Goal: Information Seeking & Learning: Compare options

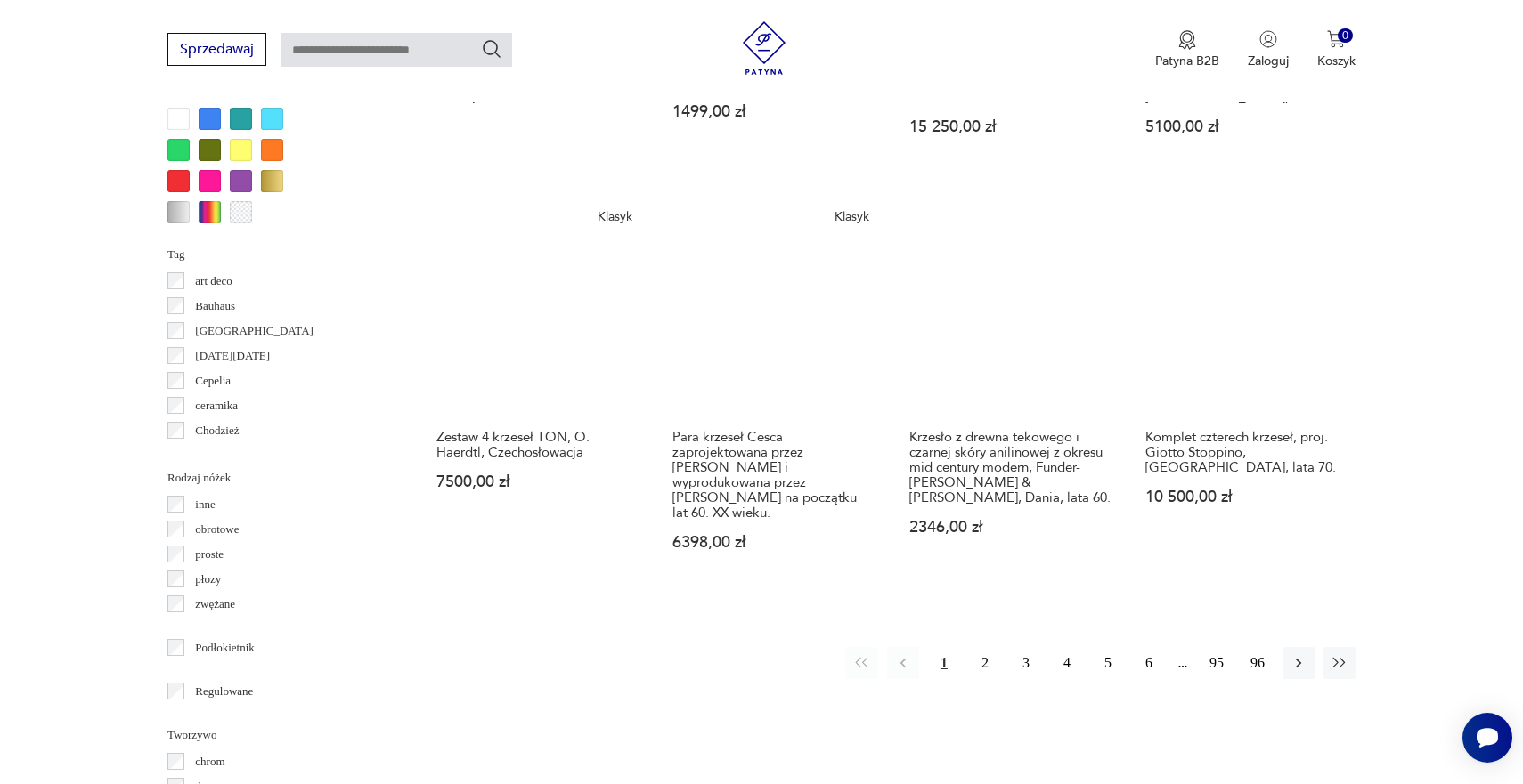
scroll to position [1739, 0]
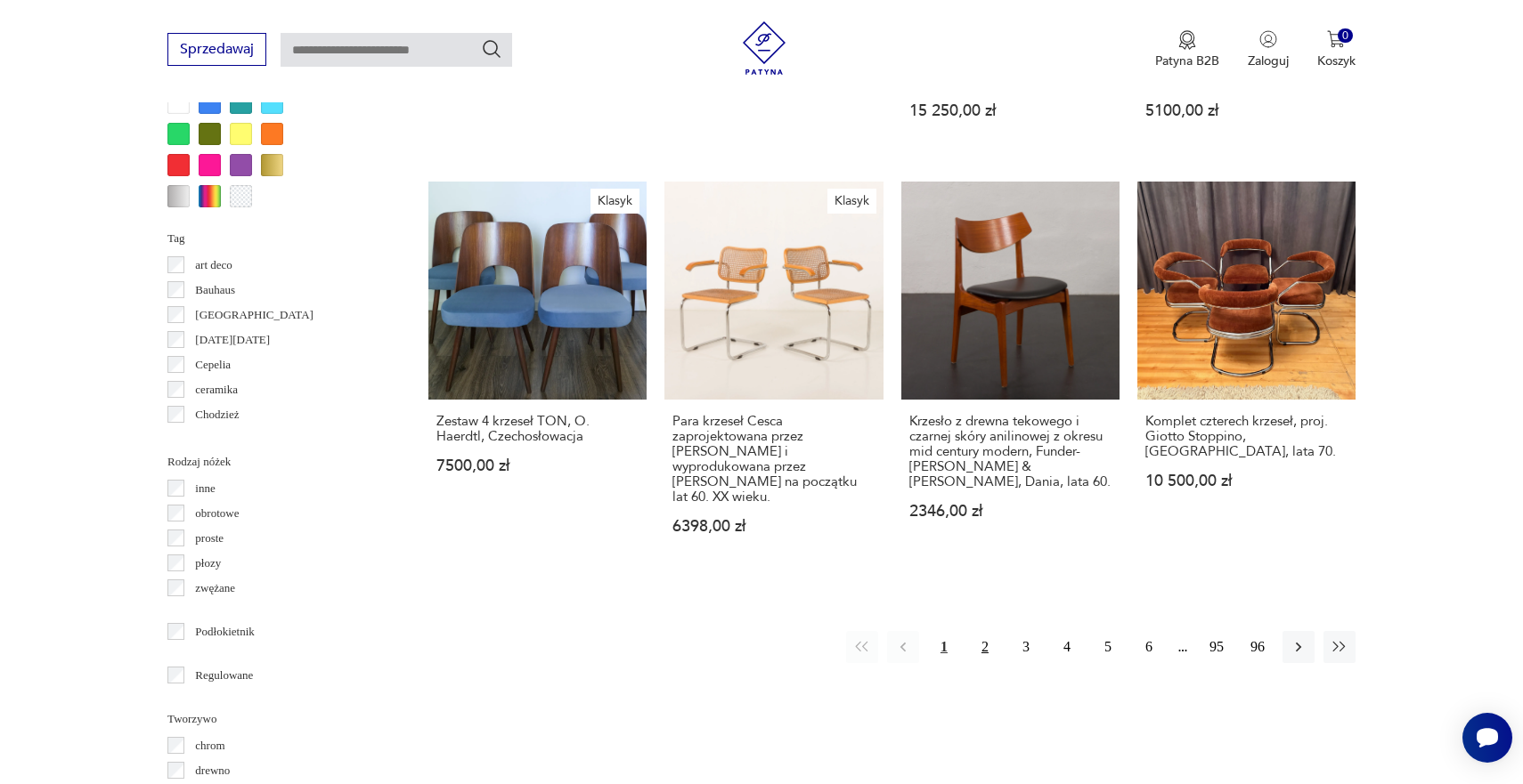
click at [978, 631] on button "2" at bounding box center [984, 647] width 32 height 32
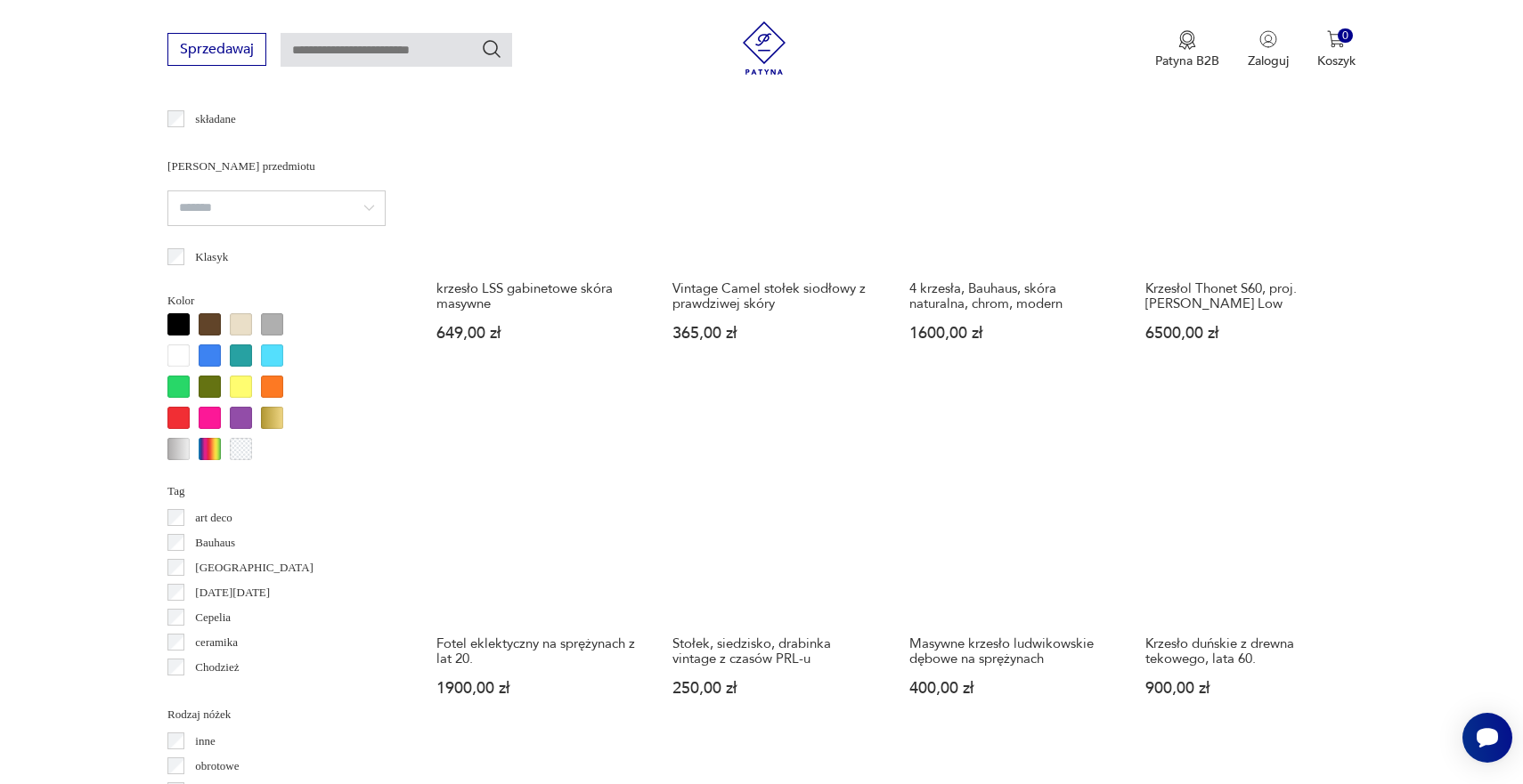
scroll to position [1486, 0]
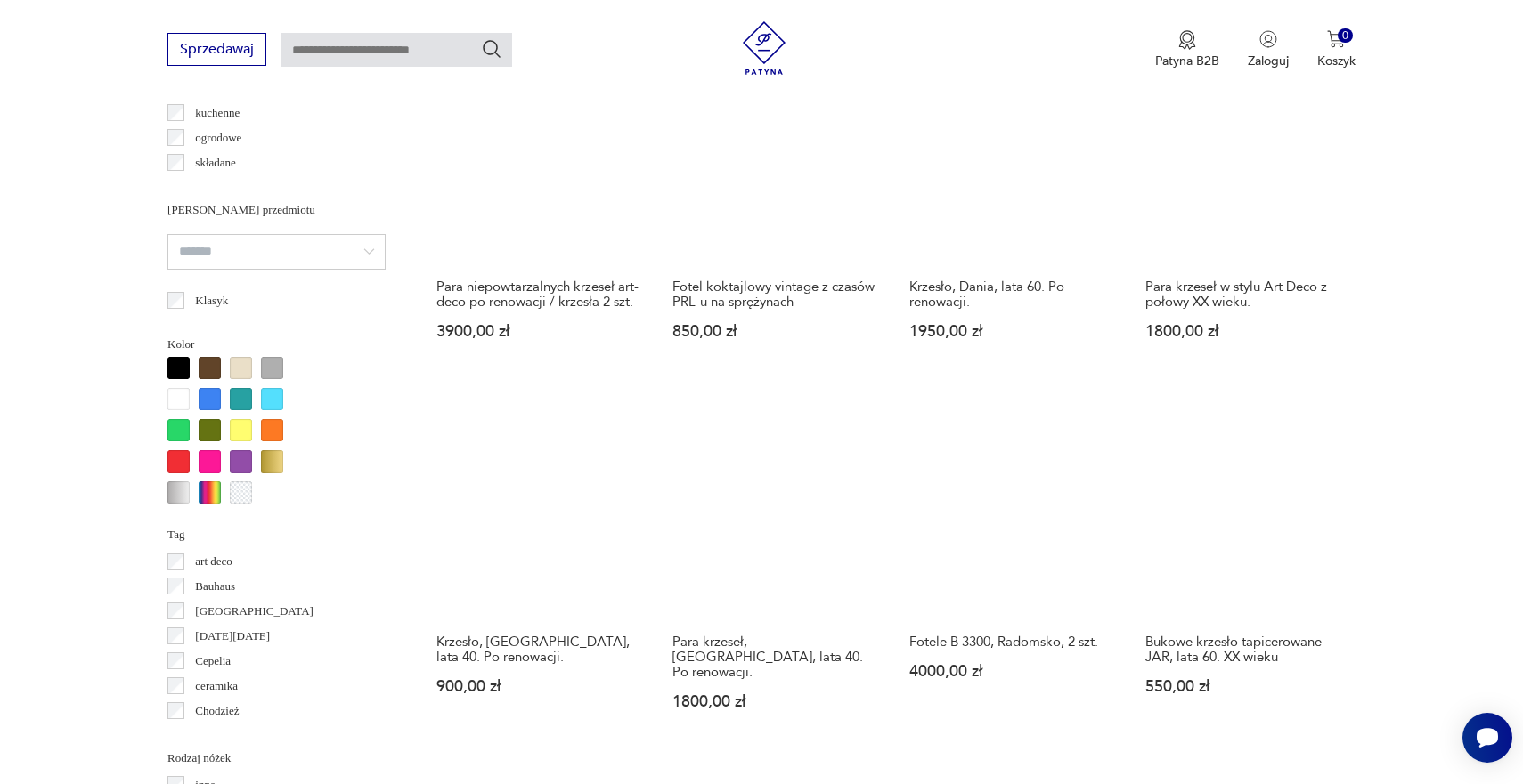
scroll to position [1444, 0]
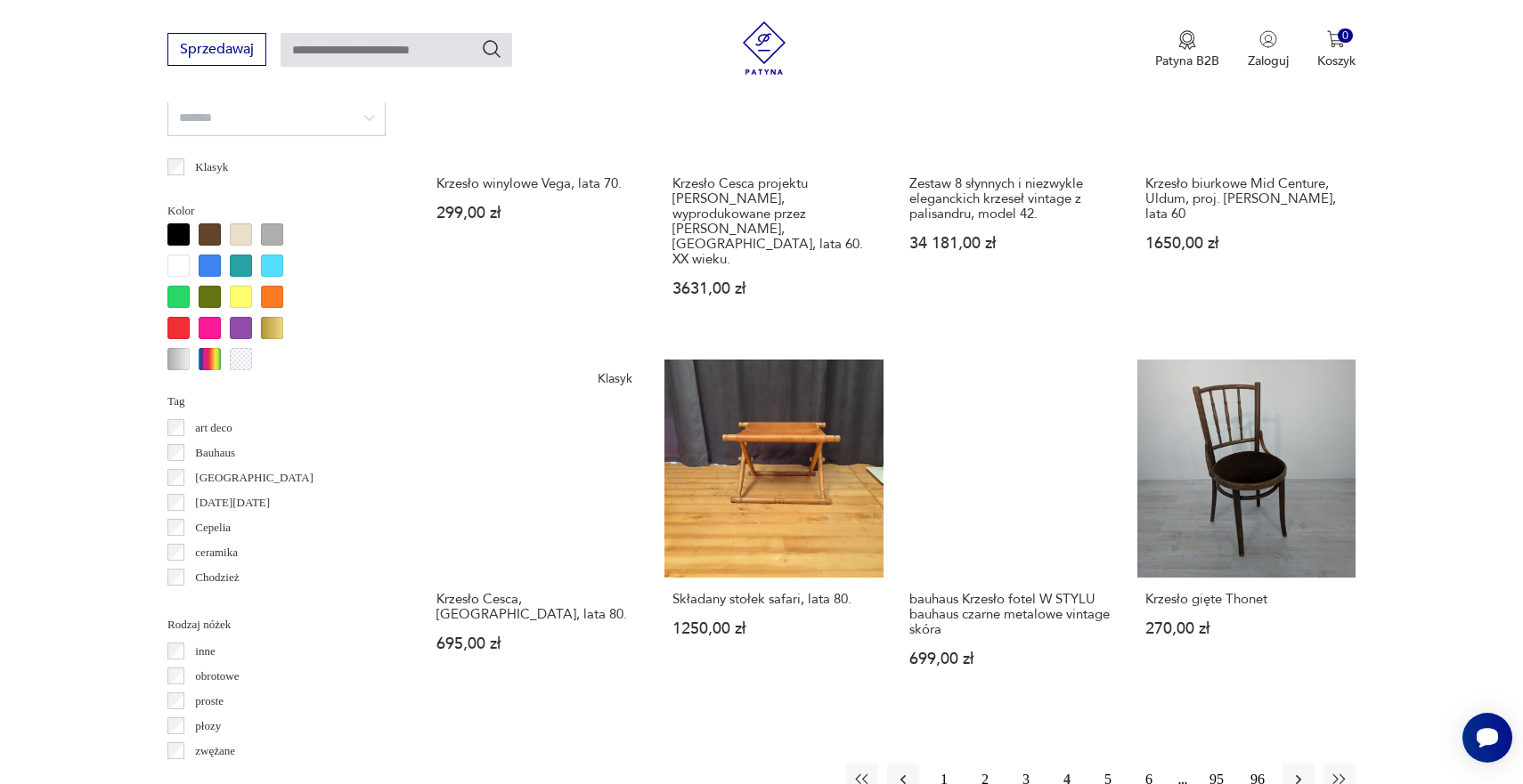
scroll to position [1721, 0]
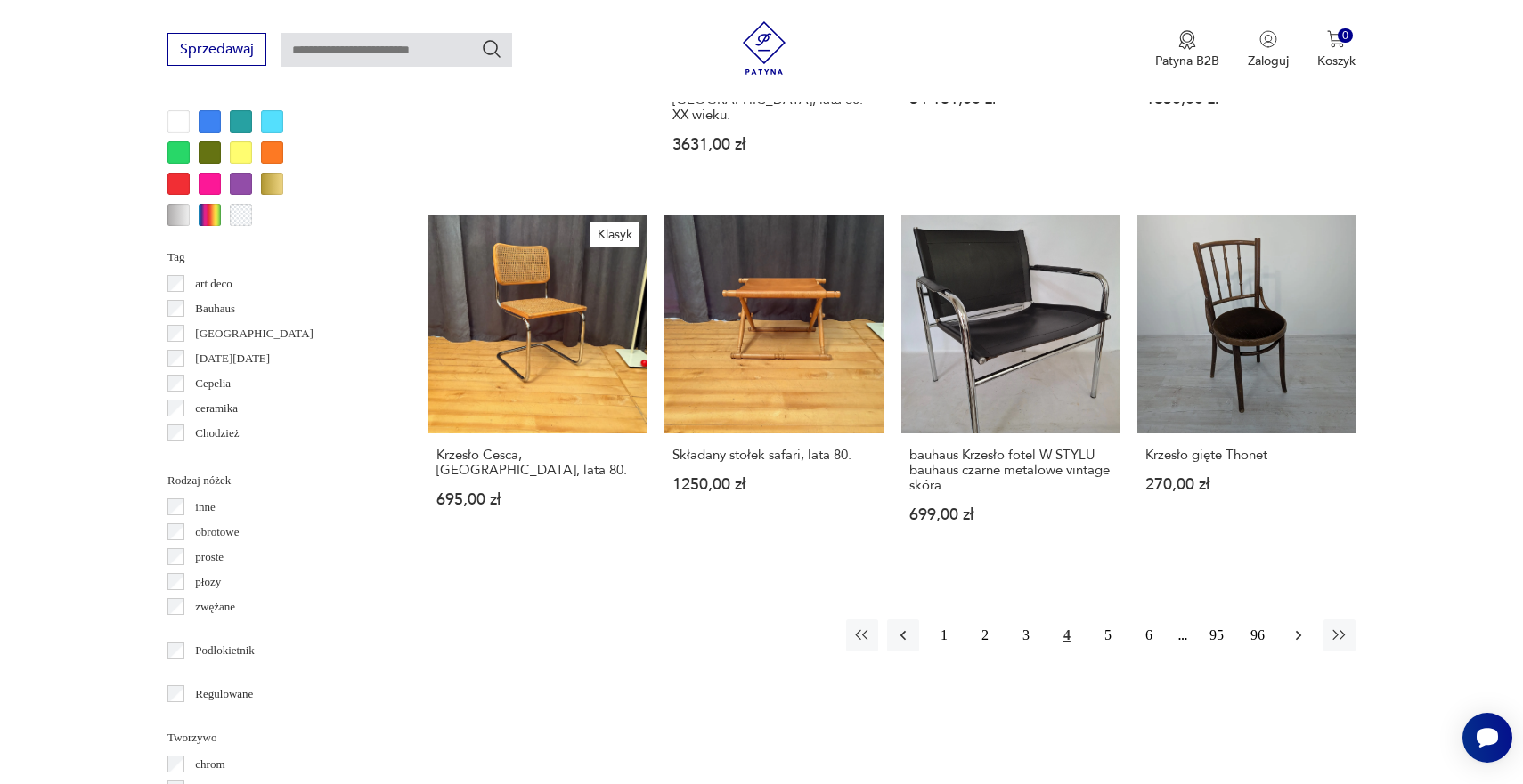
click at [1293, 627] on icon "button" at bounding box center [1298, 635] width 17 height 17
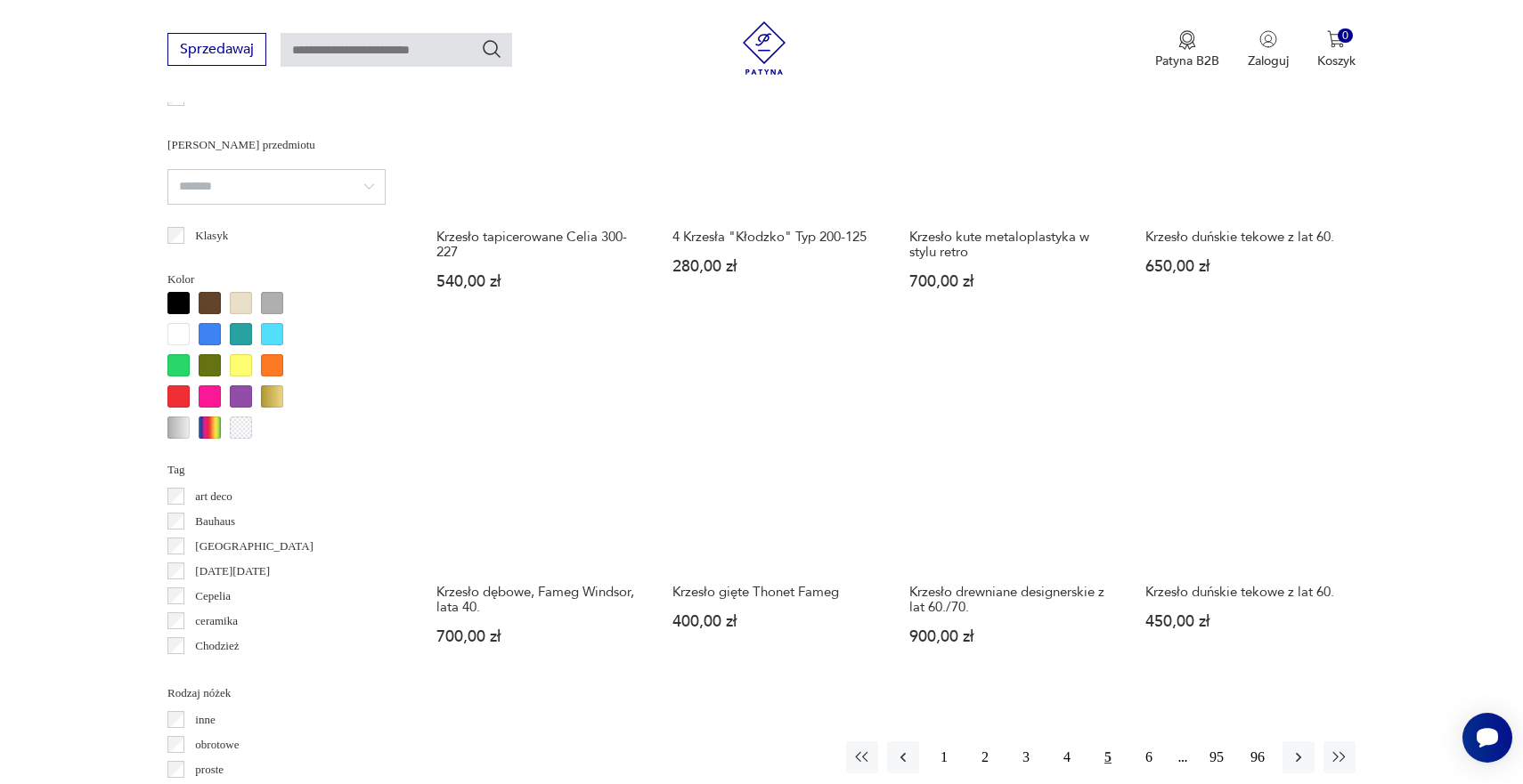
scroll to position [1561, 0]
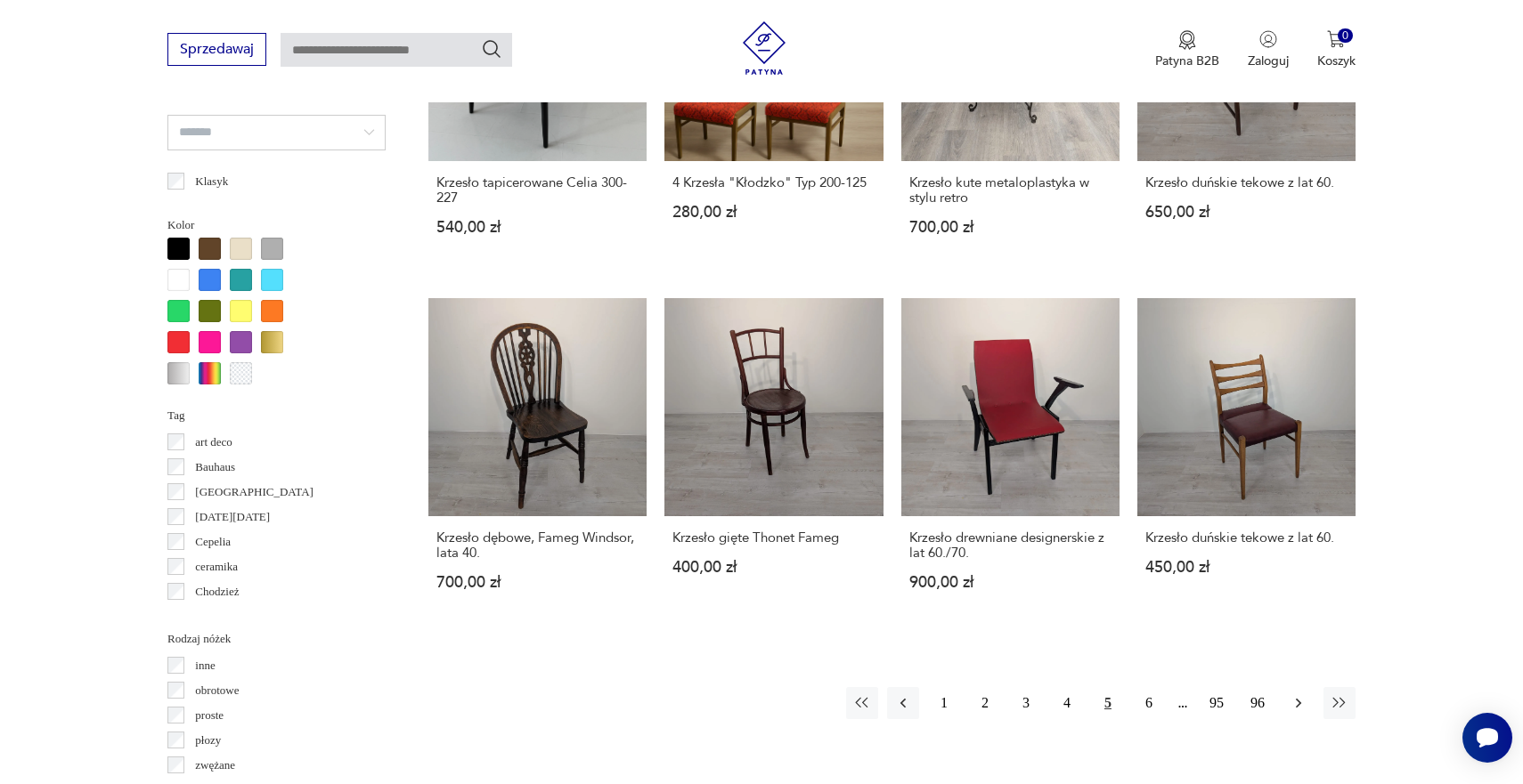
click at [1300, 687] on button "button" at bounding box center [1298, 703] width 32 height 32
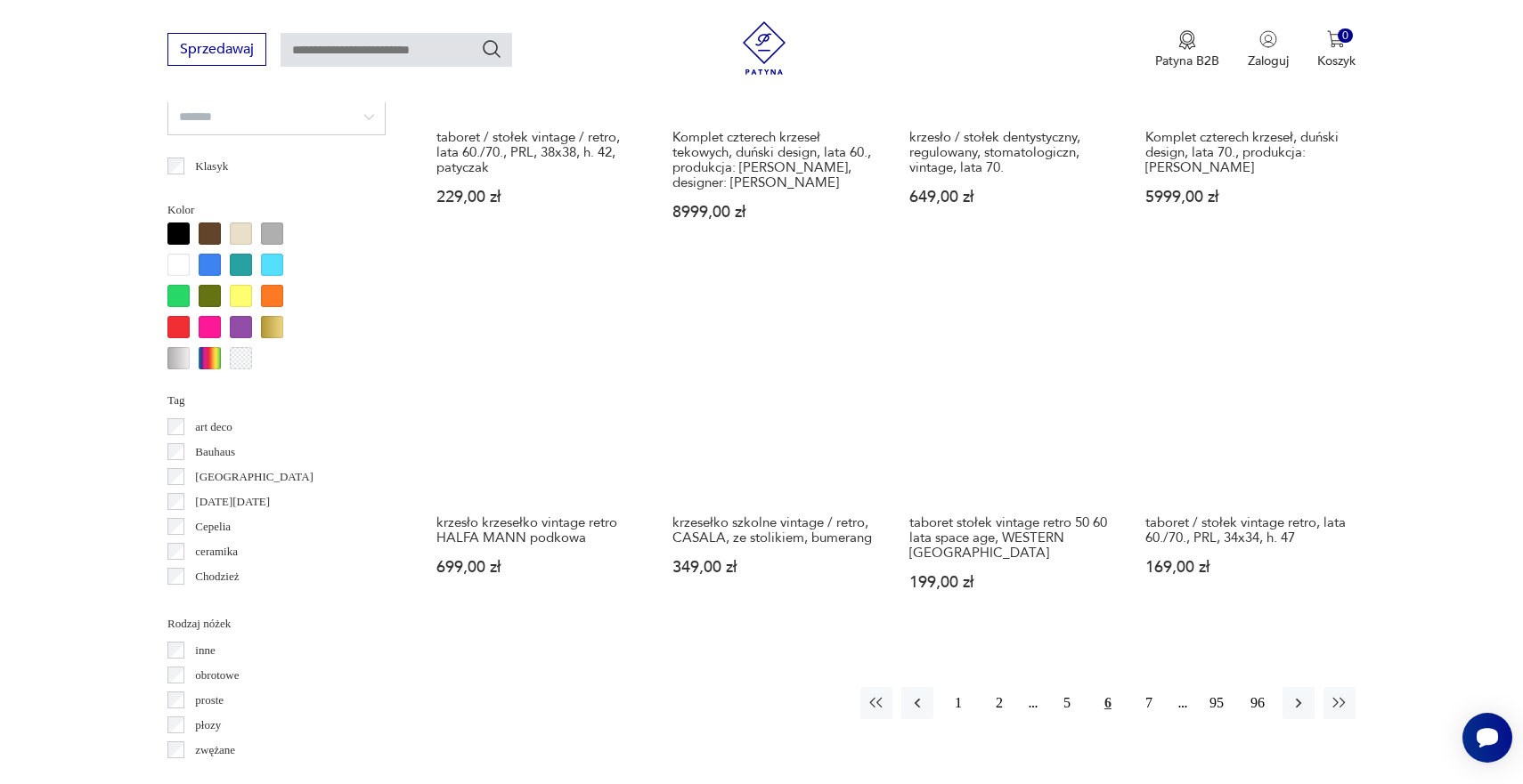
scroll to position [1584, 0]
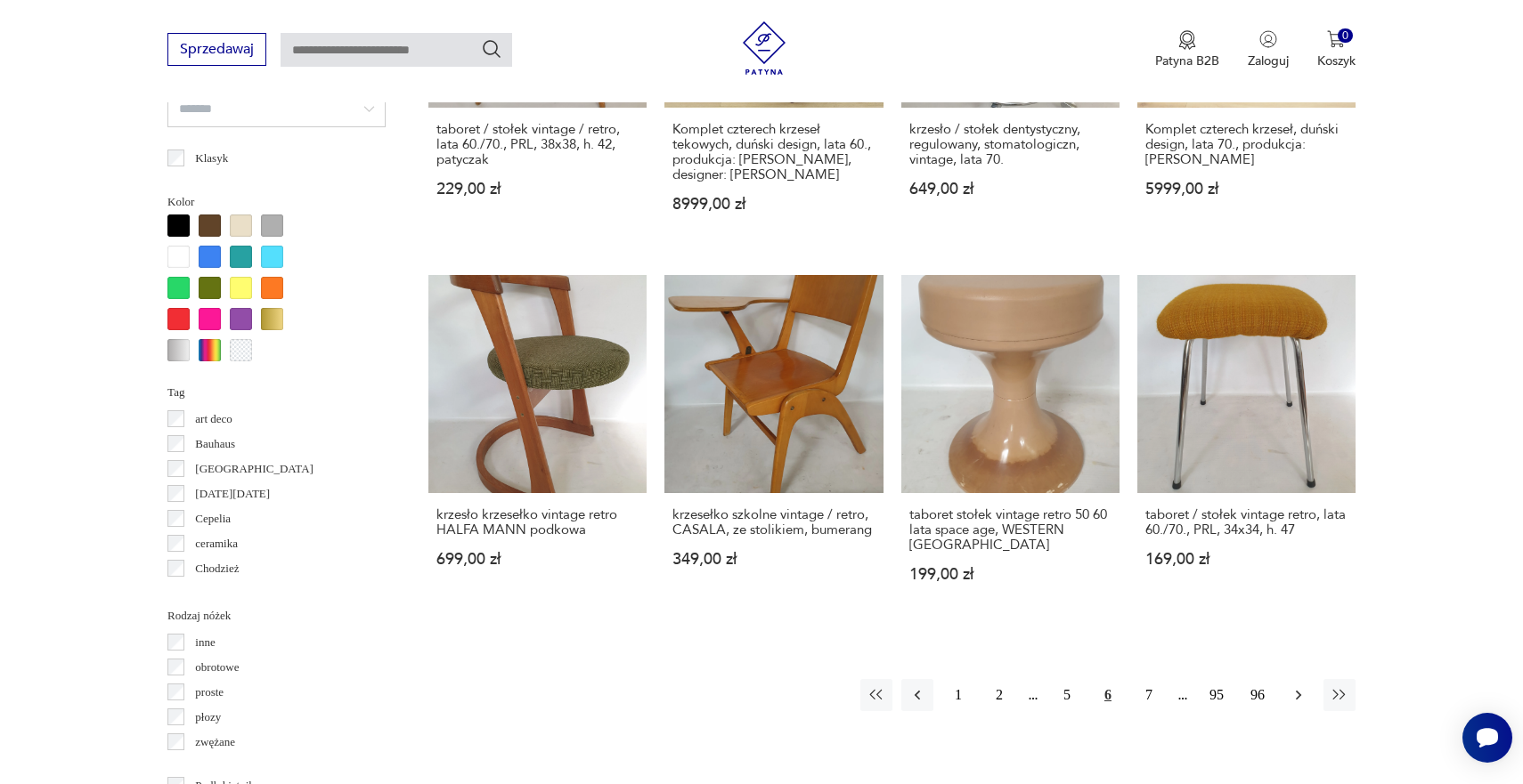
click at [1298, 686] on icon "button" at bounding box center [1298, 695] width 17 height 17
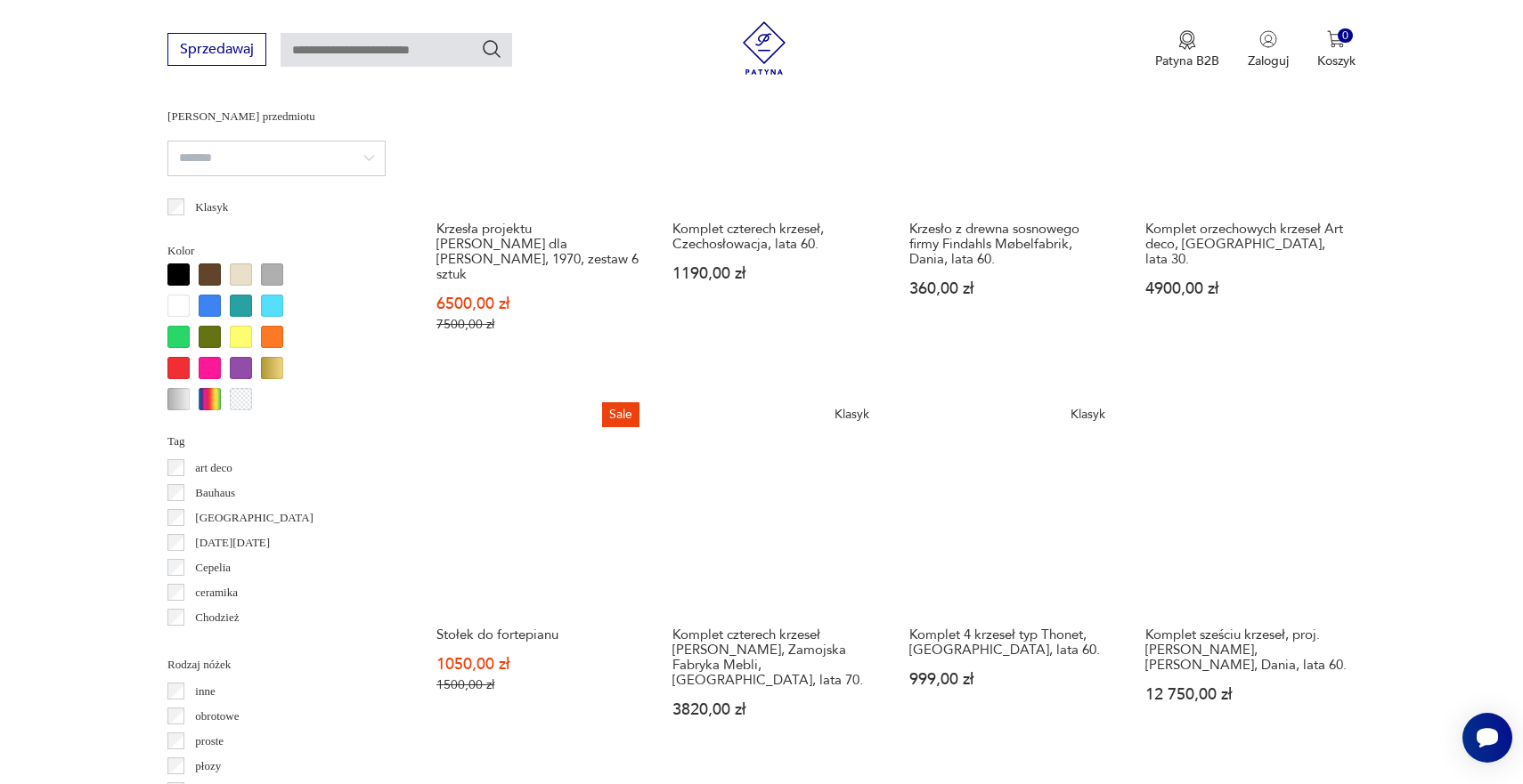
scroll to position [1567, 0]
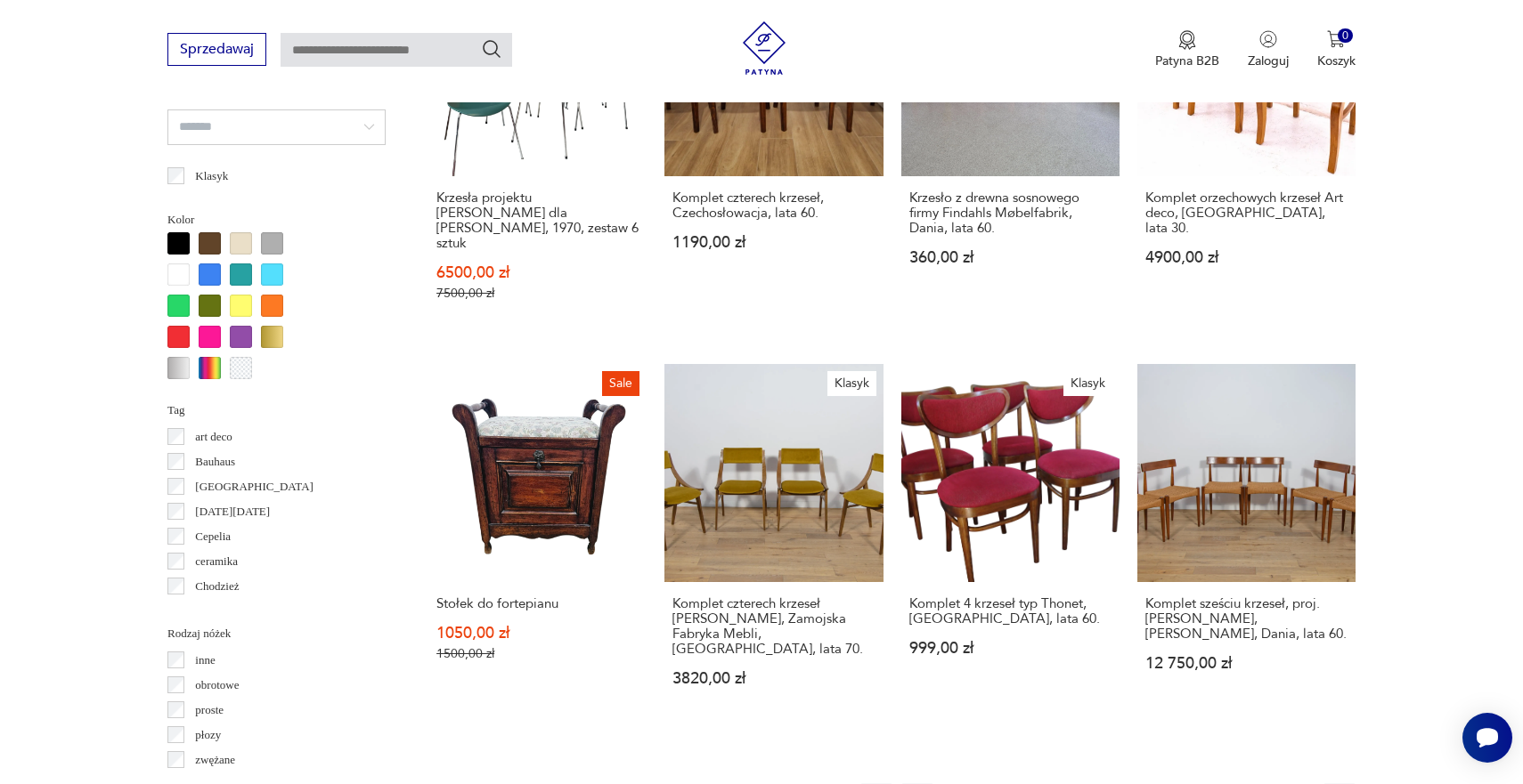
click at [1302, 783] on icon "button" at bounding box center [1298, 799] width 17 height 17
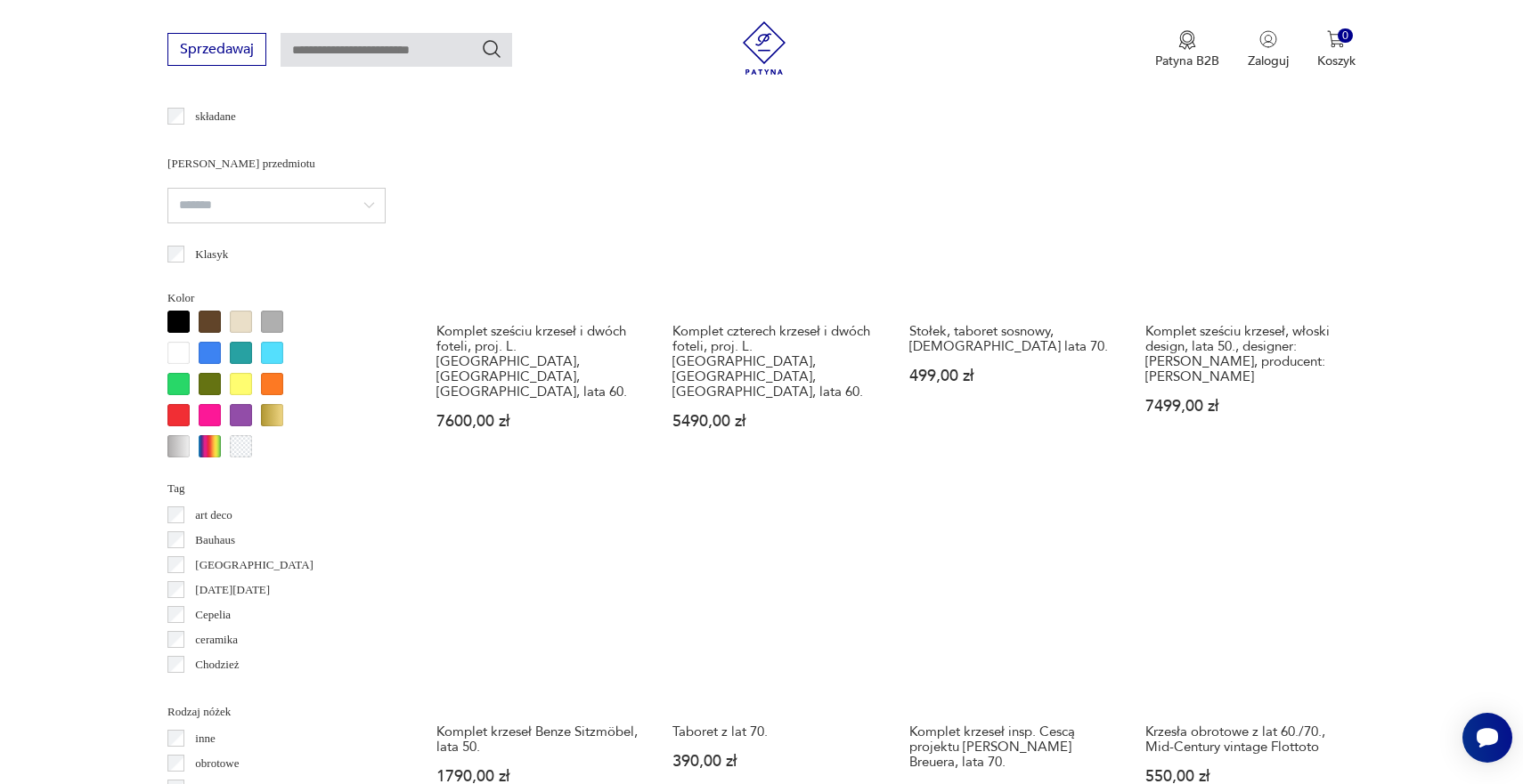
scroll to position [1492, 0]
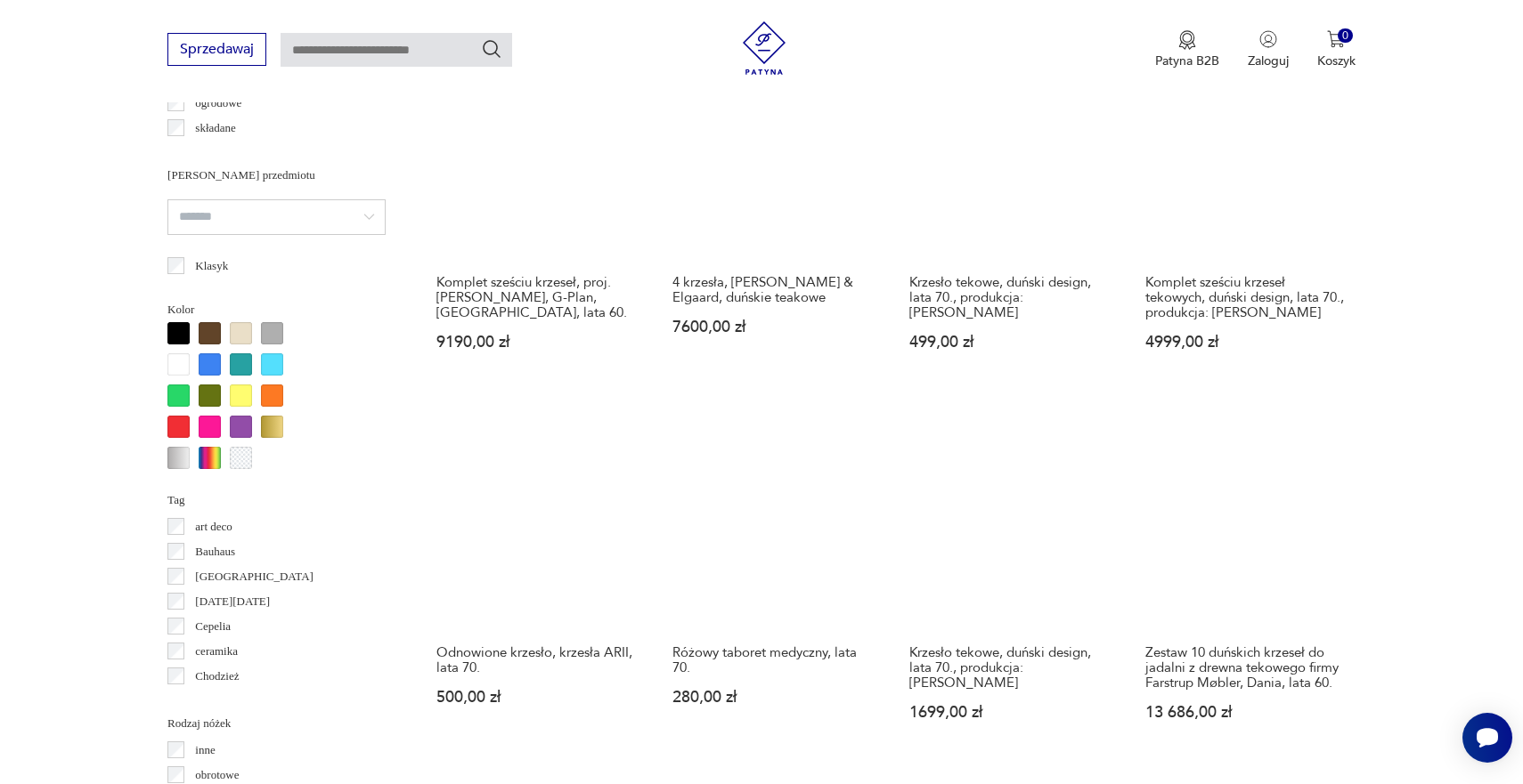
scroll to position [1545, 0]
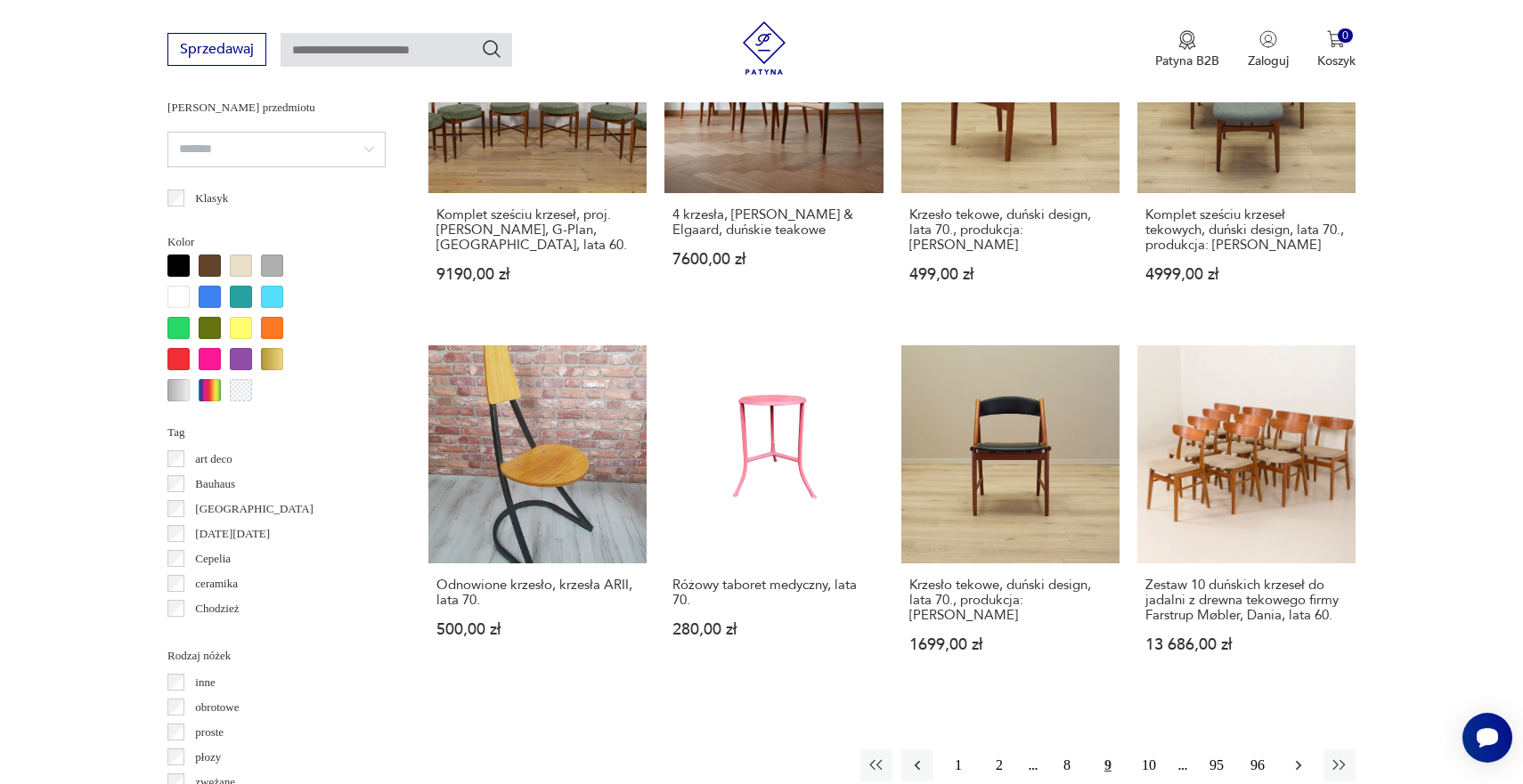
click at [1299, 757] on icon "button" at bounding box center [1298, 766] width 17 height 17
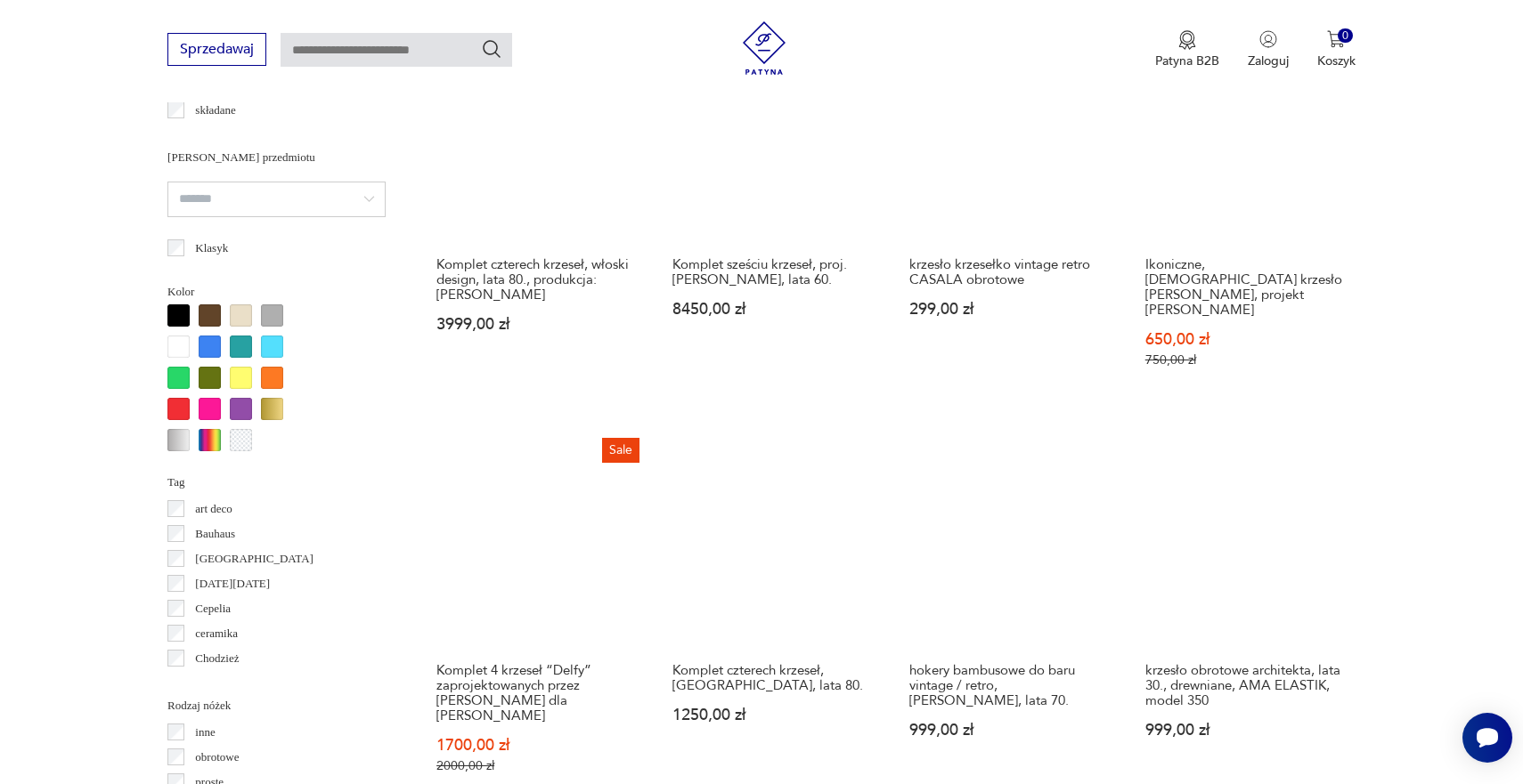
scroll to position [1508, 0]
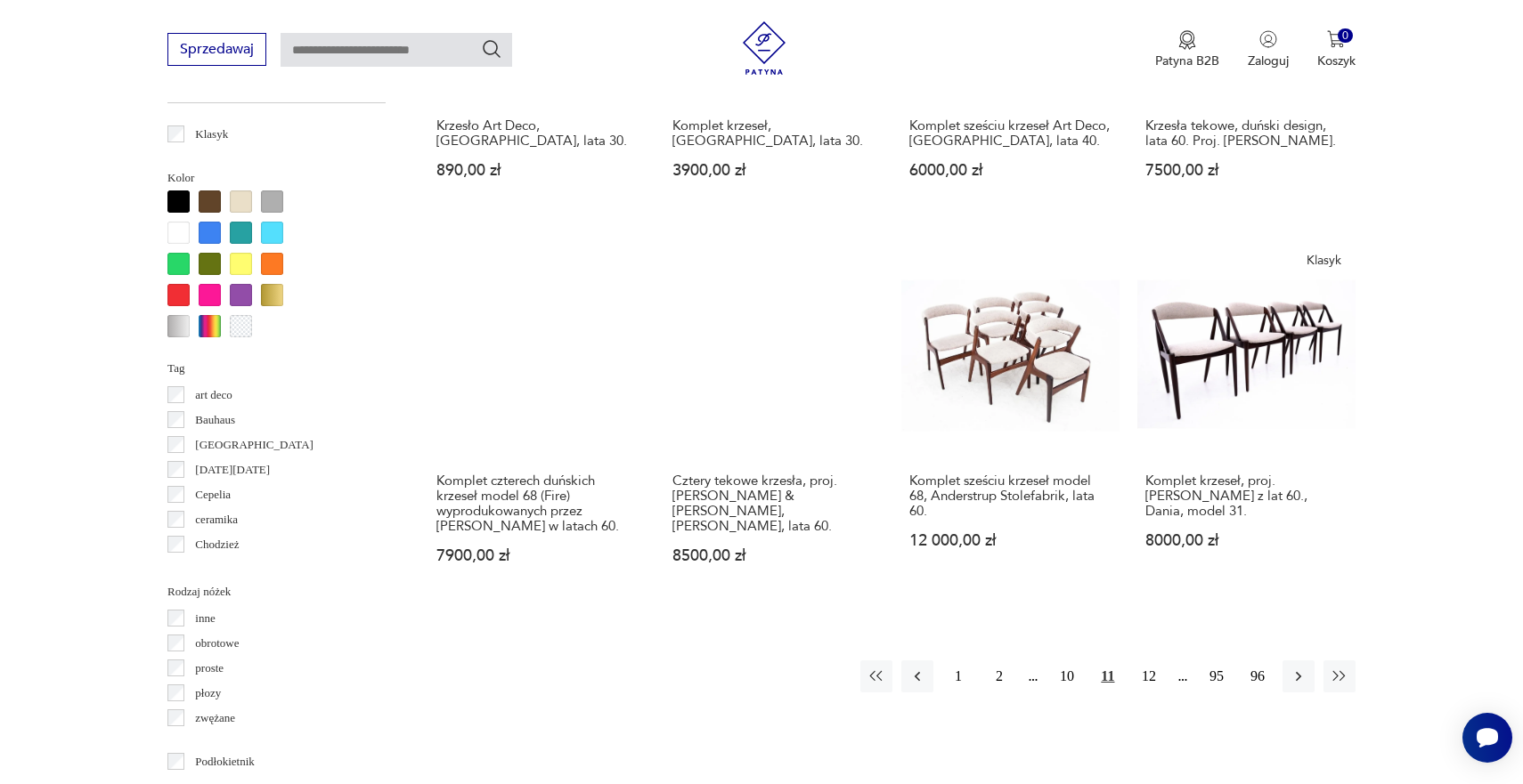
scroll to position [1646, 0]
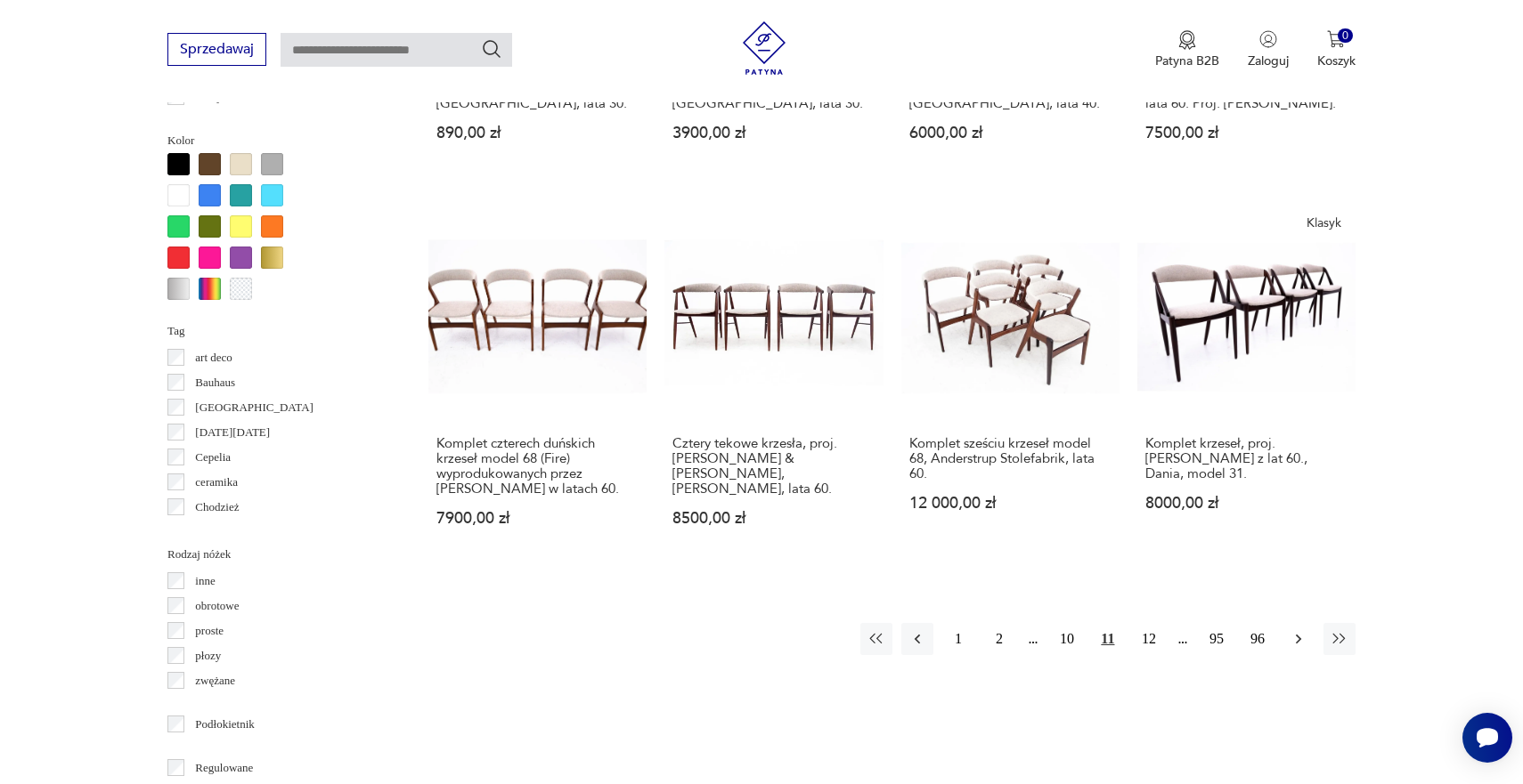
click at [1299, 634] on icon "button" at bounding box center [1299, 639] width 6 height 10
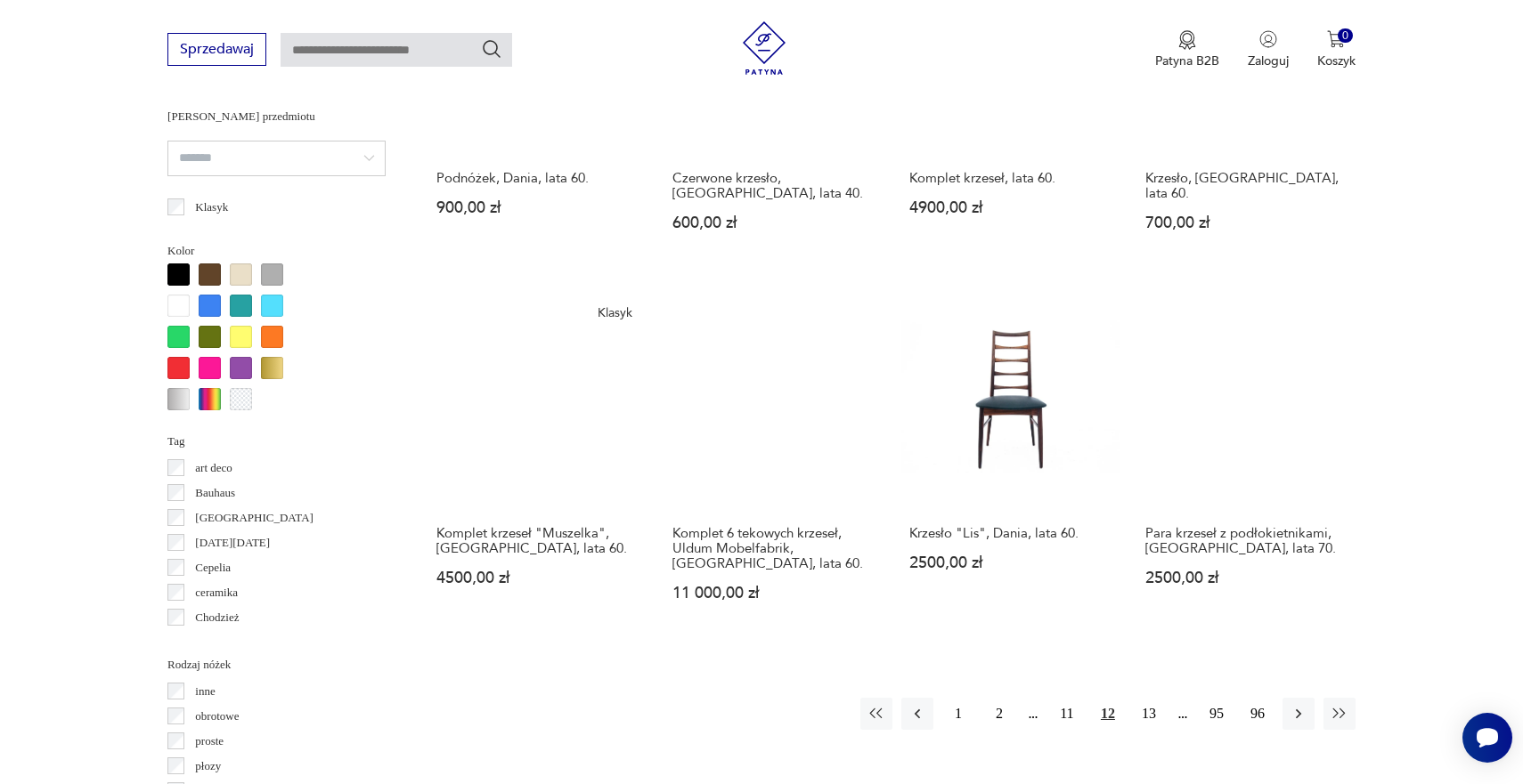
scroll to position [1534, 0]
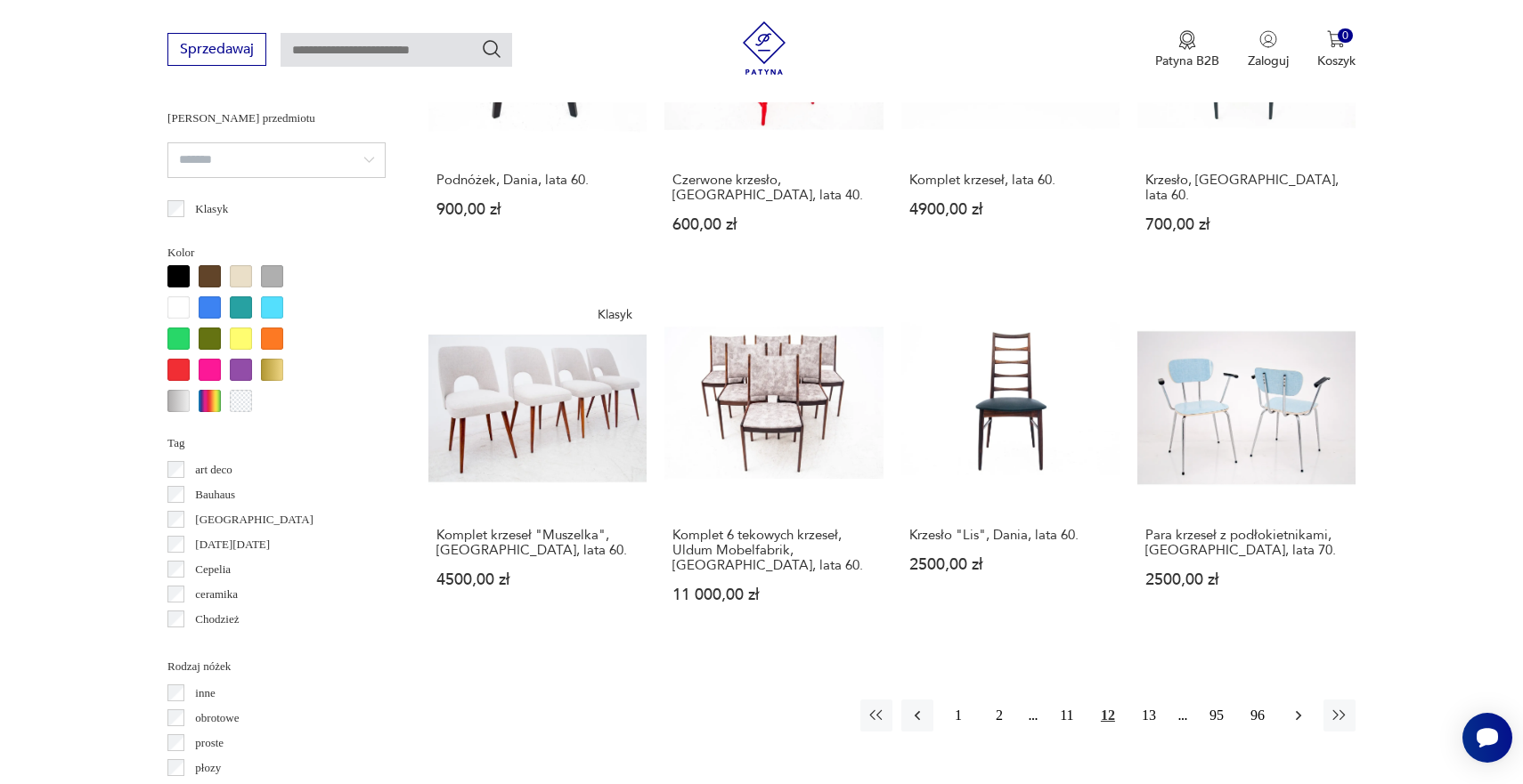
click at [1302, 707] on icon "button" at bounding box center [1298, 715] width 17 height 17
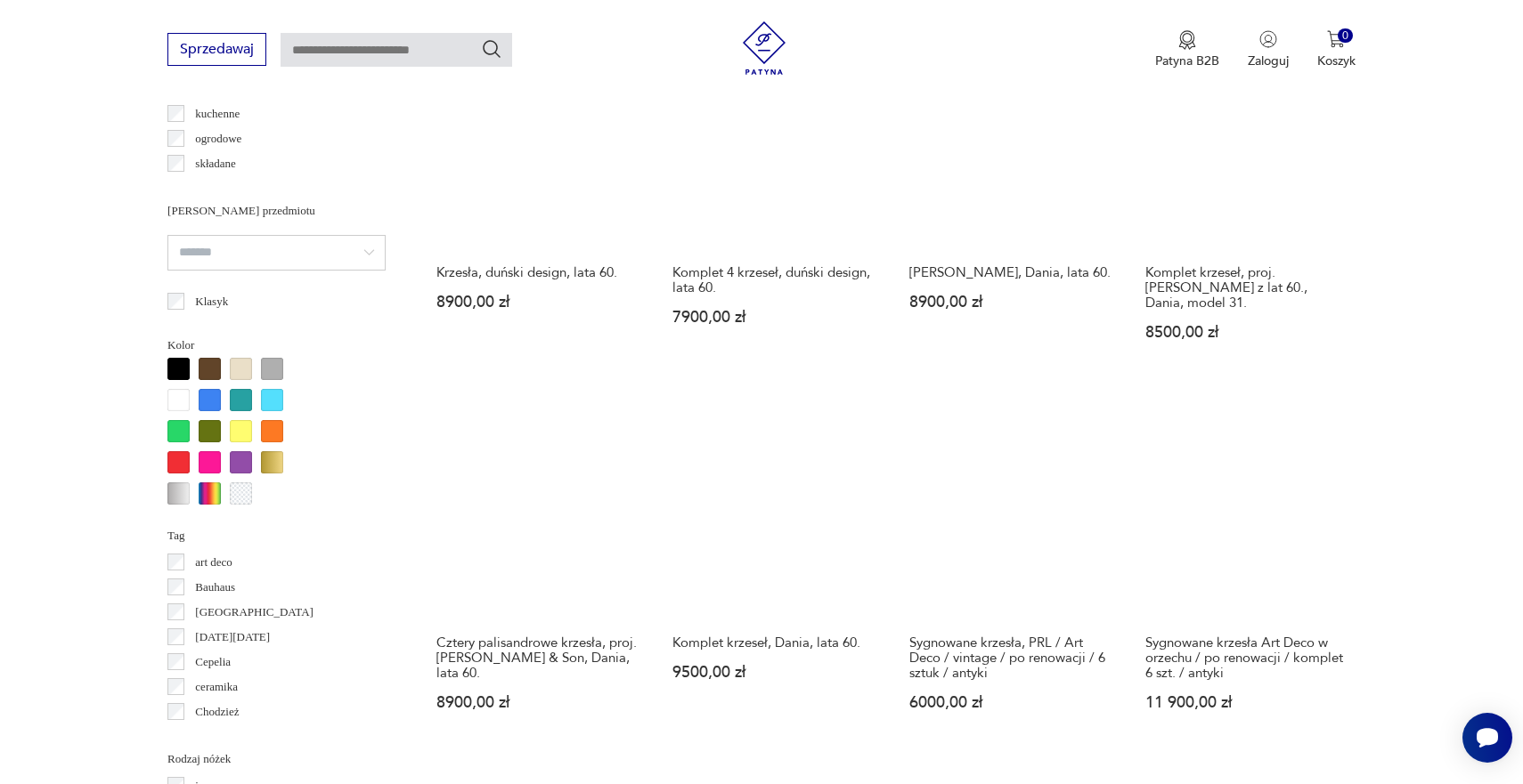
scroll to position [1474, 0]
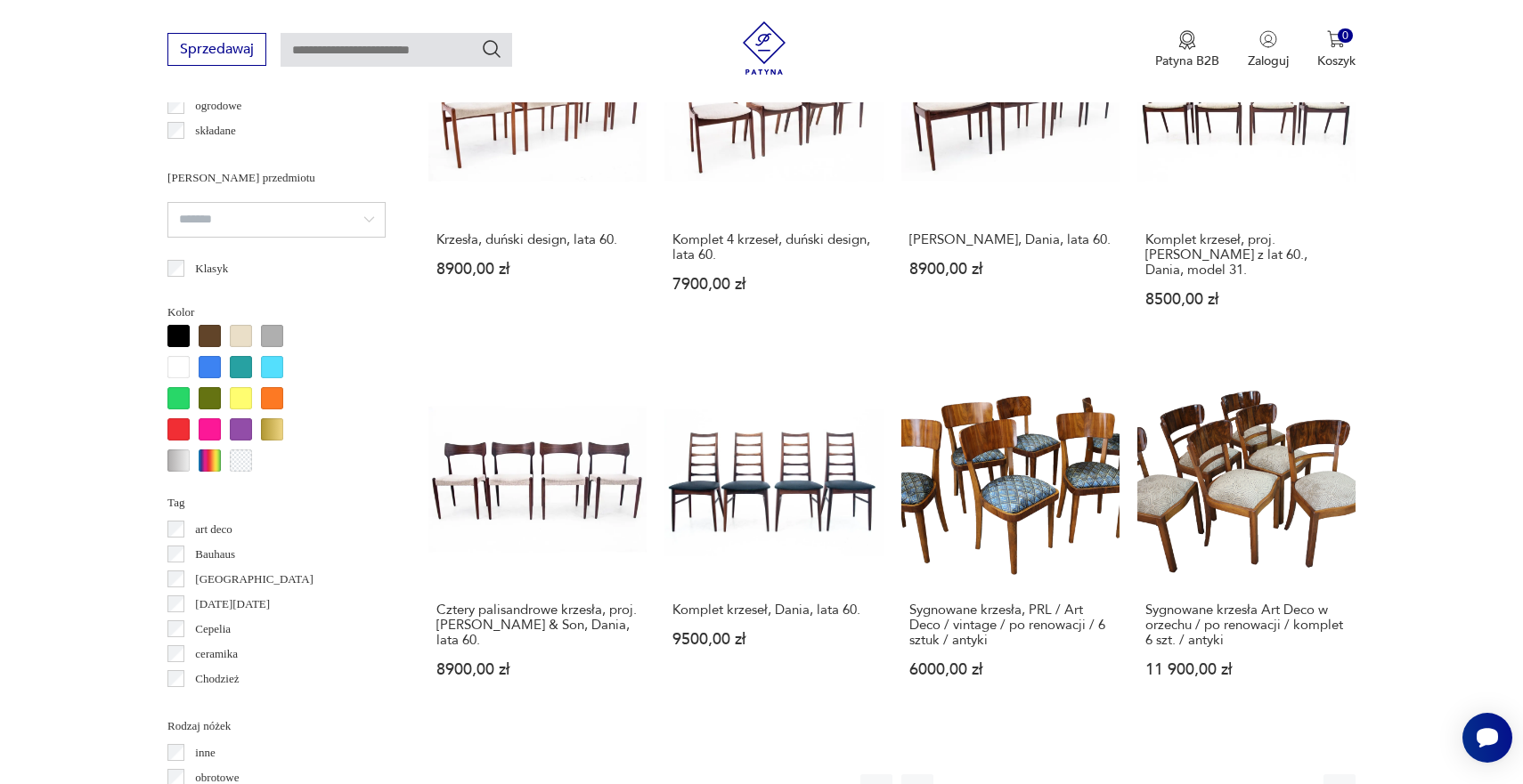
click at [1298, 783] on icon "button" at bounding box center [1299, 791] width 6 height 10
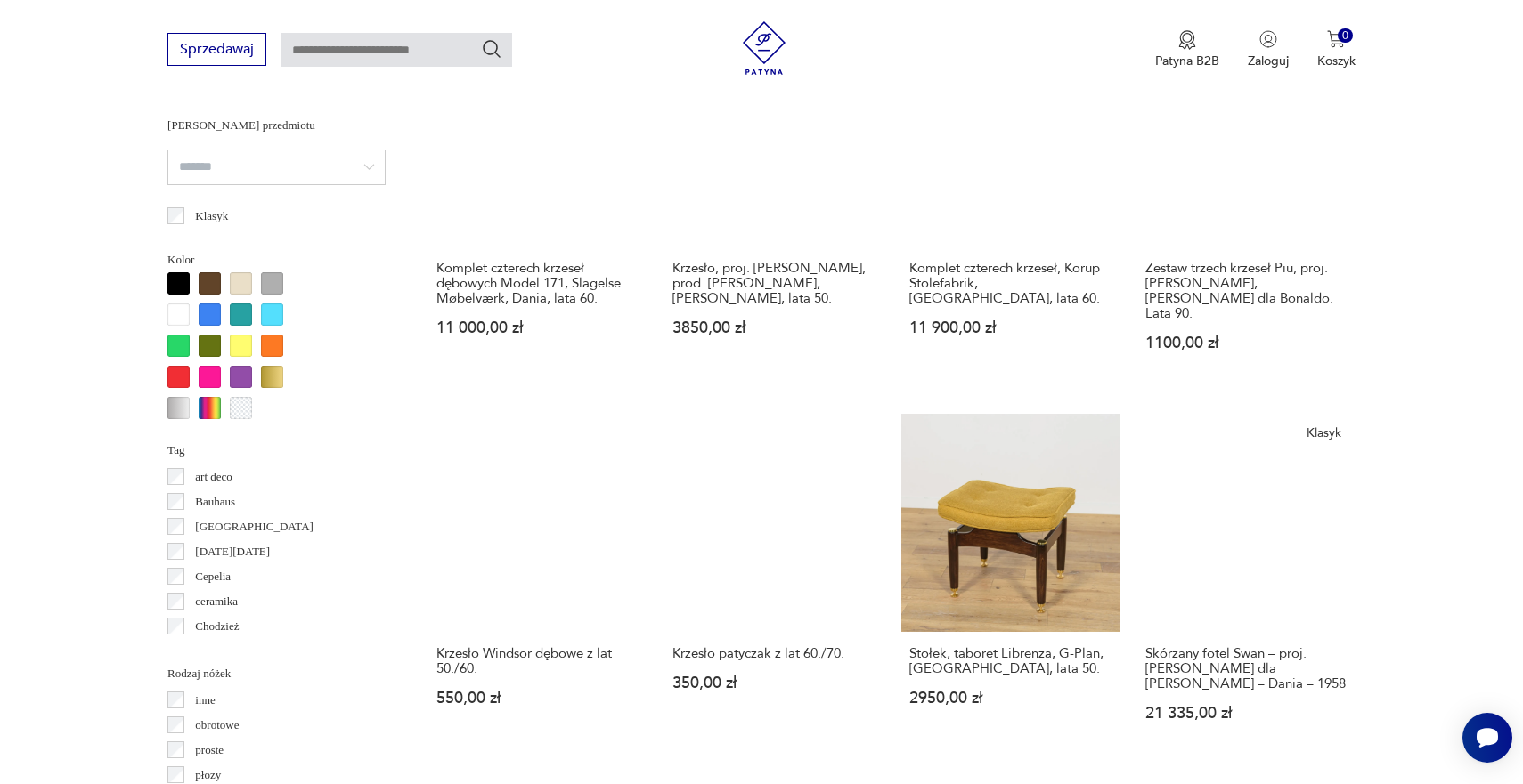
scroll to position [1532, 0]
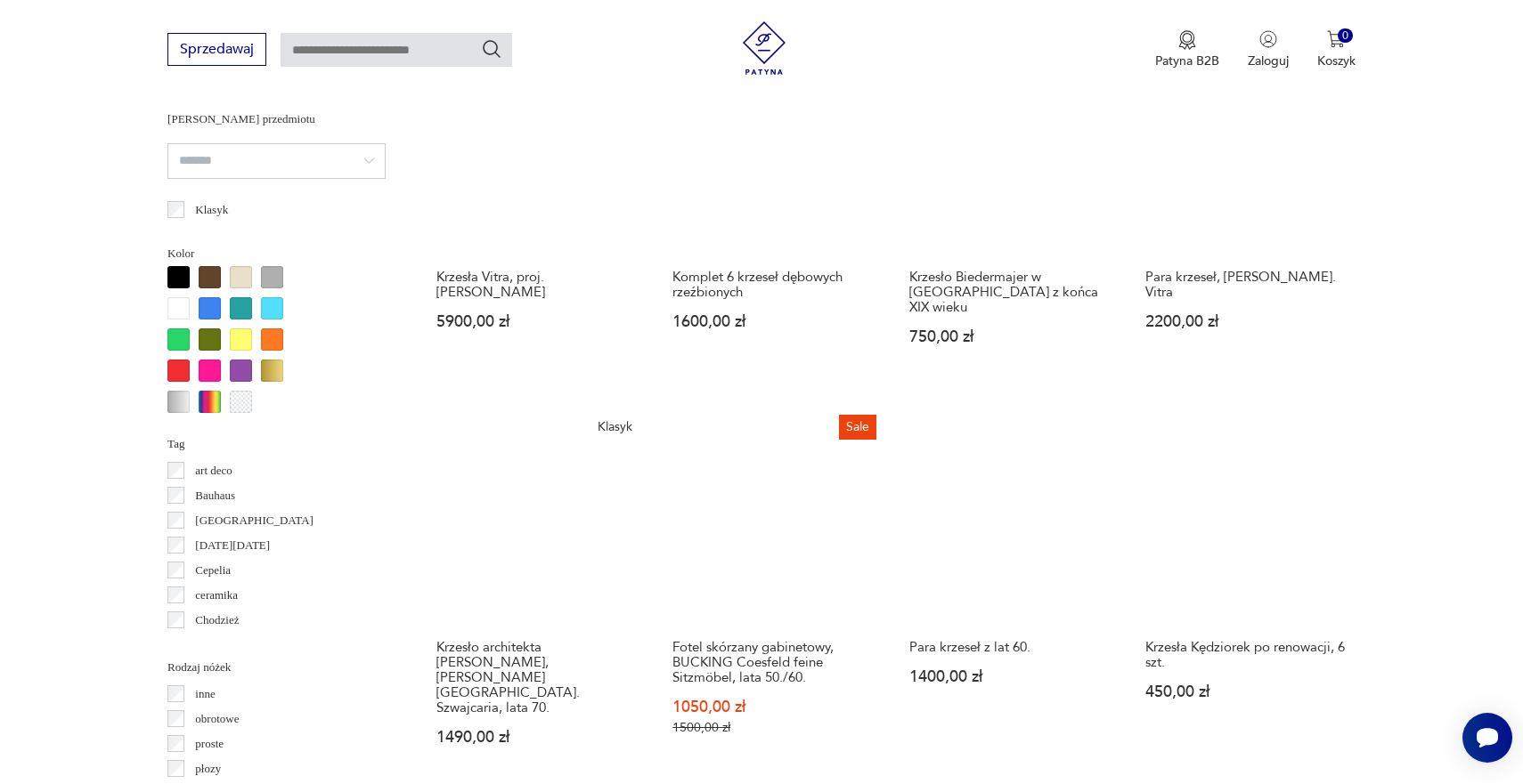
scroll to position [1534, 0]
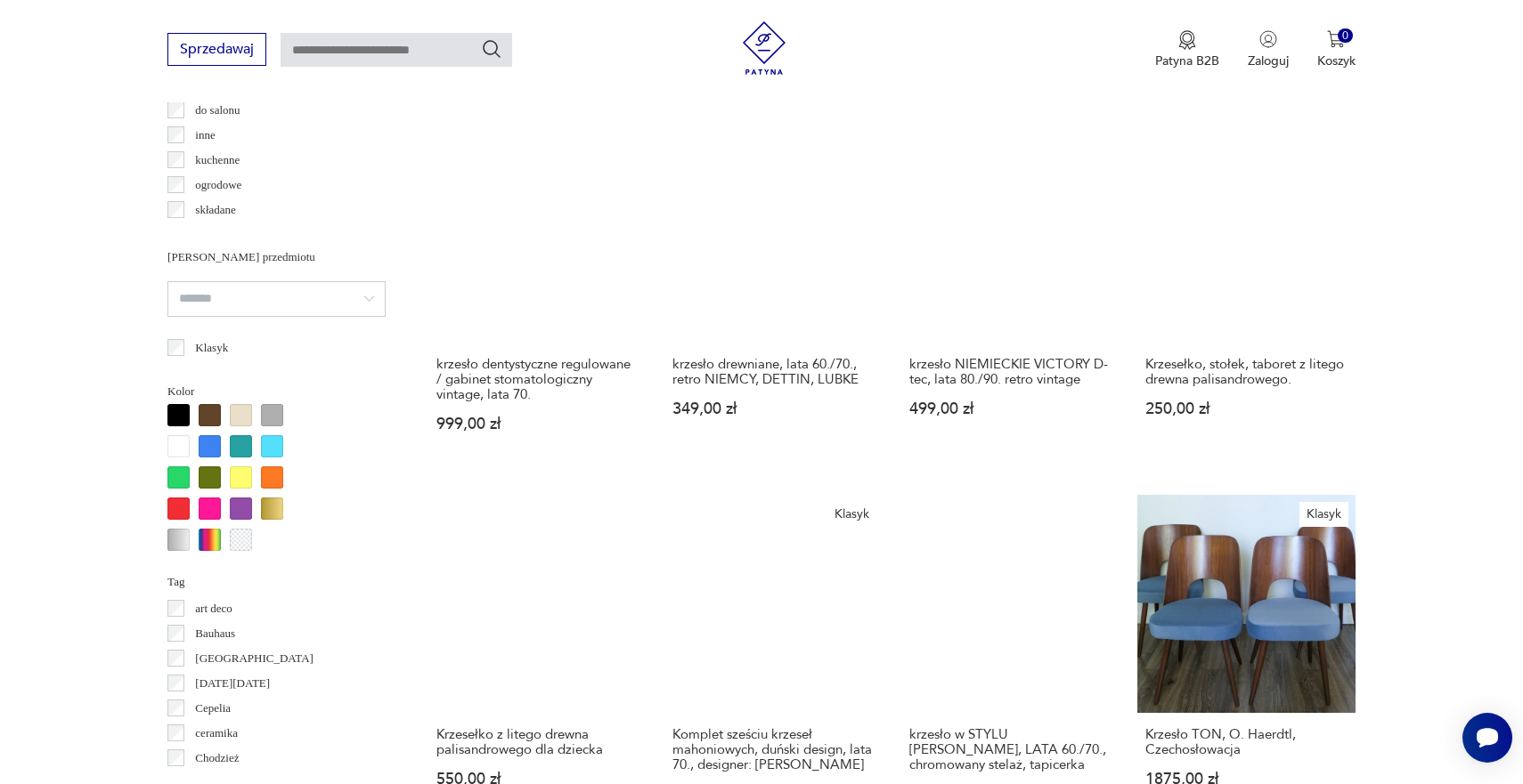
scroll to position [1393, 0]
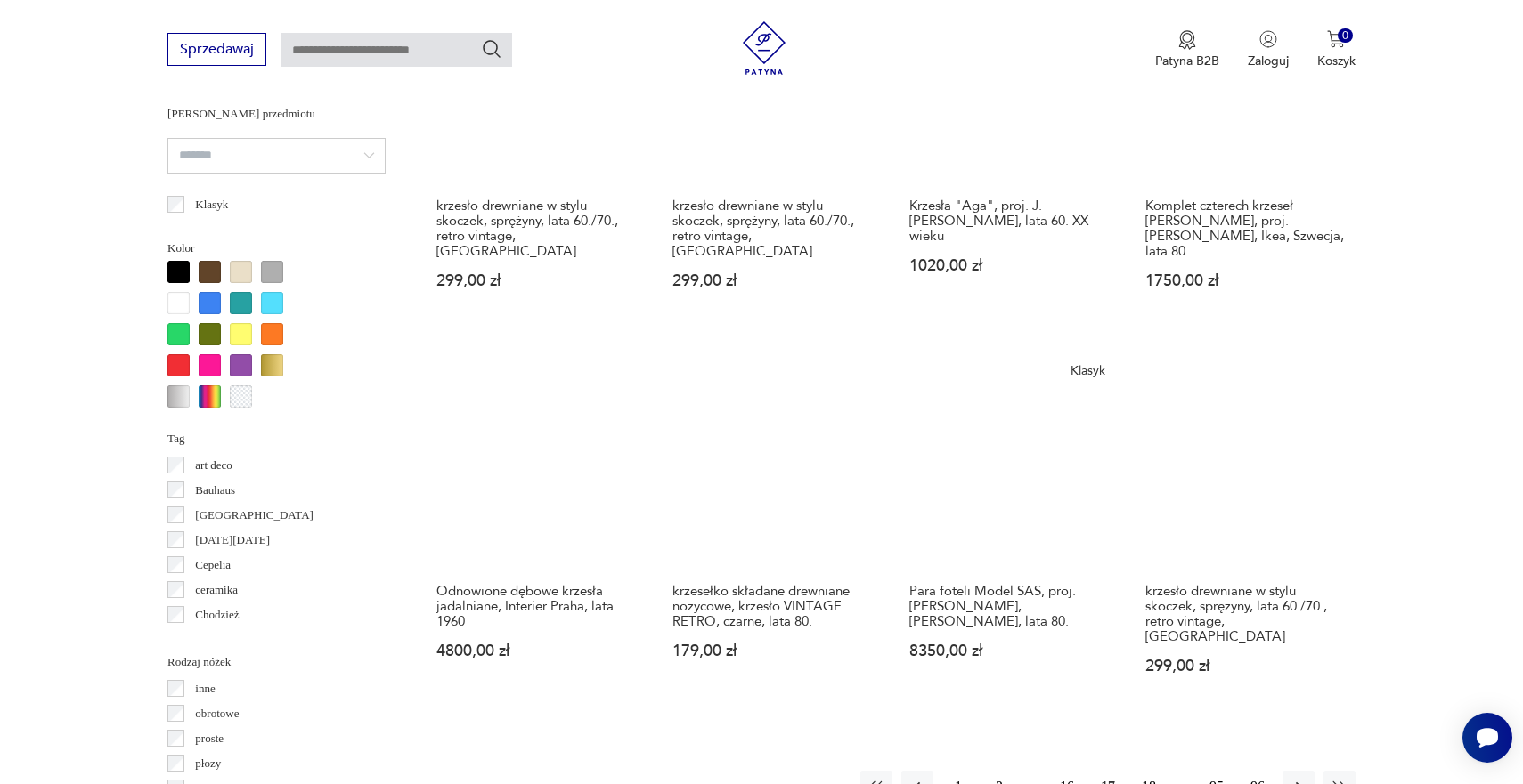
scroll to position [1544, 0]
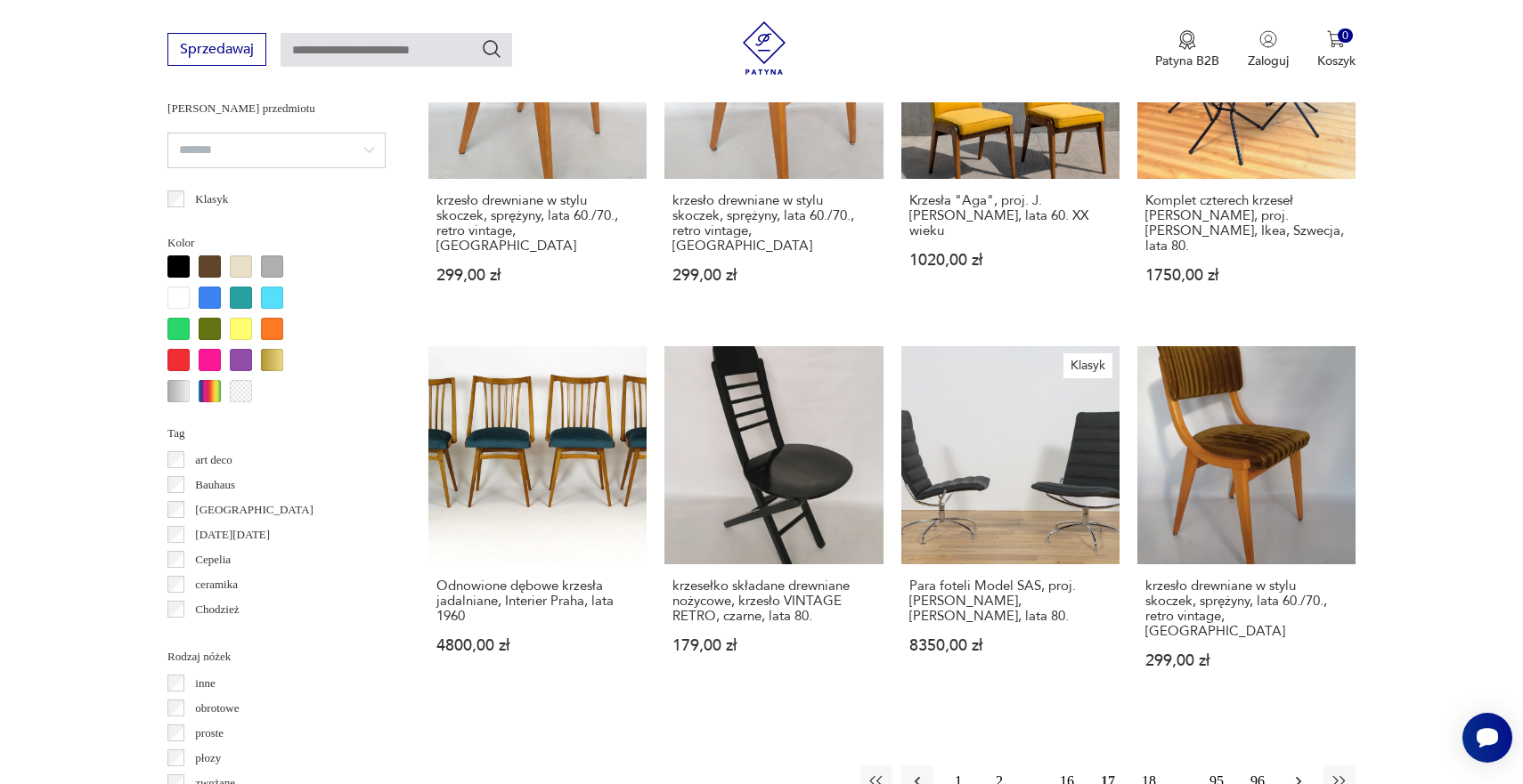
click at [1294, 772] on icon "button" at bounding box center [1298, 781] width 17 height 17
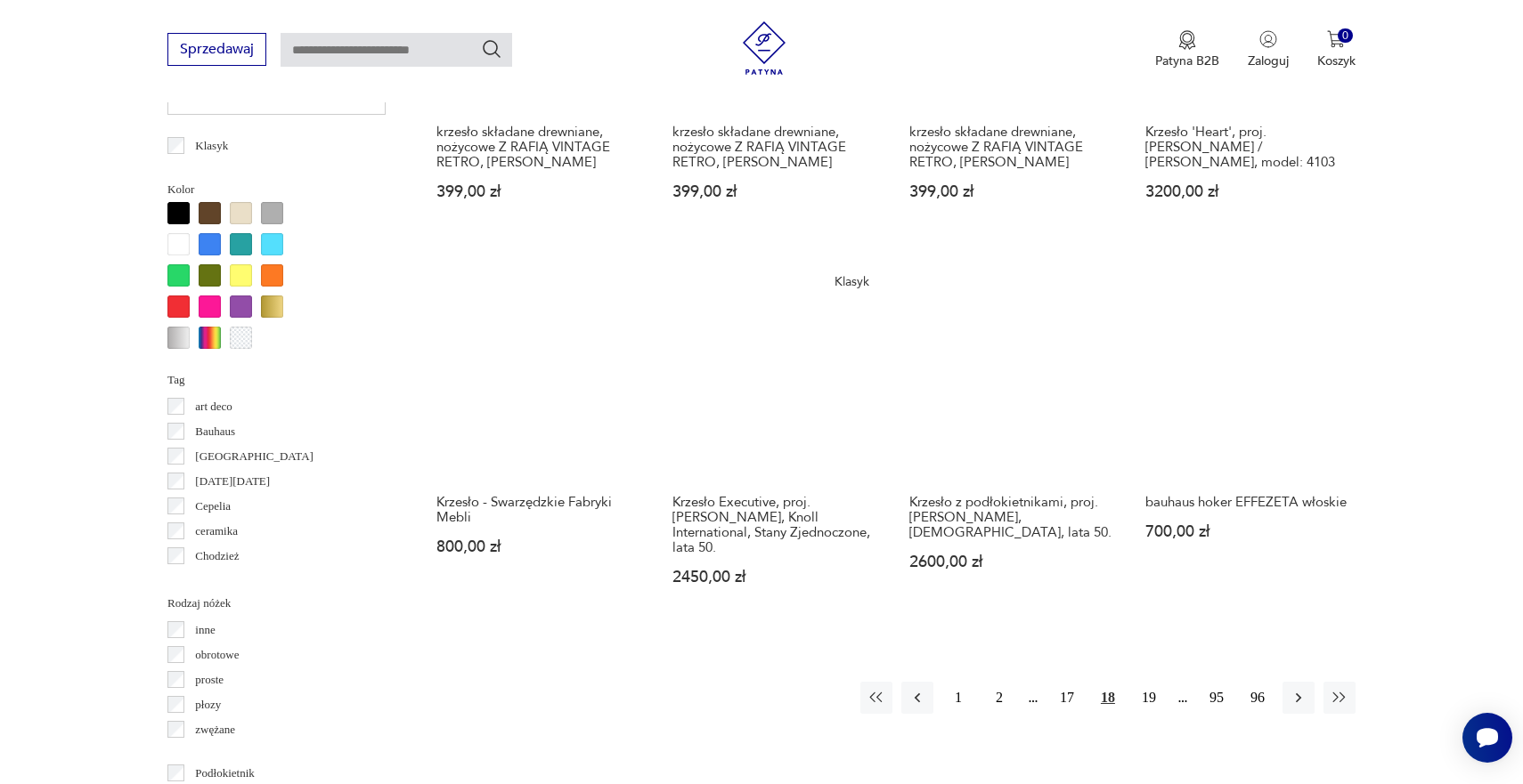
scroll to position [1599, 0]
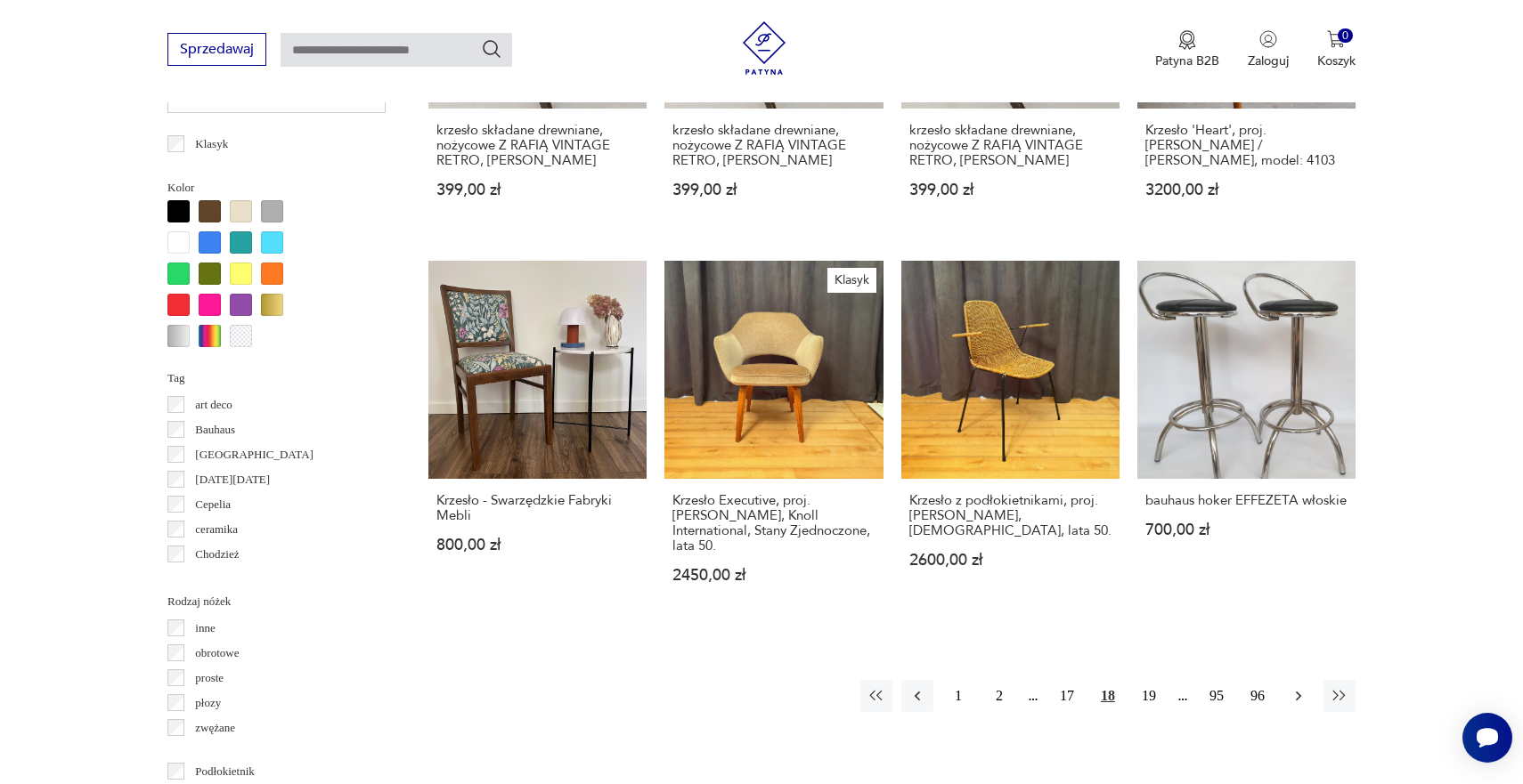
click at [1299, 691] on icon "button" at bounding box center [1299, 696] width 6 height 10
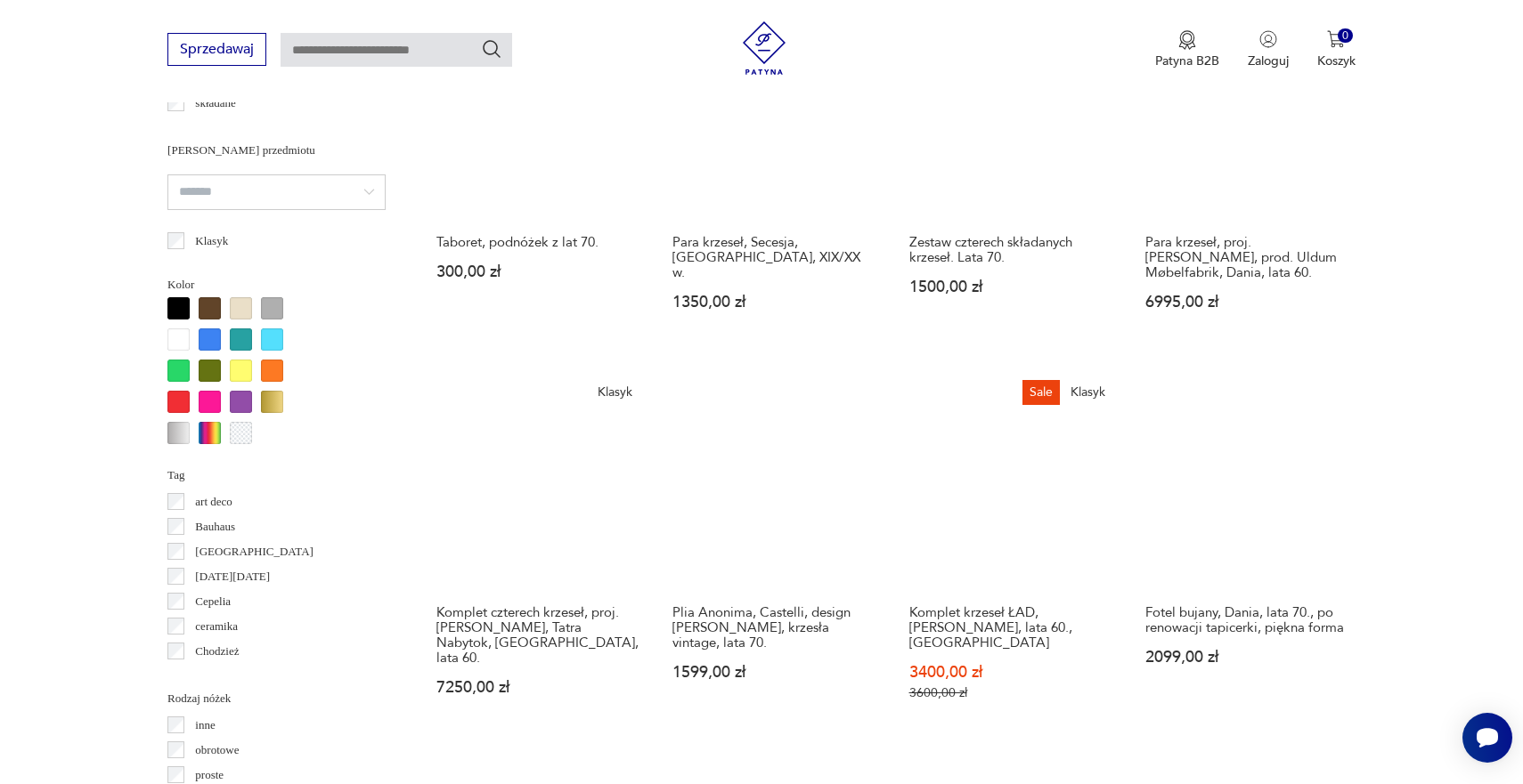
scroll to position [1611, 0]
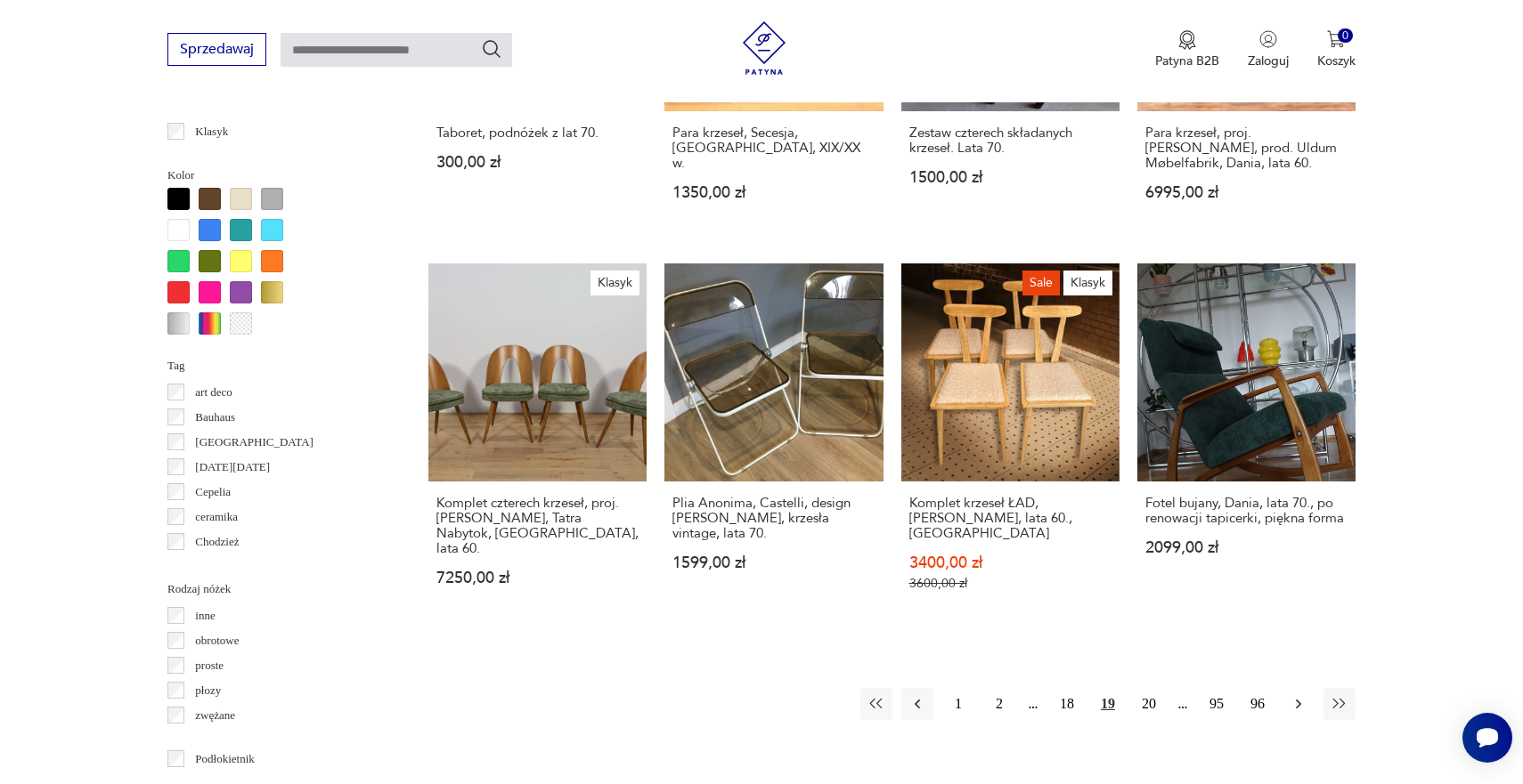
click at [1295, 695] on icon "button" at bounding box center [1298, 704] width 17 height 17
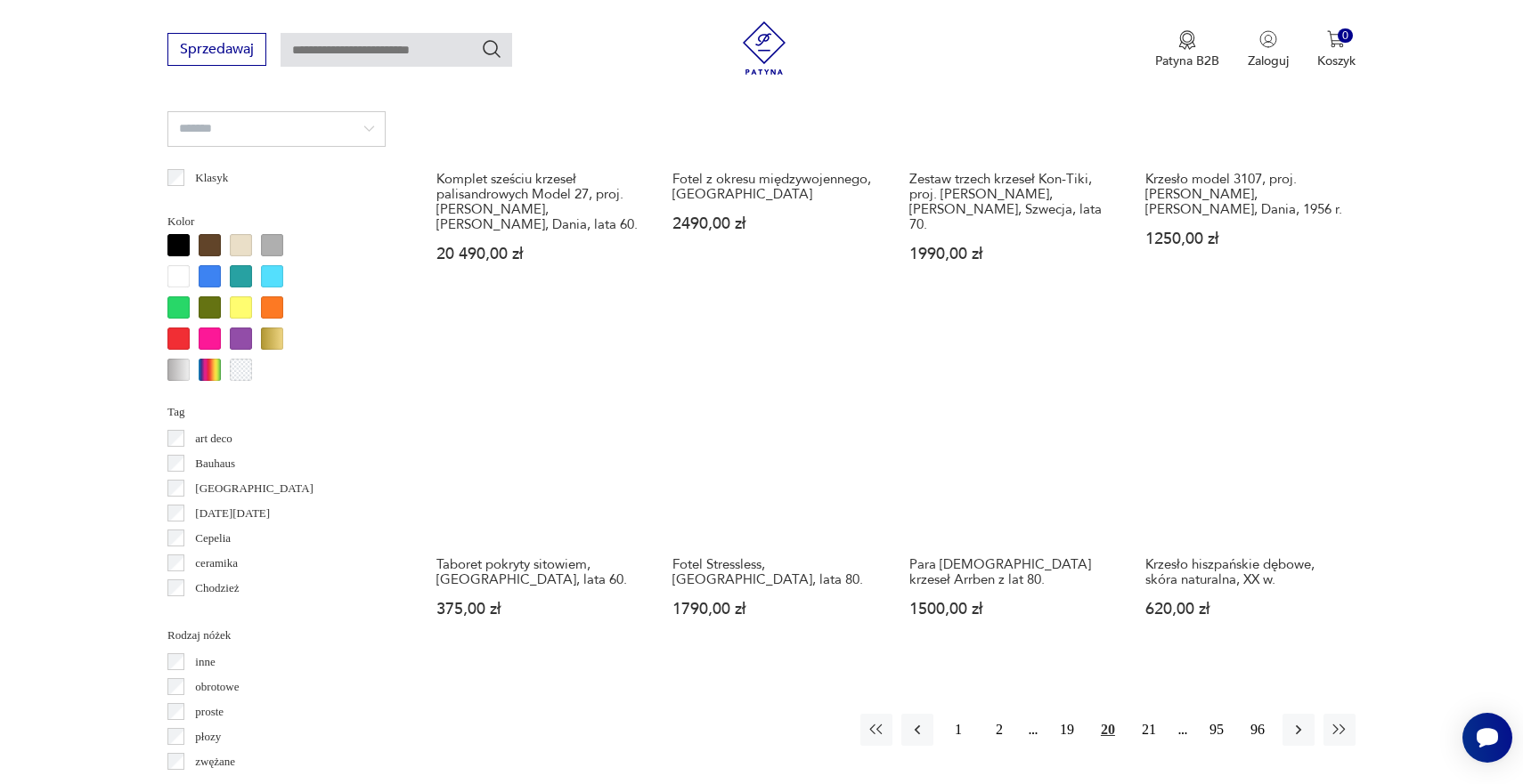
scroll to position [1624, 0]
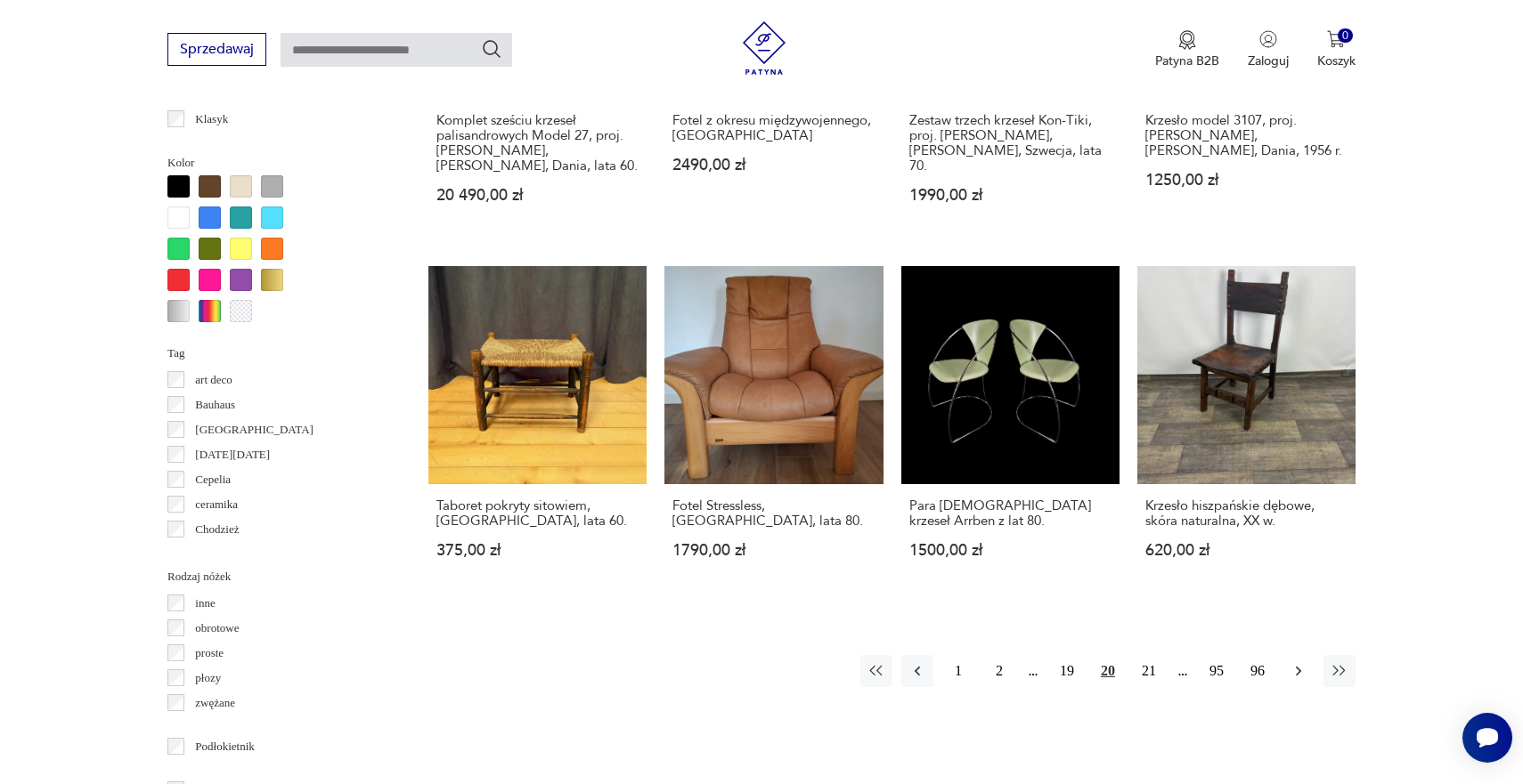
click at [1303, 662] on icon "button" at bounding box center [1298, 671] width 17 height 17
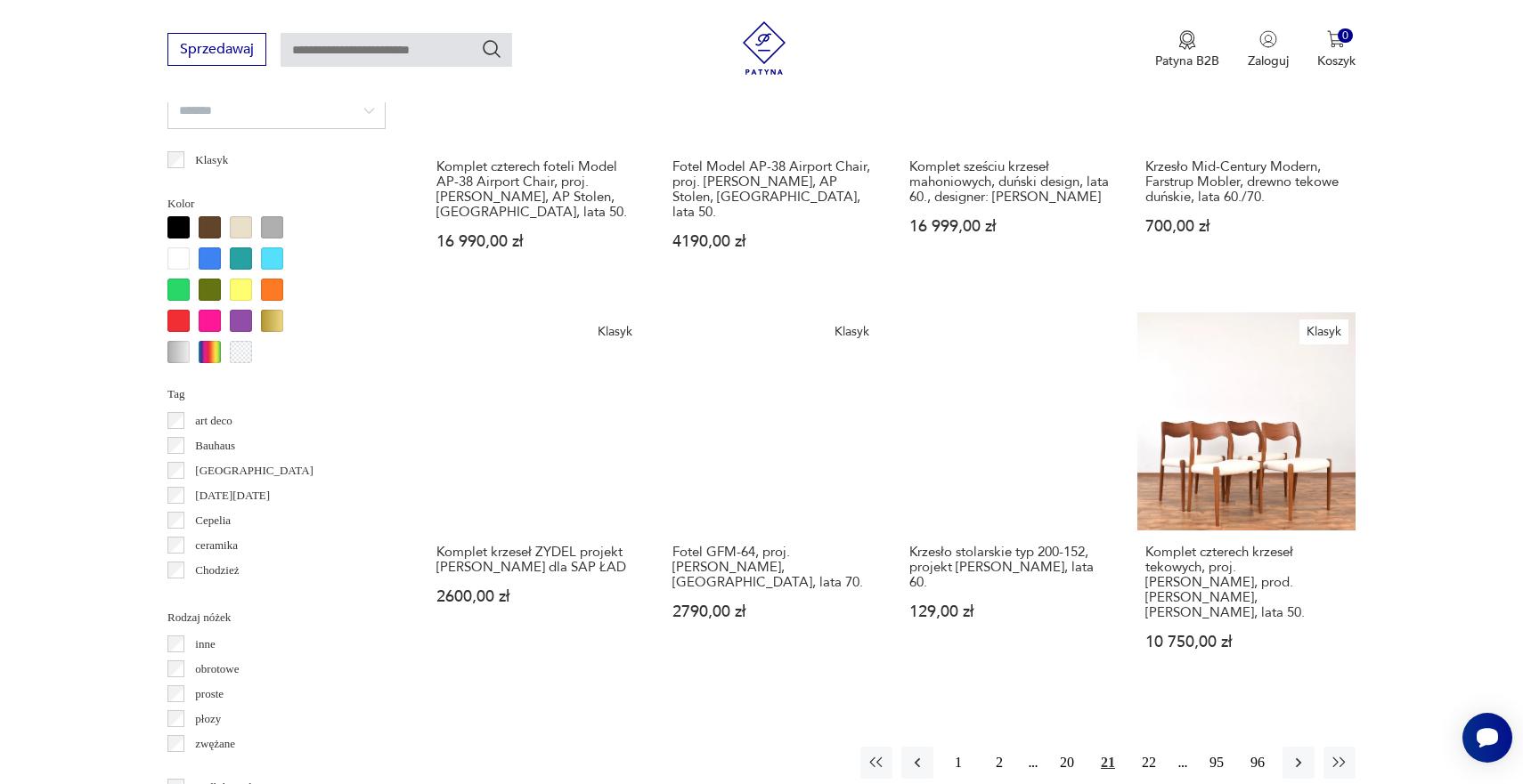
scroll to position [1610, 0]
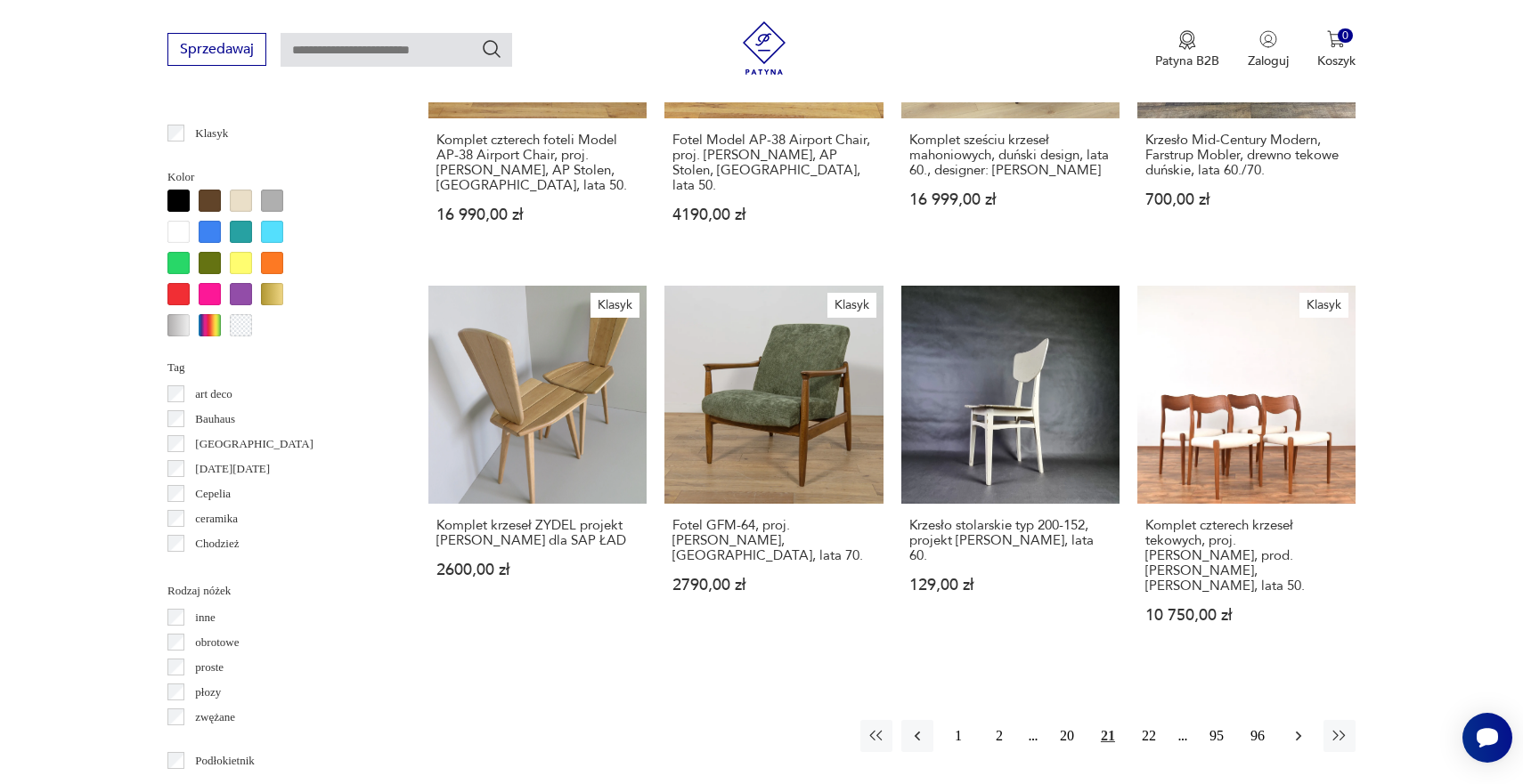
click at [1302, 727] on icon "button" at bounding box center [1298, 736] width 17 height 17
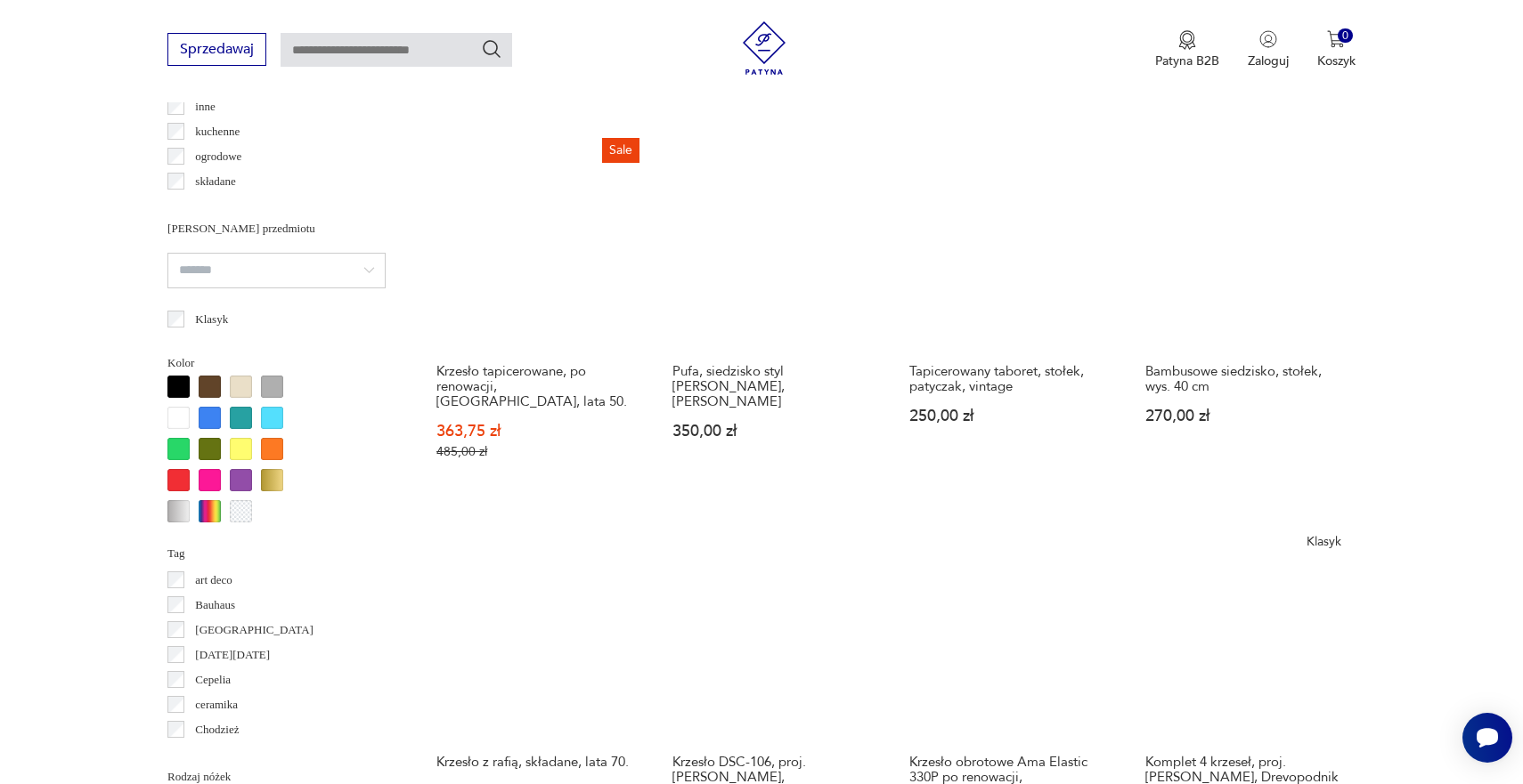
scroll to position [1435, 0]
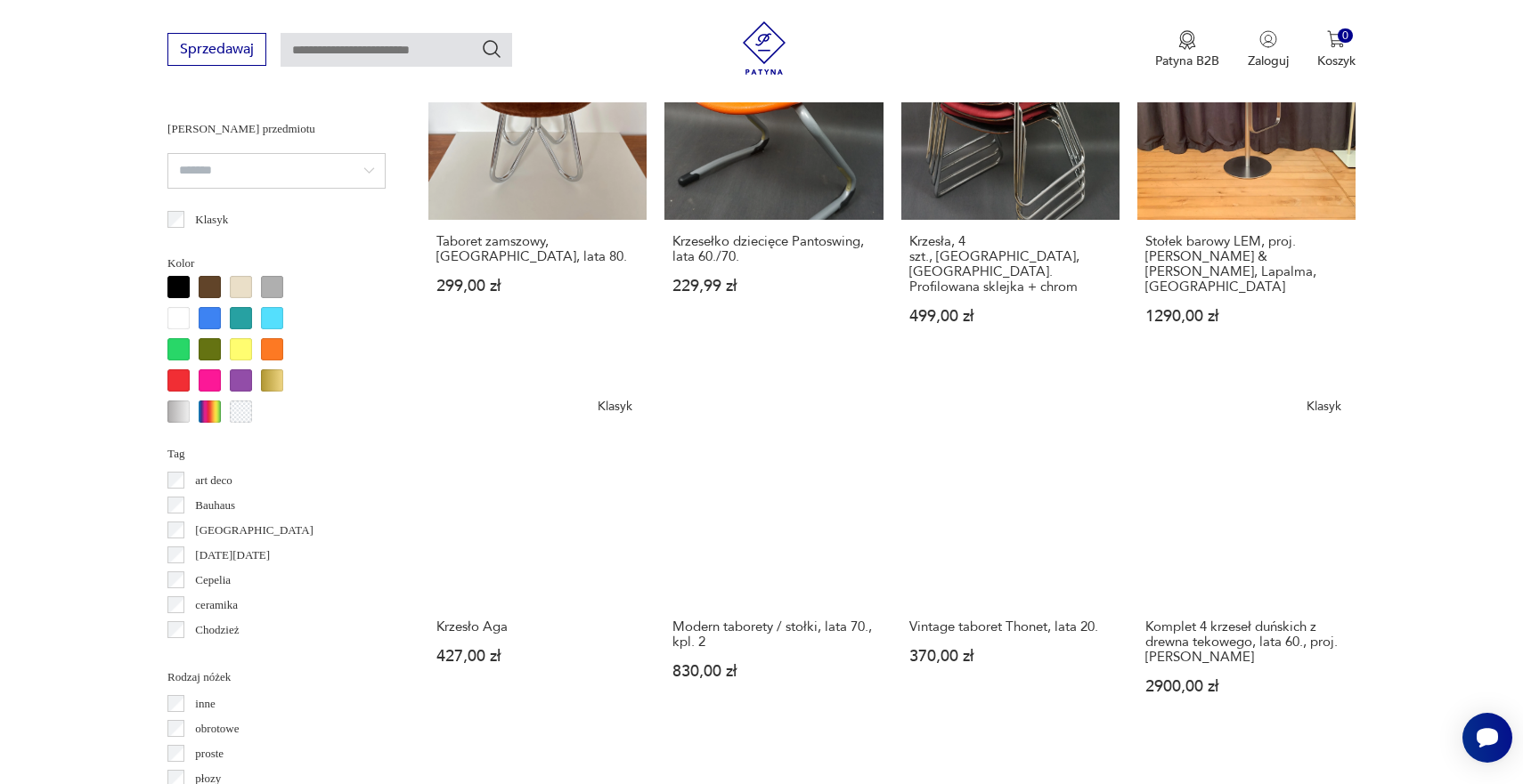
scroll to position [1549, 0]
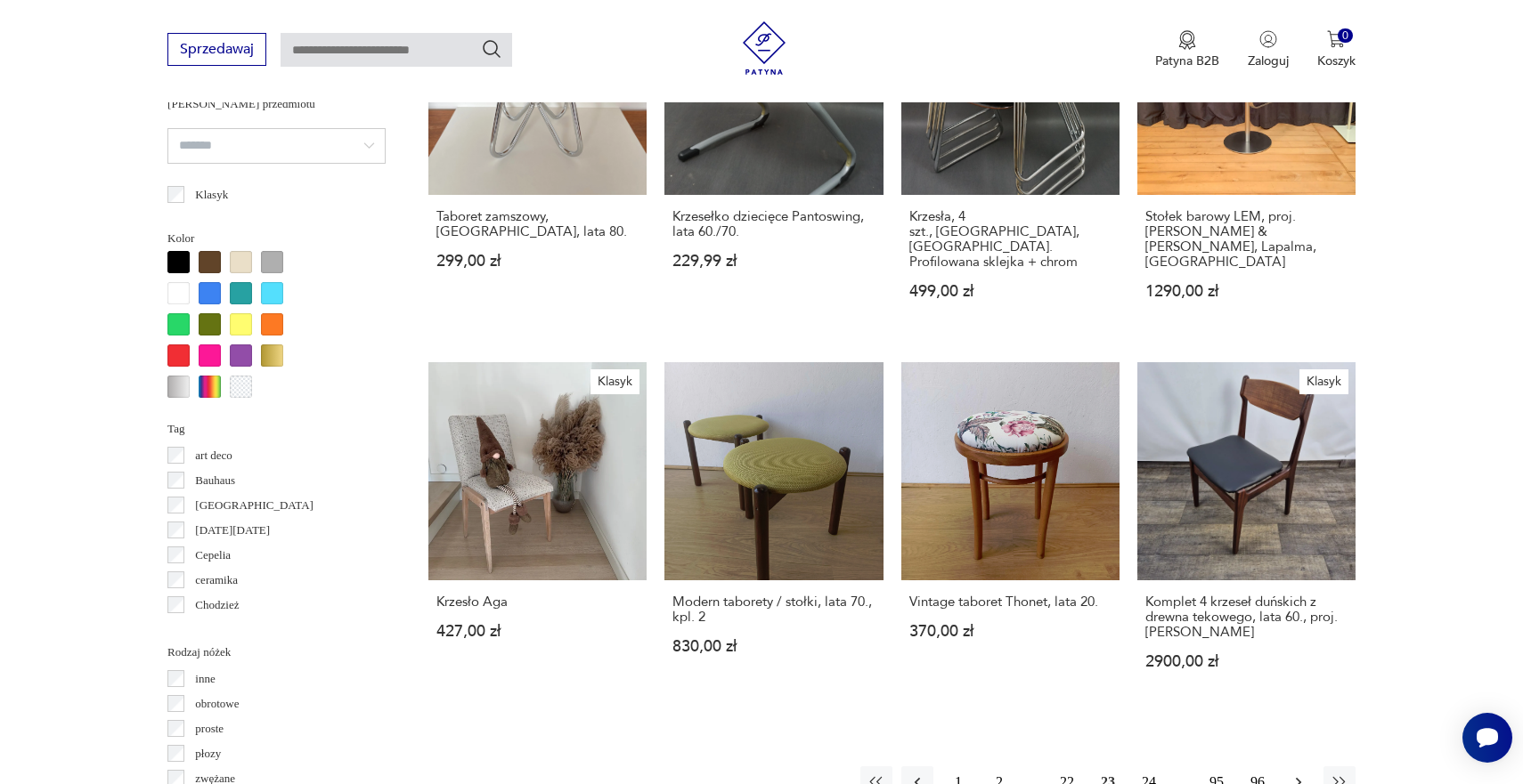
click at [1299, 778] on icon "button" at bounding box center [1299, 783] width 6 height 10
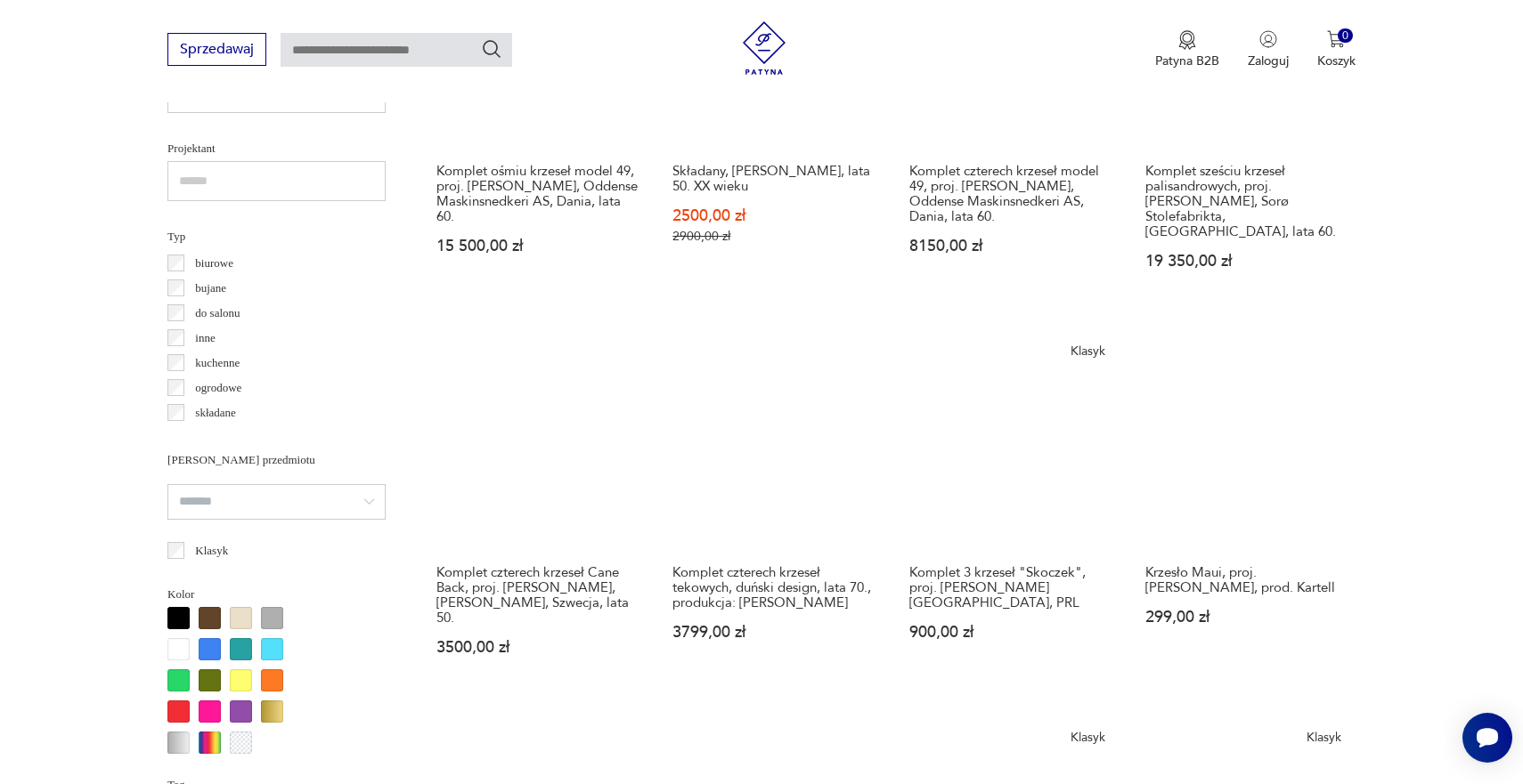
scroll to position [1194, 0]
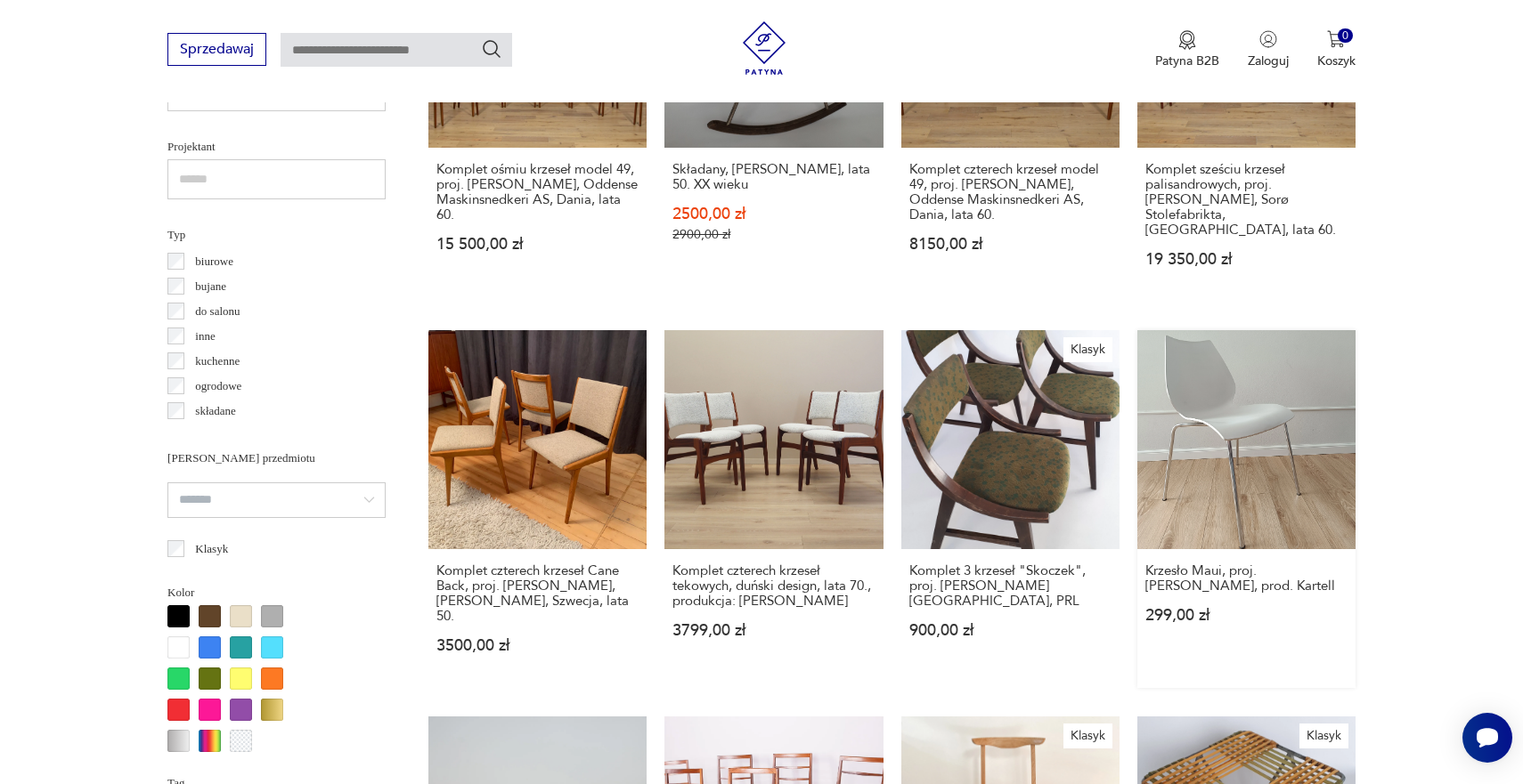
click at [1138, 355] on link "Krzesło Maui, proj. [PERSON_NAME], prod. Kartell 299,00 zł" at bounding box center [1247, 509] width 218 height 357
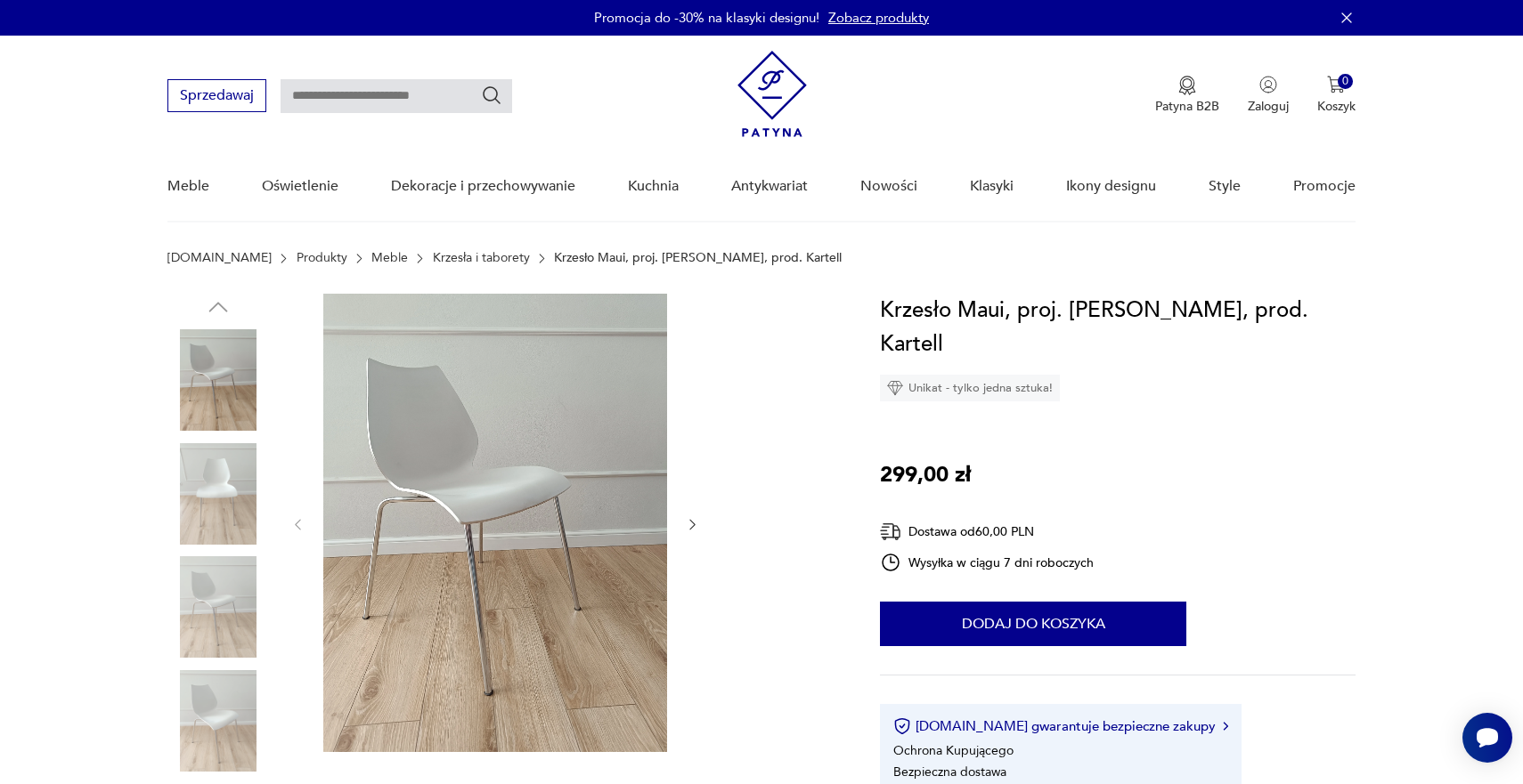
click at [690, 530] on icon "button" at bounding box center [692, 525] width 15 height 15
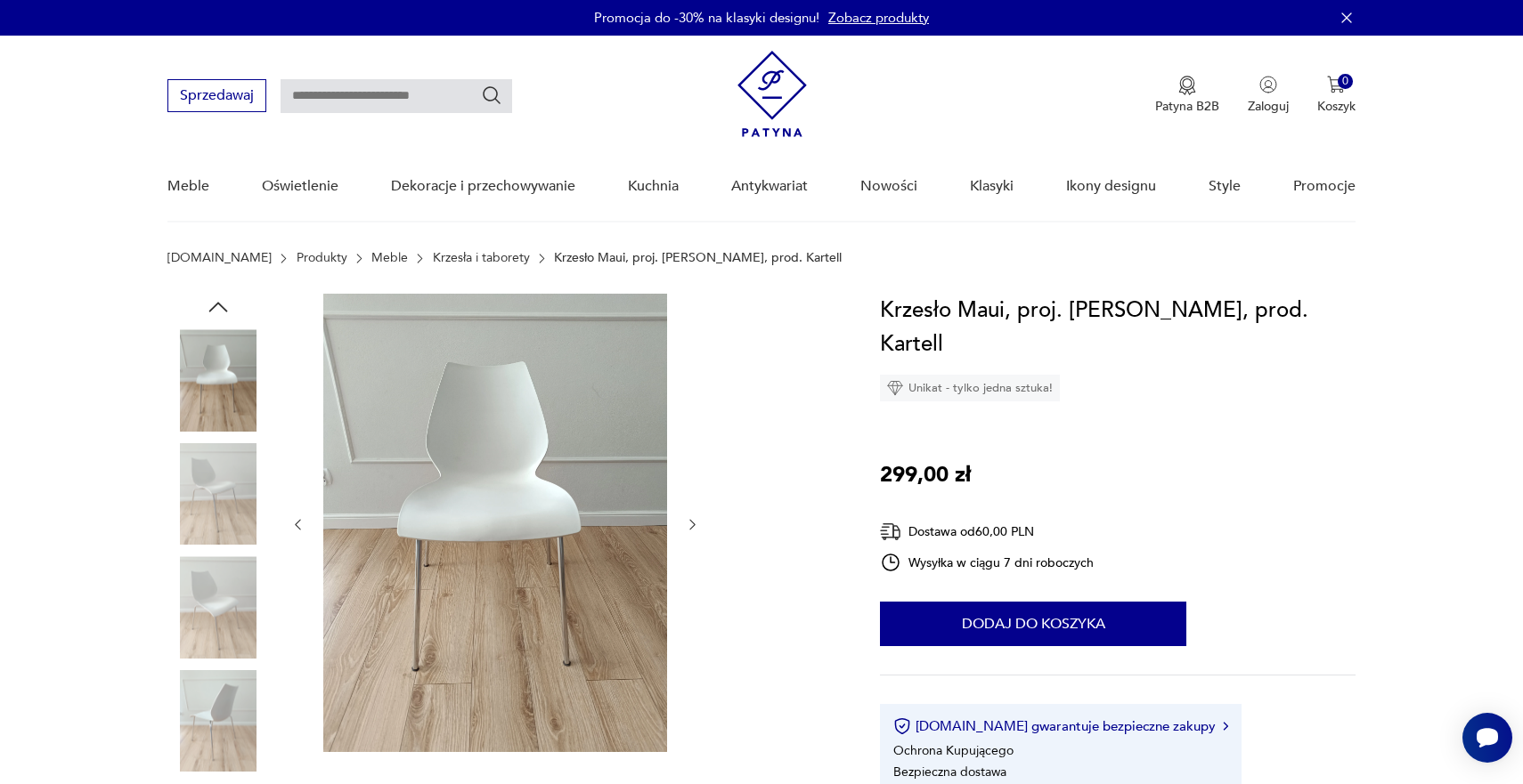
click at [690, 530] on icon "button" at bounding box center [692, 525] width 15 height 15
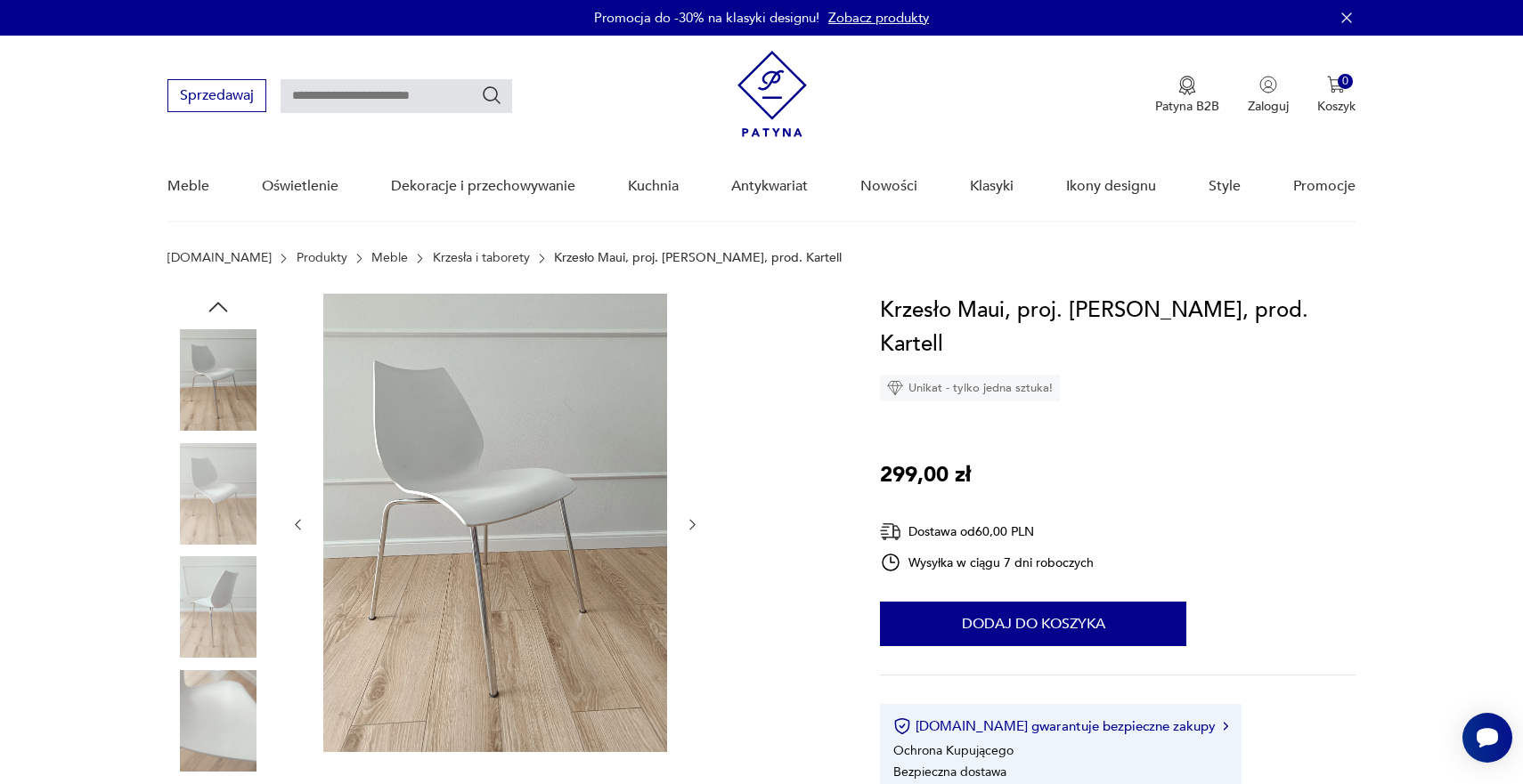
click at [690, 530] on icon "button" at bounding box center [692, 525] width 15 height 15
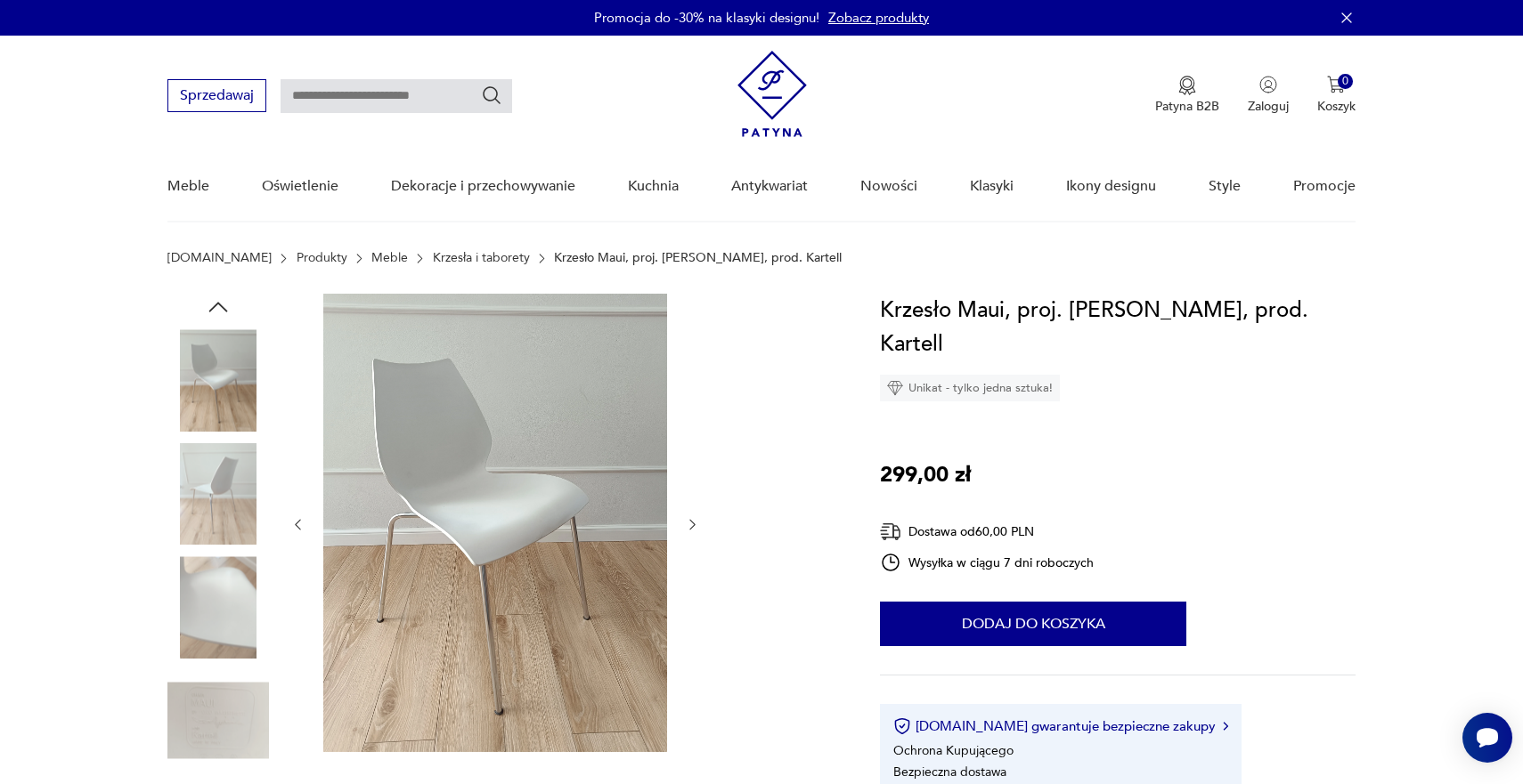
click at [690, 530] on icon "button" at bounding box center [692, 525] width 15 height 15
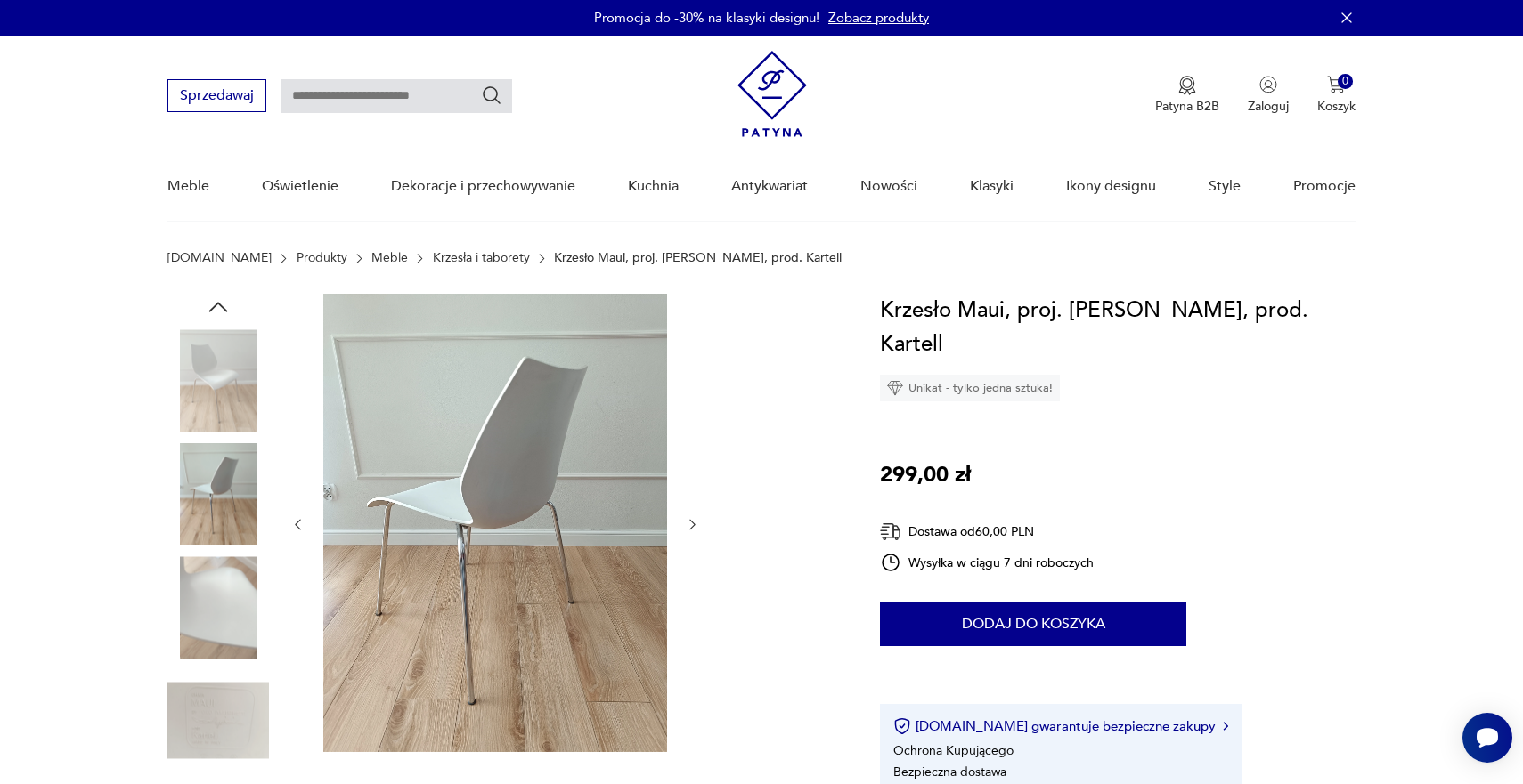
click at [690, 530] on icon "button" at bounding box center [692, 525] width 15 height 15
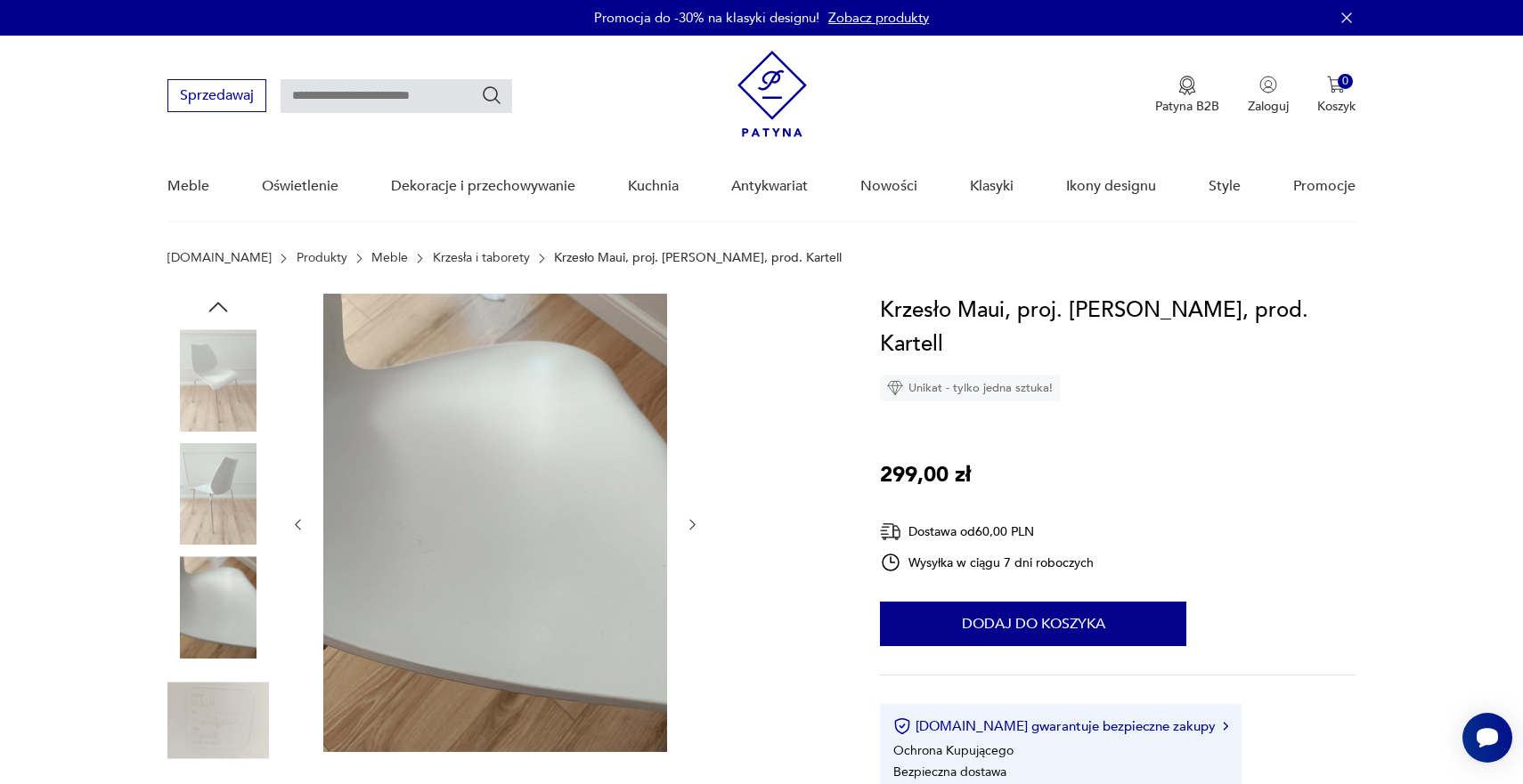
click at [690, 530] on icon "button" at bounding box center [692, 525] width 15 height 15
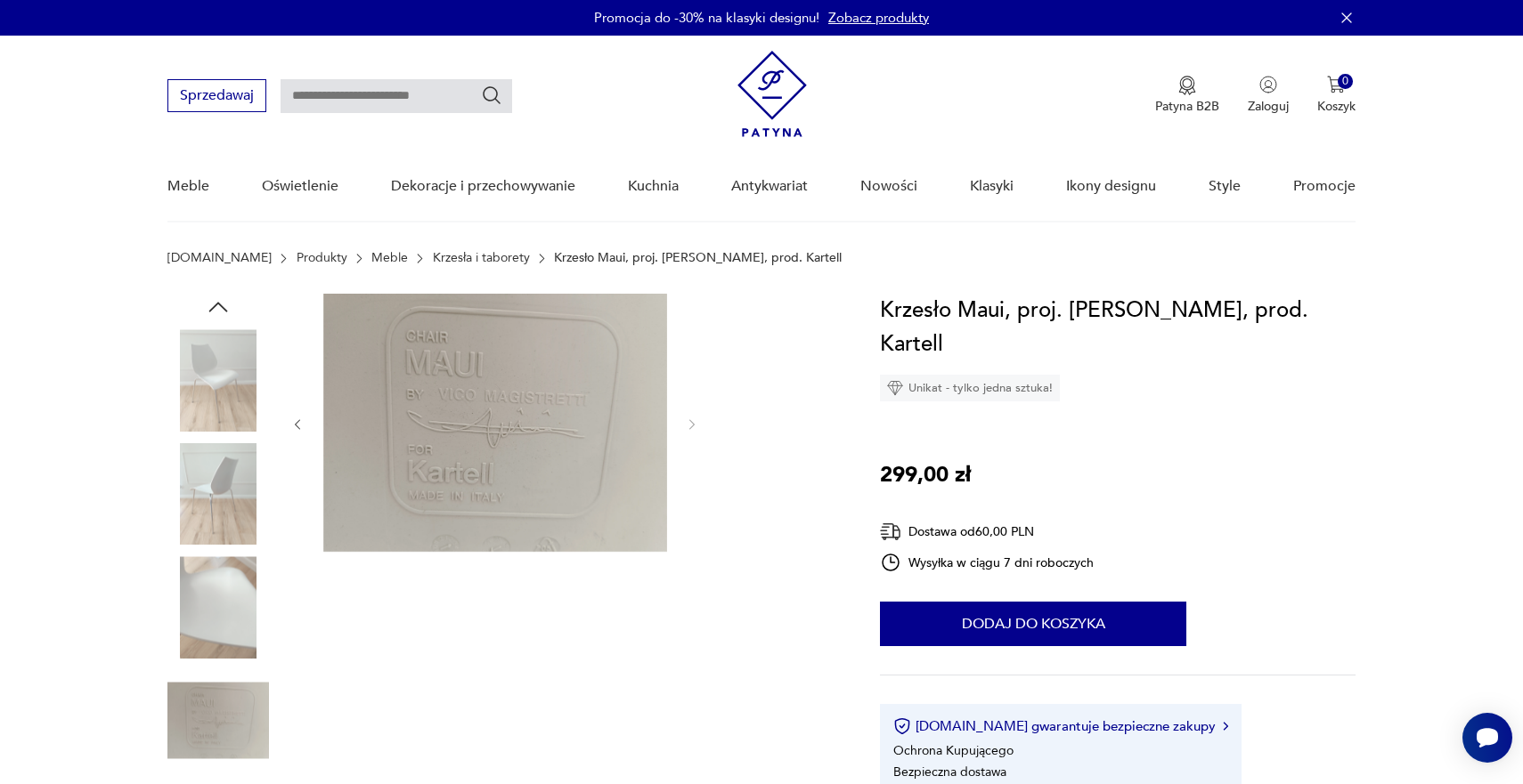
click at [690, 530] on div at bounding box center [495, 424] width 409 height 262
click at [699, 418] on icon "button" at bounding box center [692, 425] width 15 height 15
click at [693, 425] on icon "button" at bounding box center [692, 425] width 15 height 15
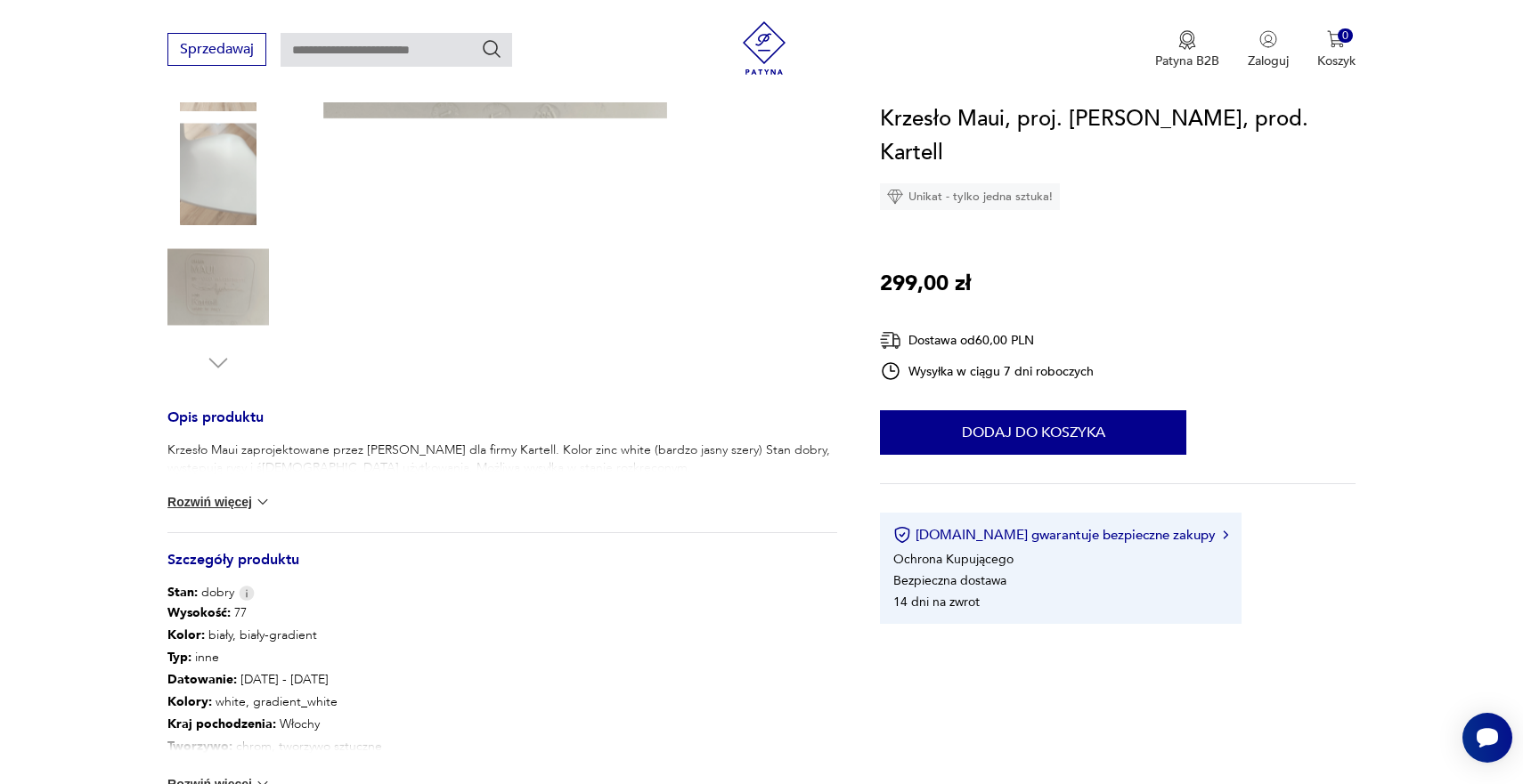
scroll to position [452, 0]
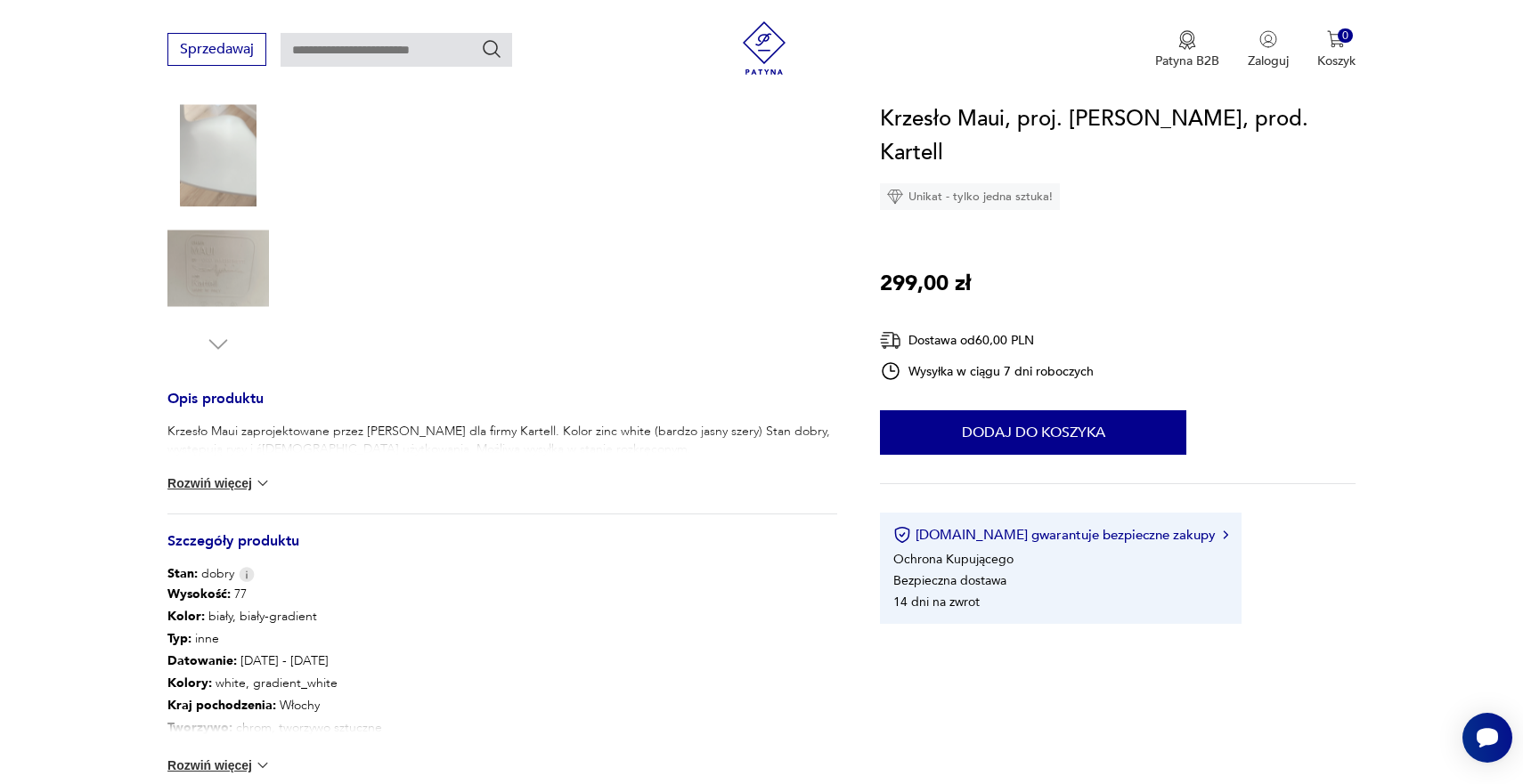
click at [259, 483] on img at bounding box center [263, 483] width 17 height 17
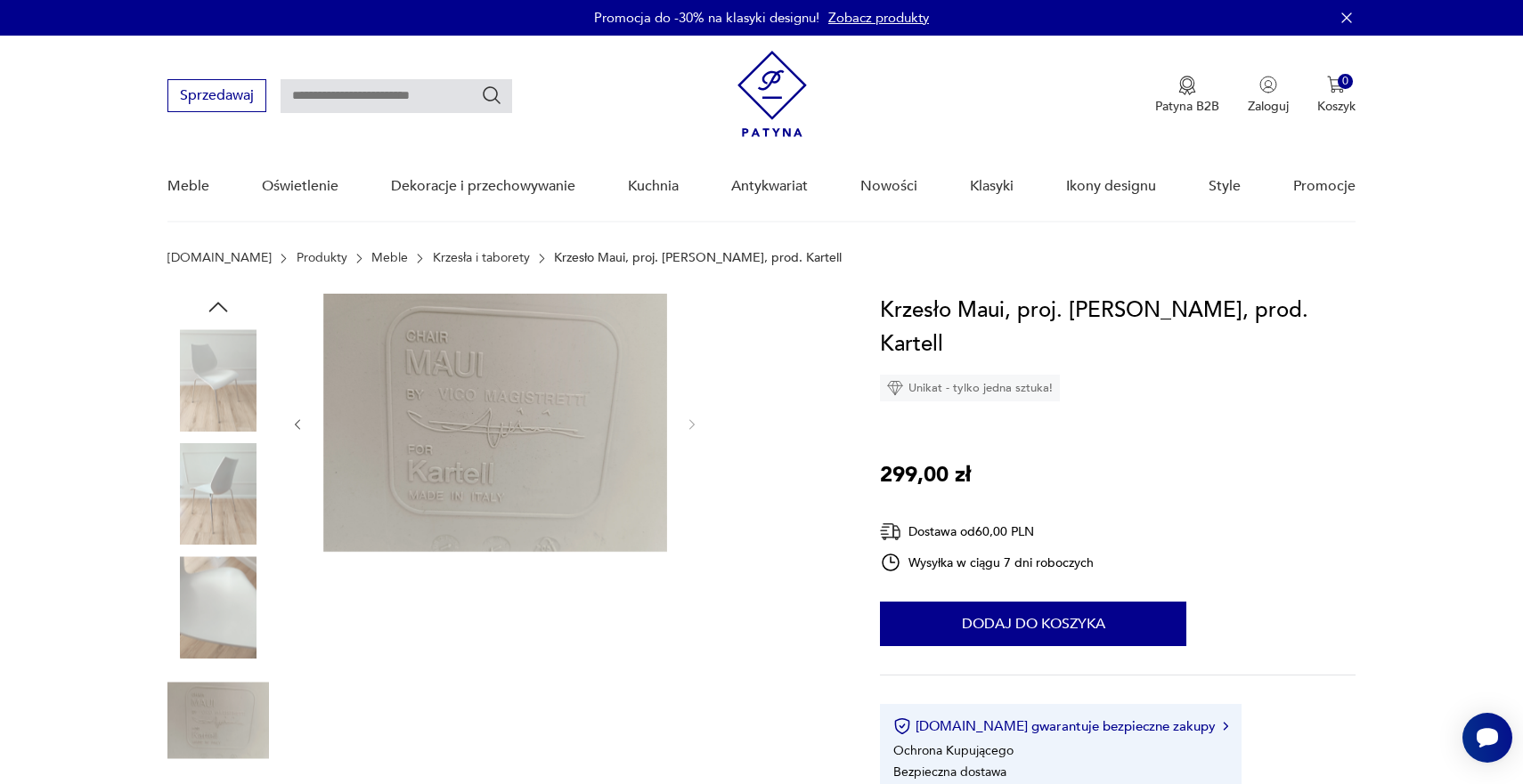
scroll to position [0, 0]
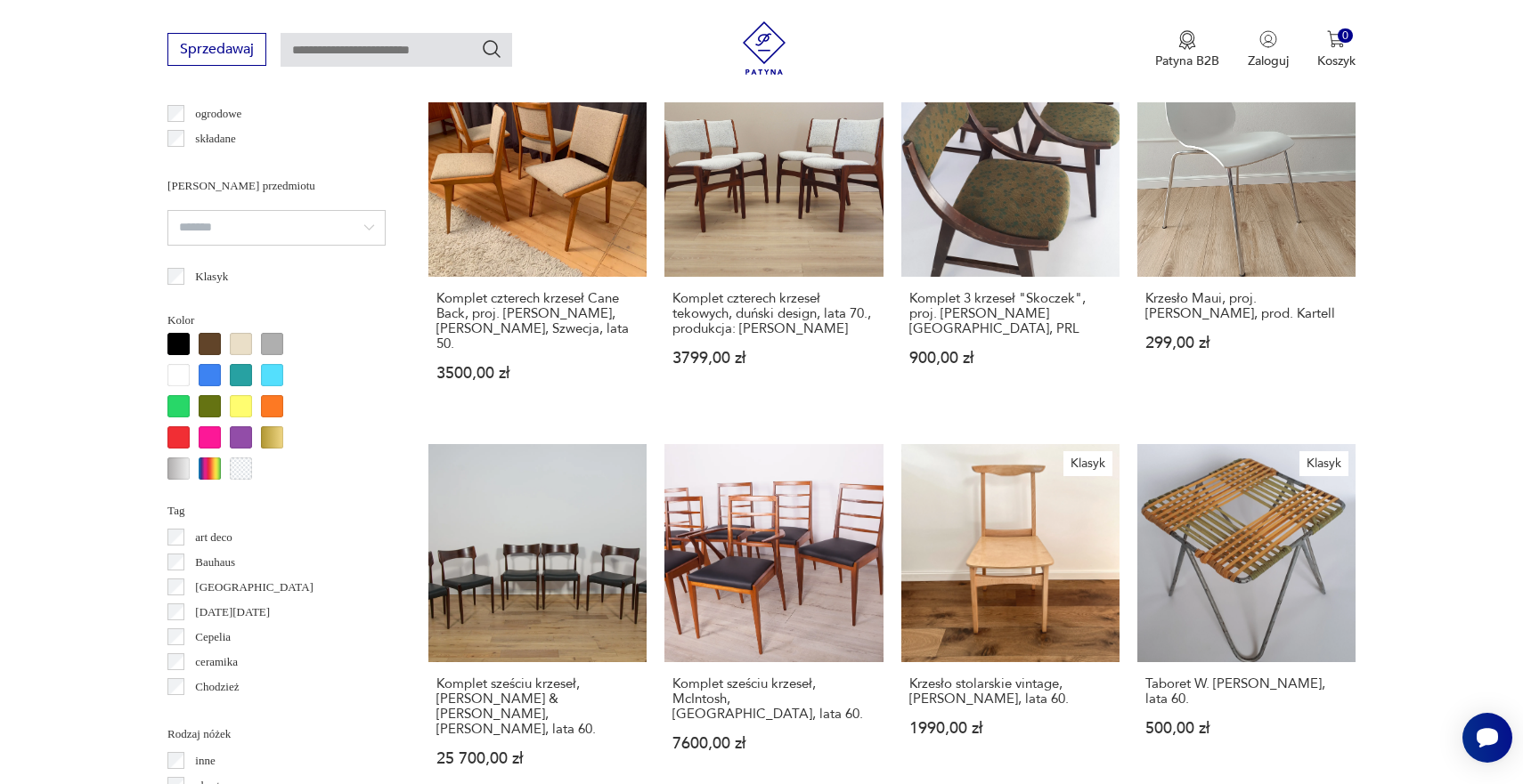
scroll to position [1471, 0]
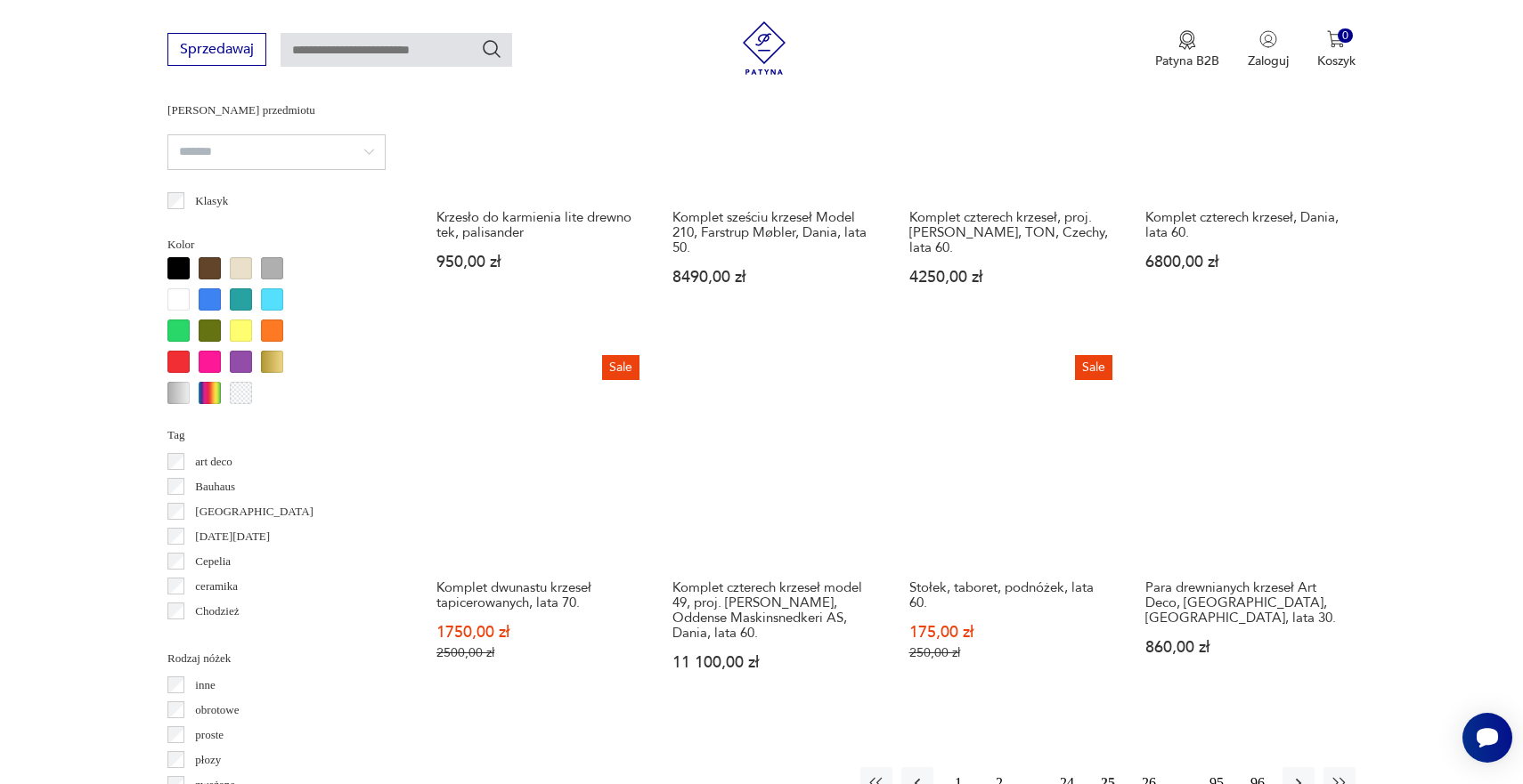
scroll to position [1550, 0]
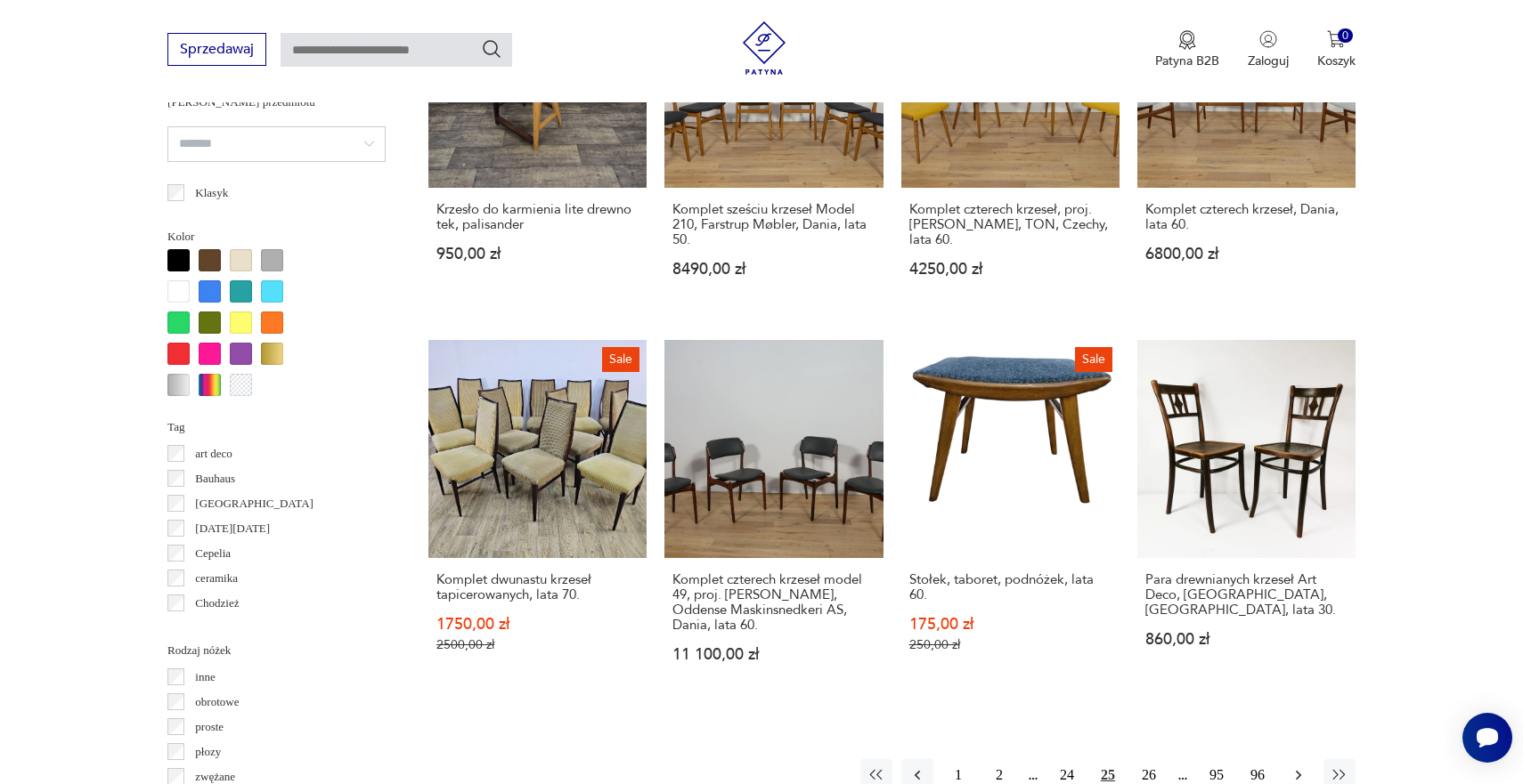
click at [1298, 771] on icon "button" at bounding box center [1299, 776] width 6 height 10
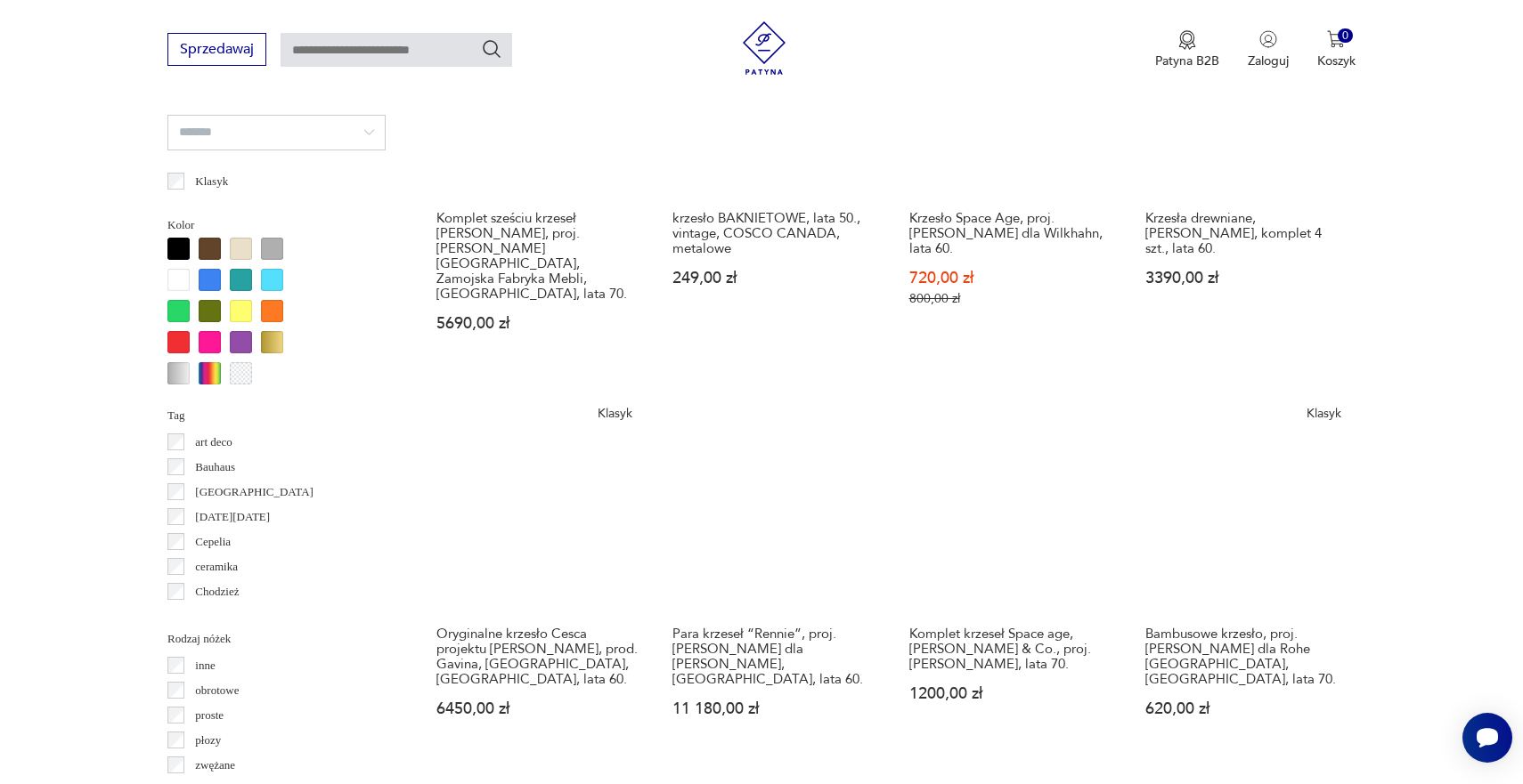
scroll to position [1568, 0]
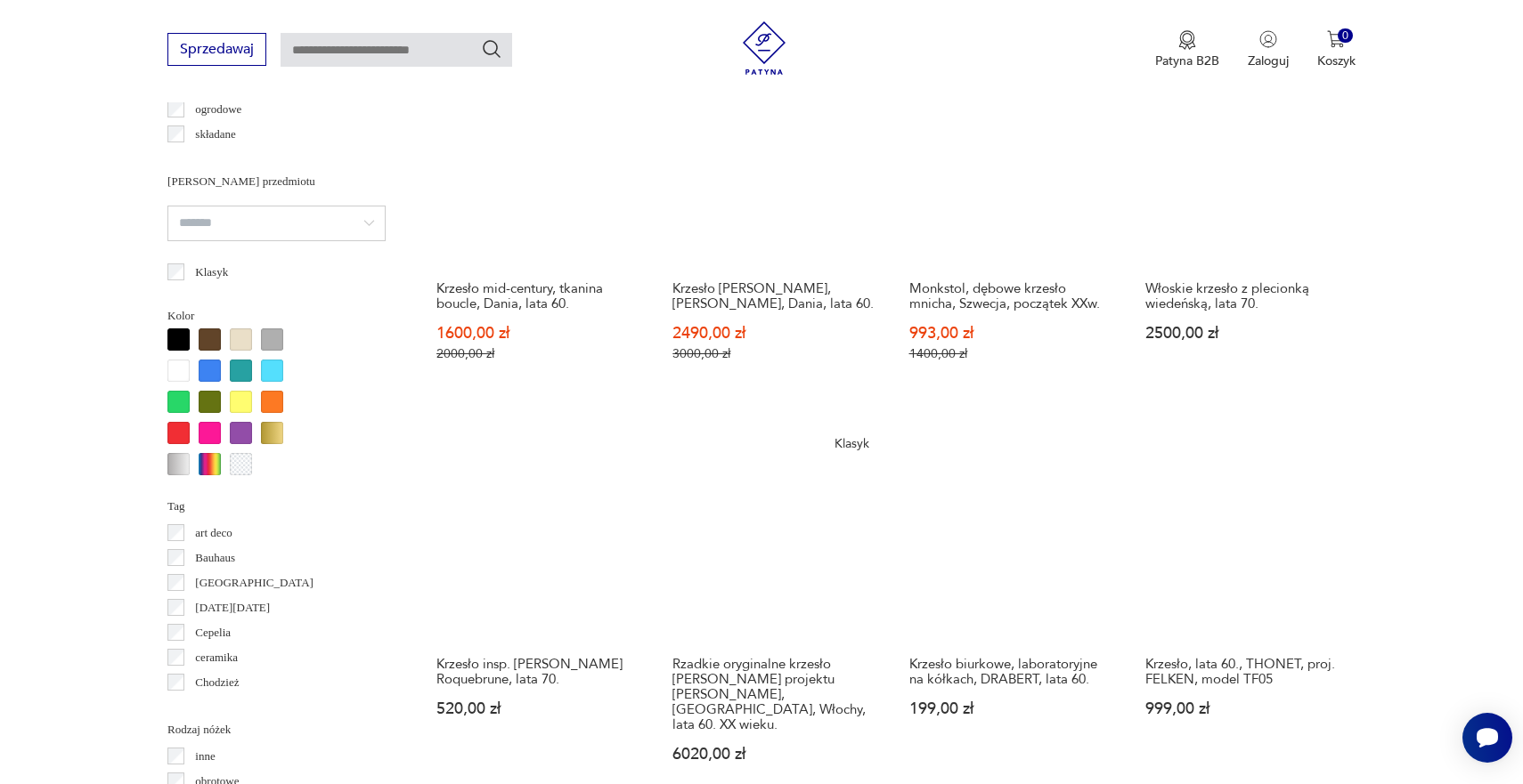
scroll to position [1472, 0]
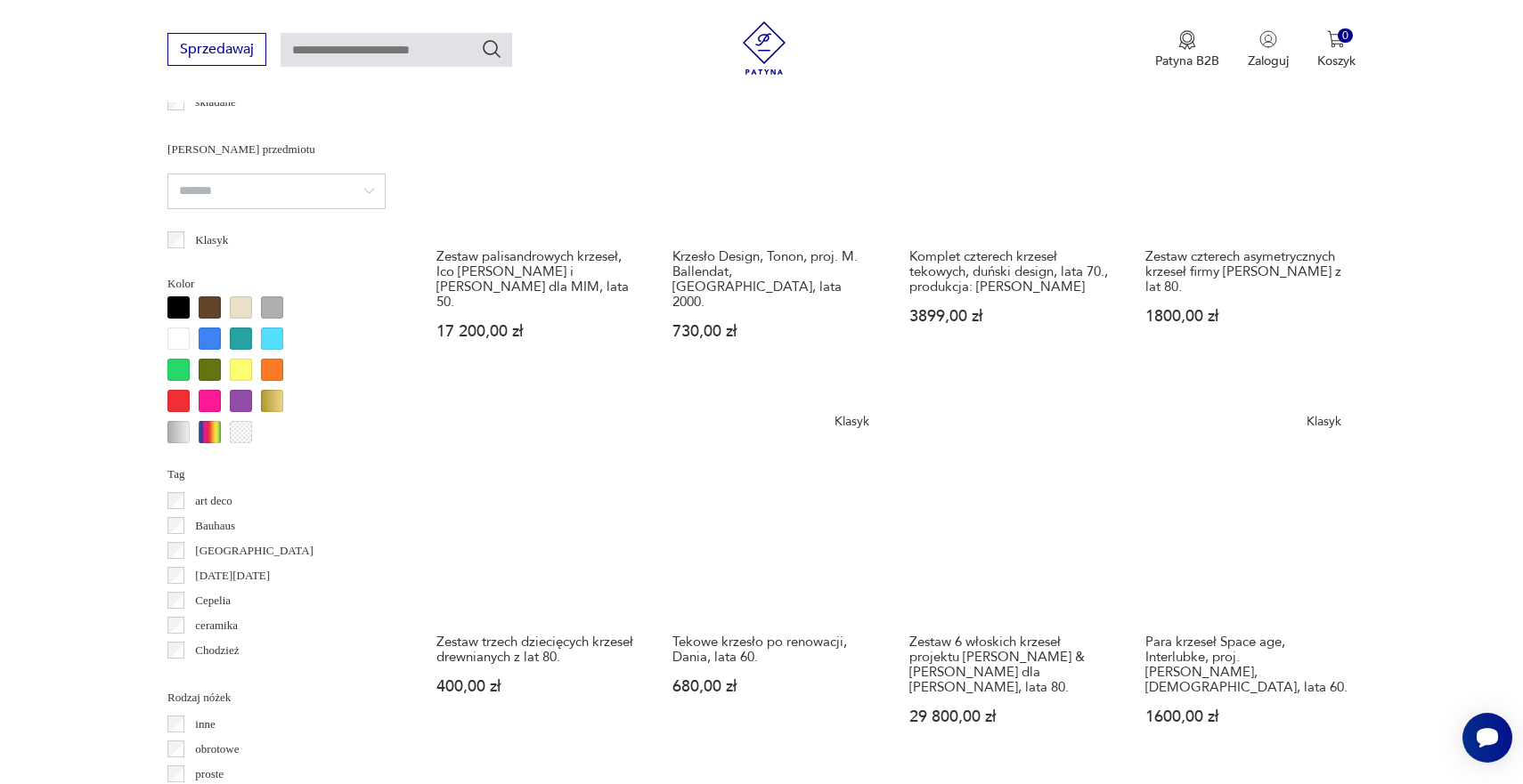
scroll to position [1504, 0]
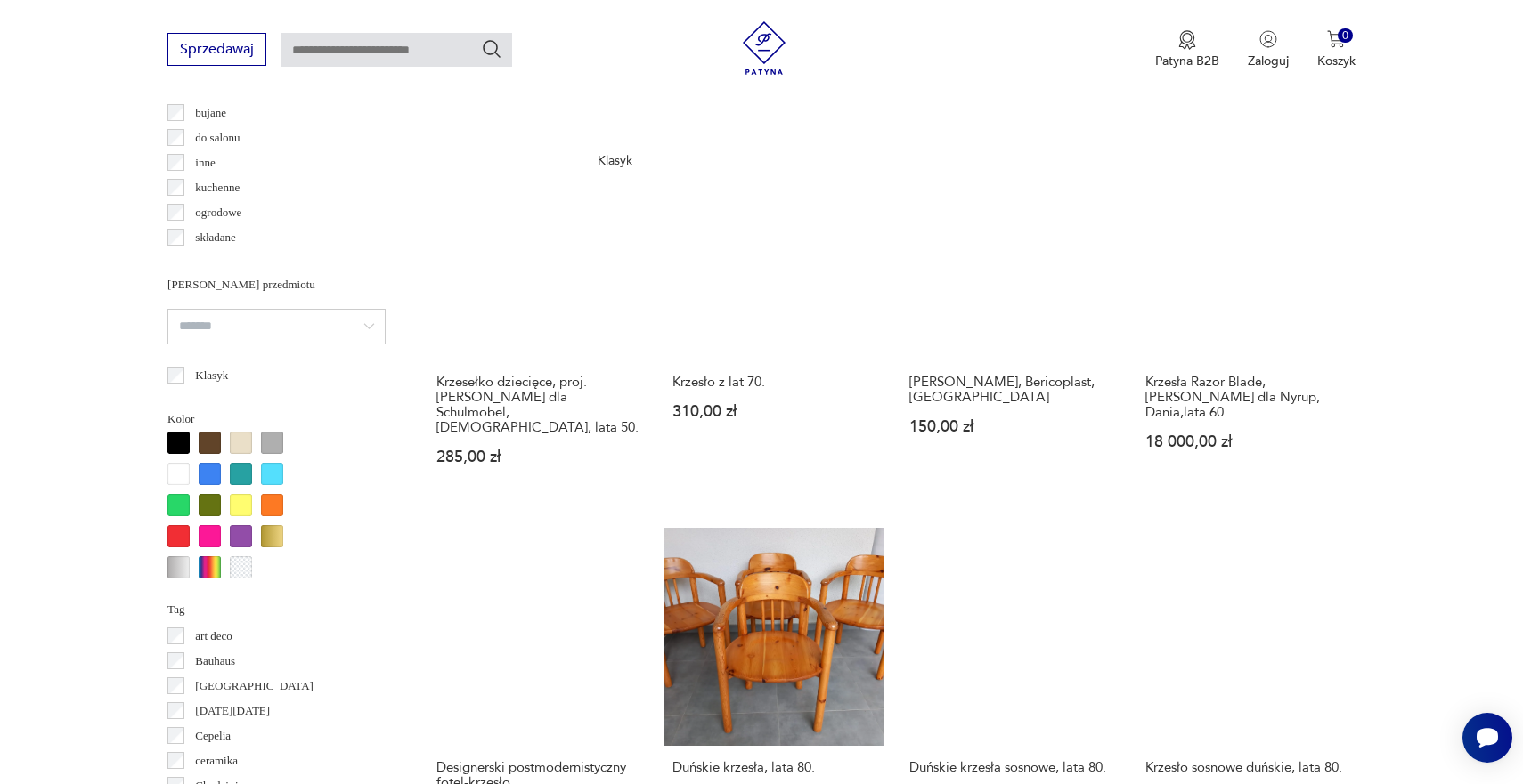
scroll to position [1449, 0]
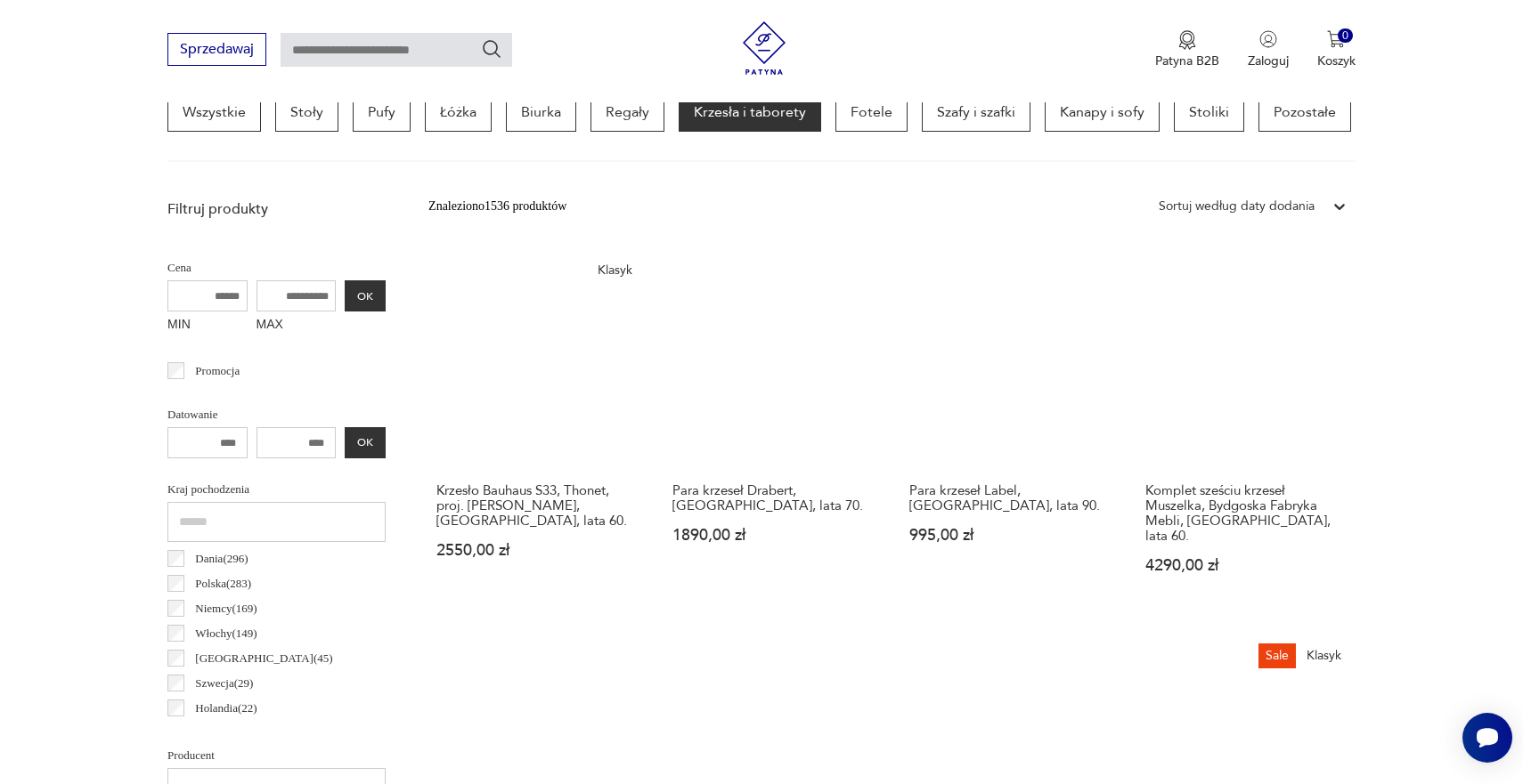
scroll to position [420, 0]
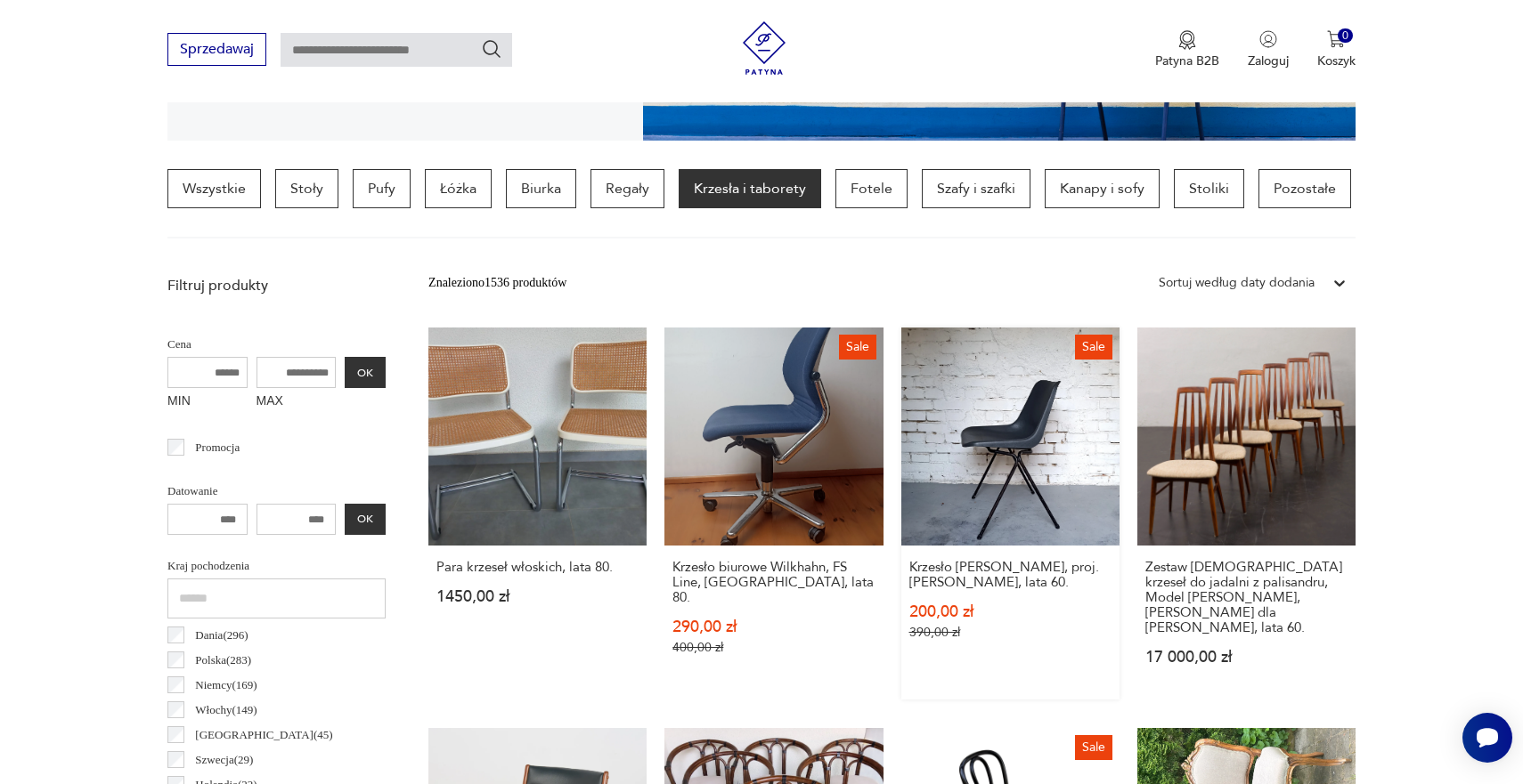
click at [914, 414] on link "Sale [GEOGRAPHIC_DATA][PERSON_NAME], proj. [PERSON_NAME], lata 60. 200,00 zł 39…" at bounding box center [1010, 513] width 218 height 372
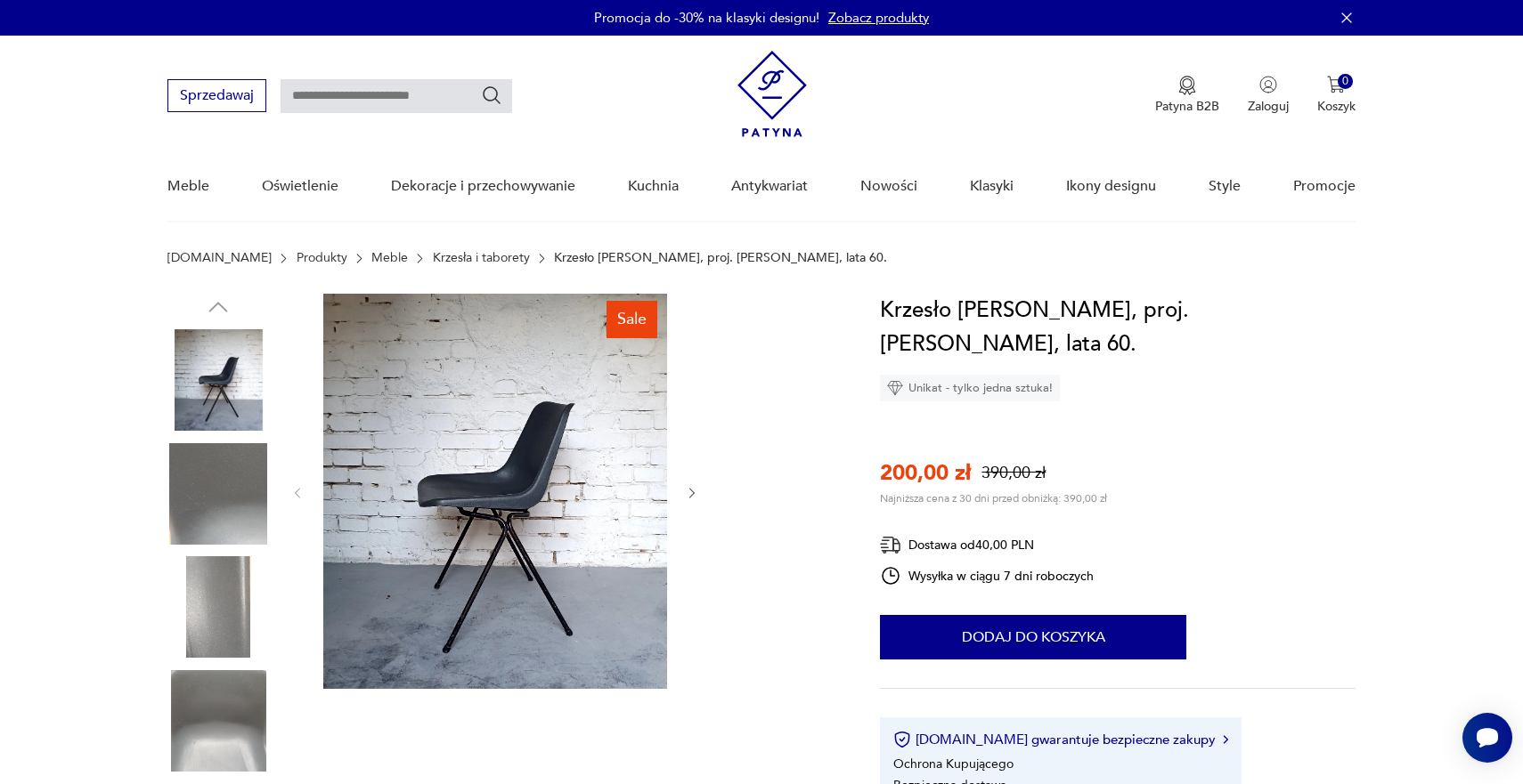
click at [689, 494] on icon "button" at bounding box center [692, 493] width 15 height 15
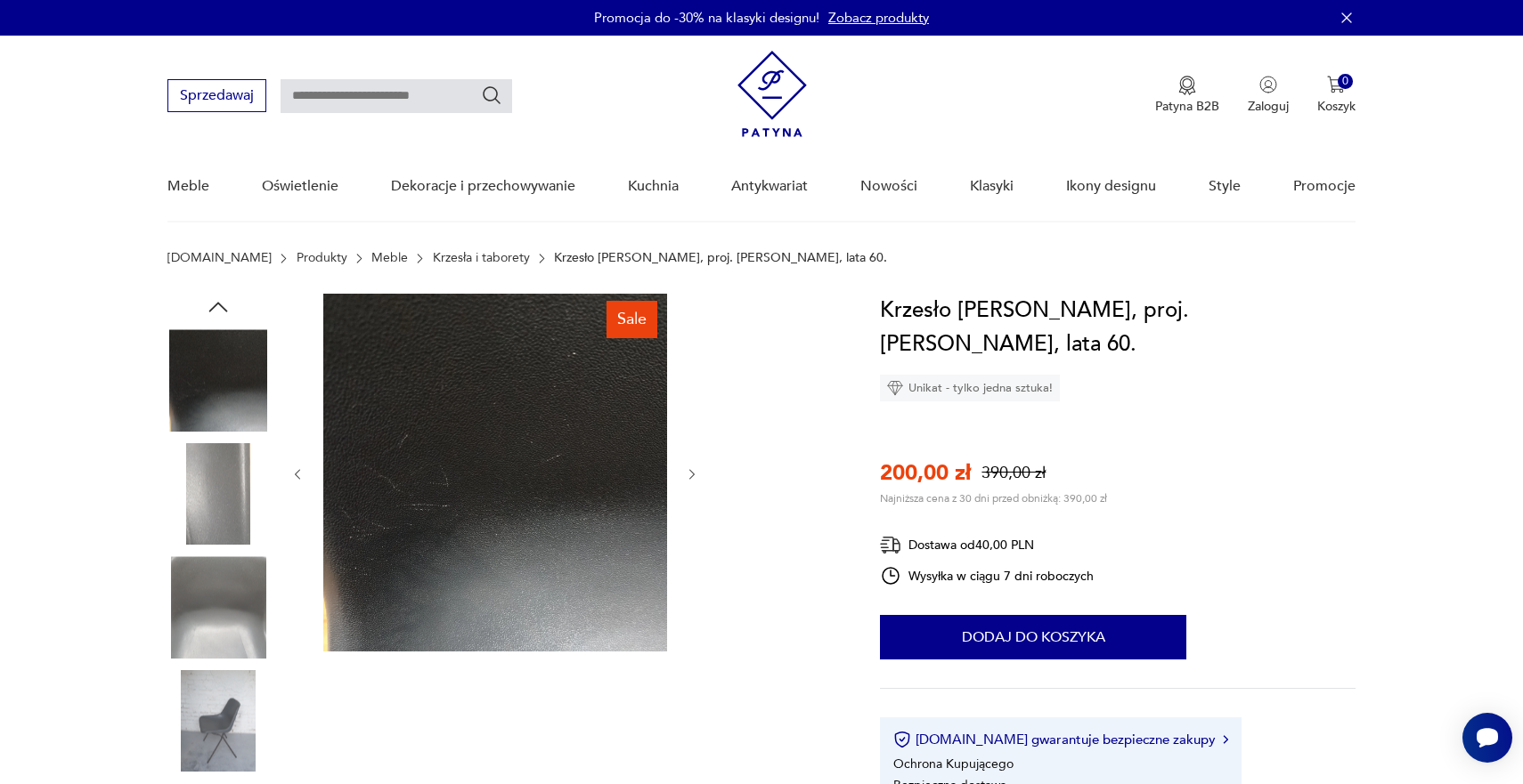
click at [692, 473] on icon "button" at bounding box center [693, 474] width 6 height 11
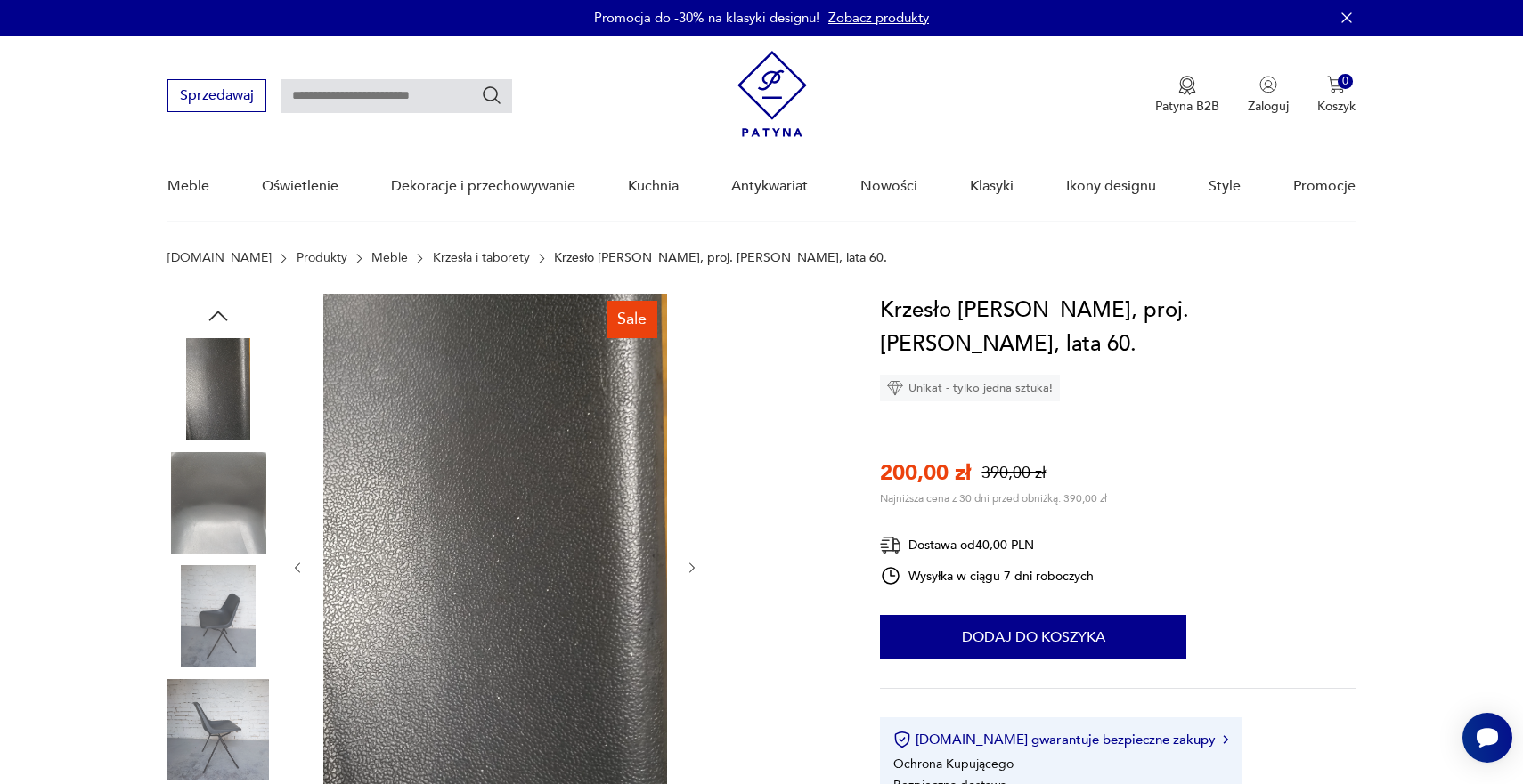
click at [691, 566] on icon "button" at bounding box center [692, 569] width 15 height 15
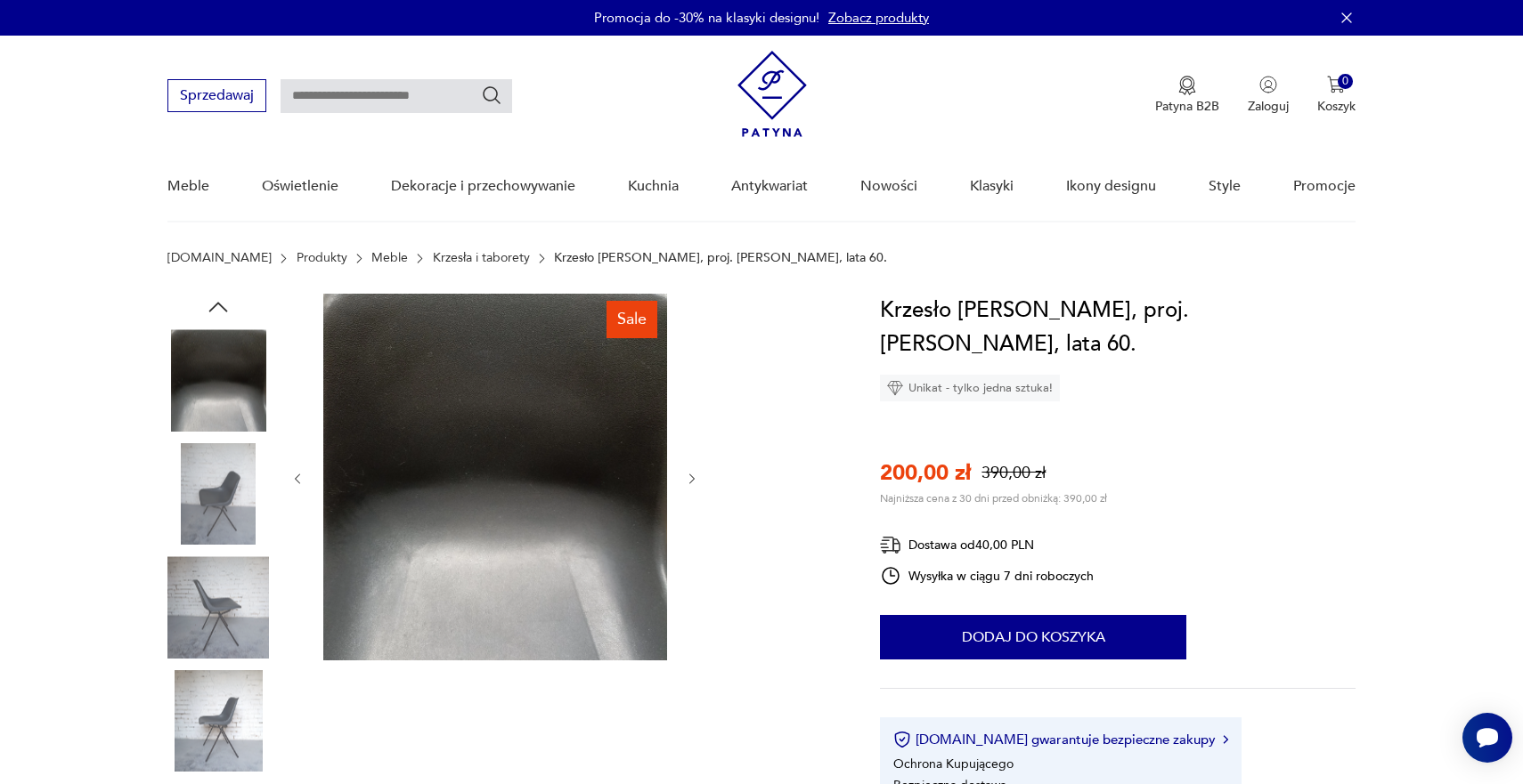
click at [691, 566] on div at bounding box center [495, 479] width 409 height 371
click at [688, 483] on icon "button" at bounding box center [692, 480] width 15 height 15
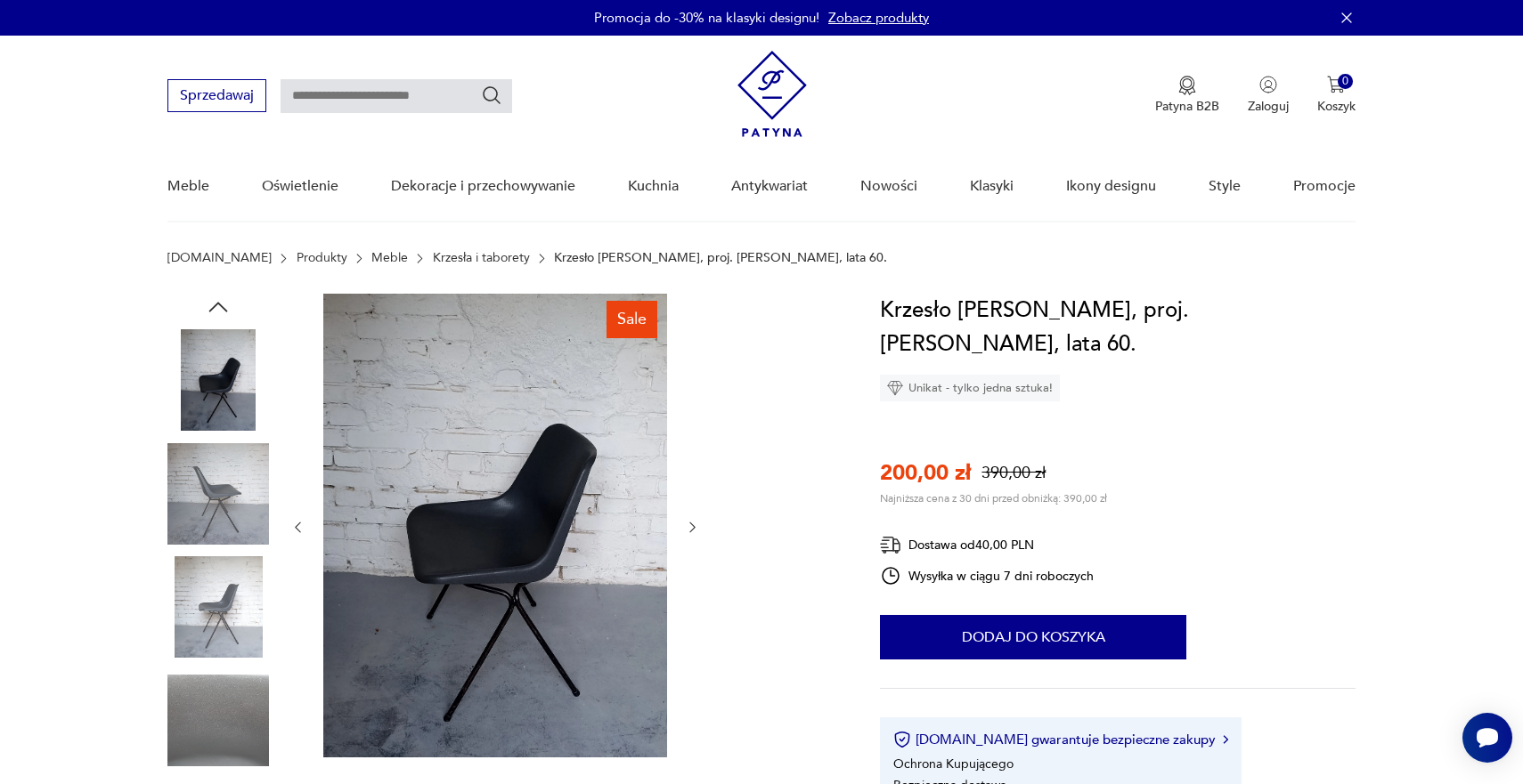
click at [691, 531] on icon "button" at bounding box center [692, 528] width 15 height 15
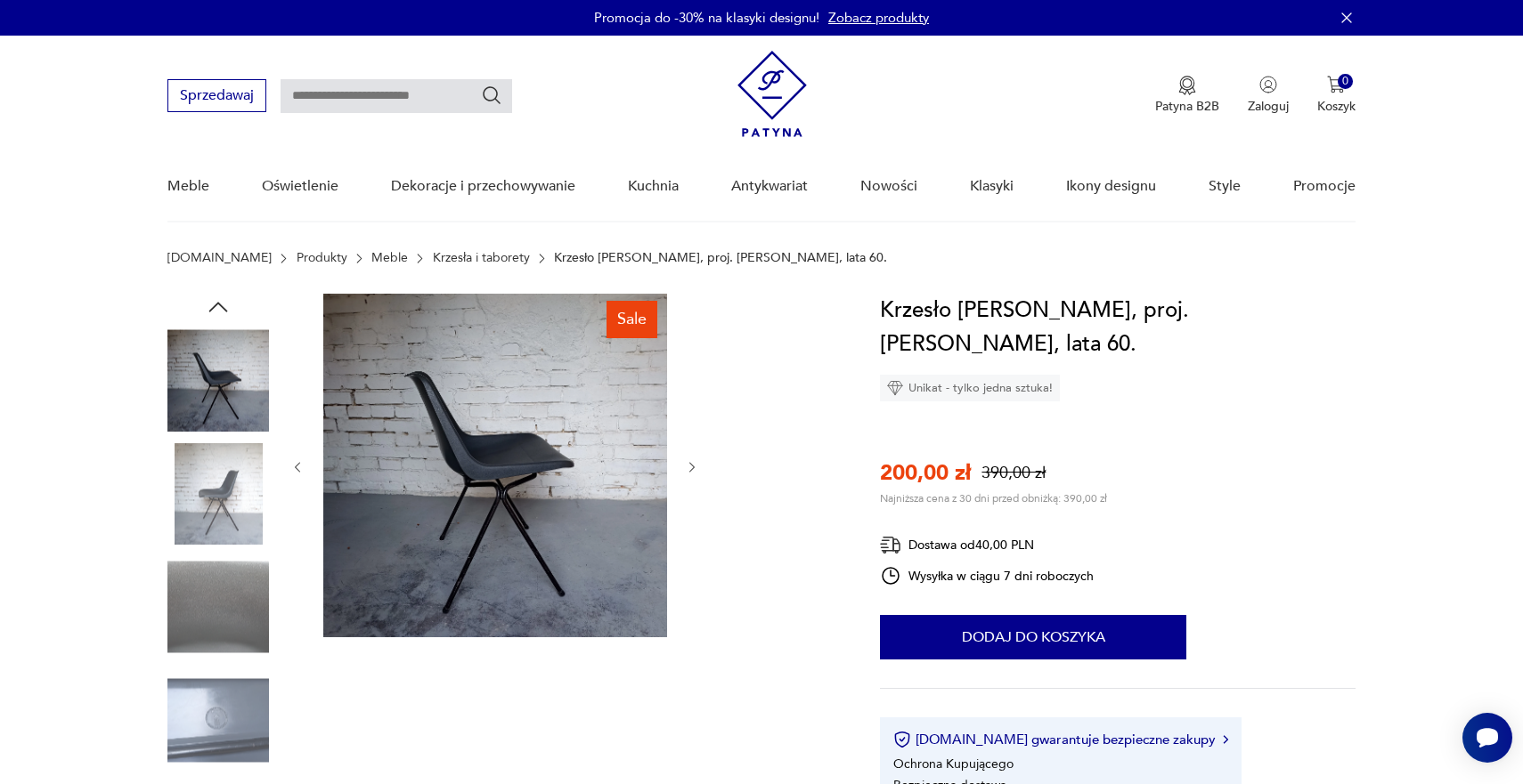
click at [691, 464] on icon "button" at bounding box center [692, 468] width 15 height 15
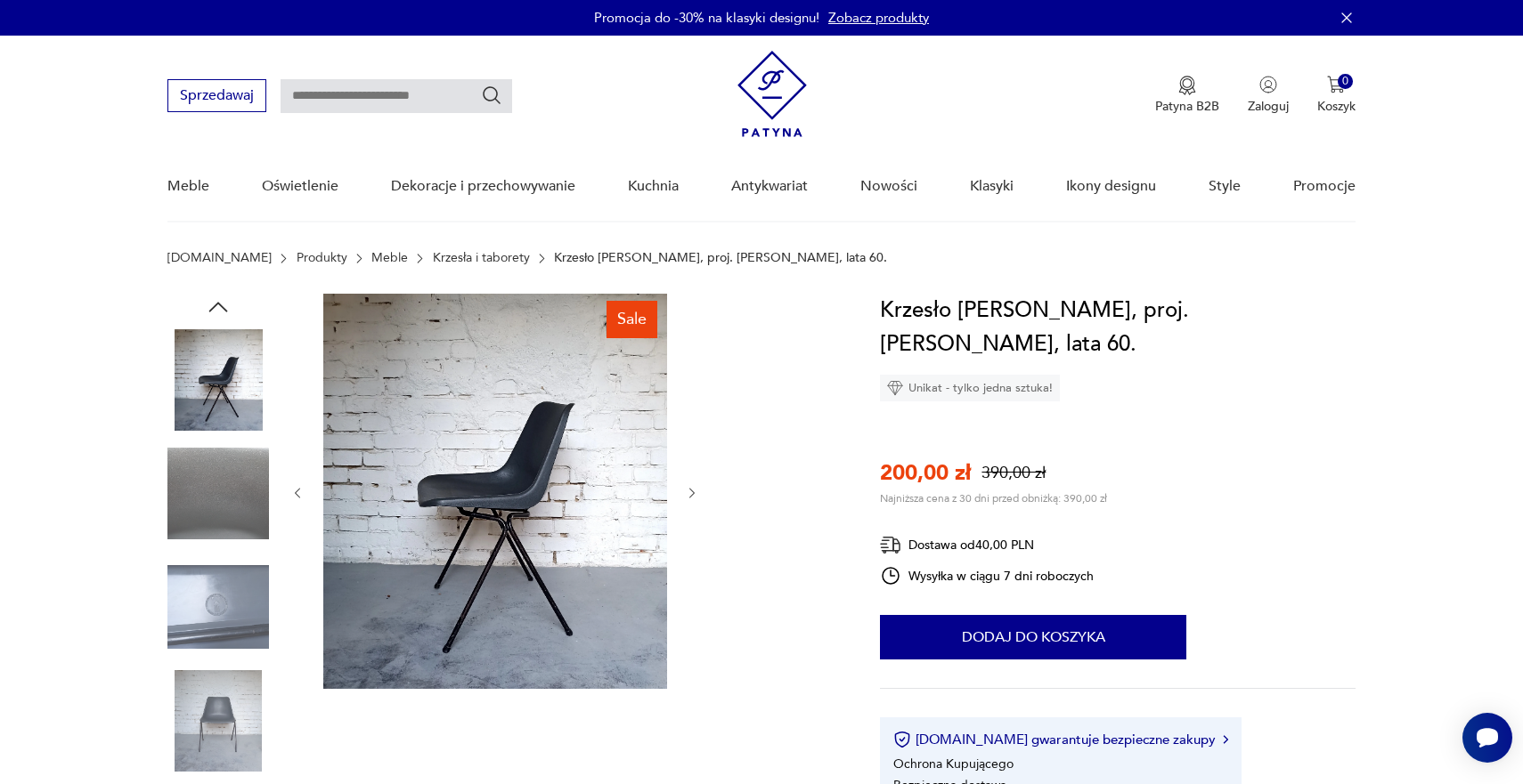
click at [688, 499] on icon "button" at bounding box center [692, 493] width 15 height 15
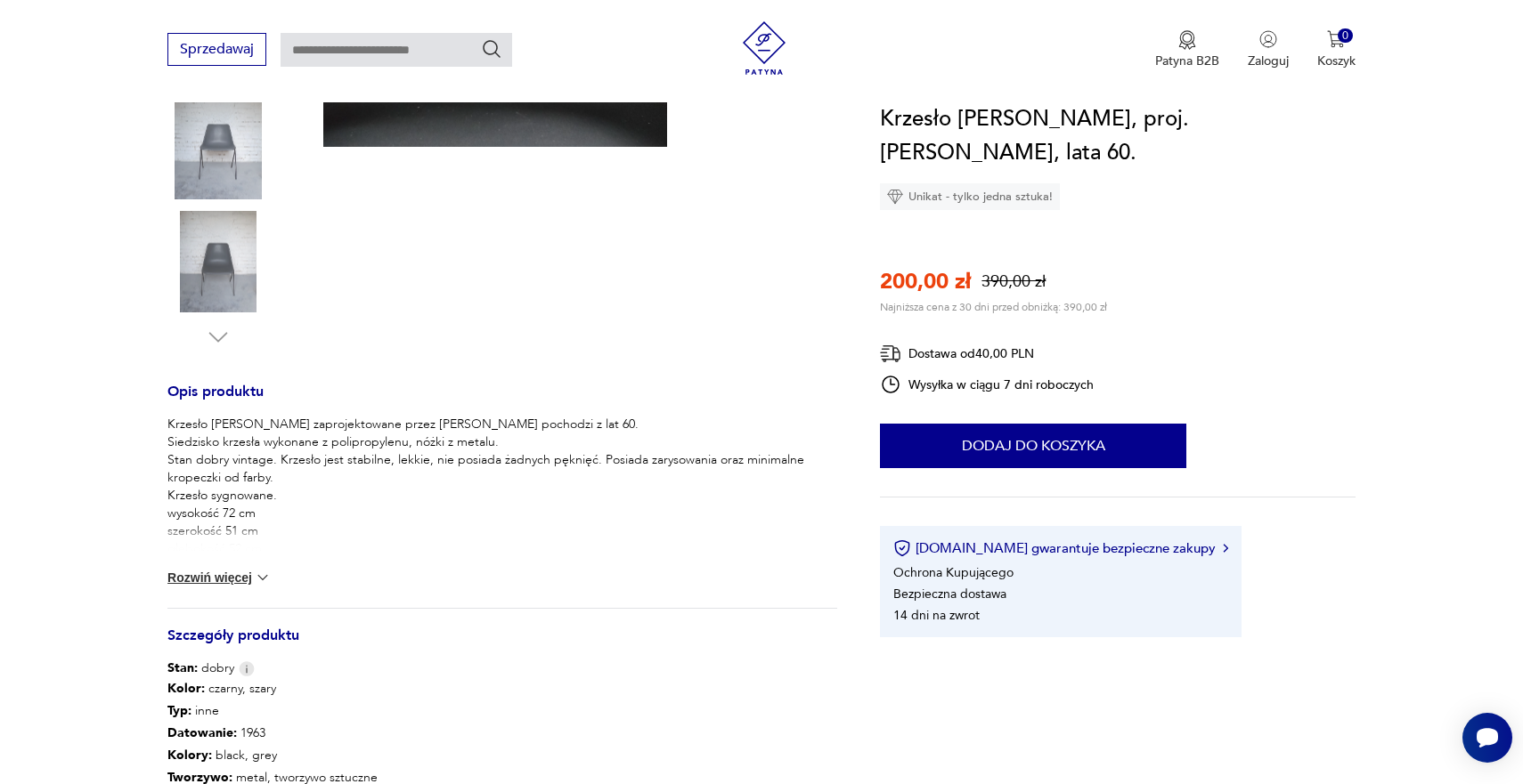
scroll to position [460, 0]
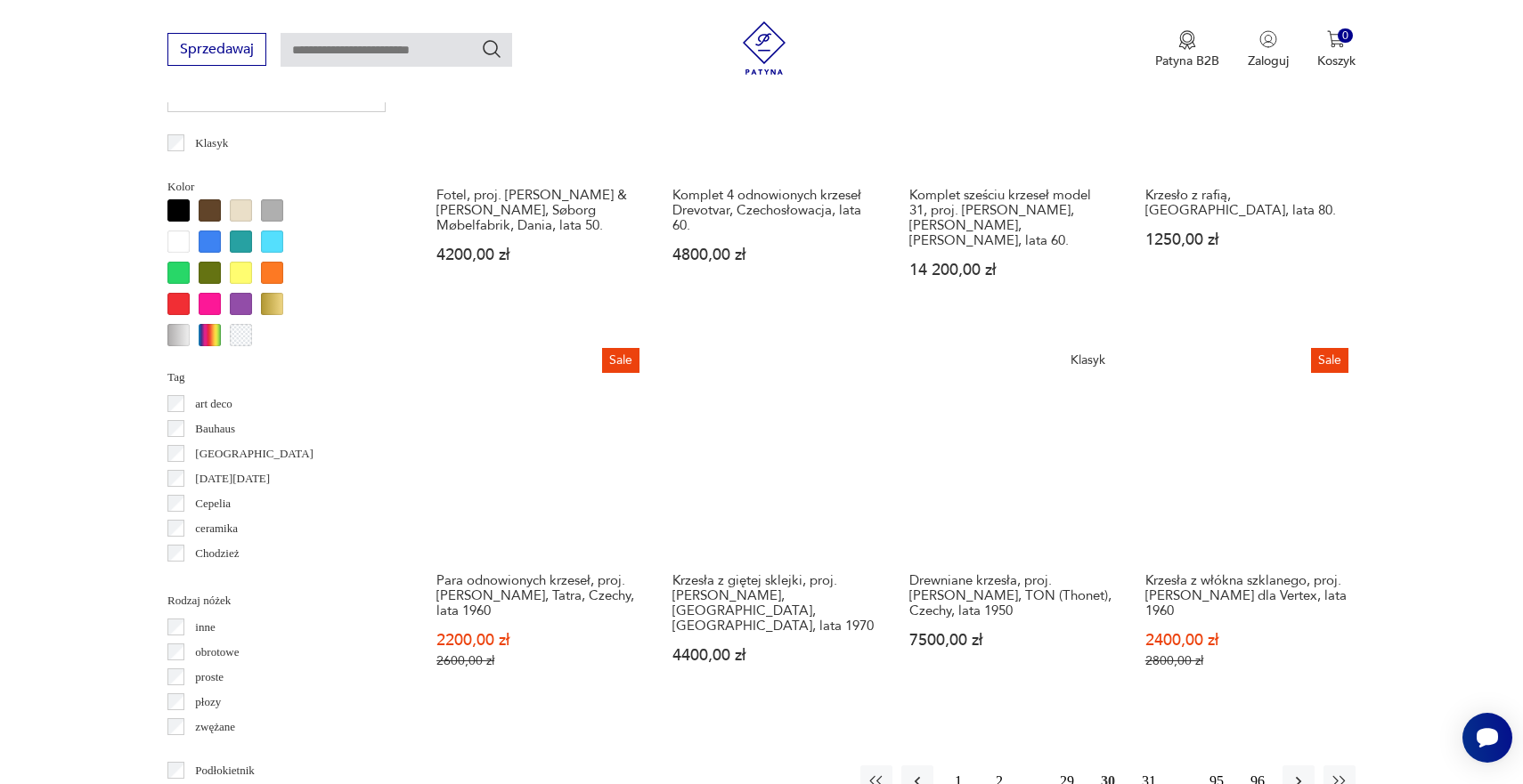
scroll to position [1618, 0]
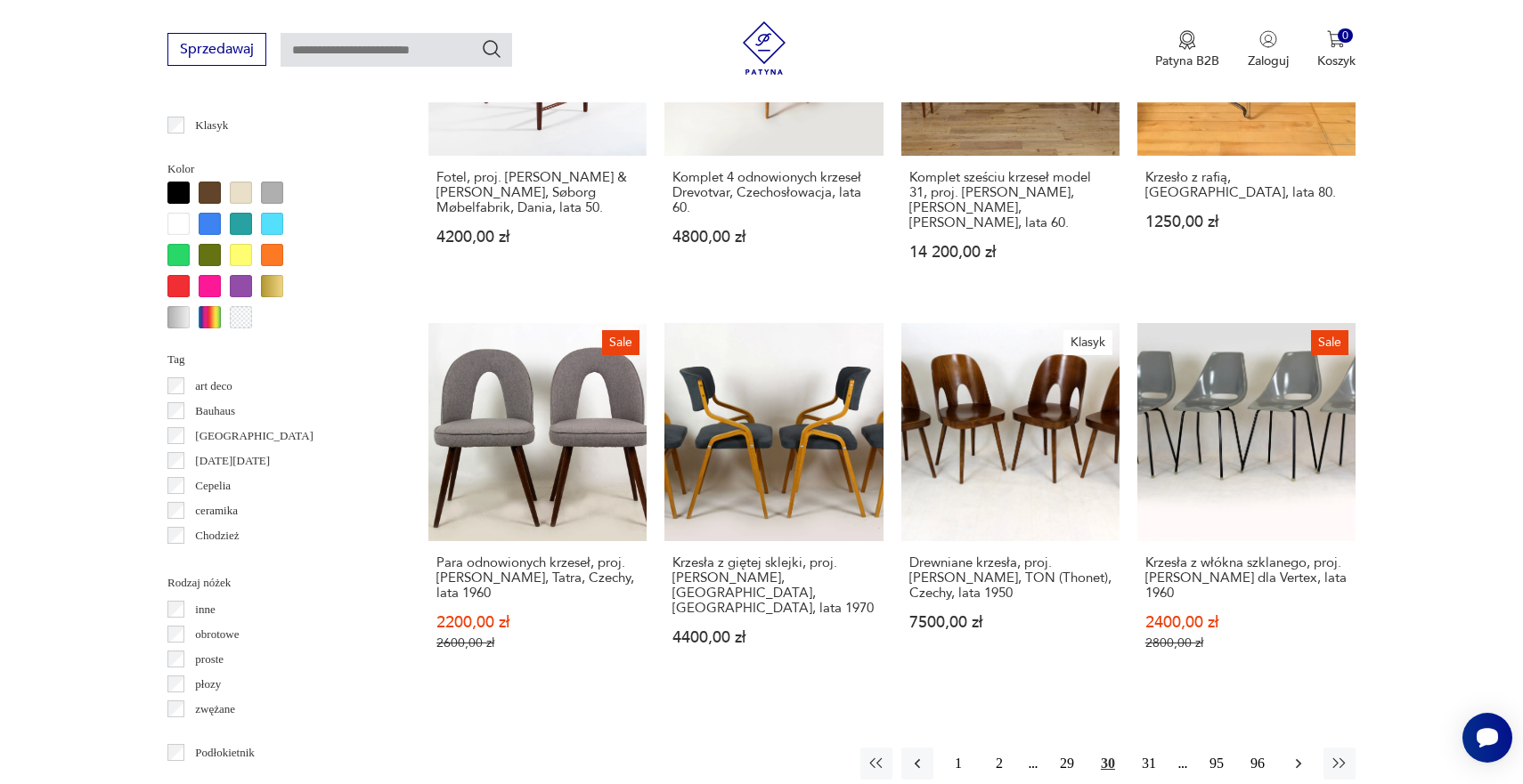
click at [1301, 755] on icon "button" at bounding box center [1298, 764] width 17 height 17
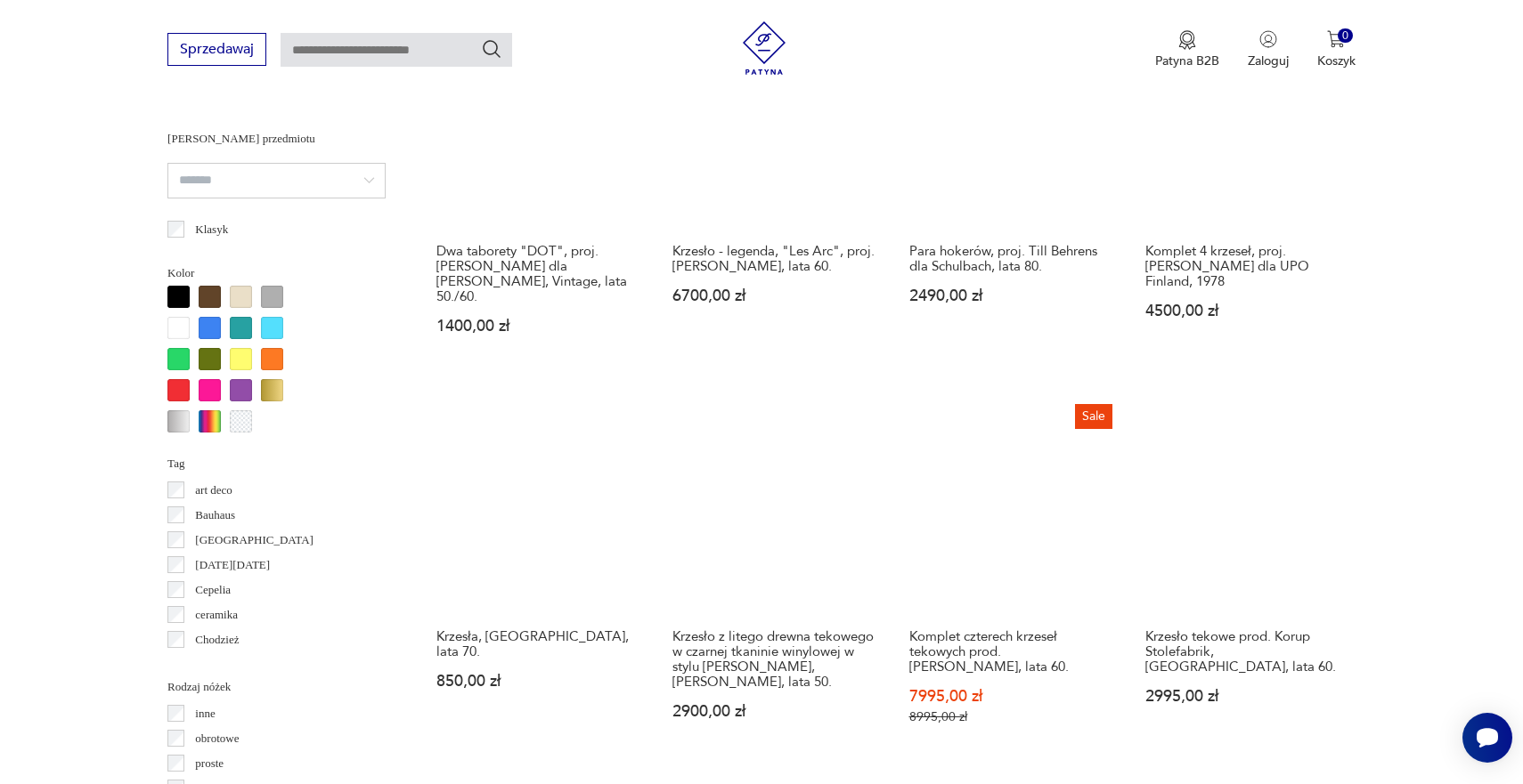
scroll to position [1515, 0]
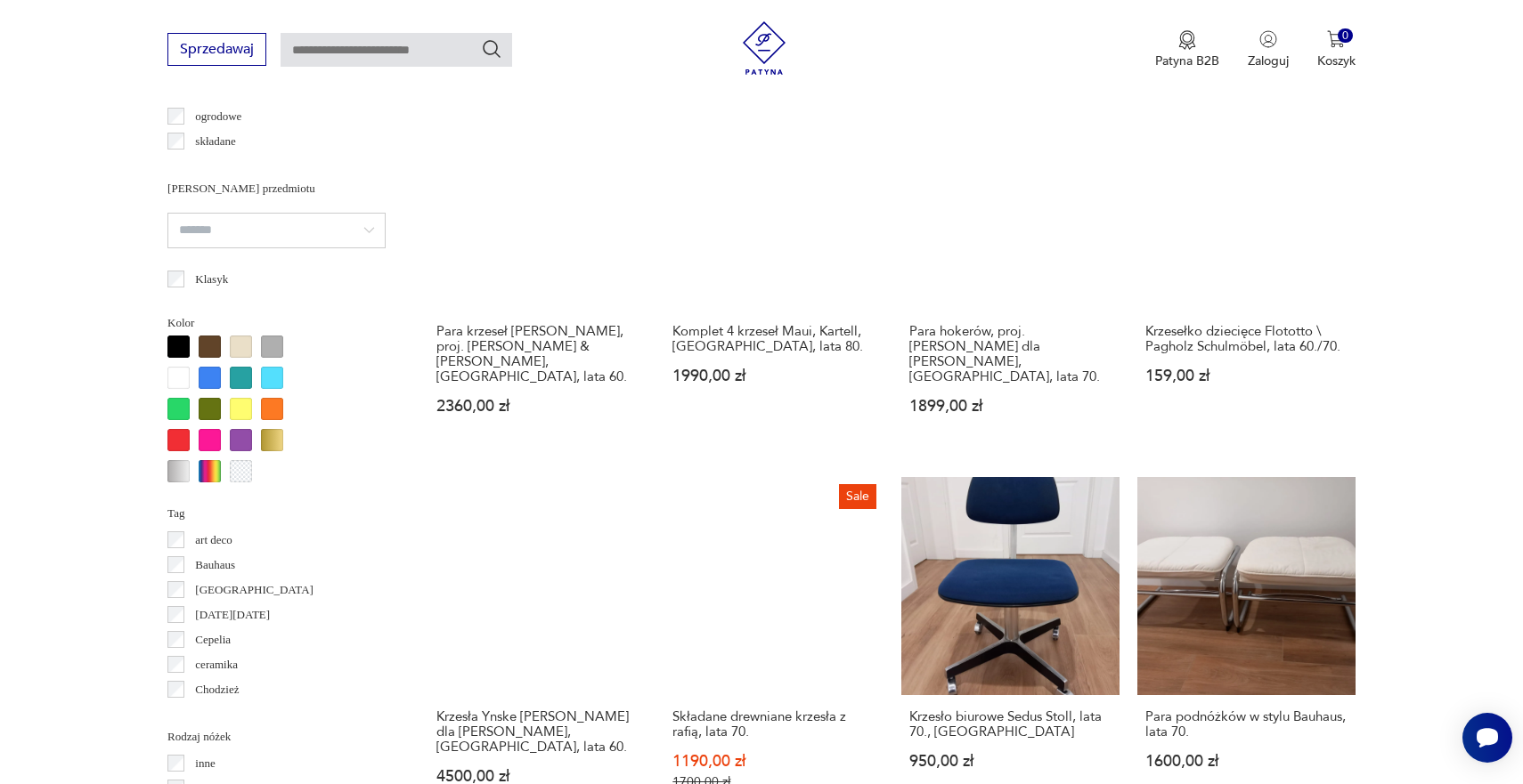
scroll to position [1492, 0]
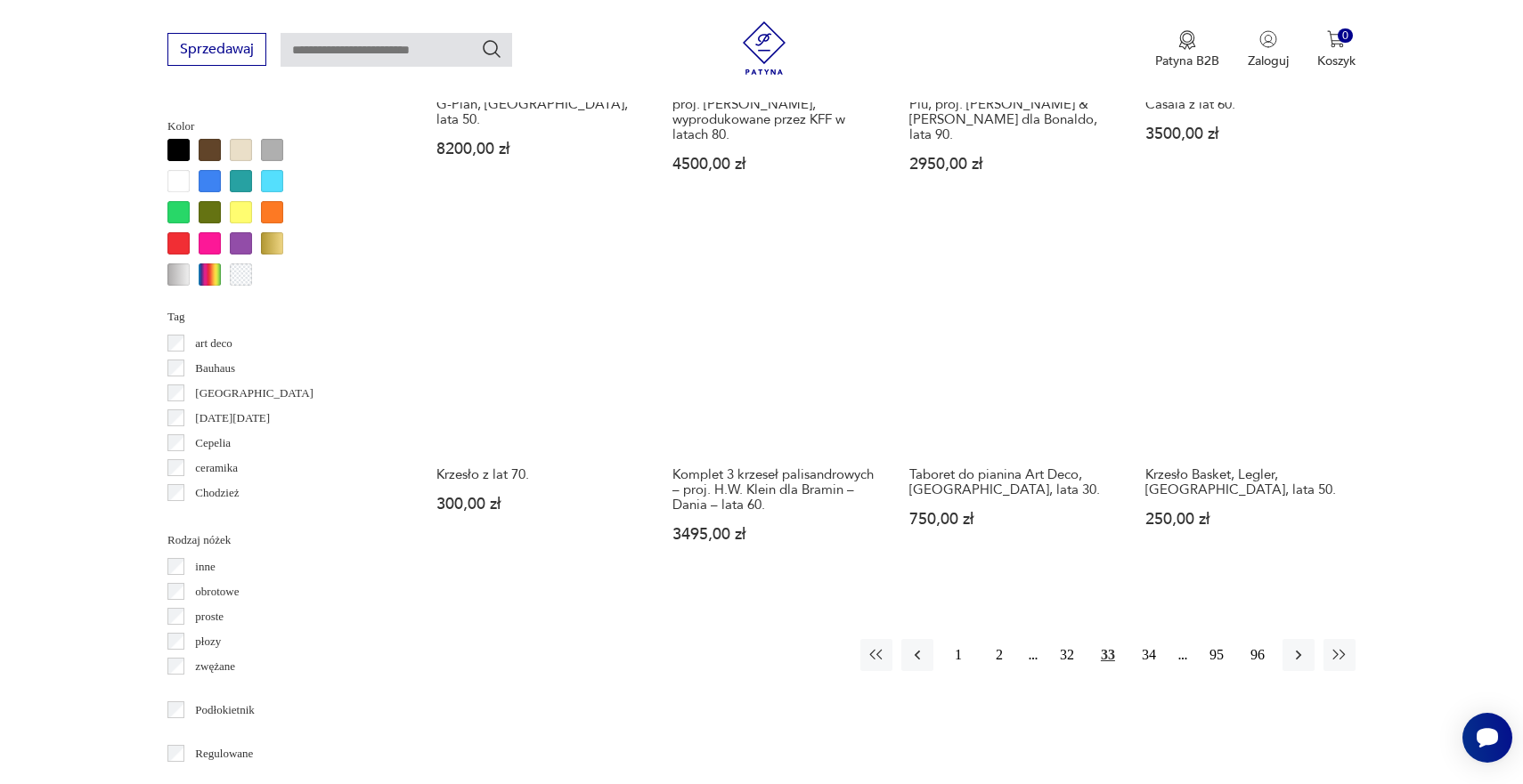
scroll to position [1667, 0]
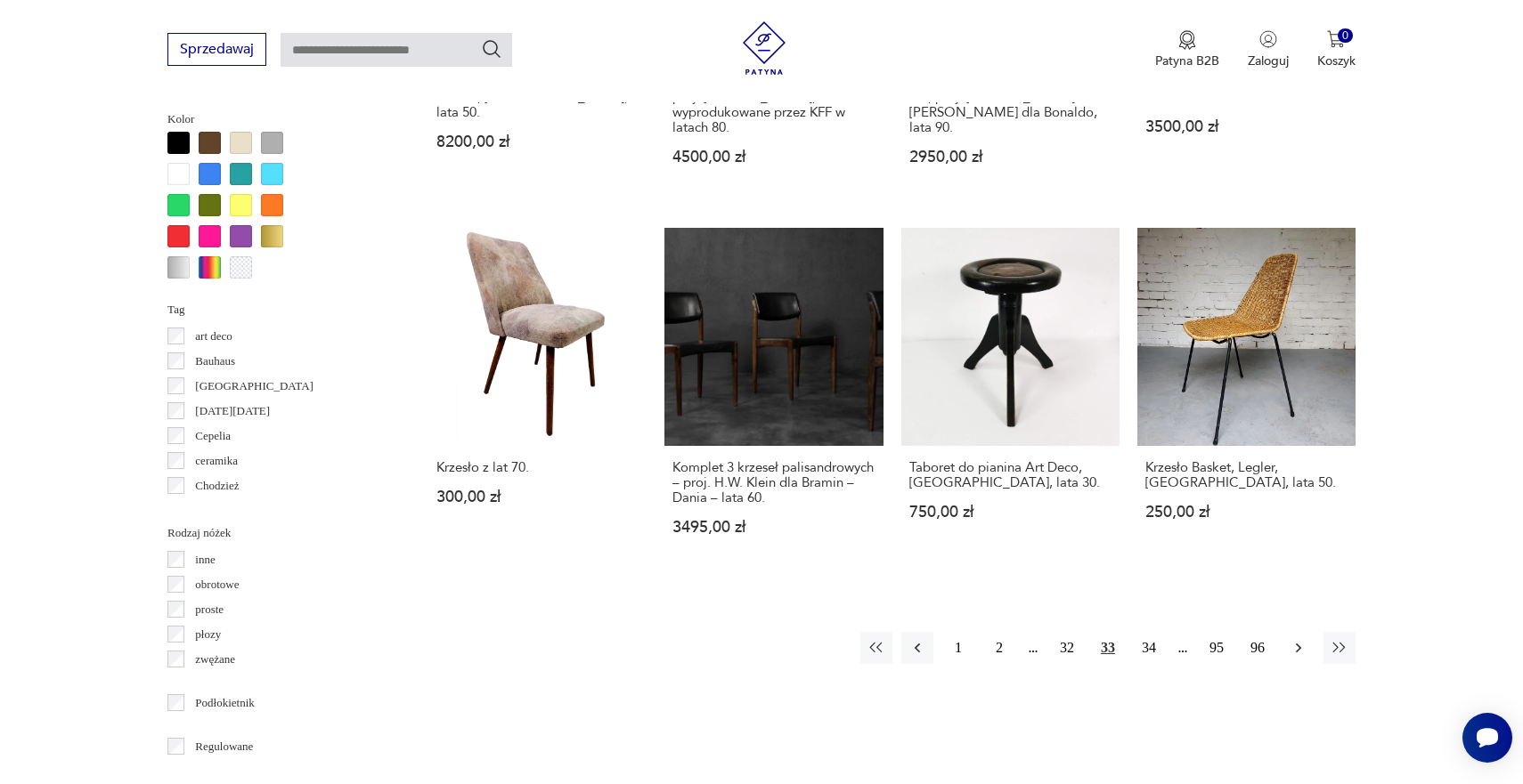
click at [1297, 639] on icon "button" at bounding box center [1298, 648] width 17 height 17
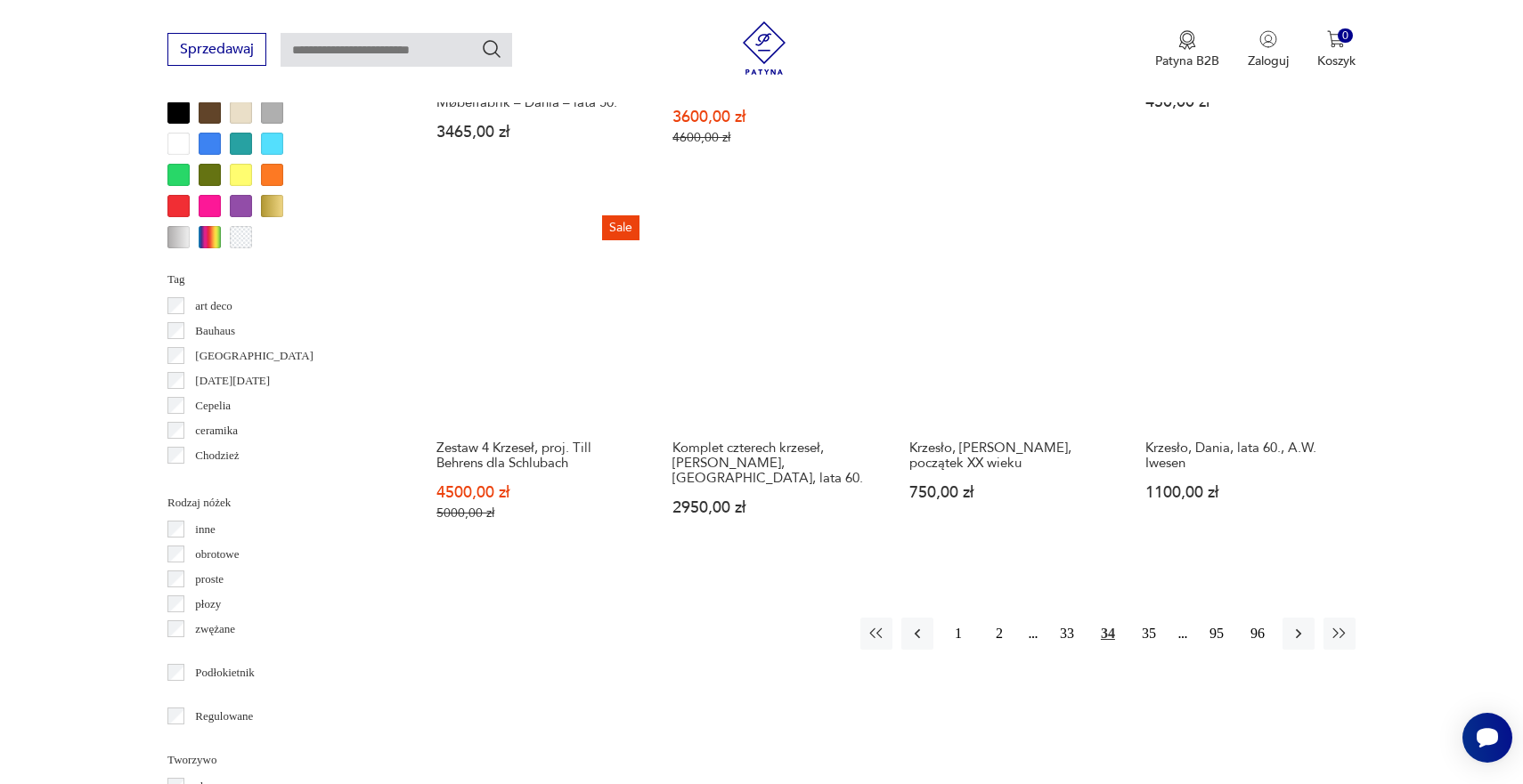
scroll to position [1699, 0]
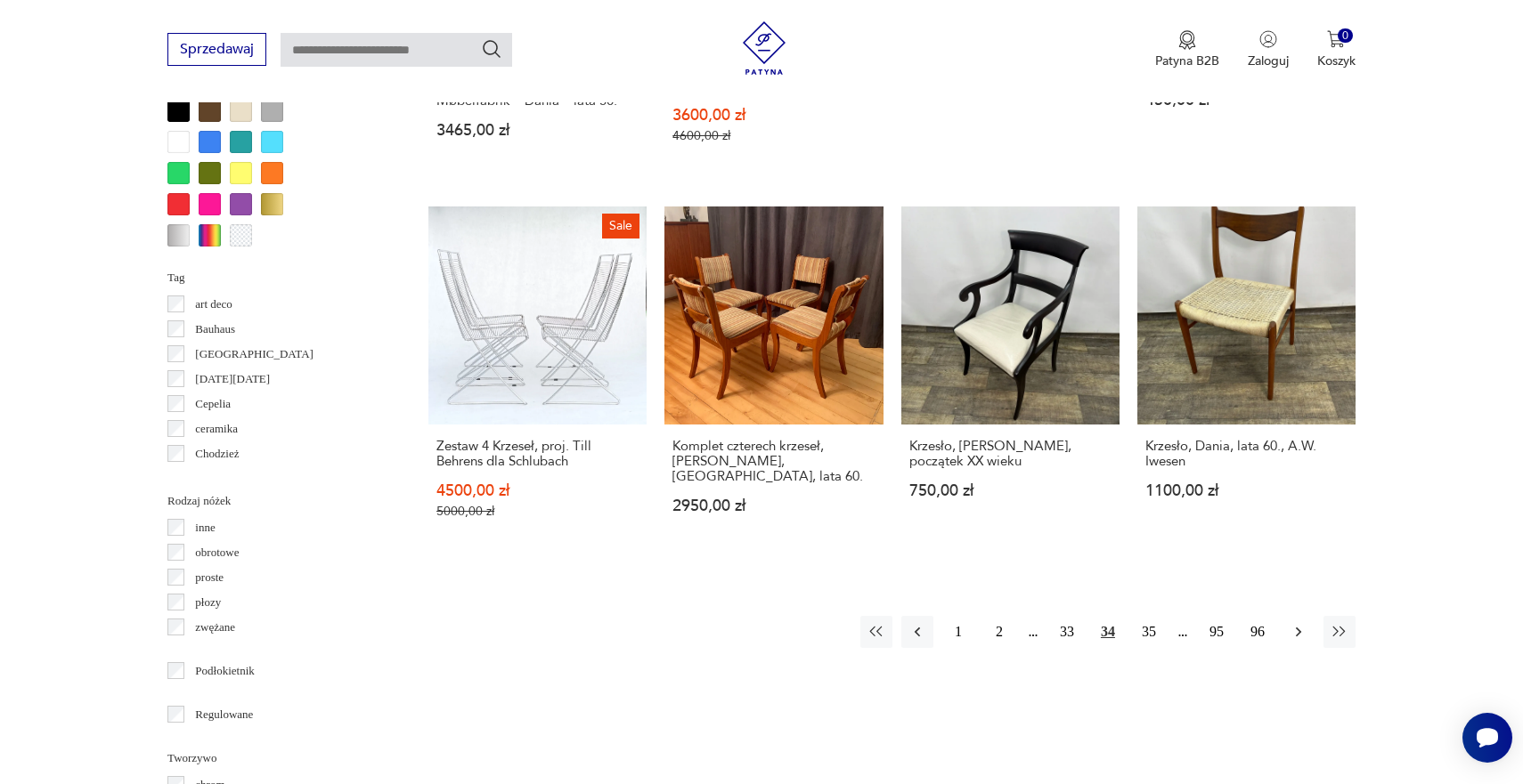
click at [1305, 623] on icon "button" at bounding box center [1298, 631] width 17 height 17
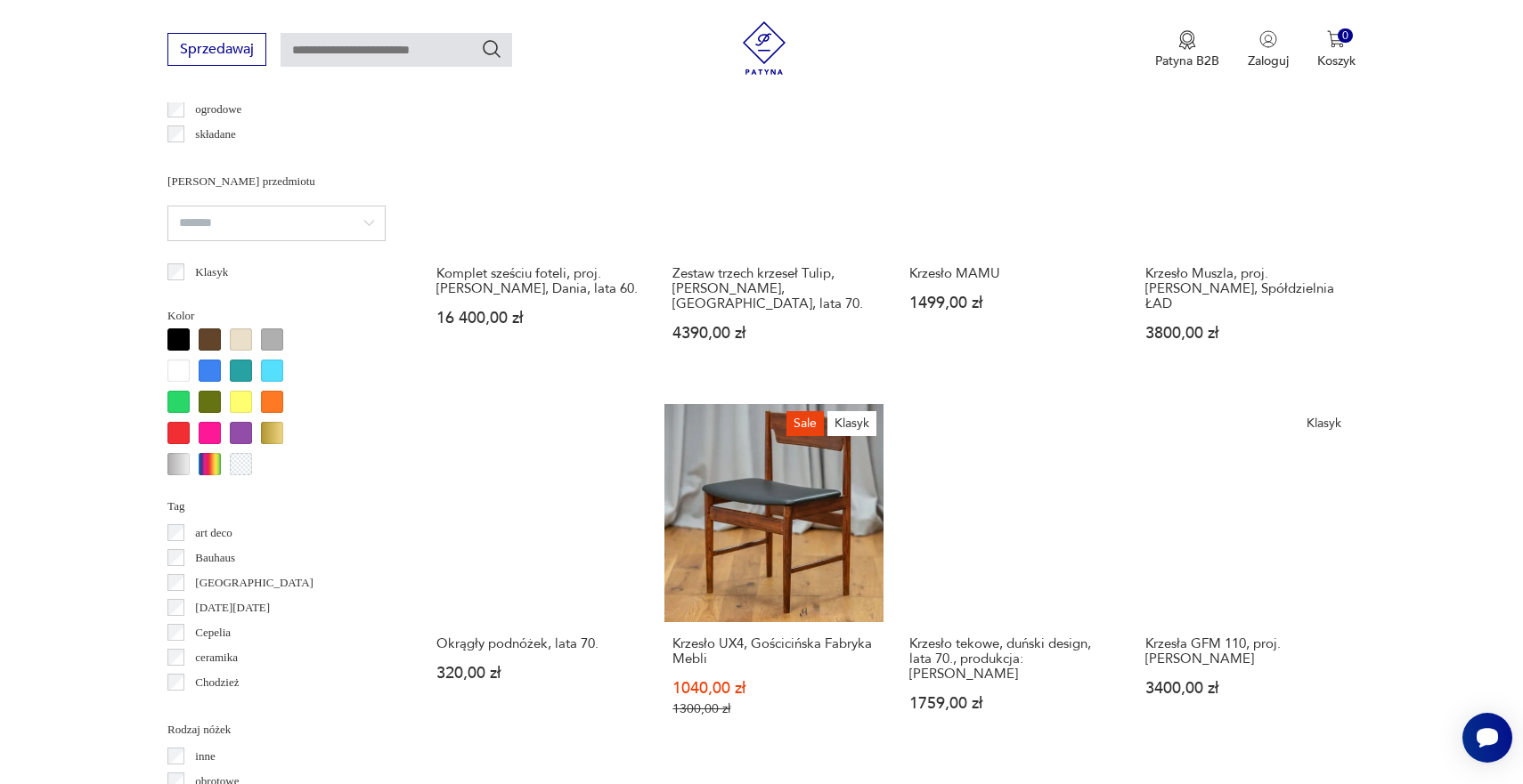
scroll to position [1473, 0]
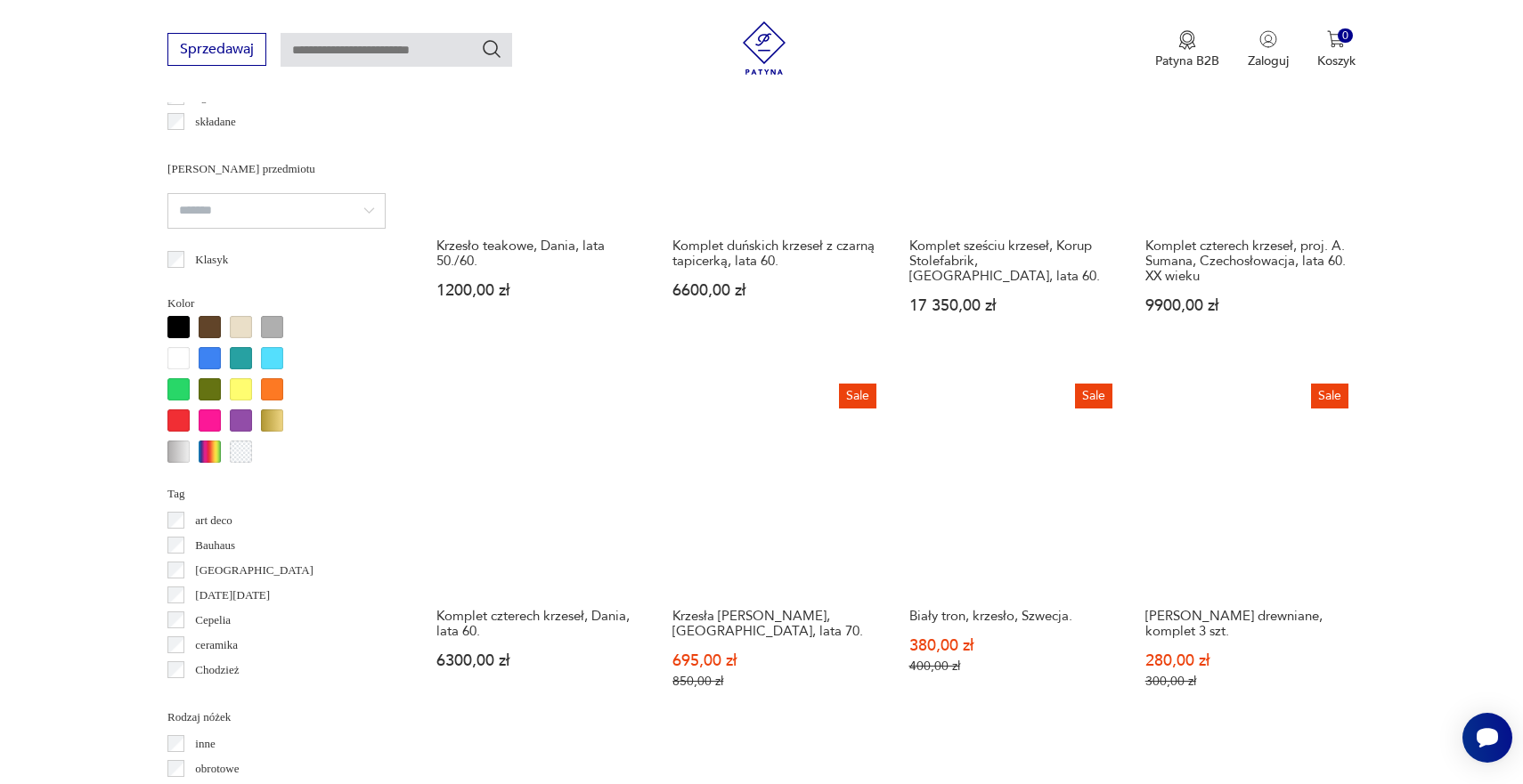
scroll to position [1505, 0]
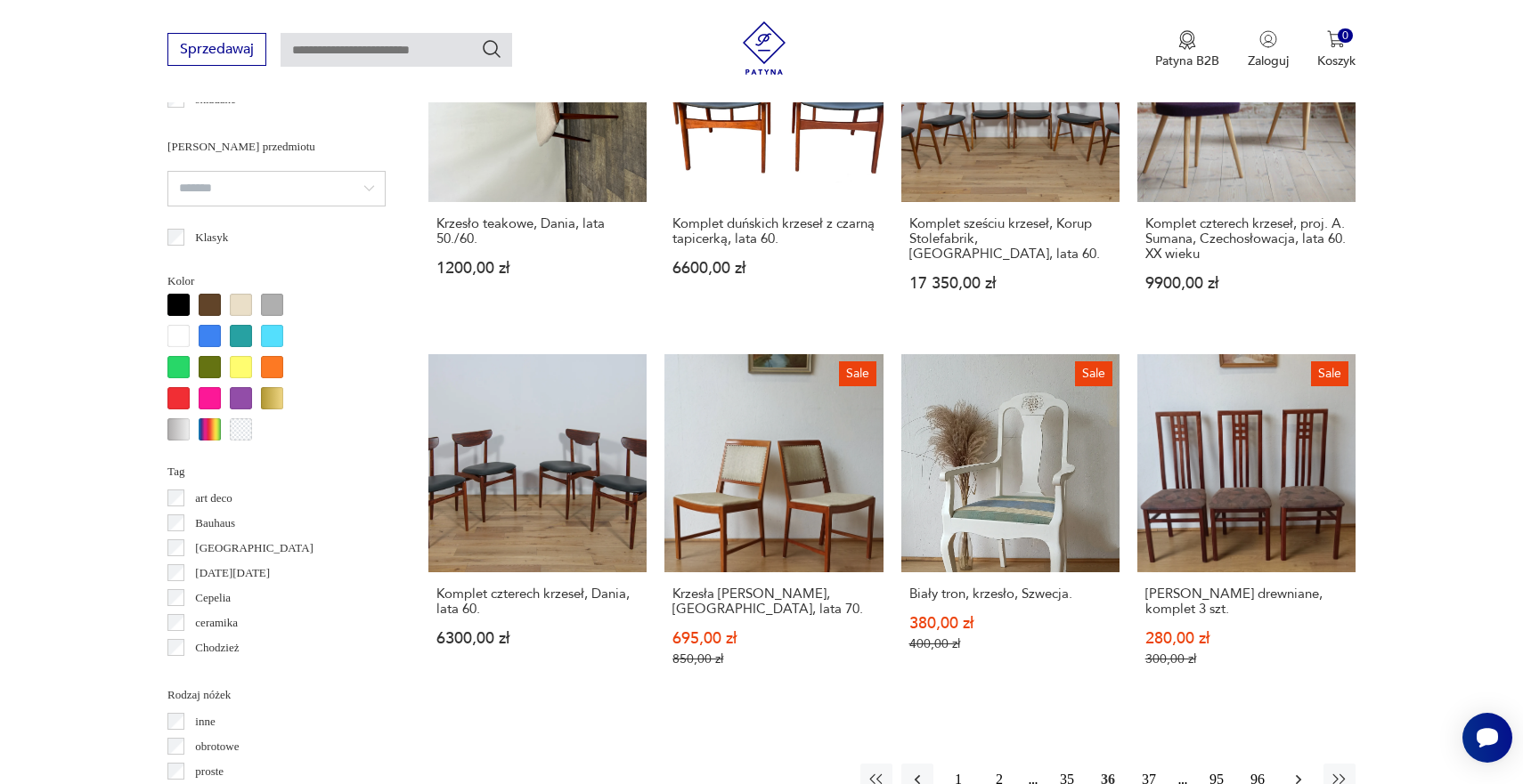
click at [1290, 771] on icon "button" at bounding box center [1298, 780] width 17 height 17
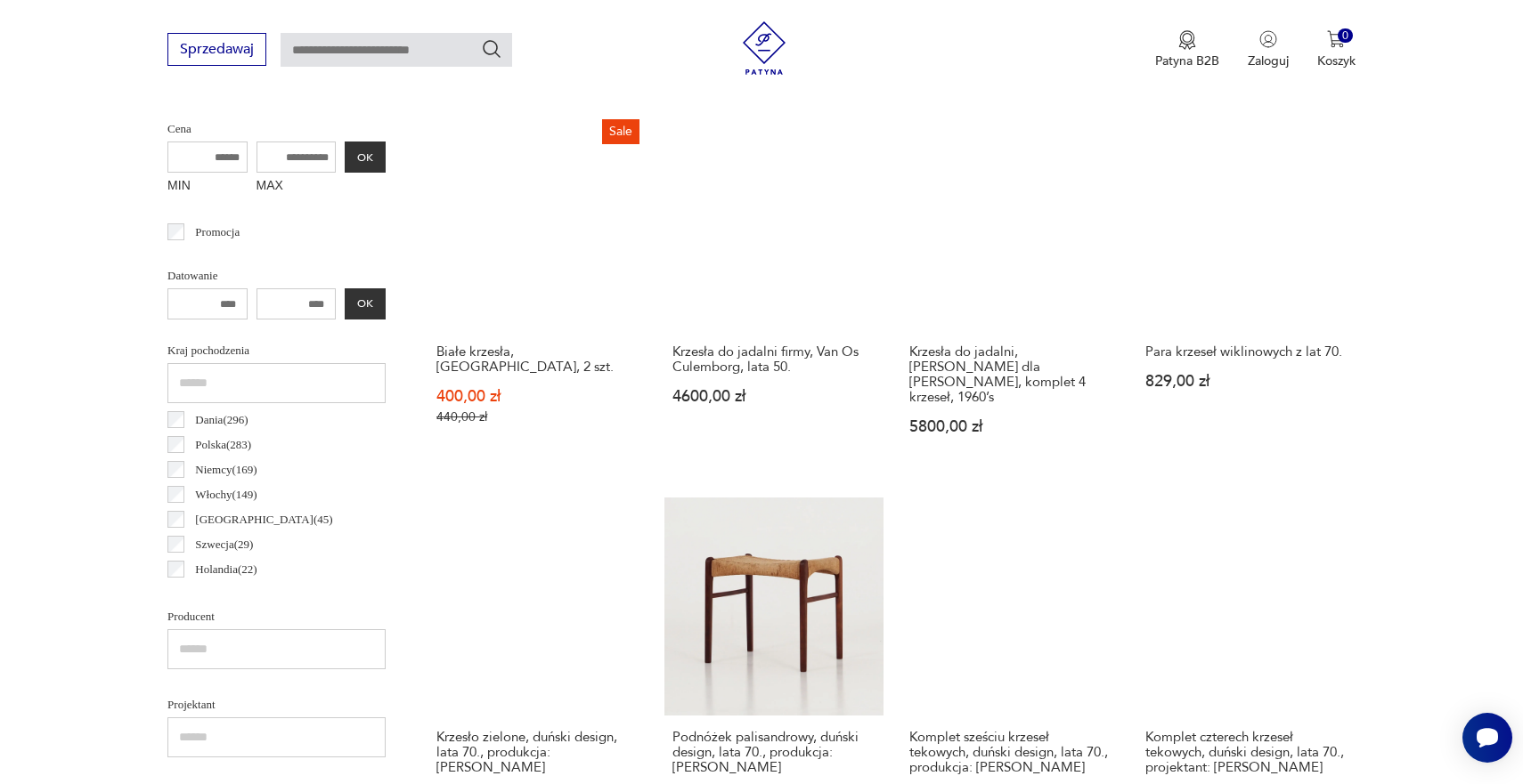
scroll to position [639, 0]
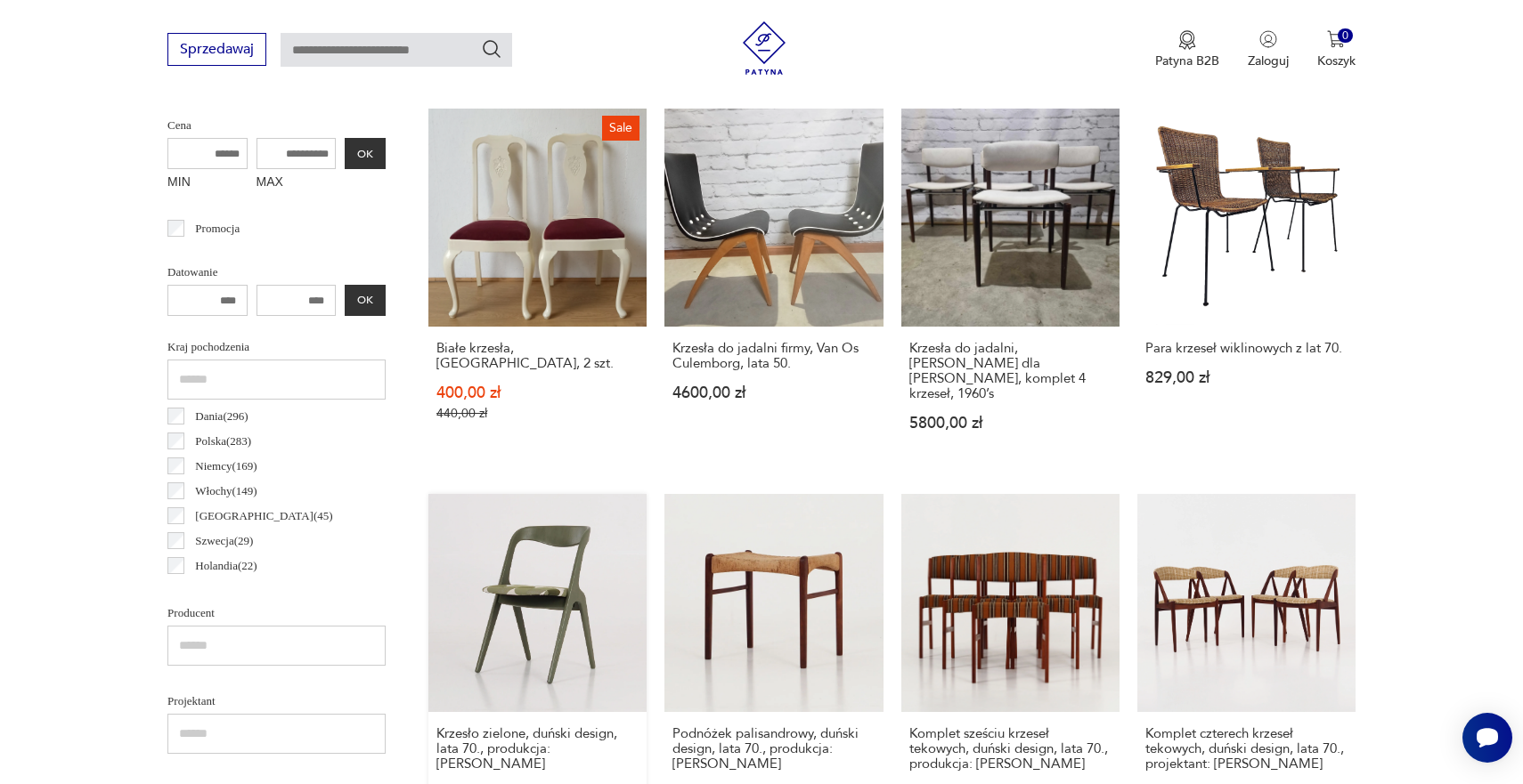
click at [646, 494] on link "Krzesło zielone, duński design, lata 70., produkcja: [PERSON_NAME] 3149,00 zł" at bounding box center [538, 665] width 218 height 342
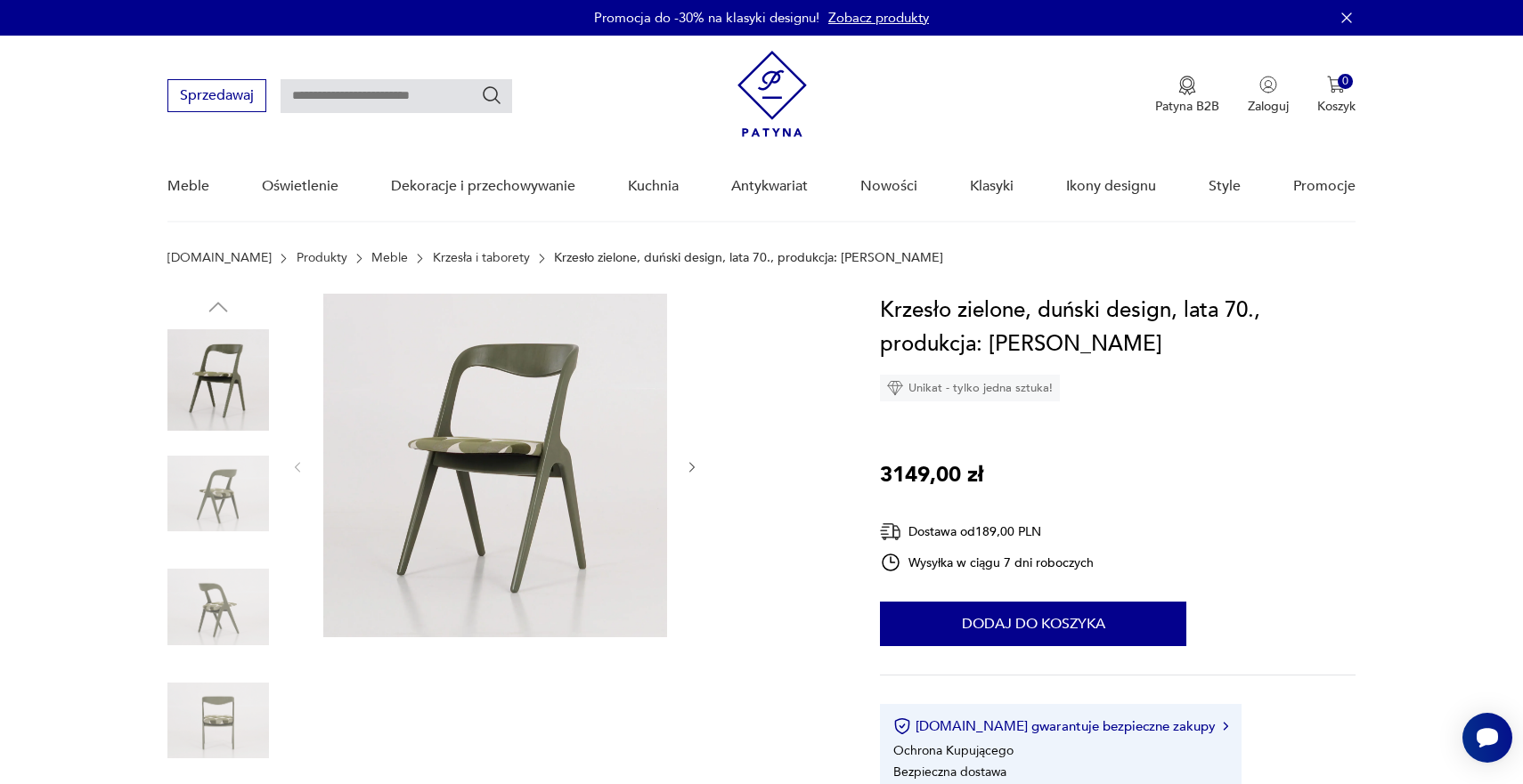
click at [697, 472] on icon "button" at bounding box center [692, 468] width 15 height 15
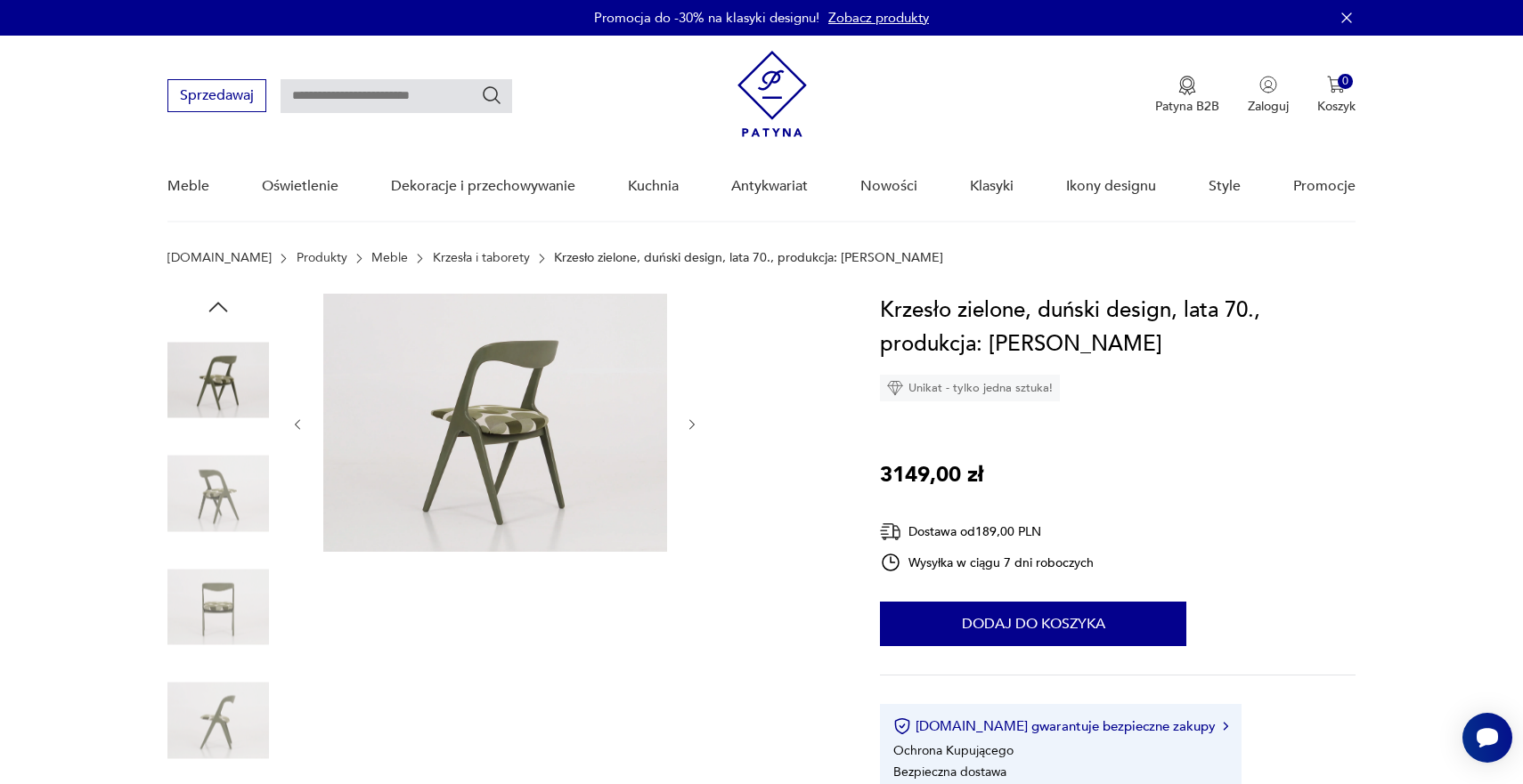
click at [690, 427] on icon "button" at bounding box center [692, 425] width 15 height 15
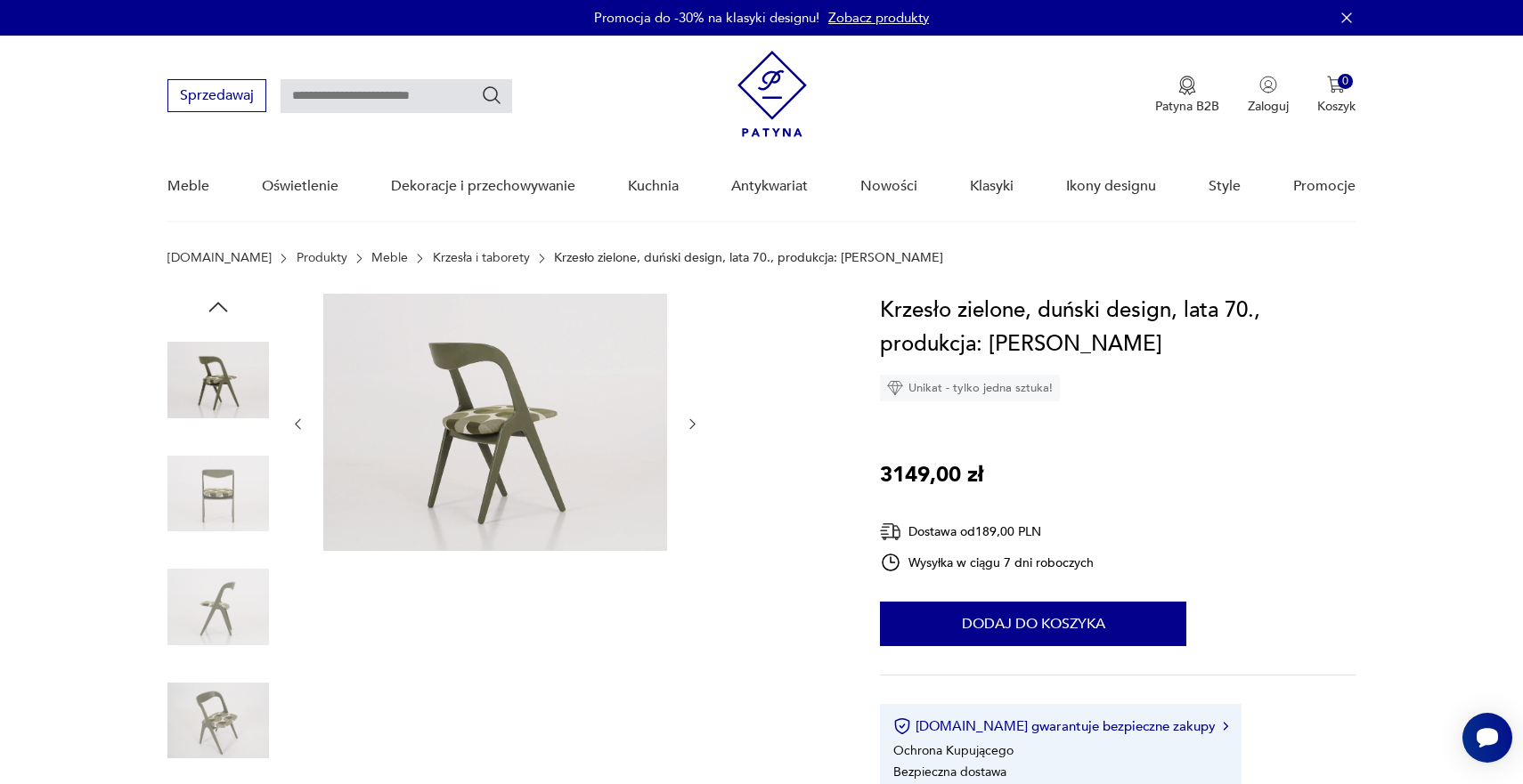
click at [690, 427] on icon "button" at bounding box center [692, 425] width 15 height 15
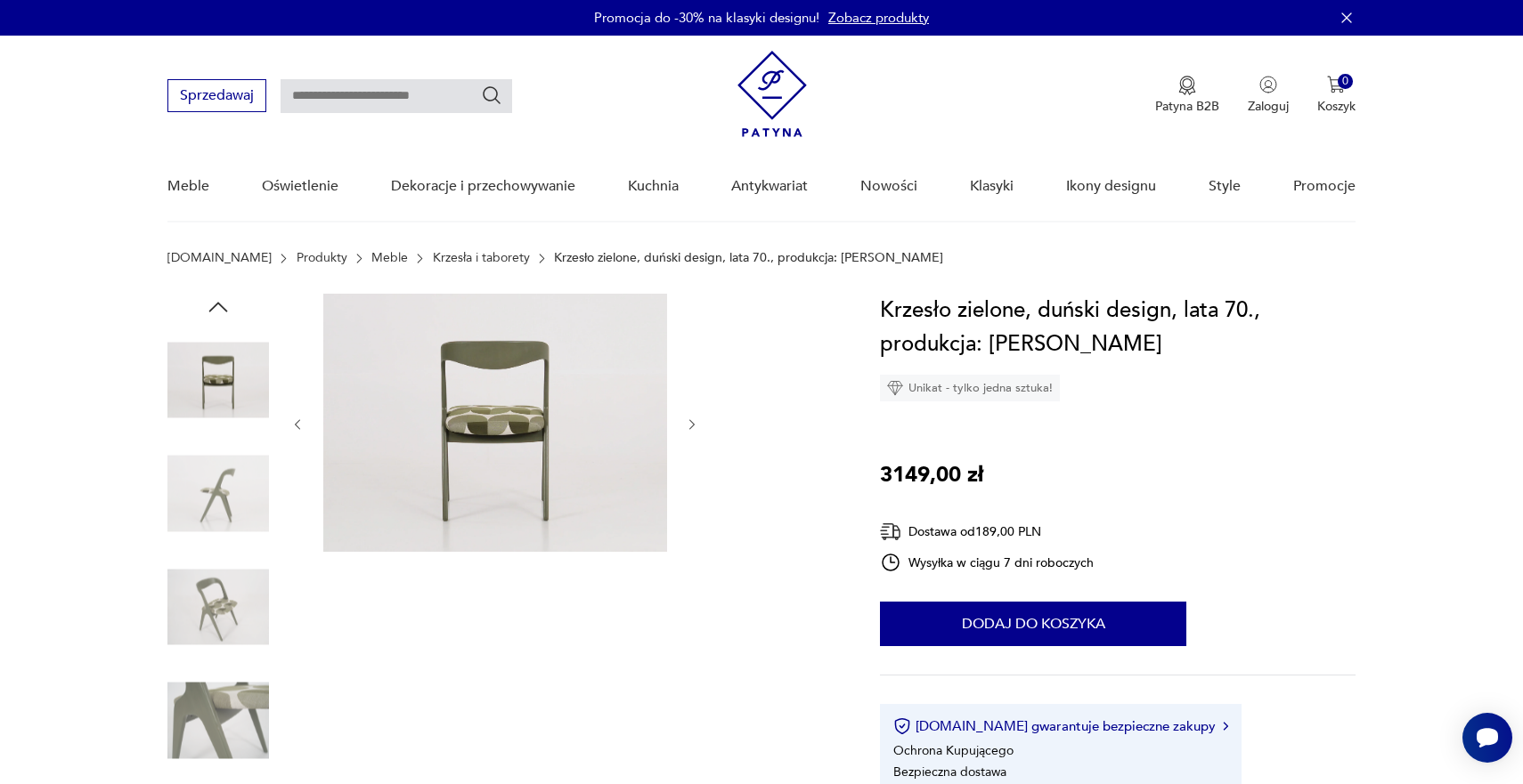
click at [690, 427] on icon "button" at bounding box center [692, 425] width 15 height 15
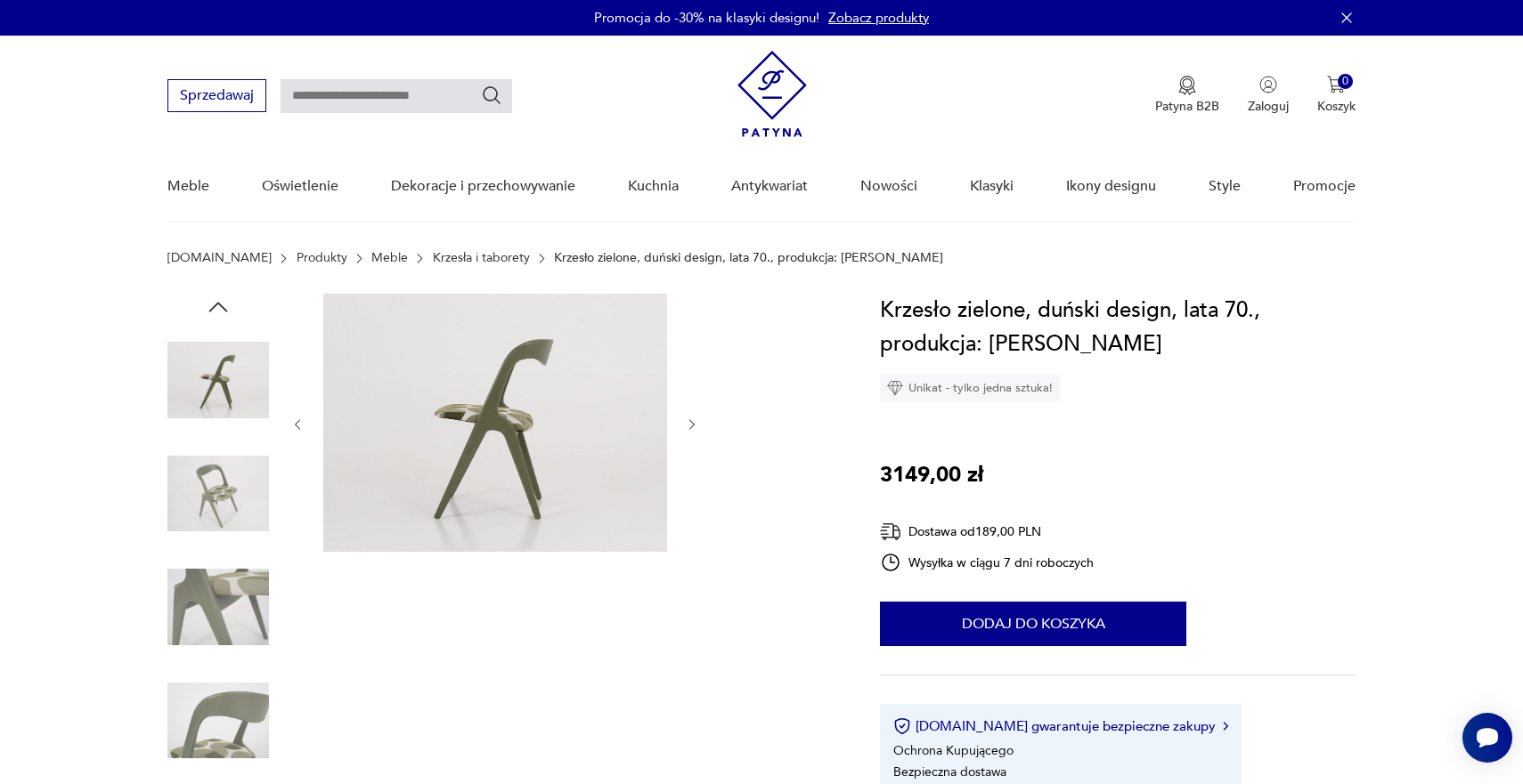
click at [690, 427] on icon "button" at bounding box center [692, 425] width 15 height 15
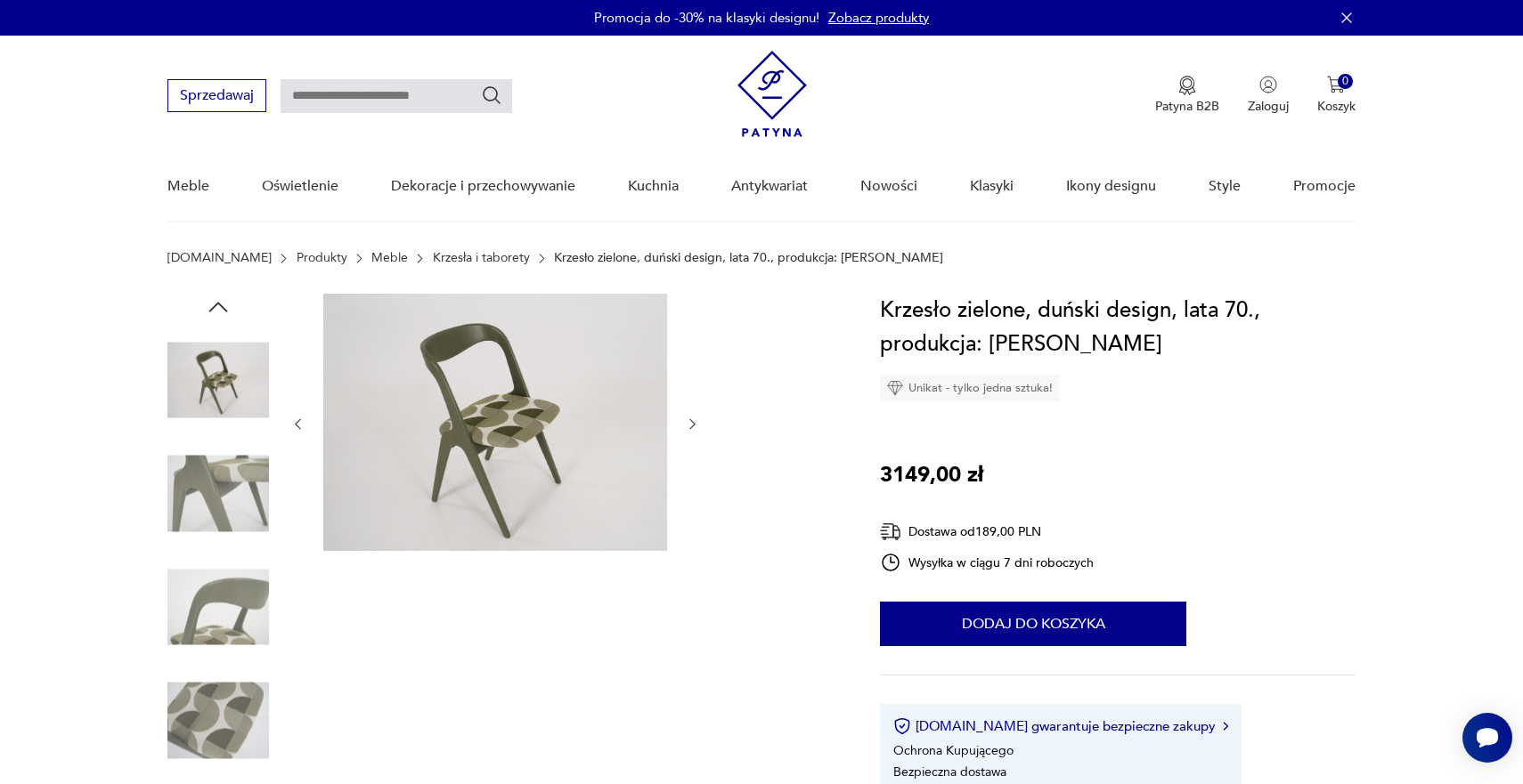
click at [690, 427] on icon "button" at bounding box center [692, 425] width 15 height 15
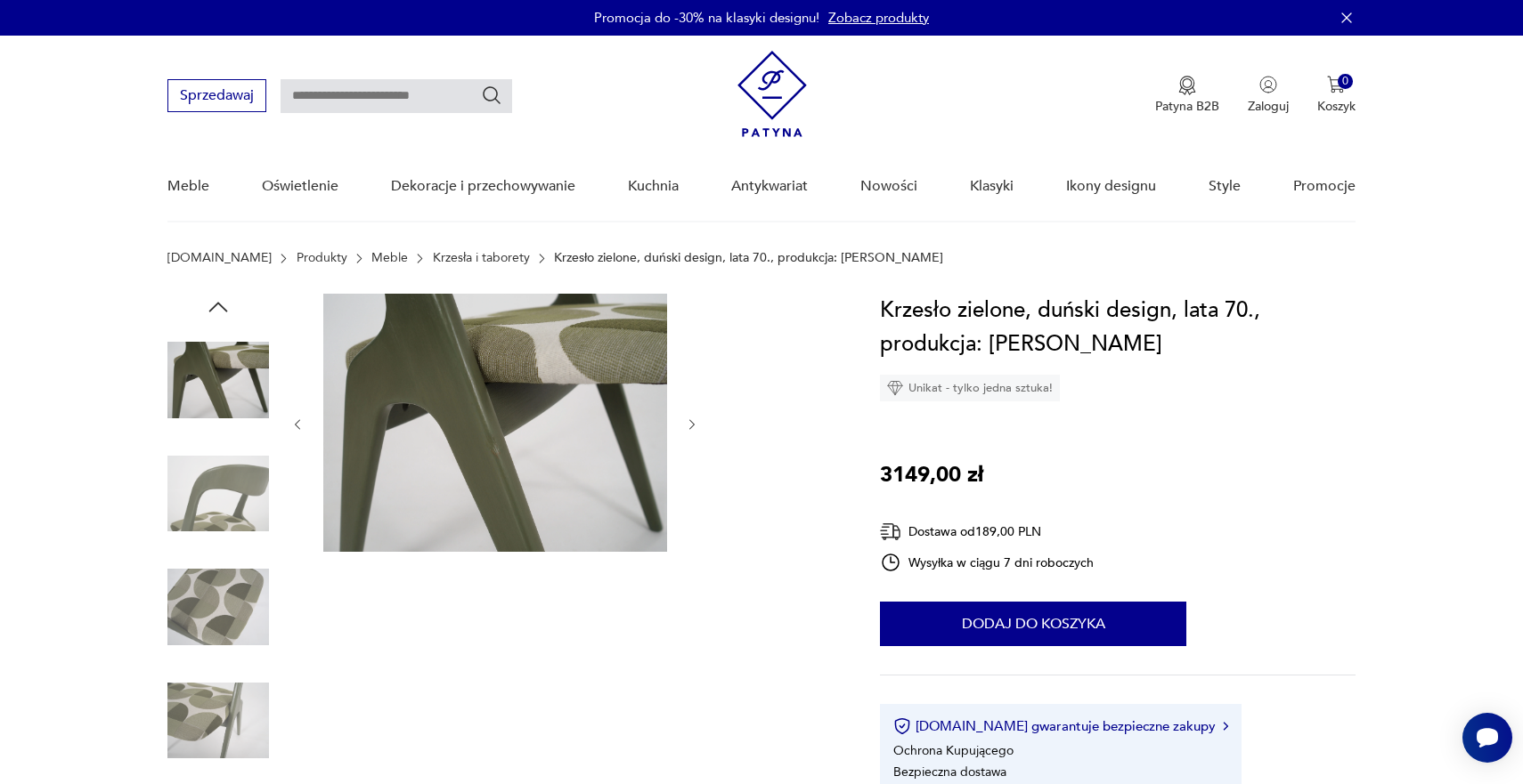
click at [690, 427] on icon "button" at bounding box center [692, 425] width 15 height 15
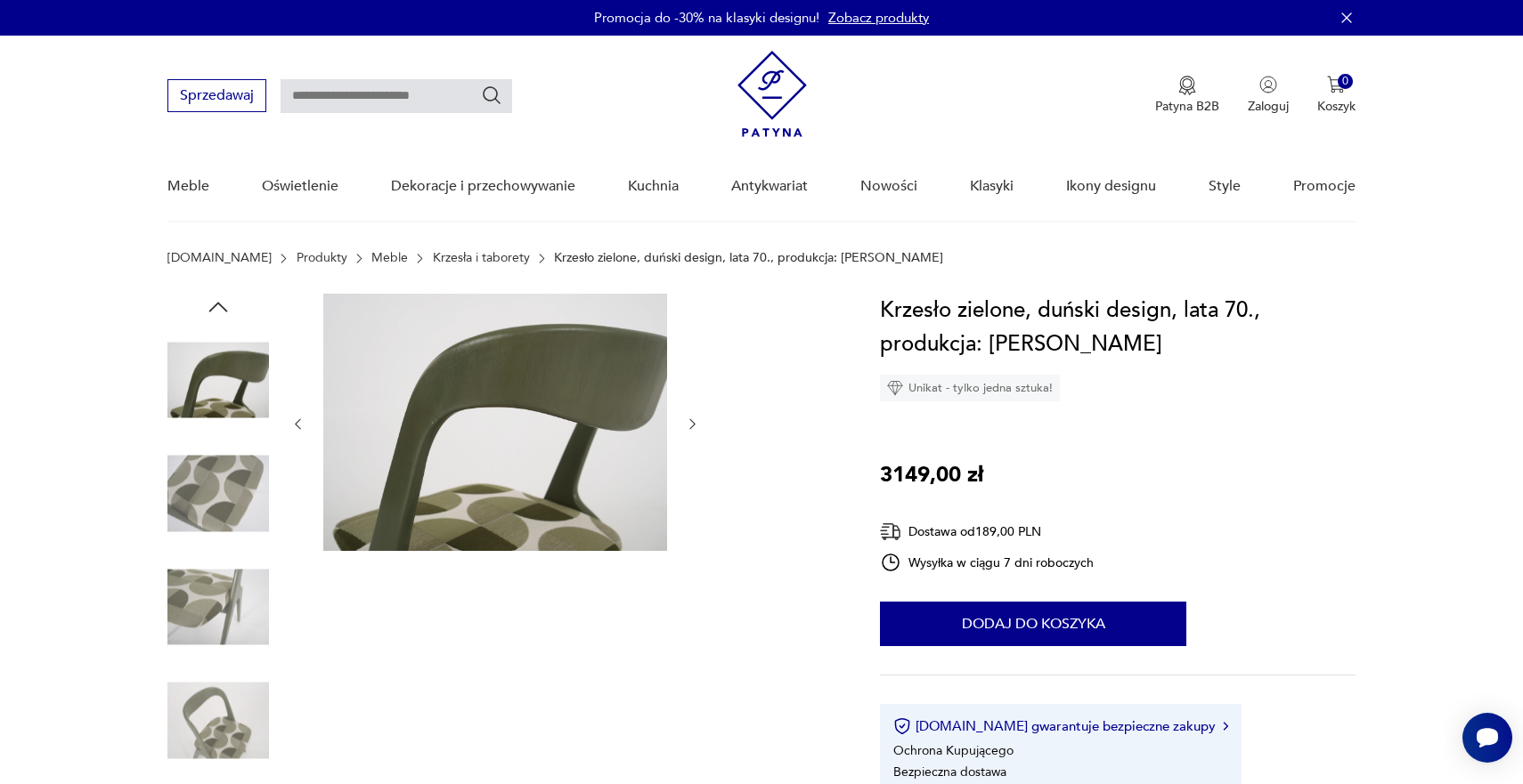
click at [690, 427] on icon "button" at bounding box center [692, 425] width 15 height 15
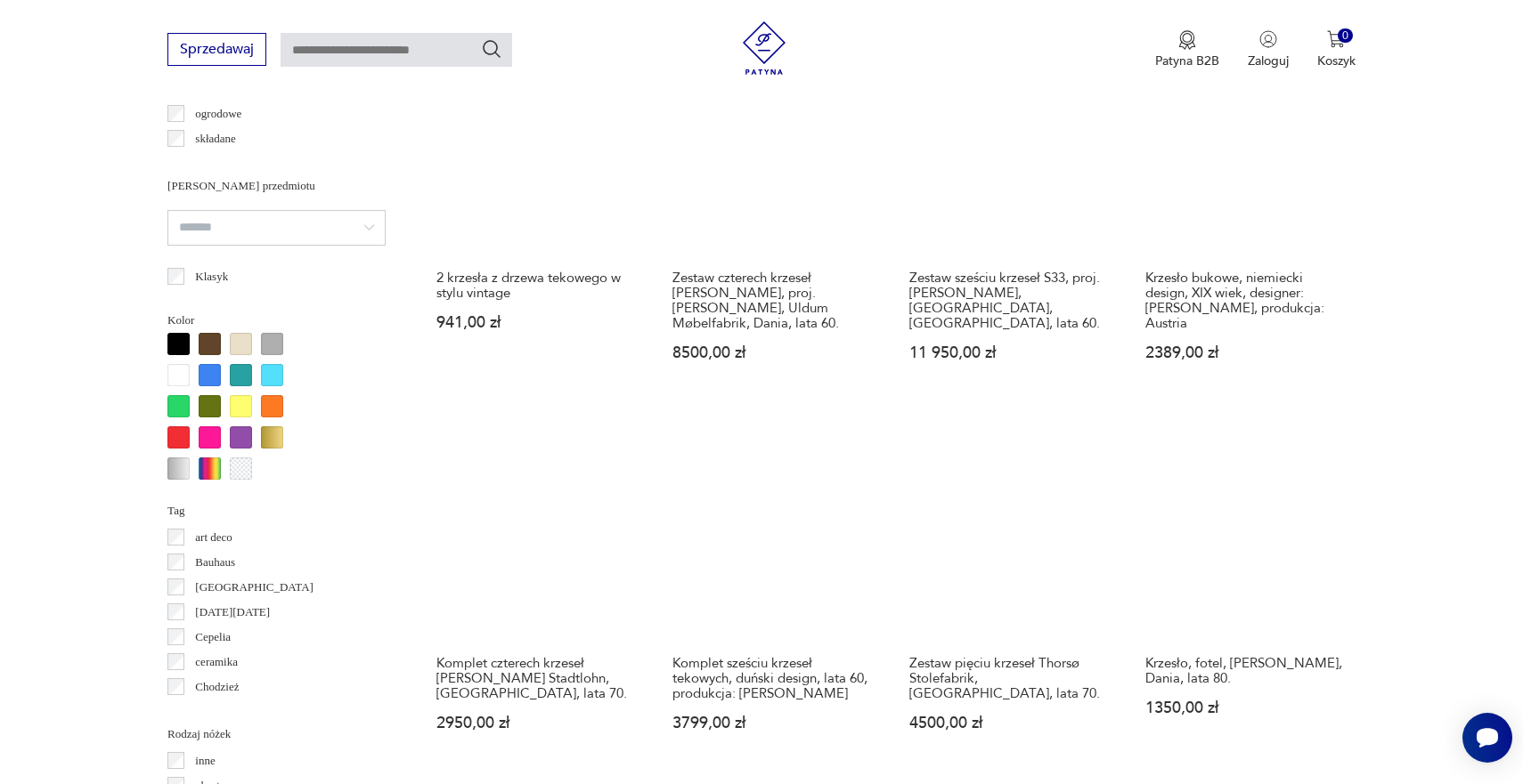
scroll to position [1469, 0]
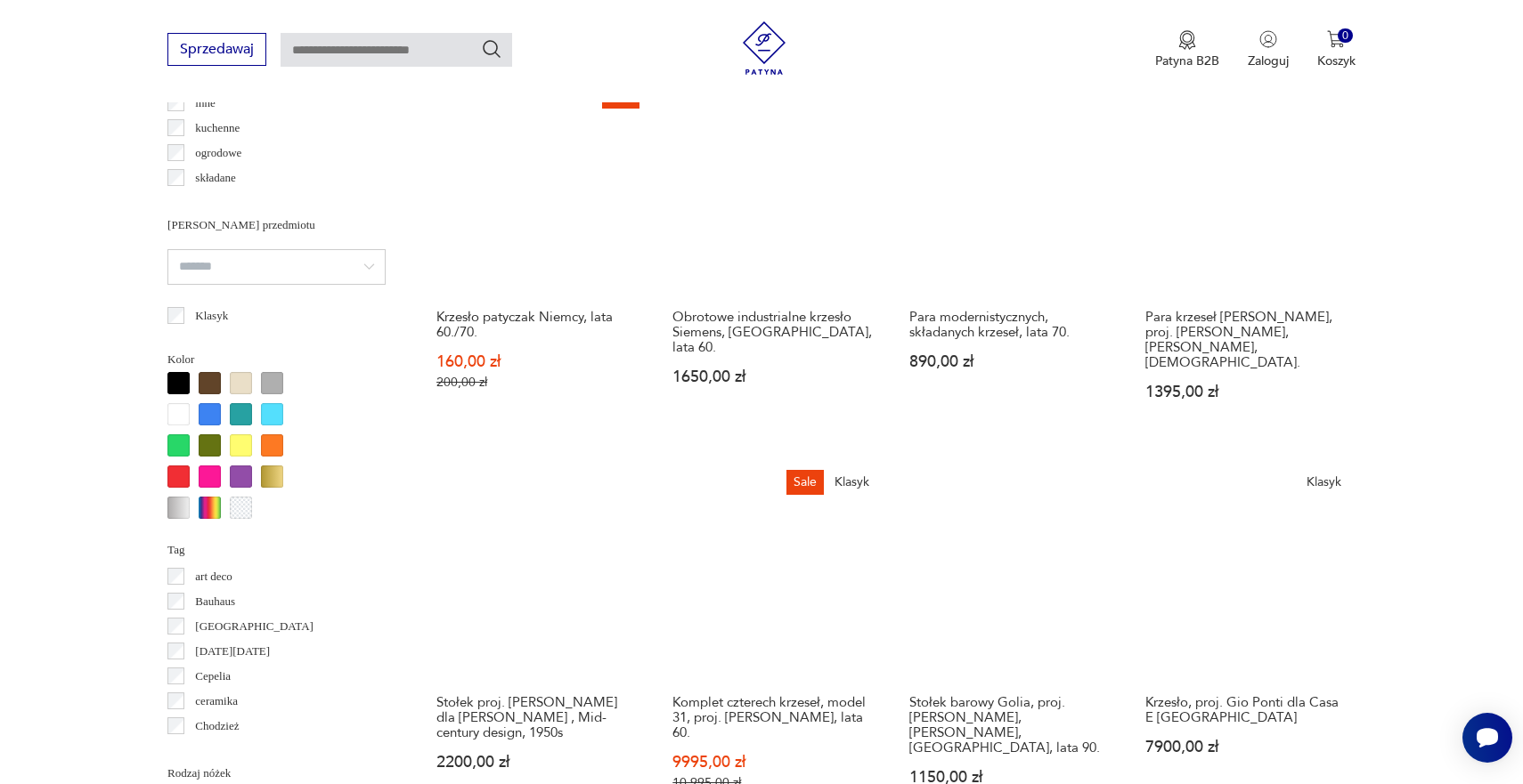
scroll to position [1434, 0]
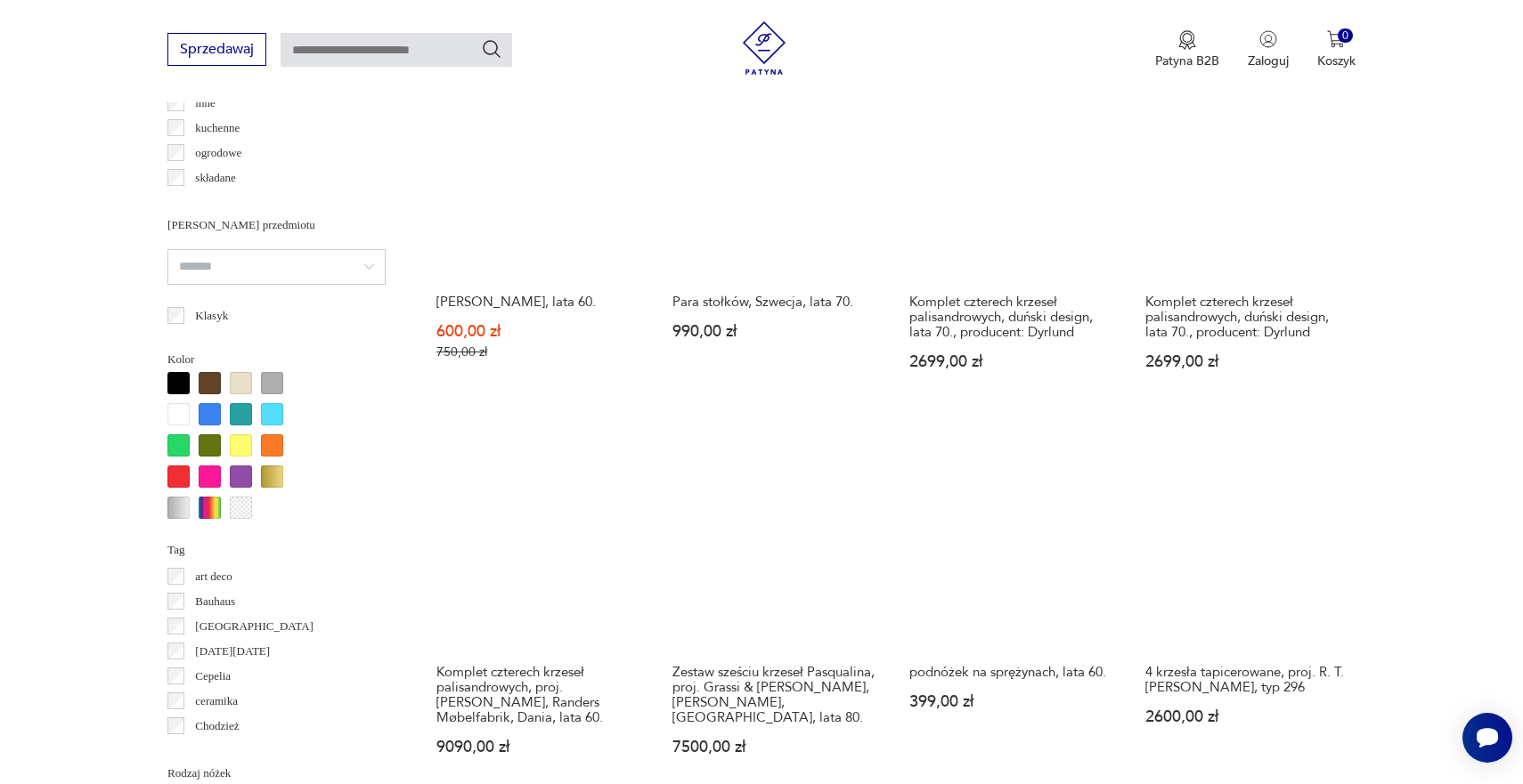
scroll to position [1428, 0]
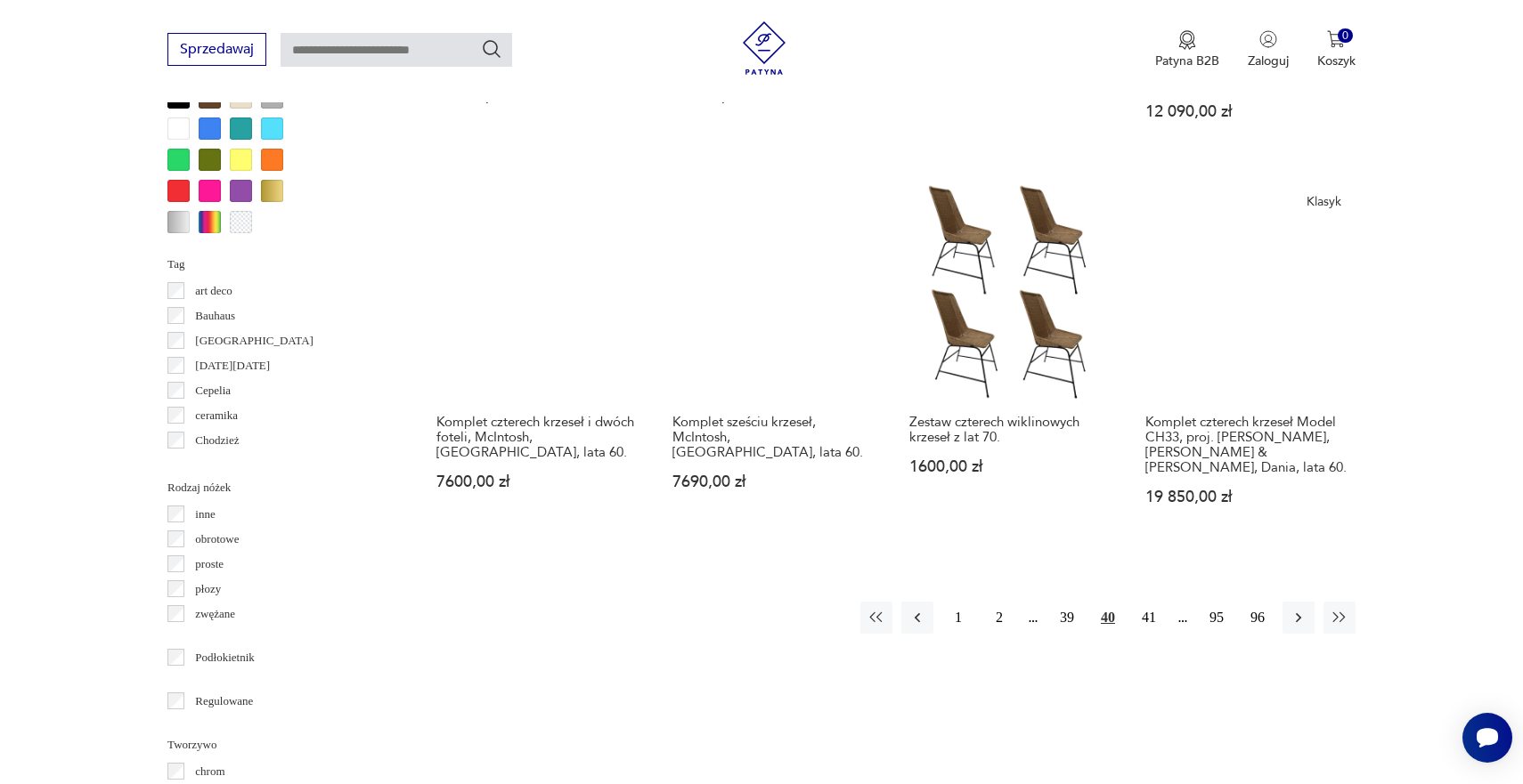
scroll to position [1768, 0]
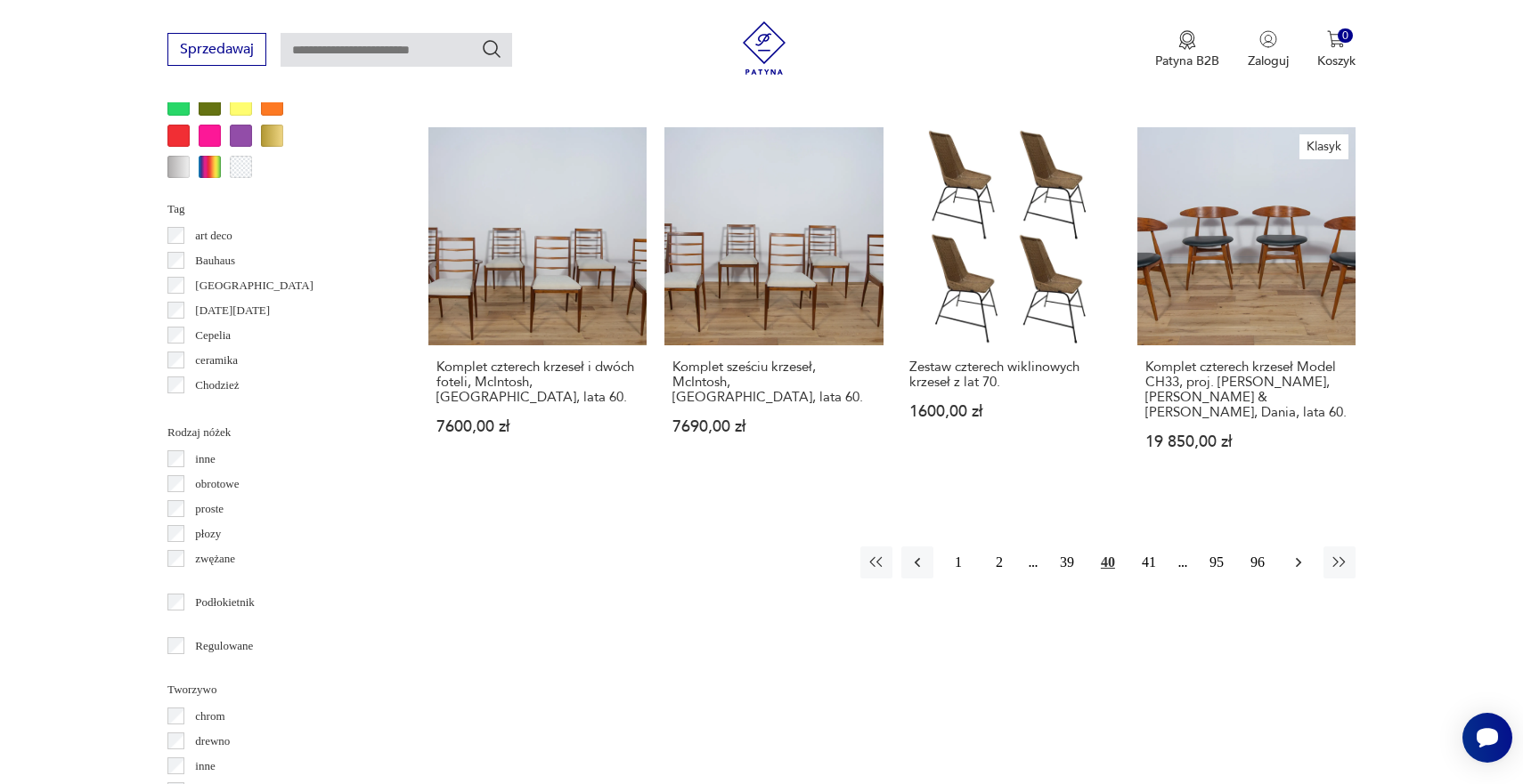
click at [1297, 558] on icon "button" at bounding box center [1299, 563] width 6 height 10
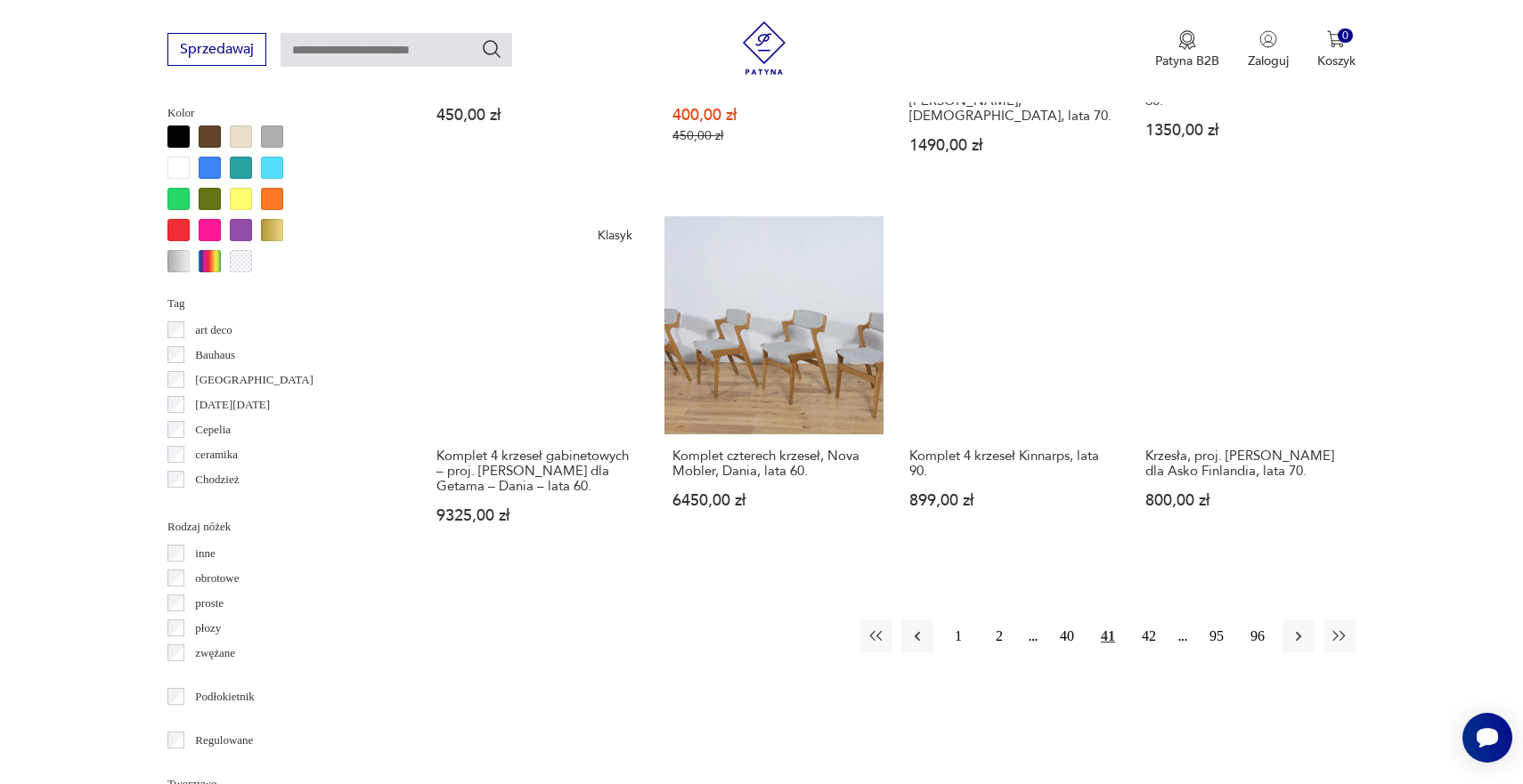
scroll to position [1761, 0]
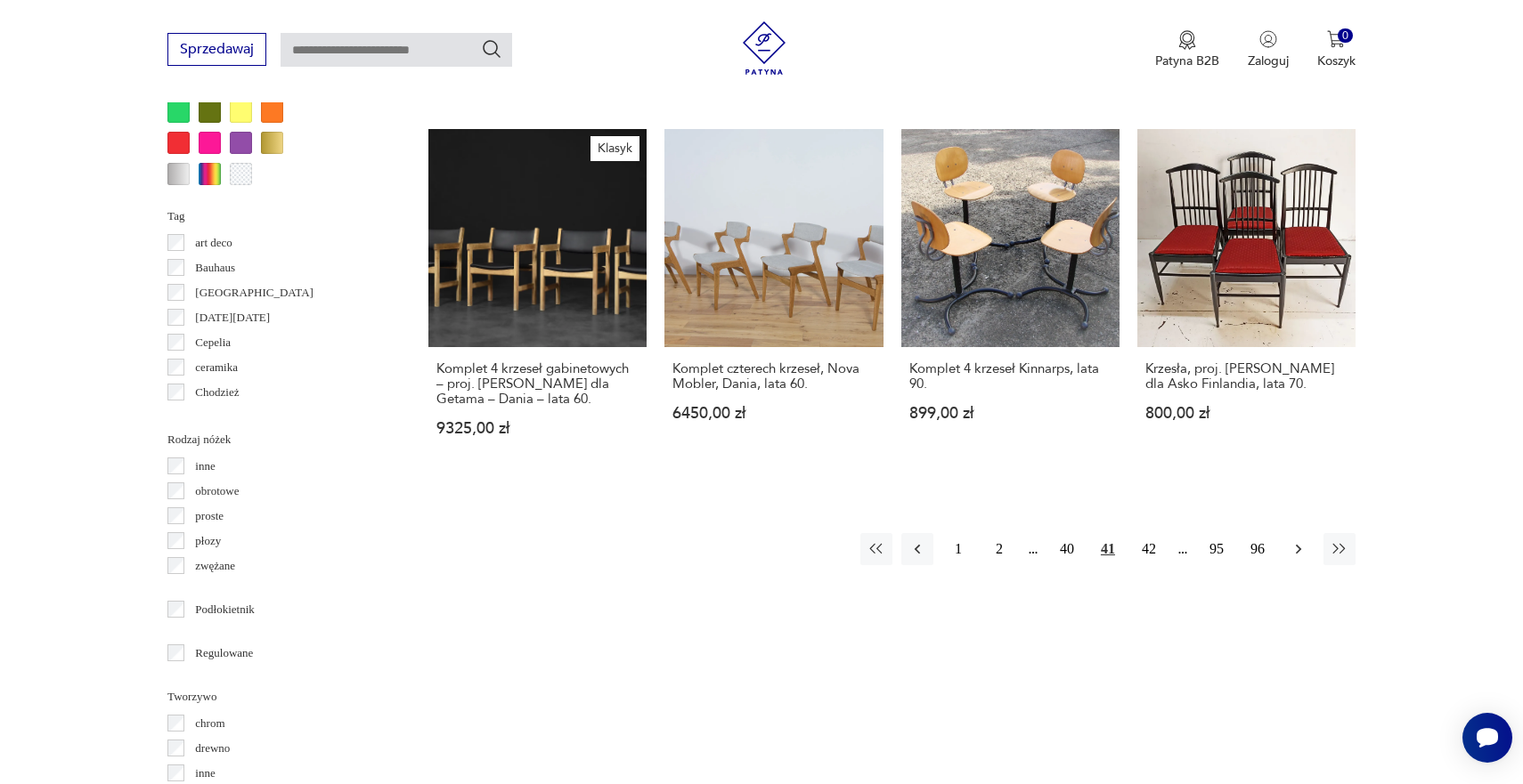
click at [1294, 541] on icon "button" at bounding box center [1298, 549] width 17 height 17
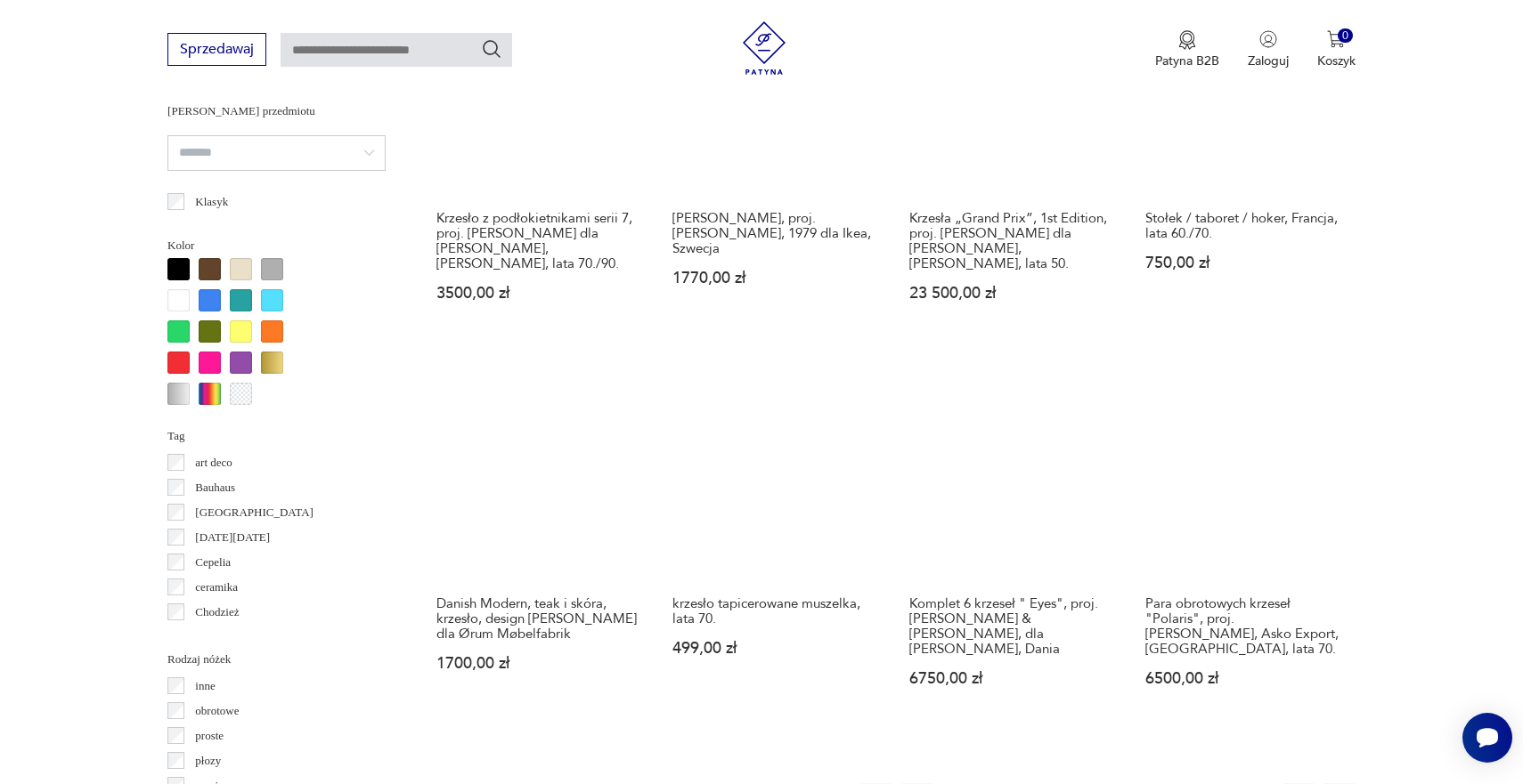
scroll to position [1563, 0]
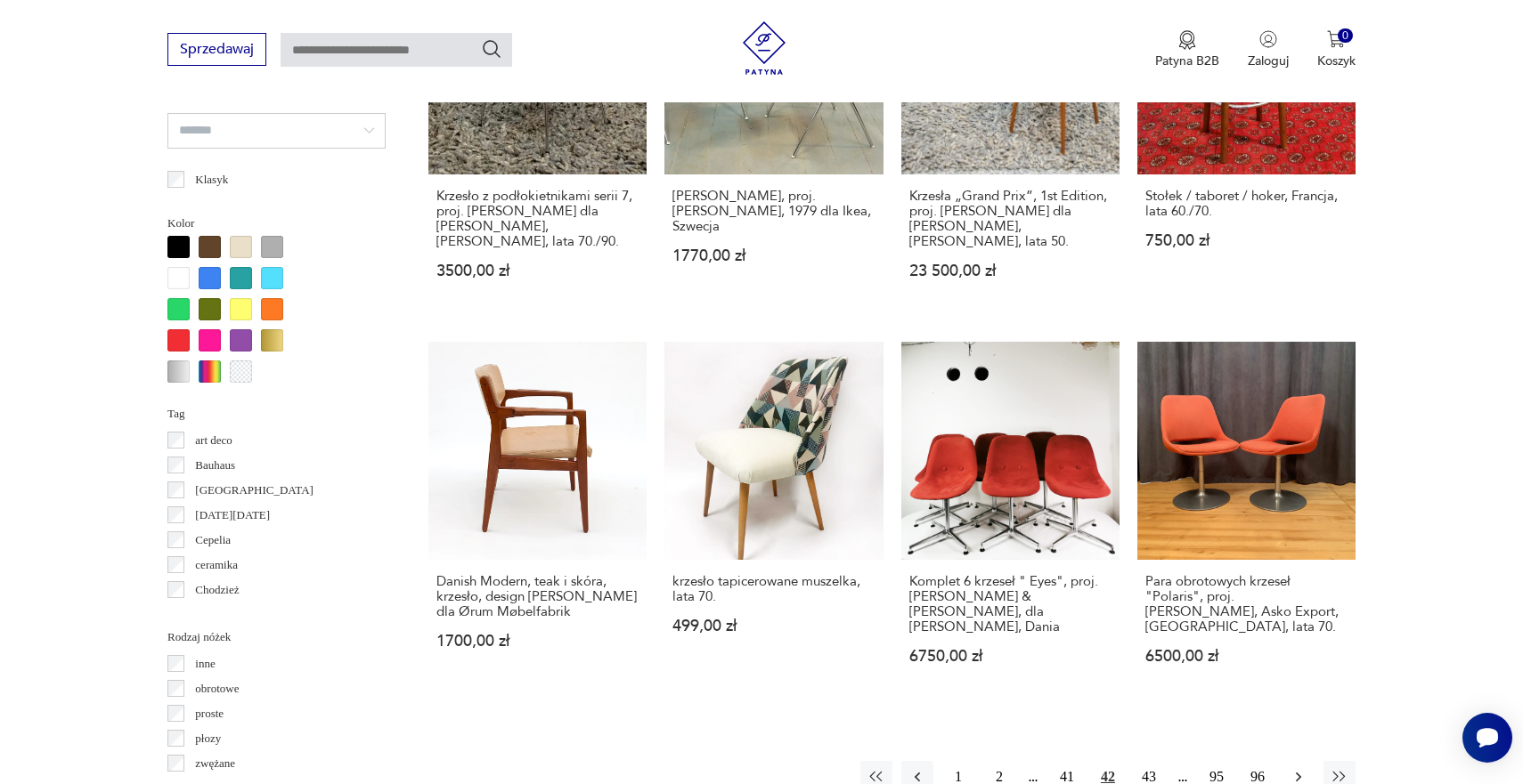
click at [1293, 769] on icon "button" at bounding box center [1298, 777] width 17 height 17
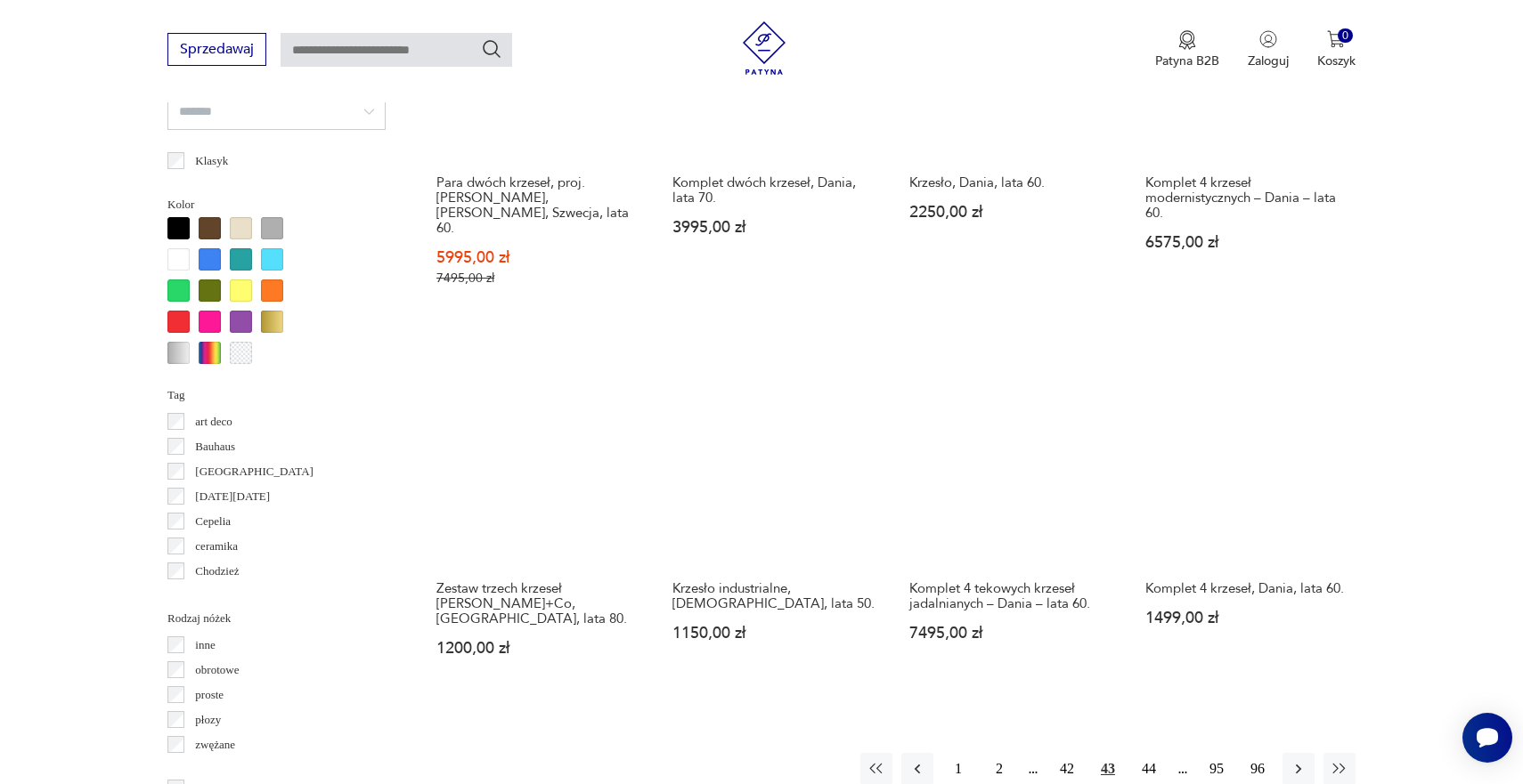
scroll to position [1583, 0]
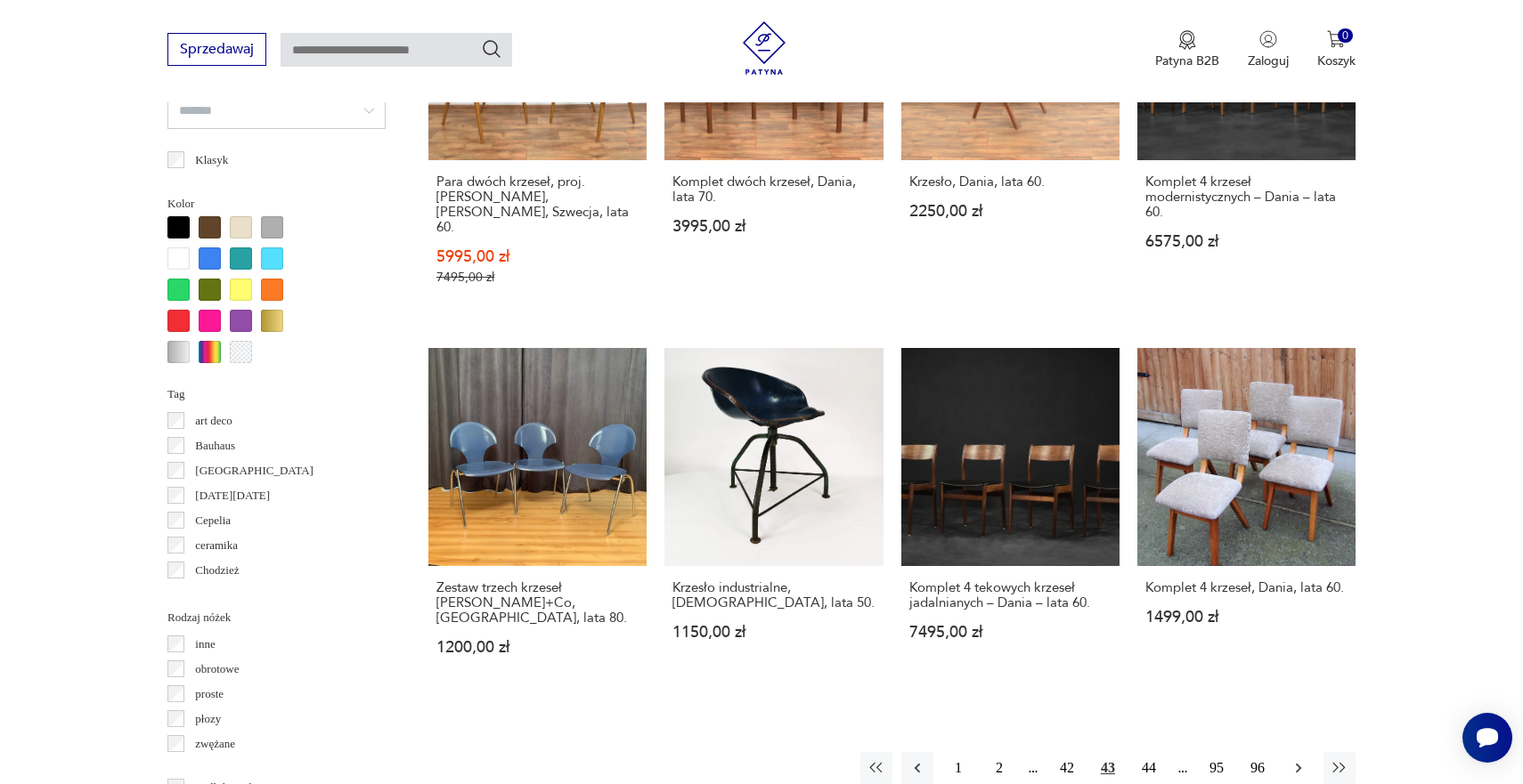
click at [1296, 760] on icon "button" at bounding box center [1298, 769] width 17 height 17
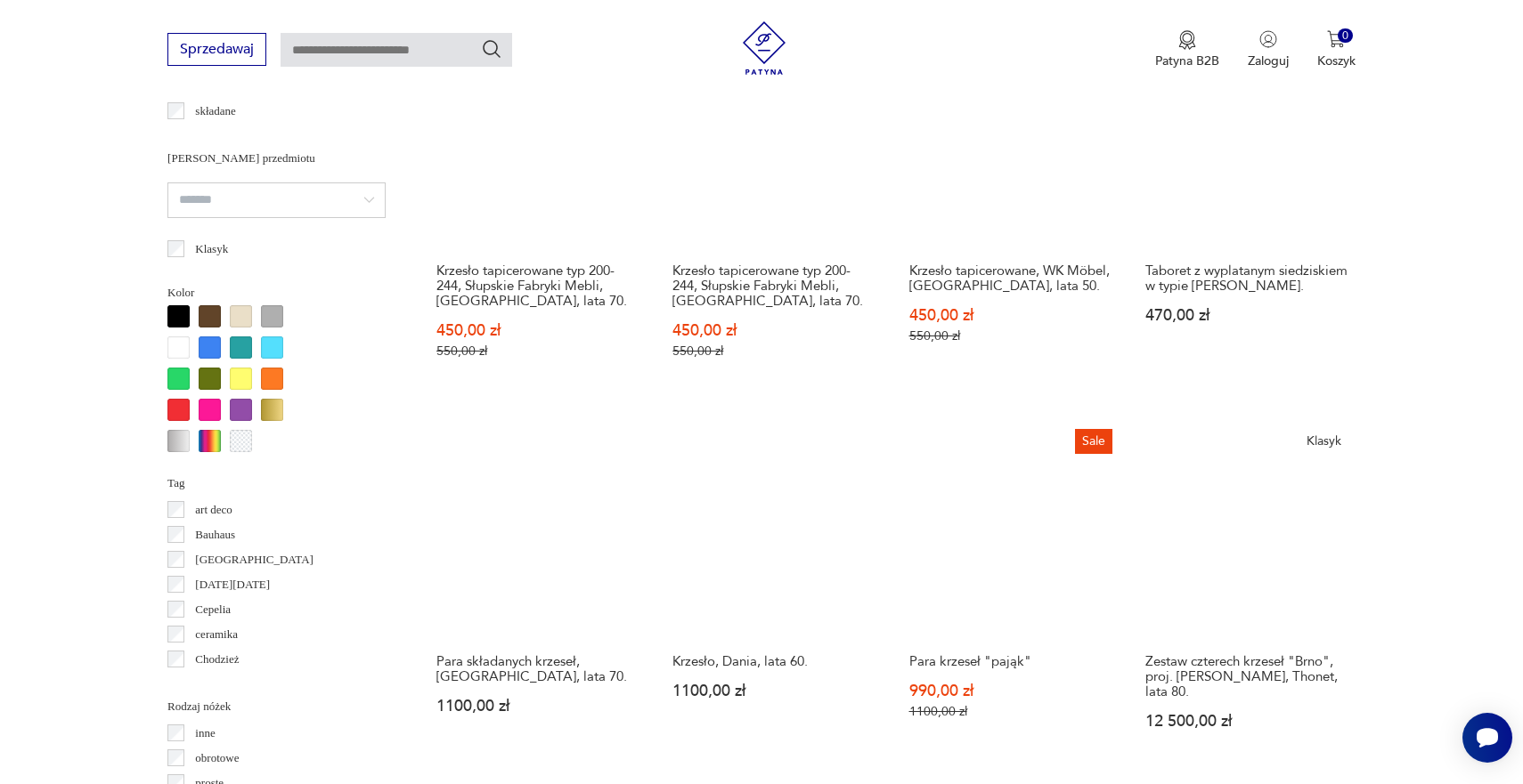
scroll to position [1526, 0]
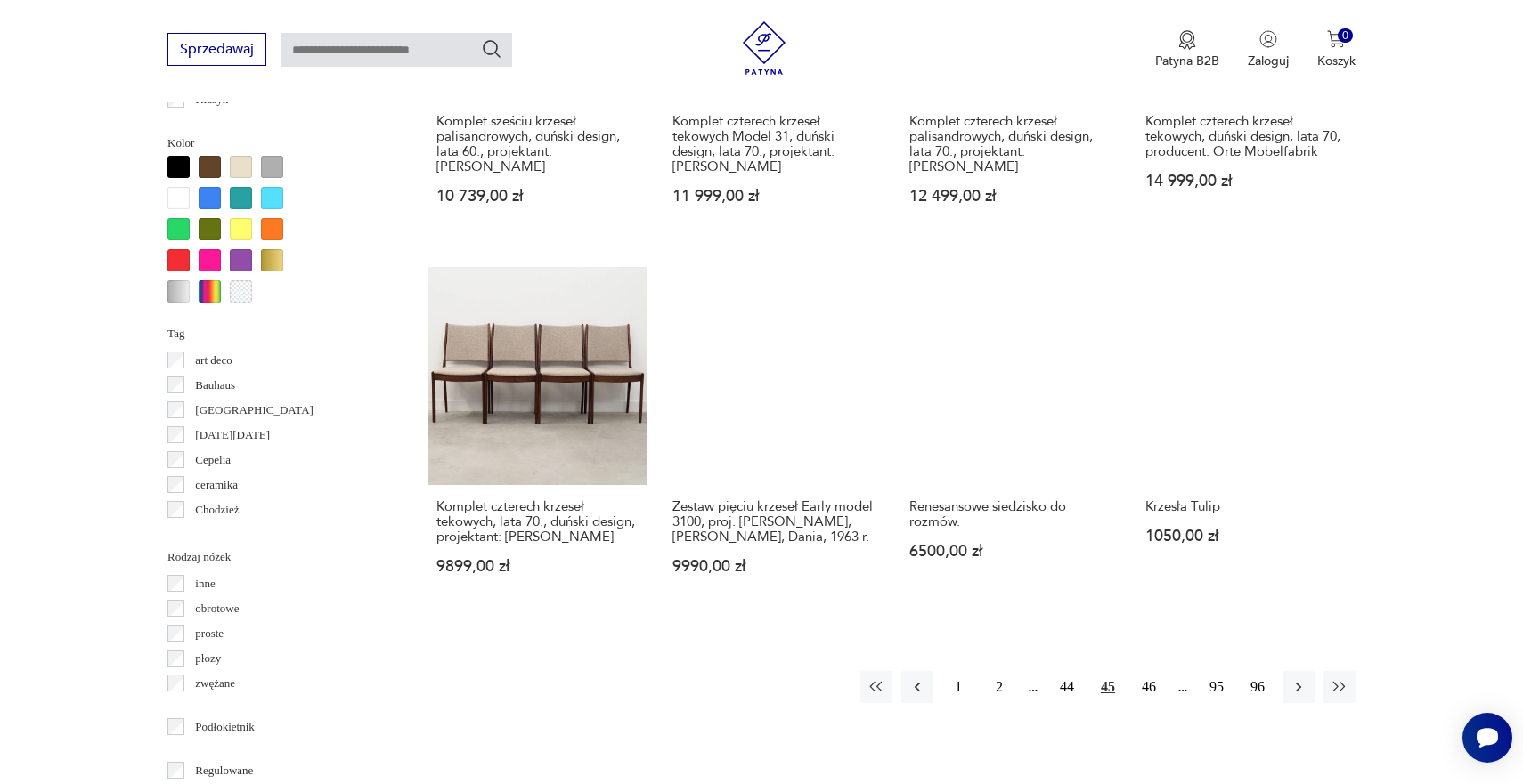
scroll to position [1674, 0]
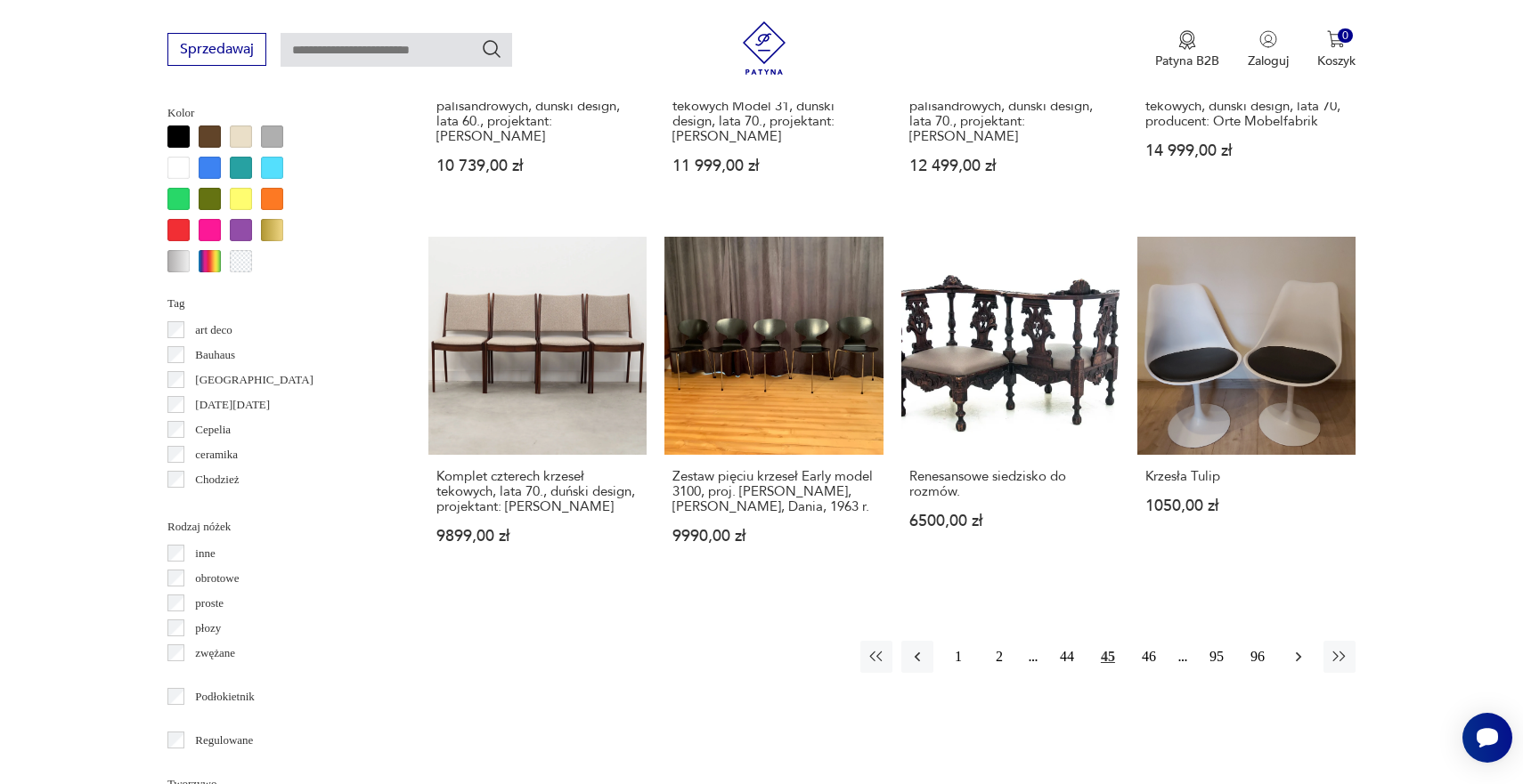
click at [1296, 648] on icon "button" at bounding box center [1298, 657] width 17 height 17
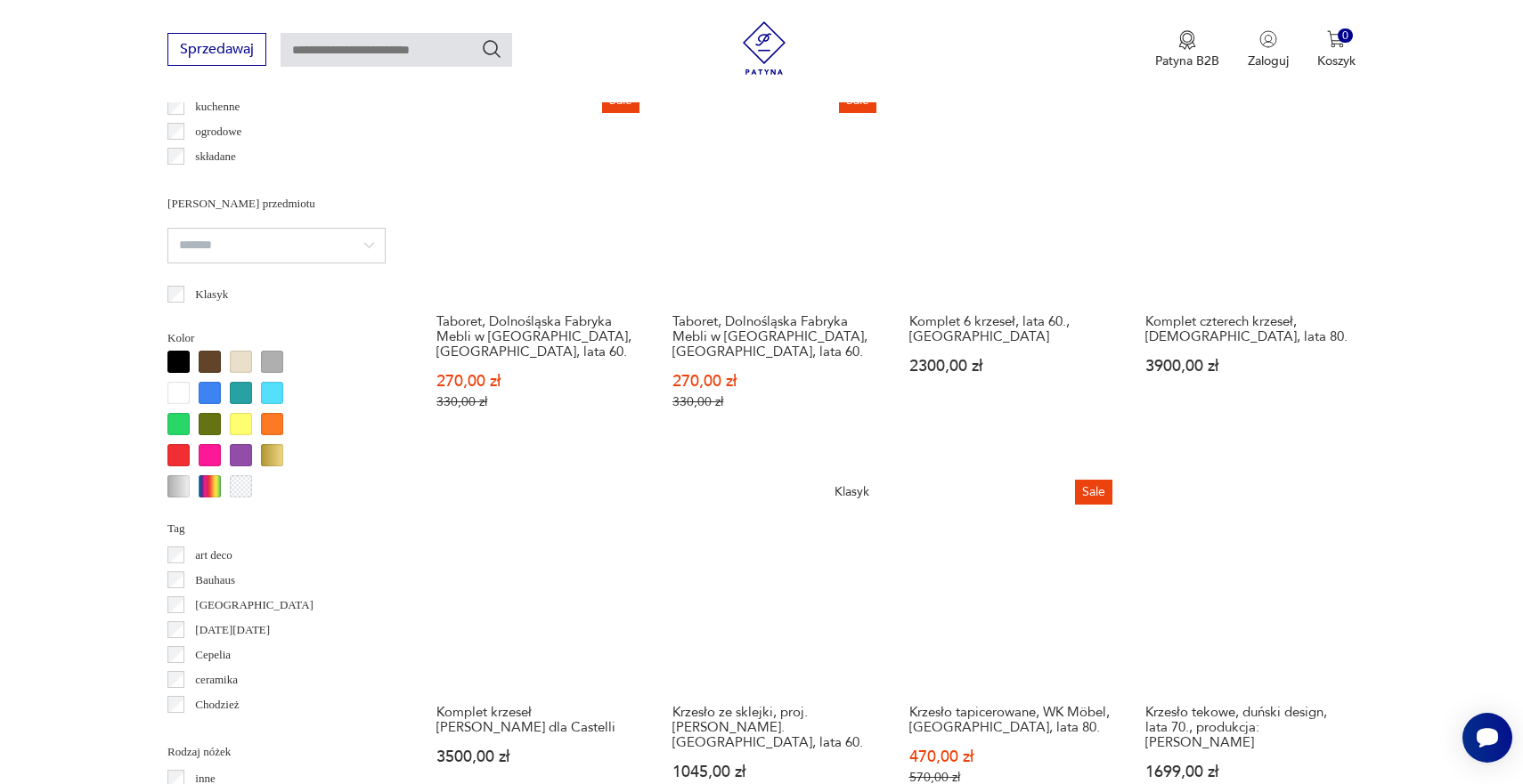
scroll to position [1467, 0]
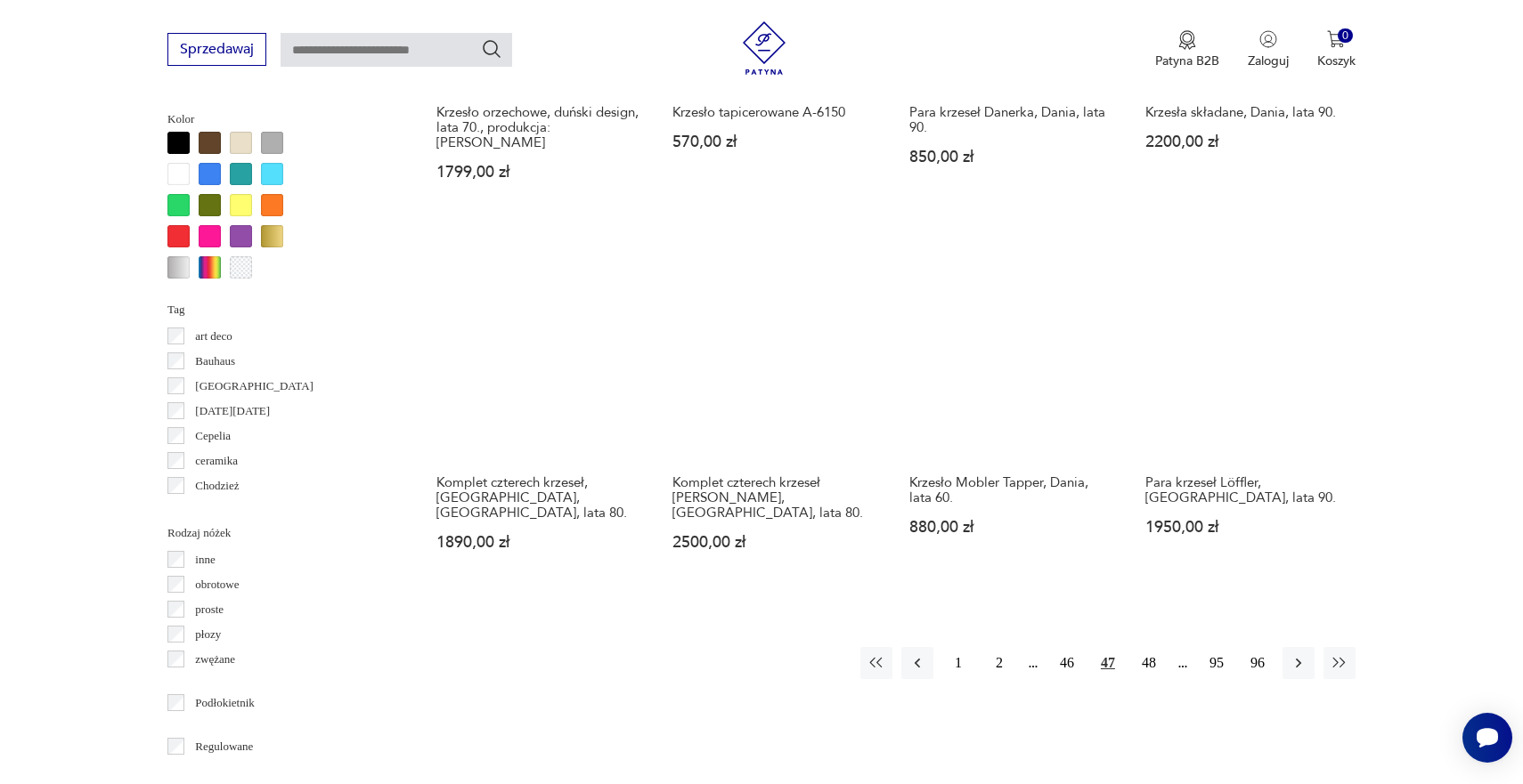
scroll to position [1732, 0]
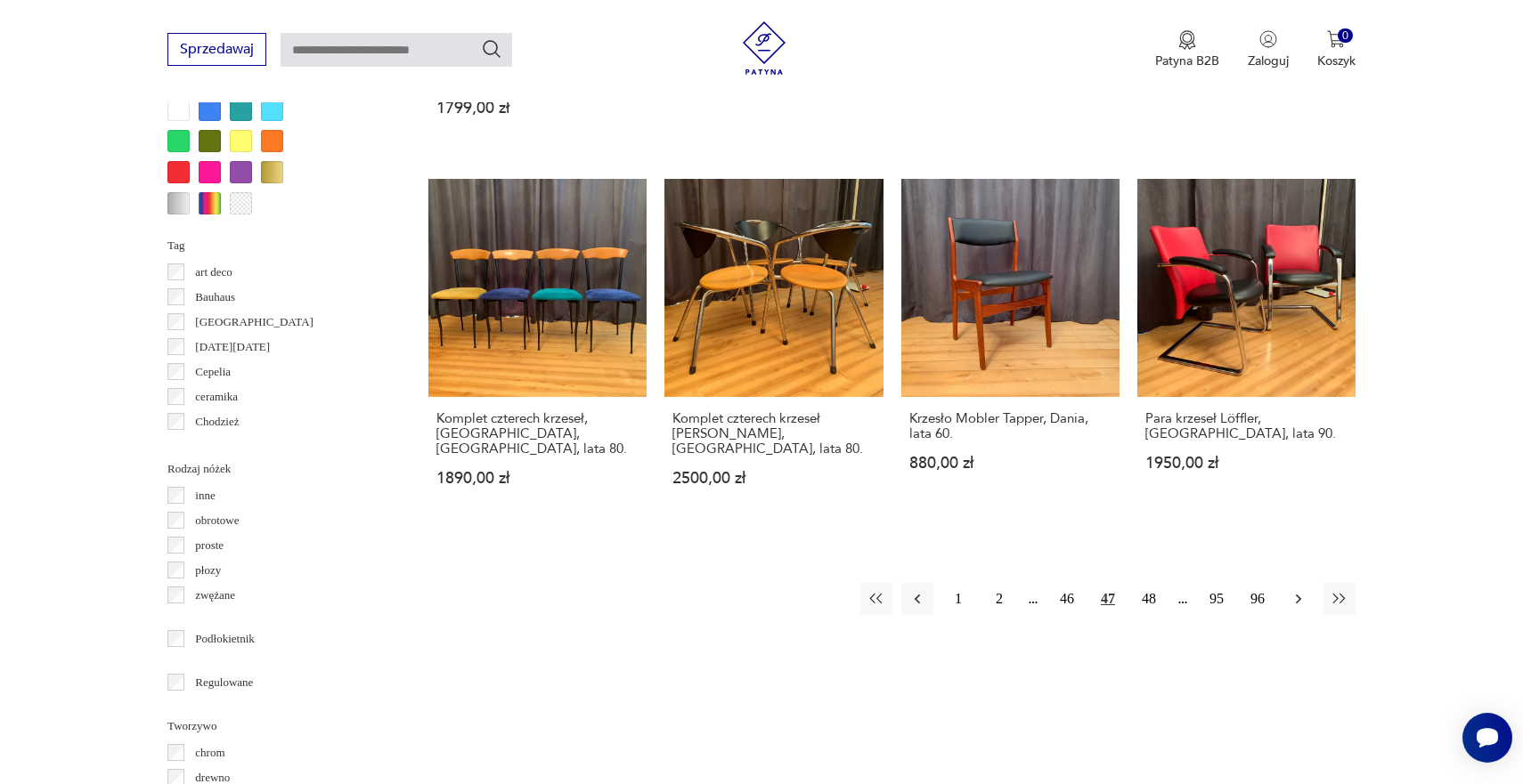
click at [1294, 590] on icon "button" at bounding box center [1298, 599] width 17 height 17
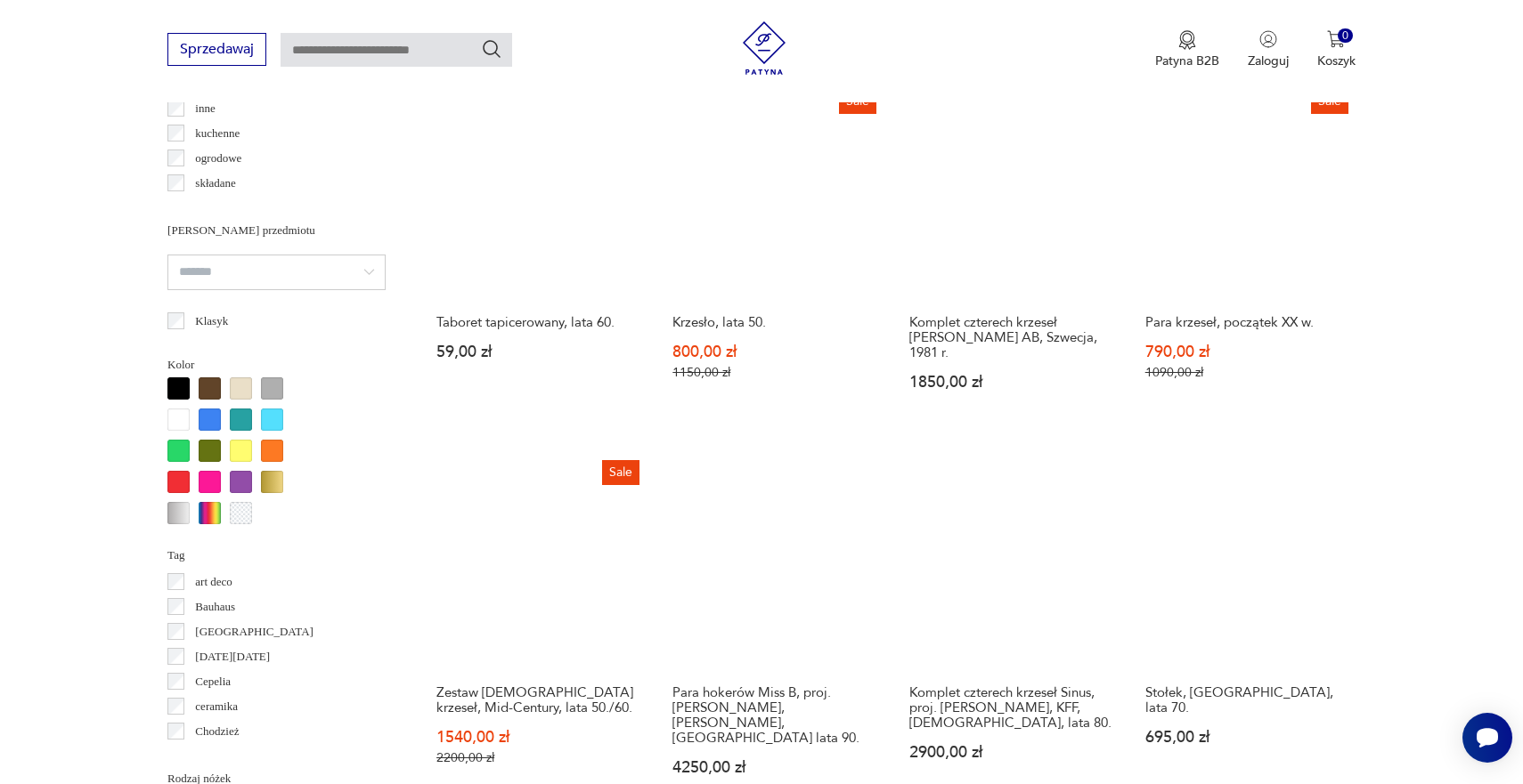
scroll to position [1424, 0]
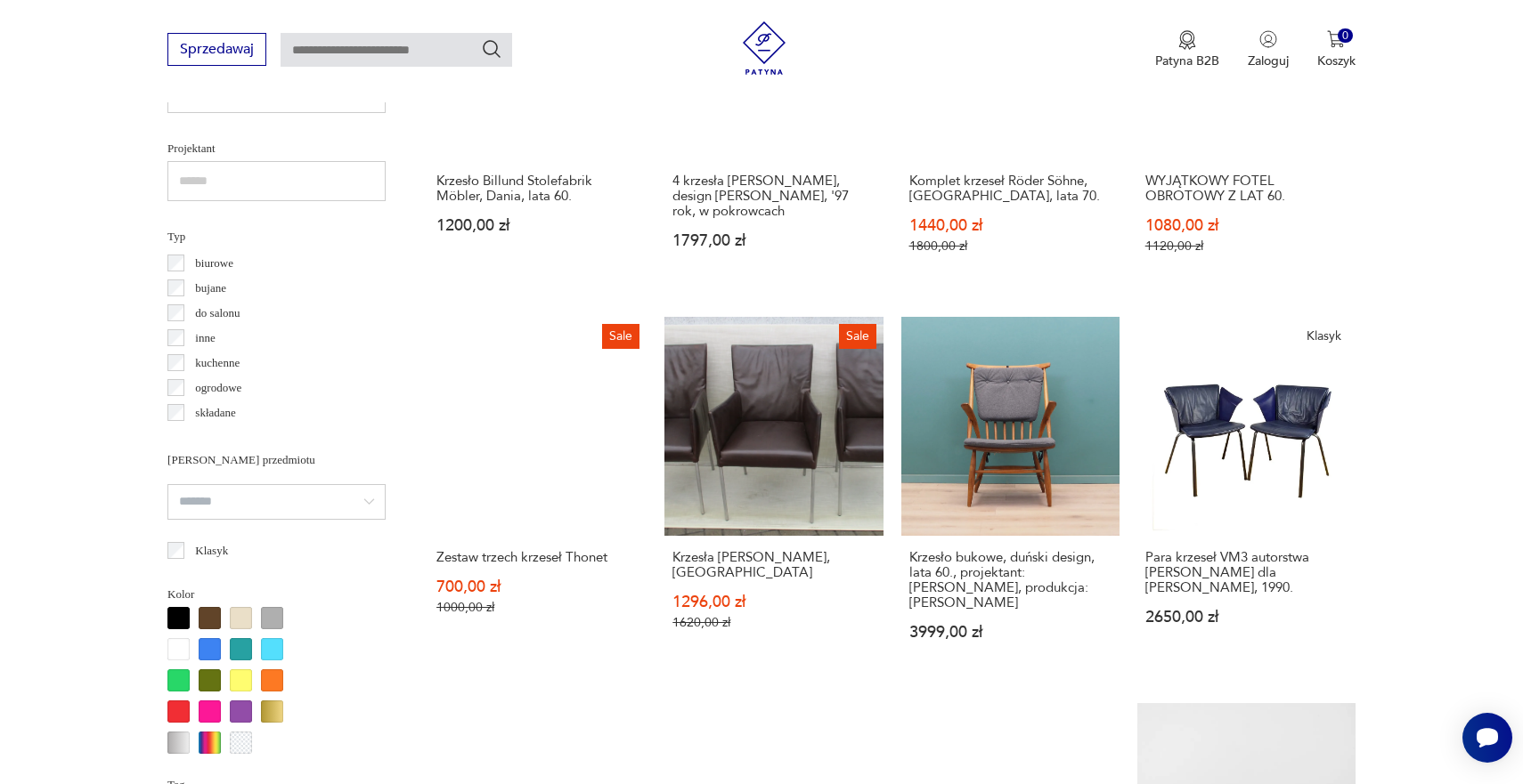
scroll to position [1194, 0]
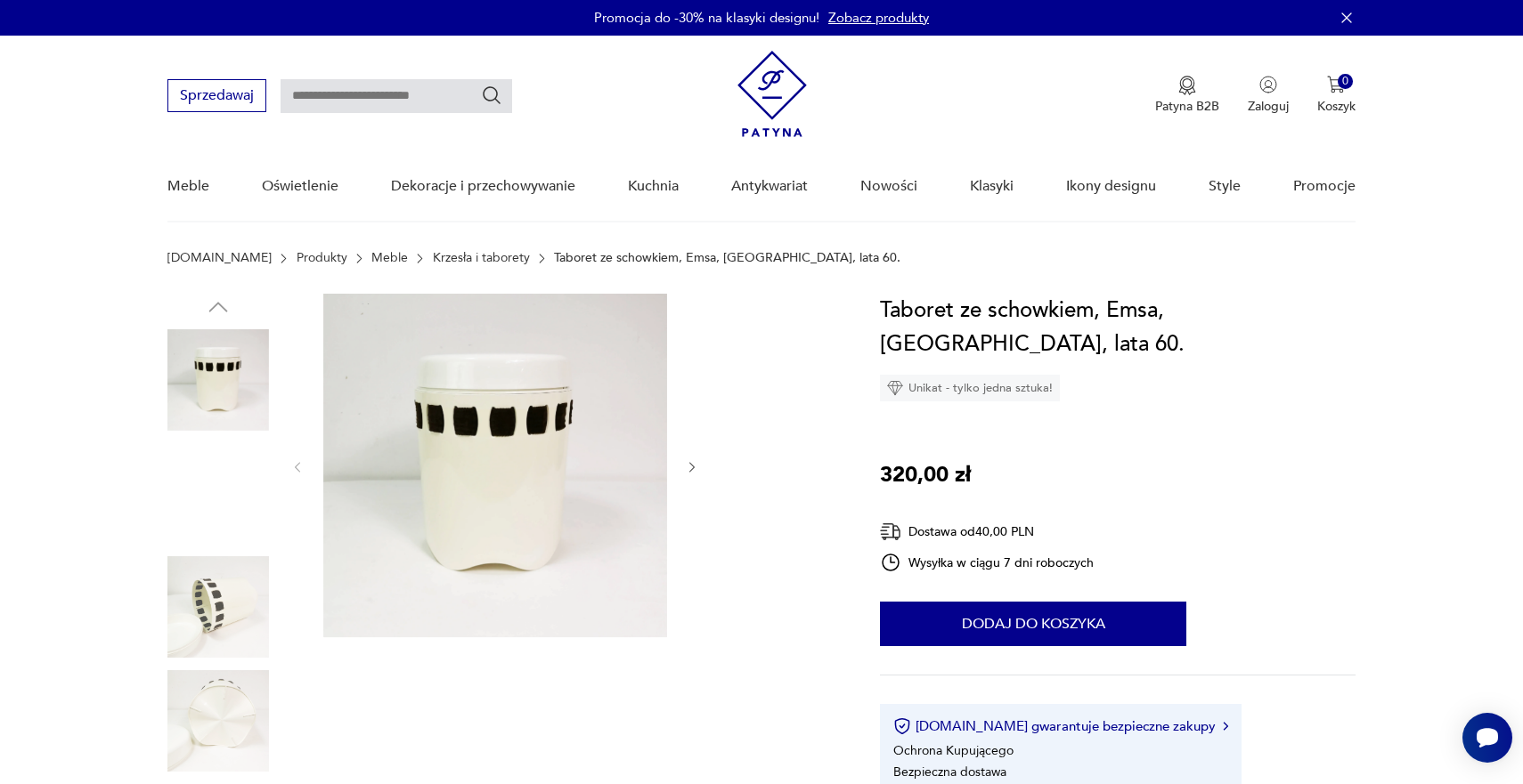
click at [235, 385] on img at bounding box center [217, 379] width 101 height 101
click at [694, 465] on icon "button" at bounding box center [692, 468] width 15 height 15
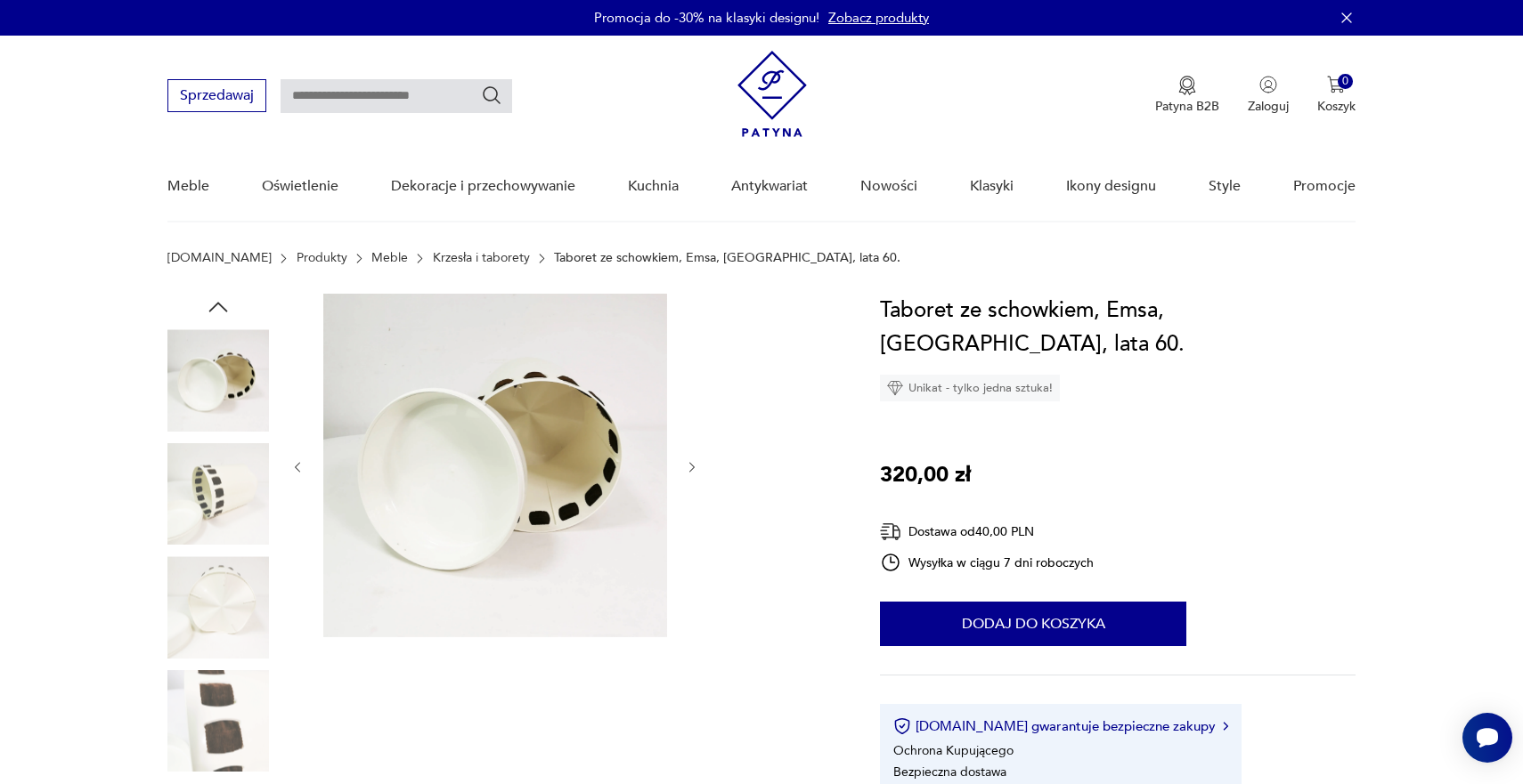
click at [694, 464] on icon "button" at bounding box center [692, 468] width 15 height 15
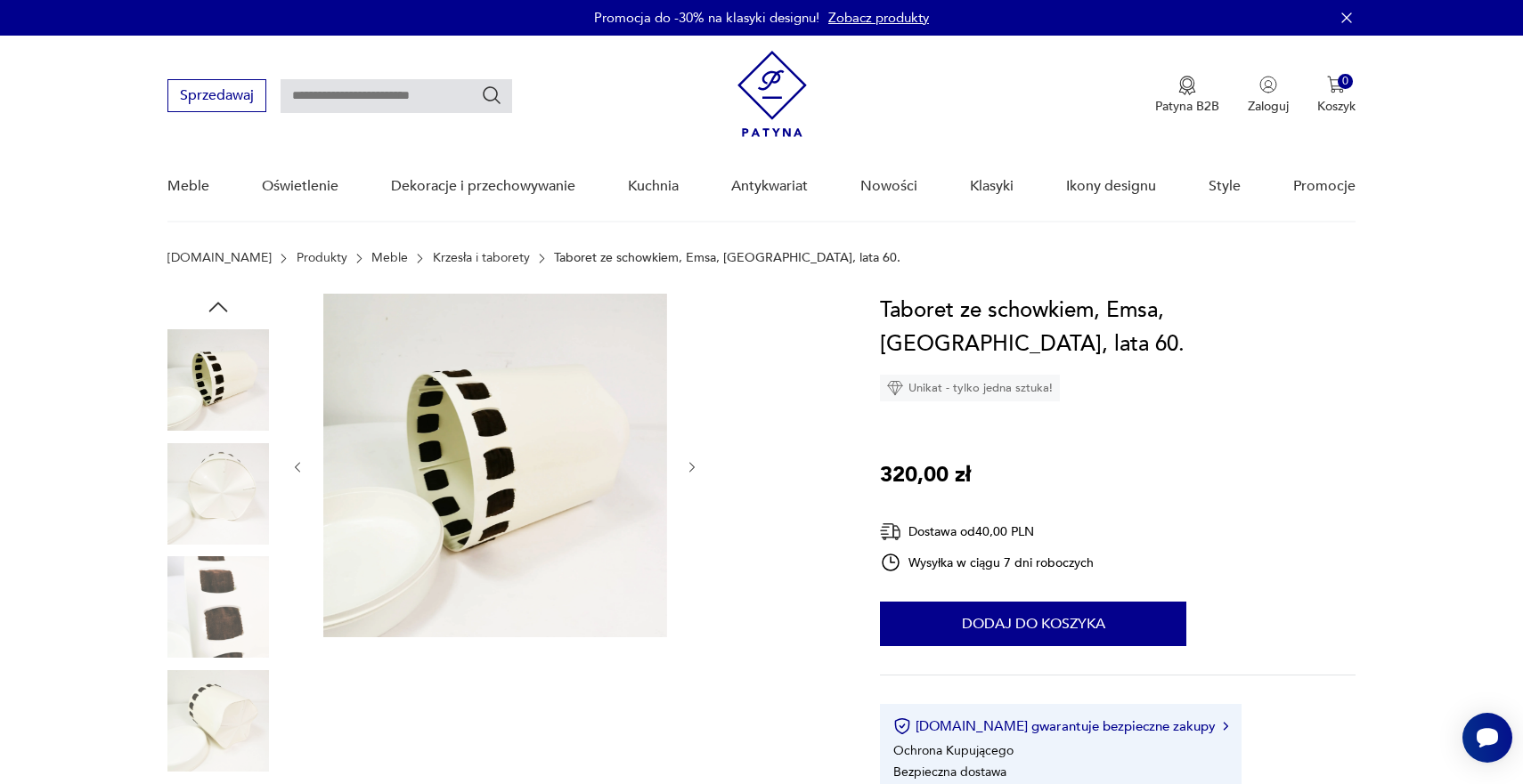
click at [688, 467] on icon "button" at bounding box center [692, 468] width 15 height 15
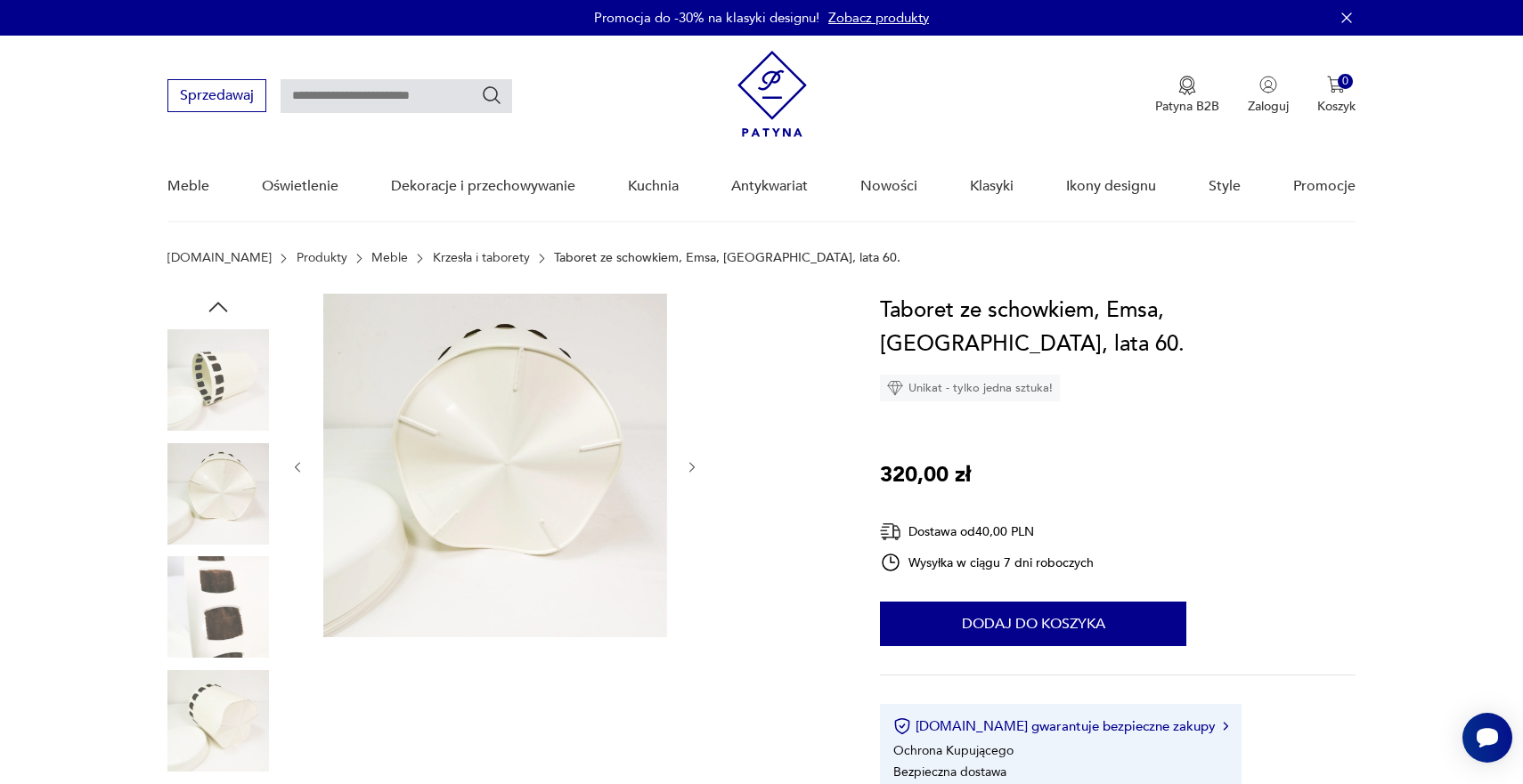
click at [693, 465] on icon "button" at bounding box center [692, 468] width 15 height 15
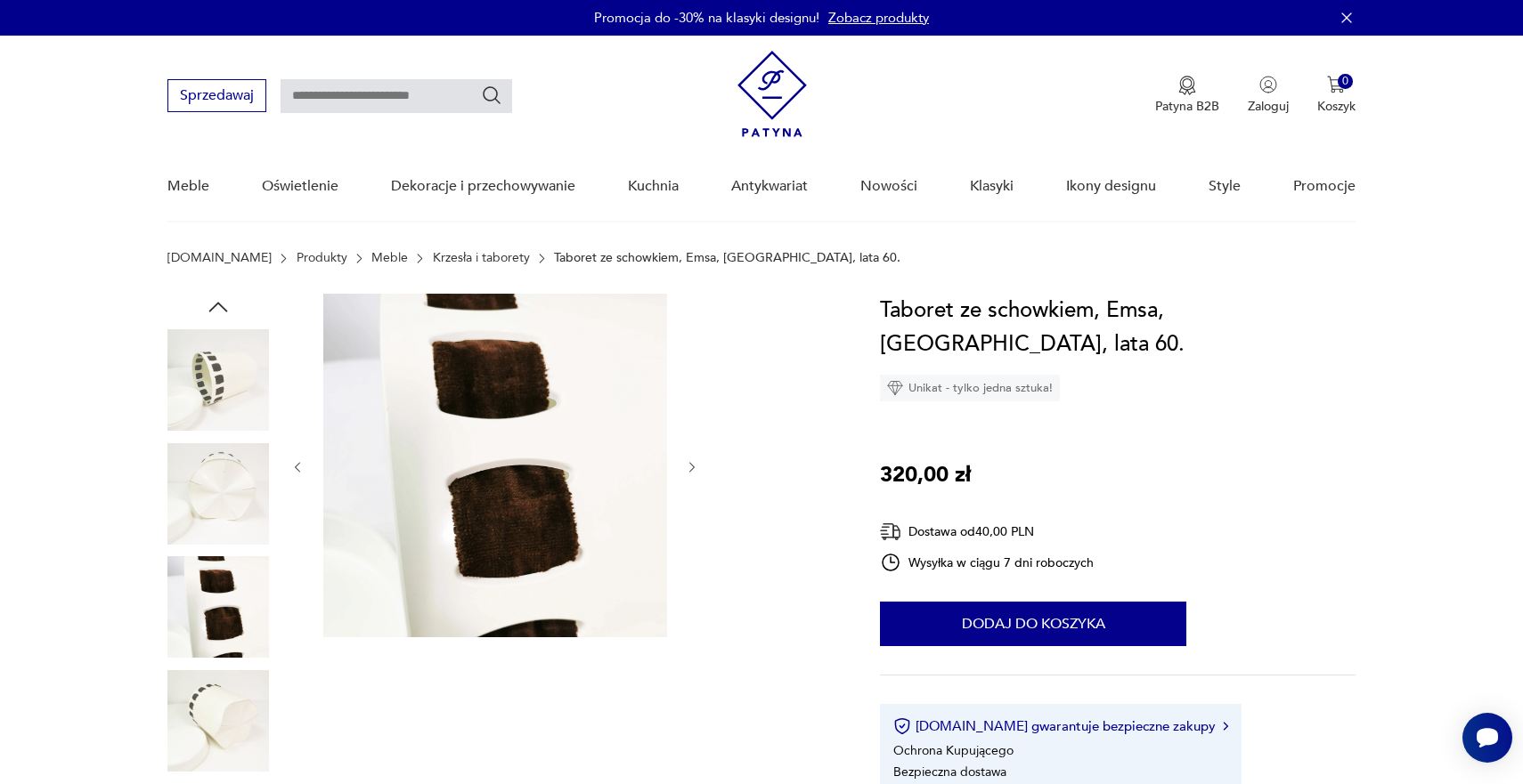
click at [693, 465] on icon "button" at bounding box center [692, 468] width 15 height 15
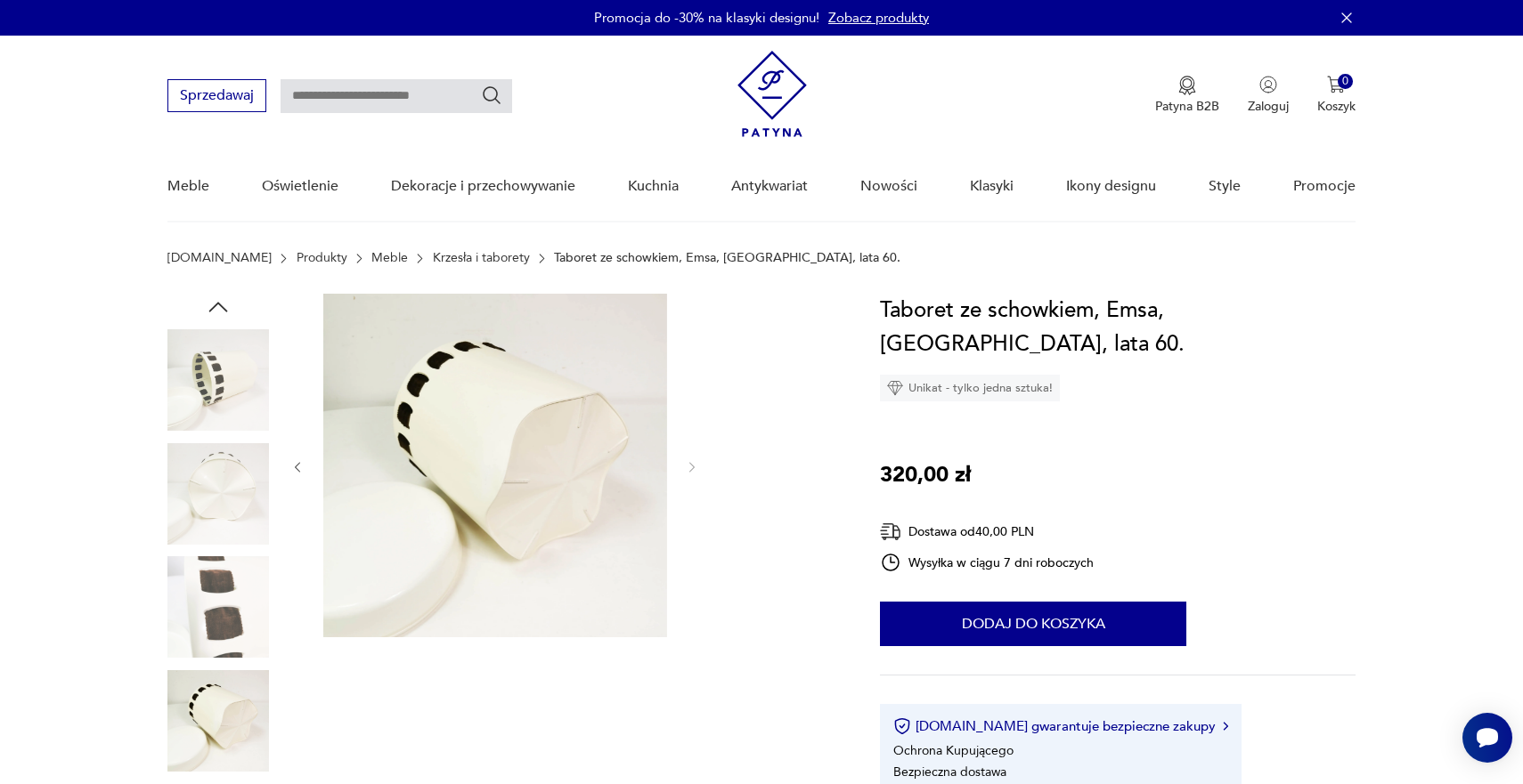
click at [693, 466] on icon "button" at bounding box center [692, 468] width 15 height 15
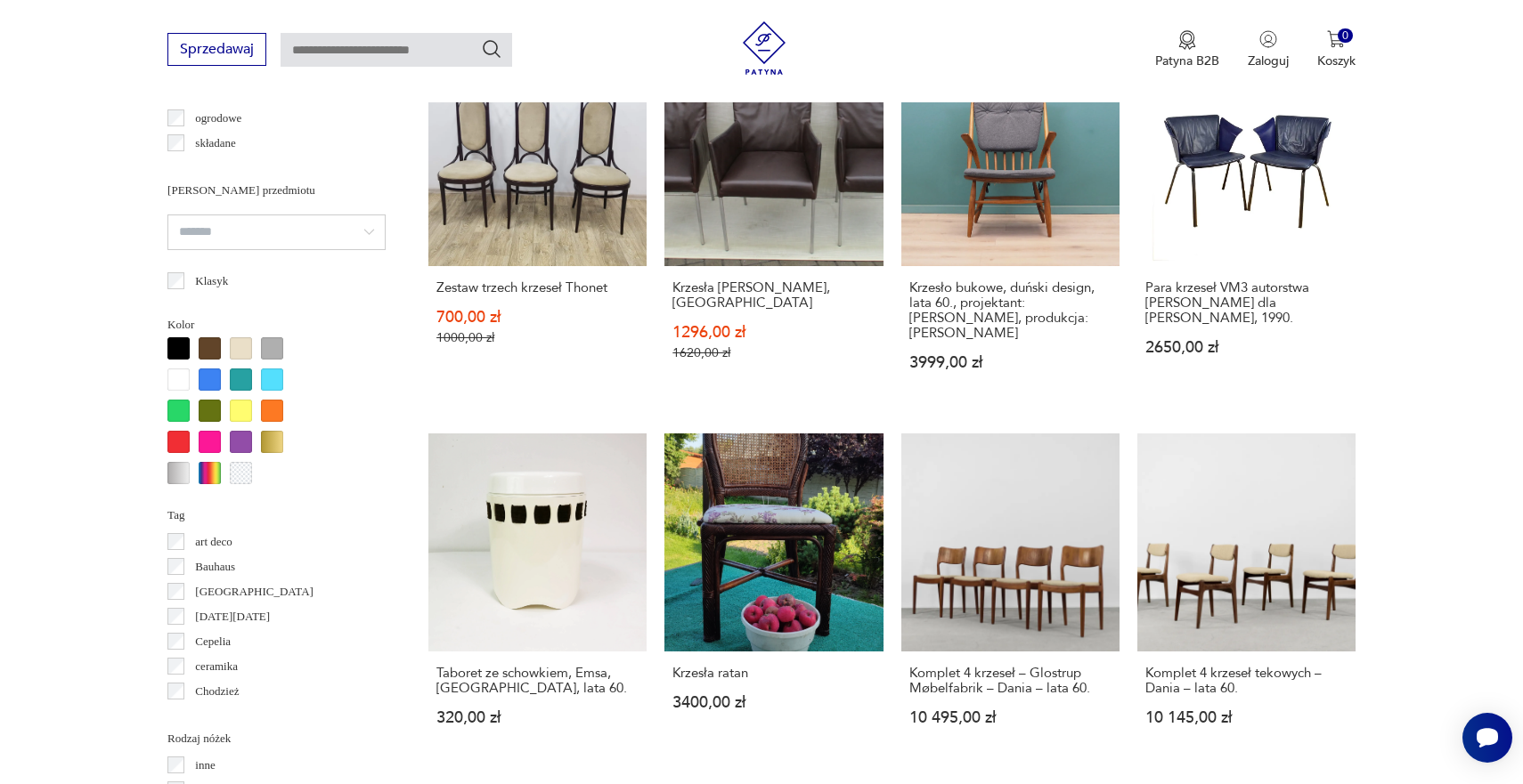
scroll to position [1486, 0]
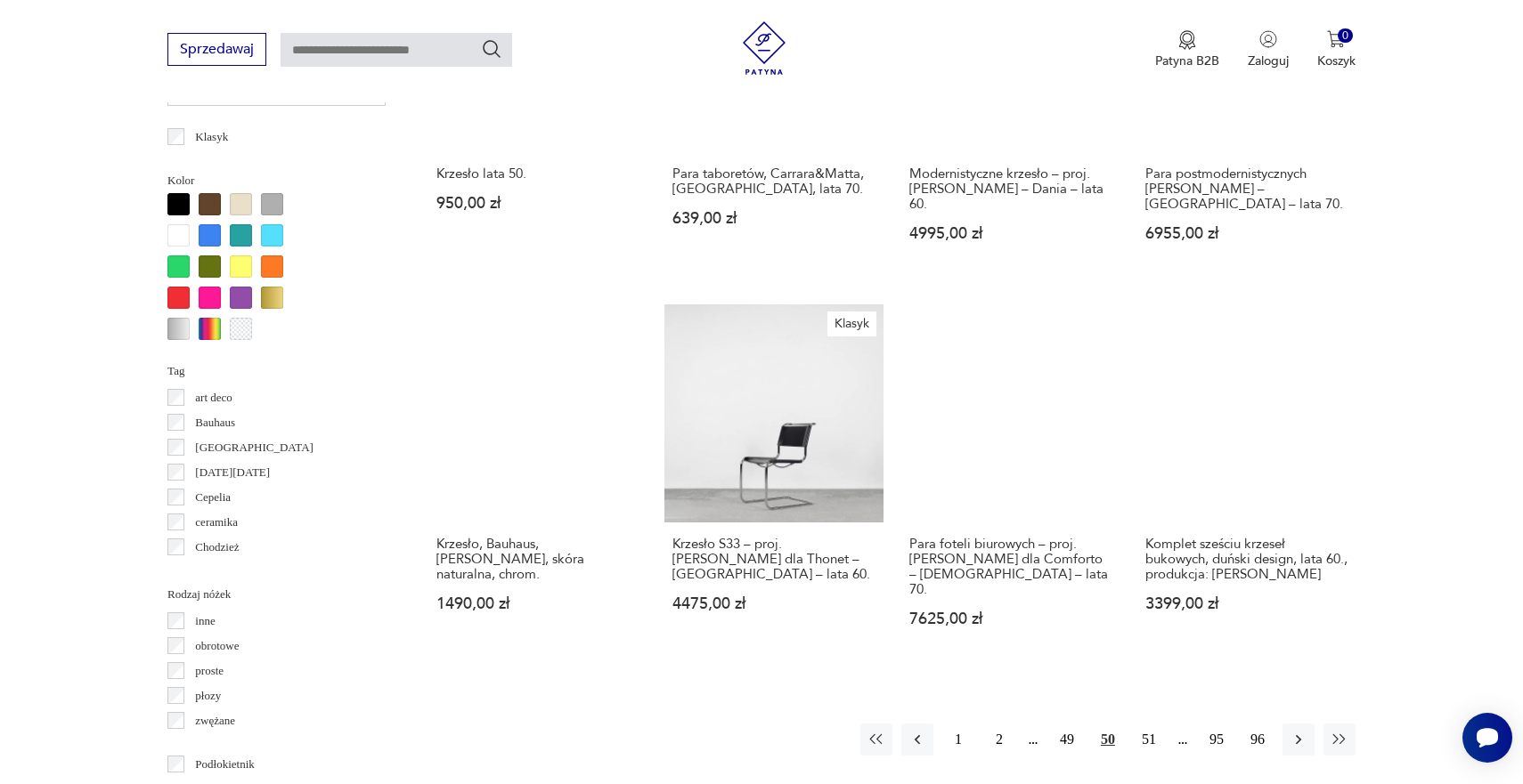
scroll to position [1731, 0]
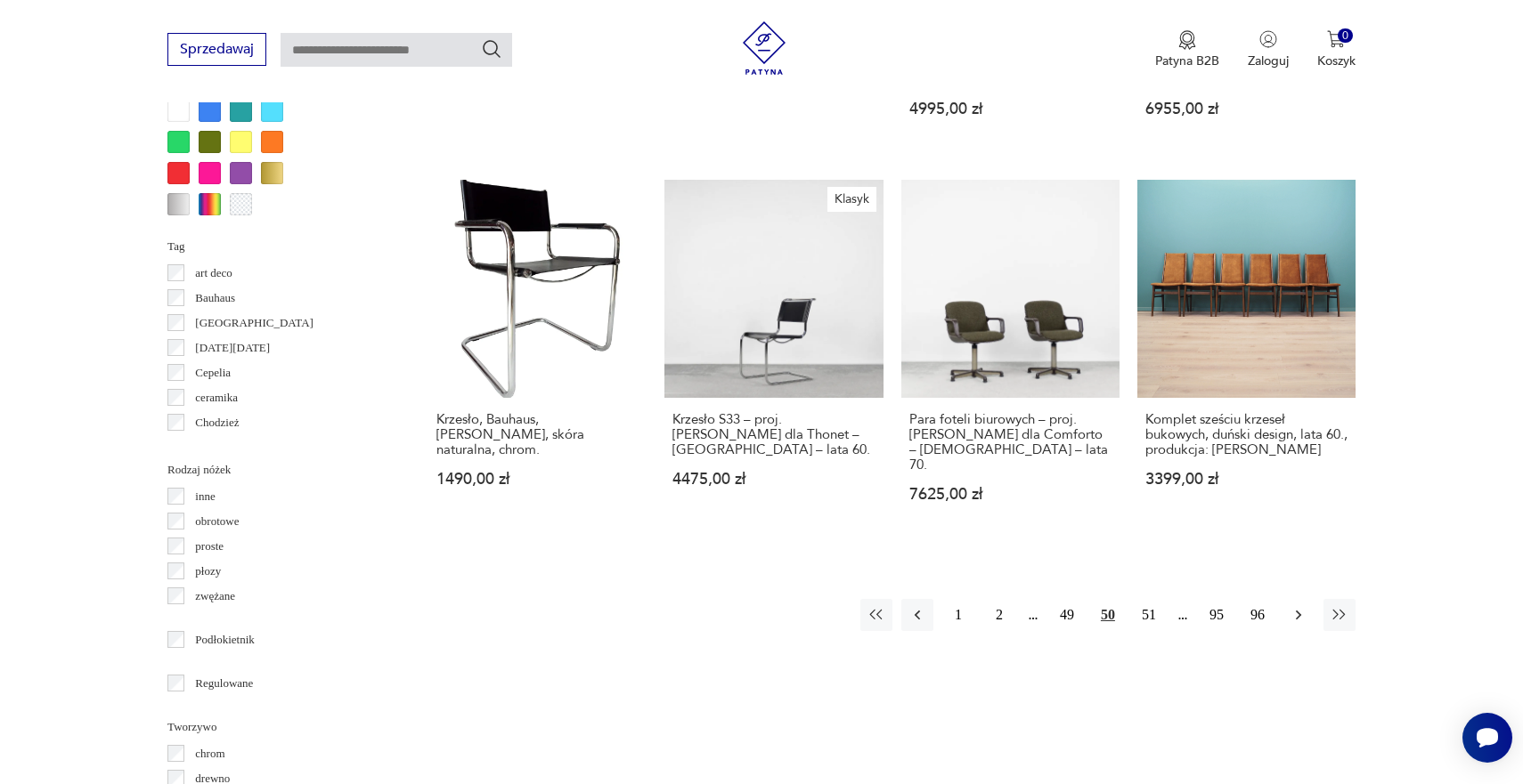
click at [1304, 606] on icon "button" at bounding box center [1298, 615] width 17 height 17
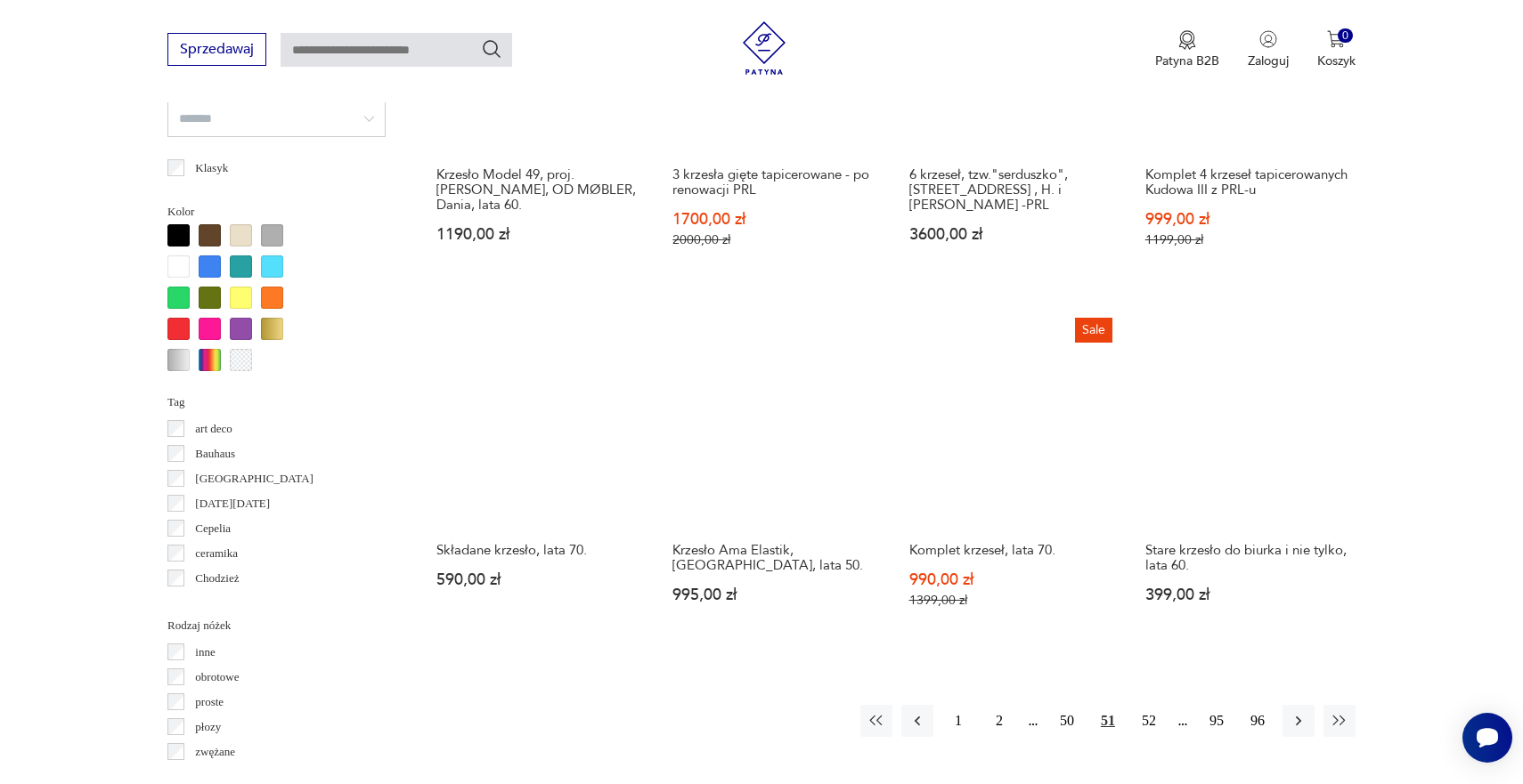
scroll to position [1581, 0]
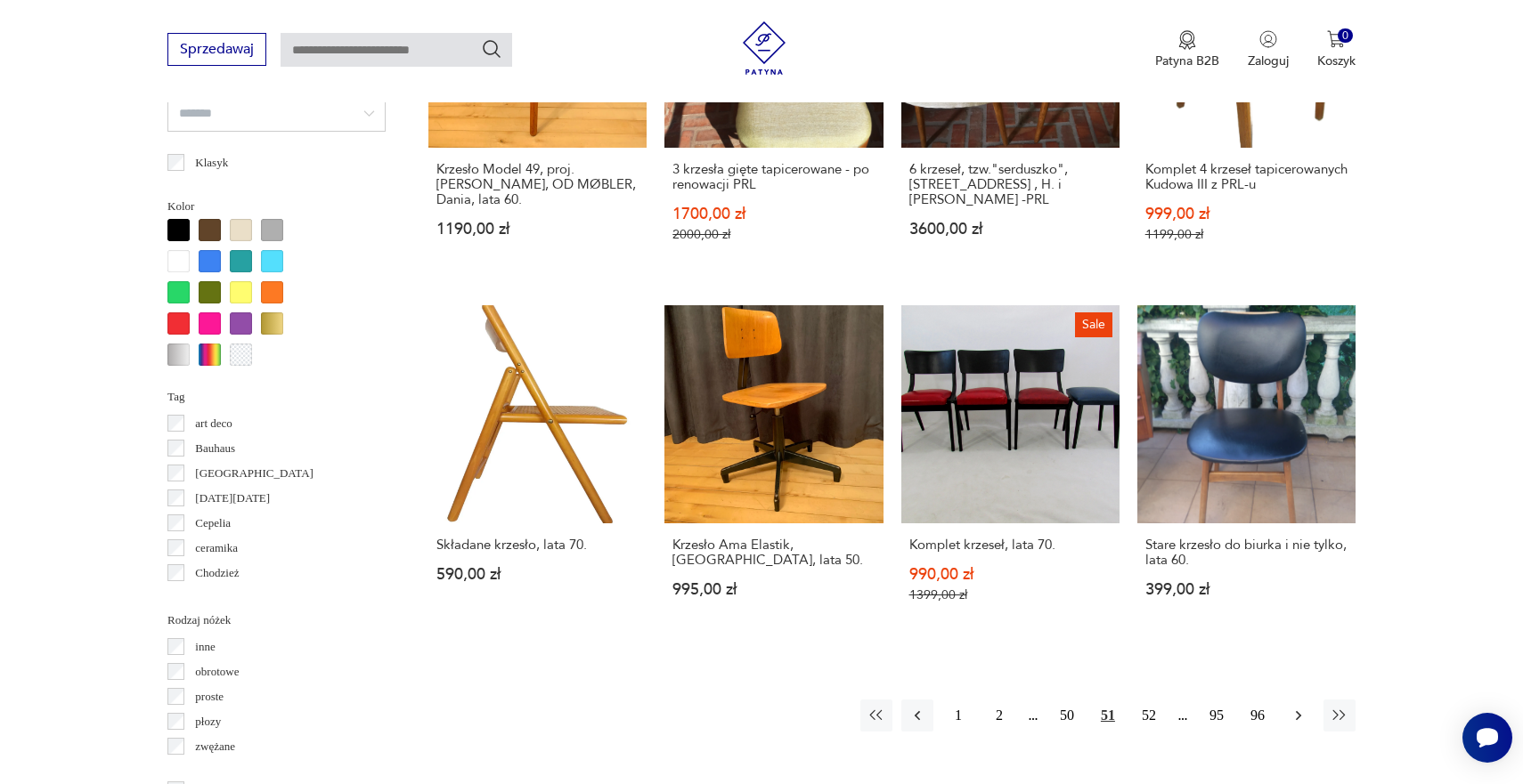
click at [1298, 707] on icon "button" at bounding box center [1298, 715] width 17 height 17
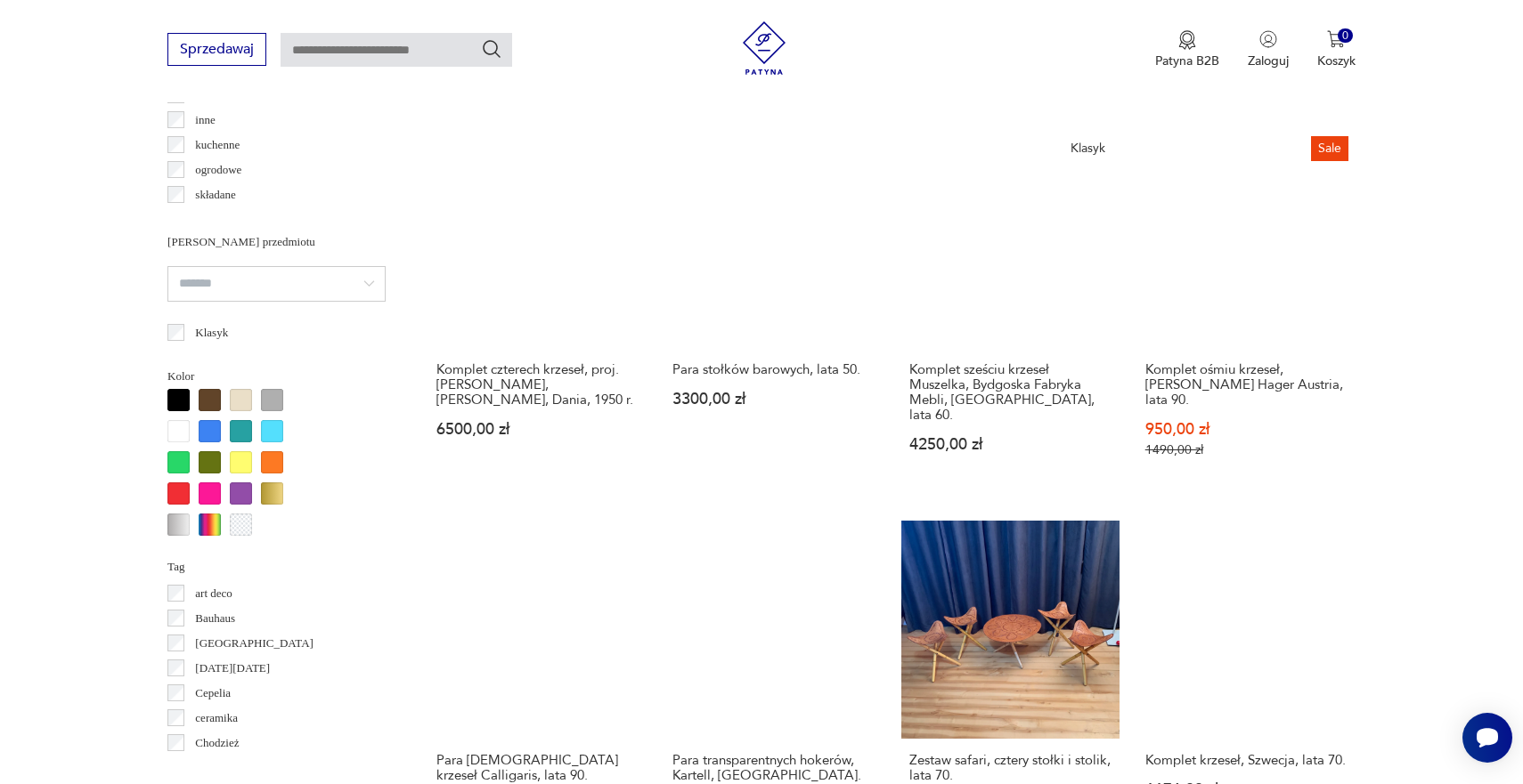
scroll to position [1436, 0]
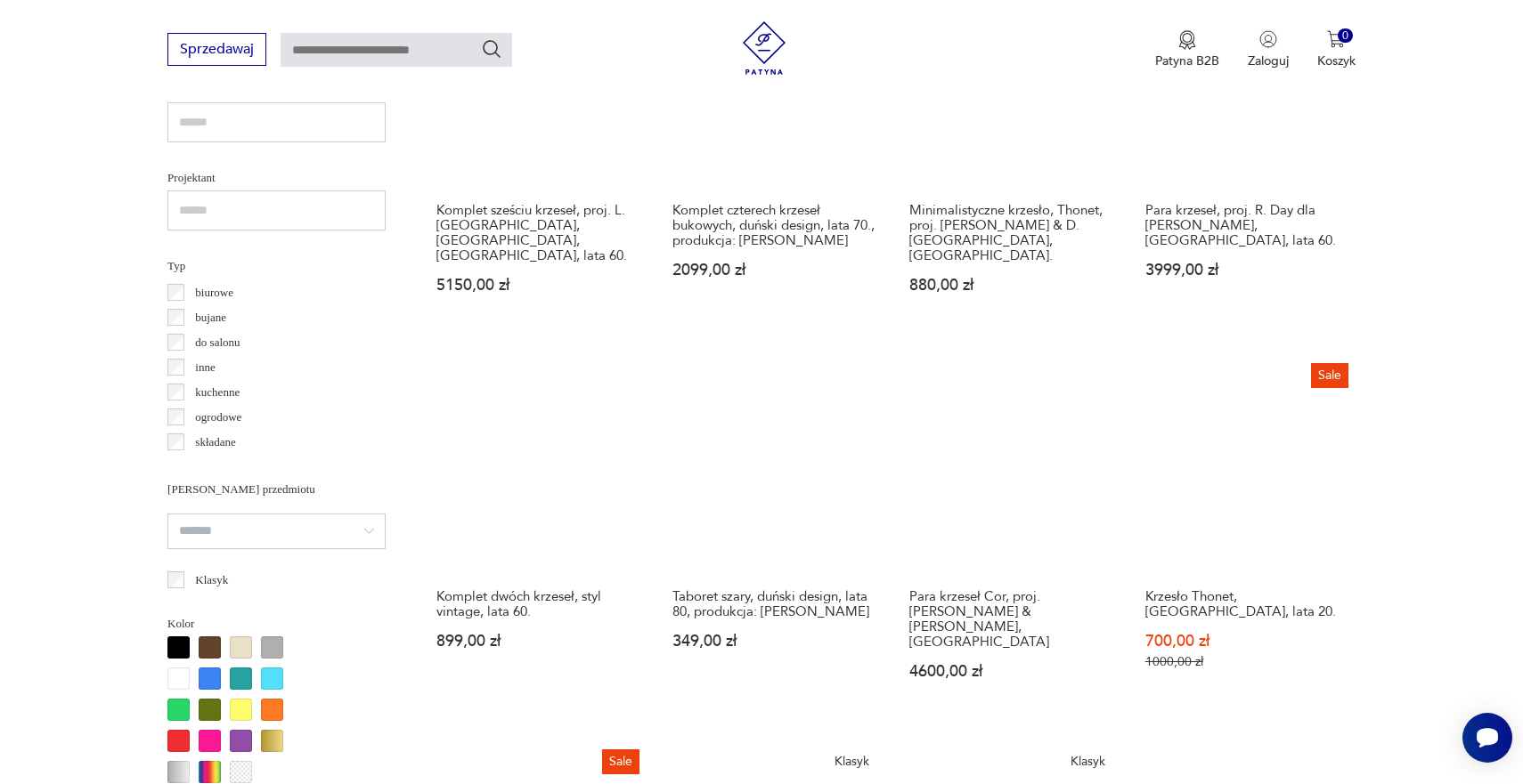
scroll to position [1467, 0]
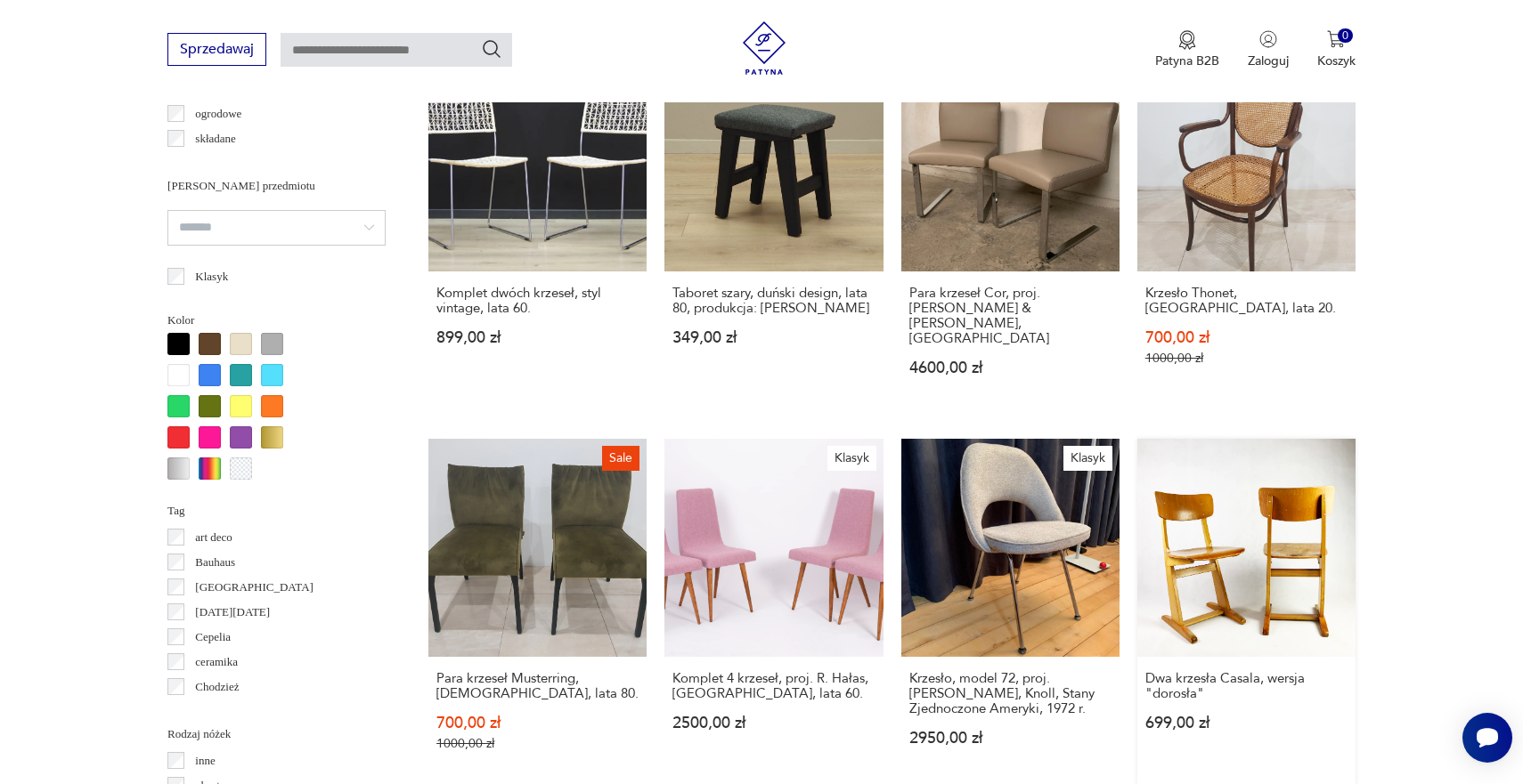
click at [1138, 439] on link "Dwa krzesła Casala, wersja "dorosła" 699,00 zł" at bounding box center [1247, 613] width 218 height 348
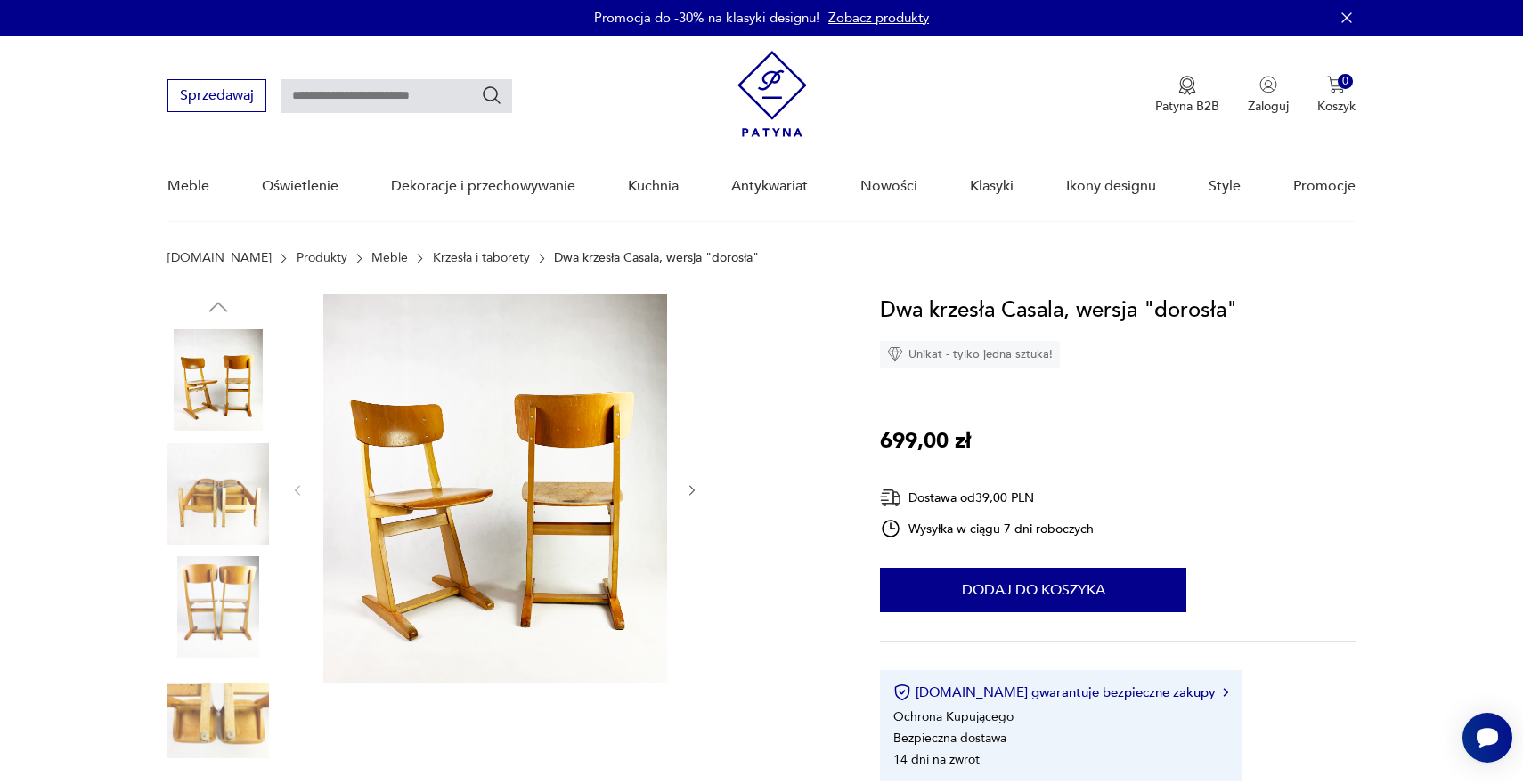
click at [693, 492] on icon "button" at bounding box center [693, 490] width 6 height 11
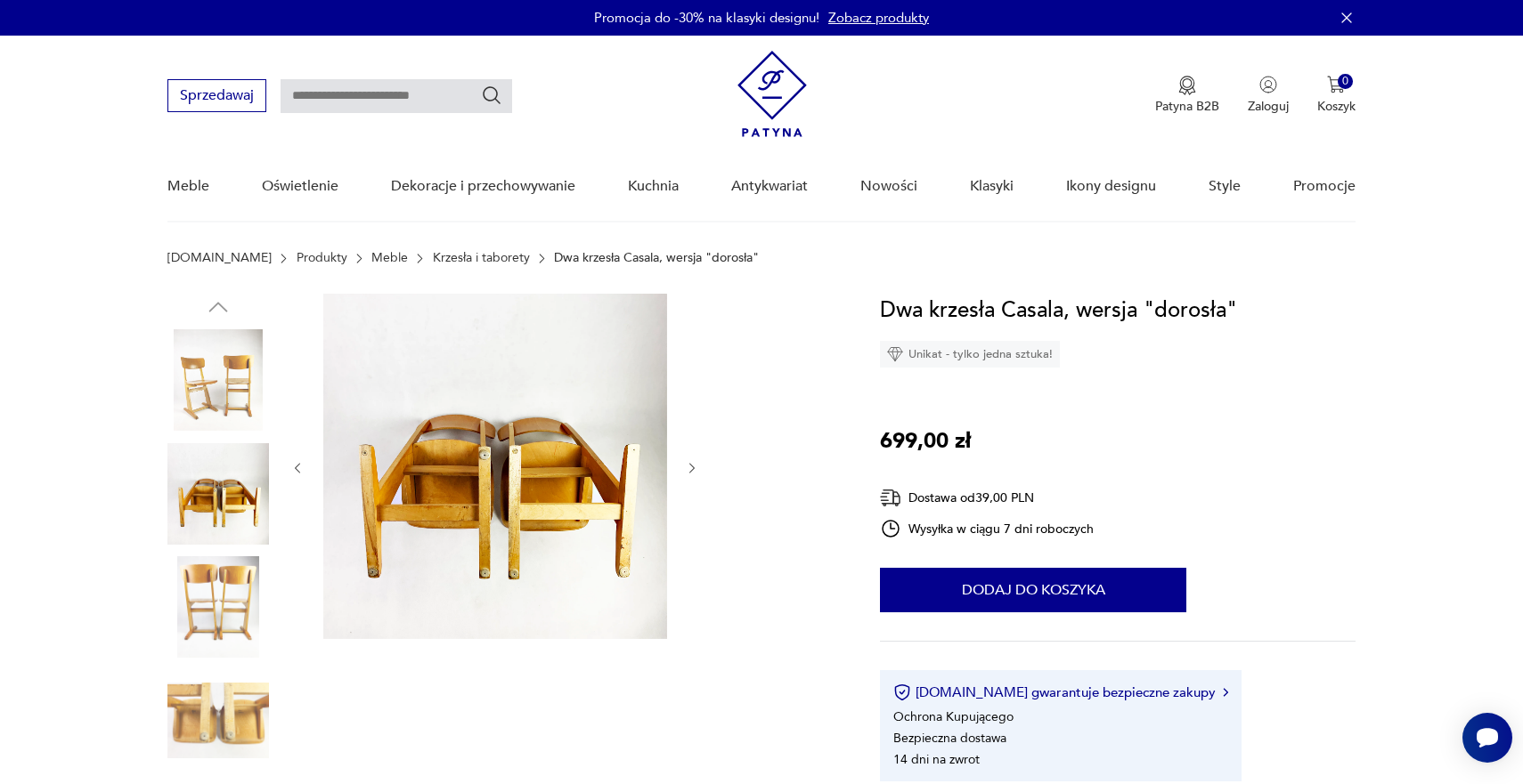
click at [692, 469] on icon "button" at bounding box center [692, 469] width 15 height 15
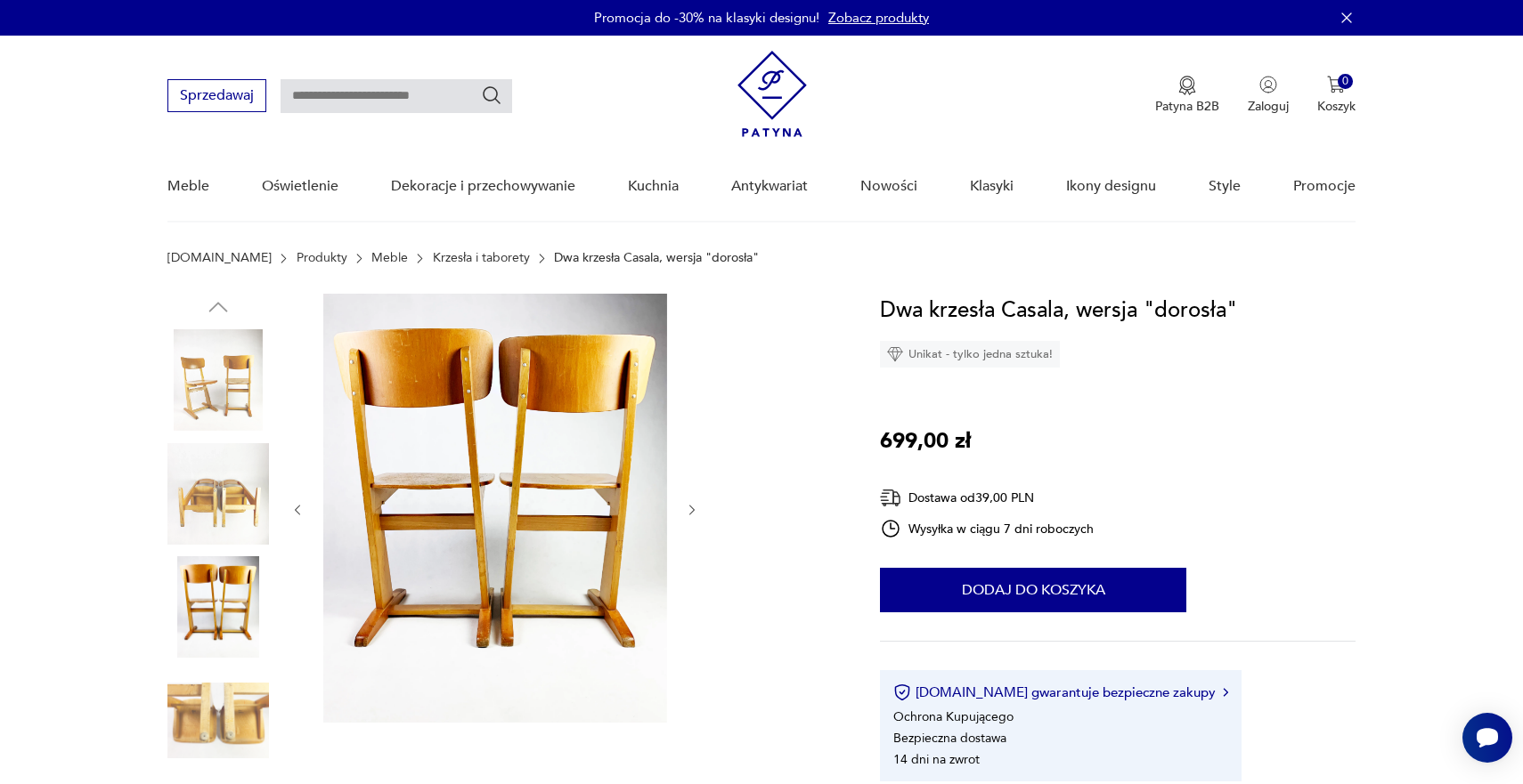
click at [691, 511] on icon "button" at bounding box center [692, 511] width 15 height 15
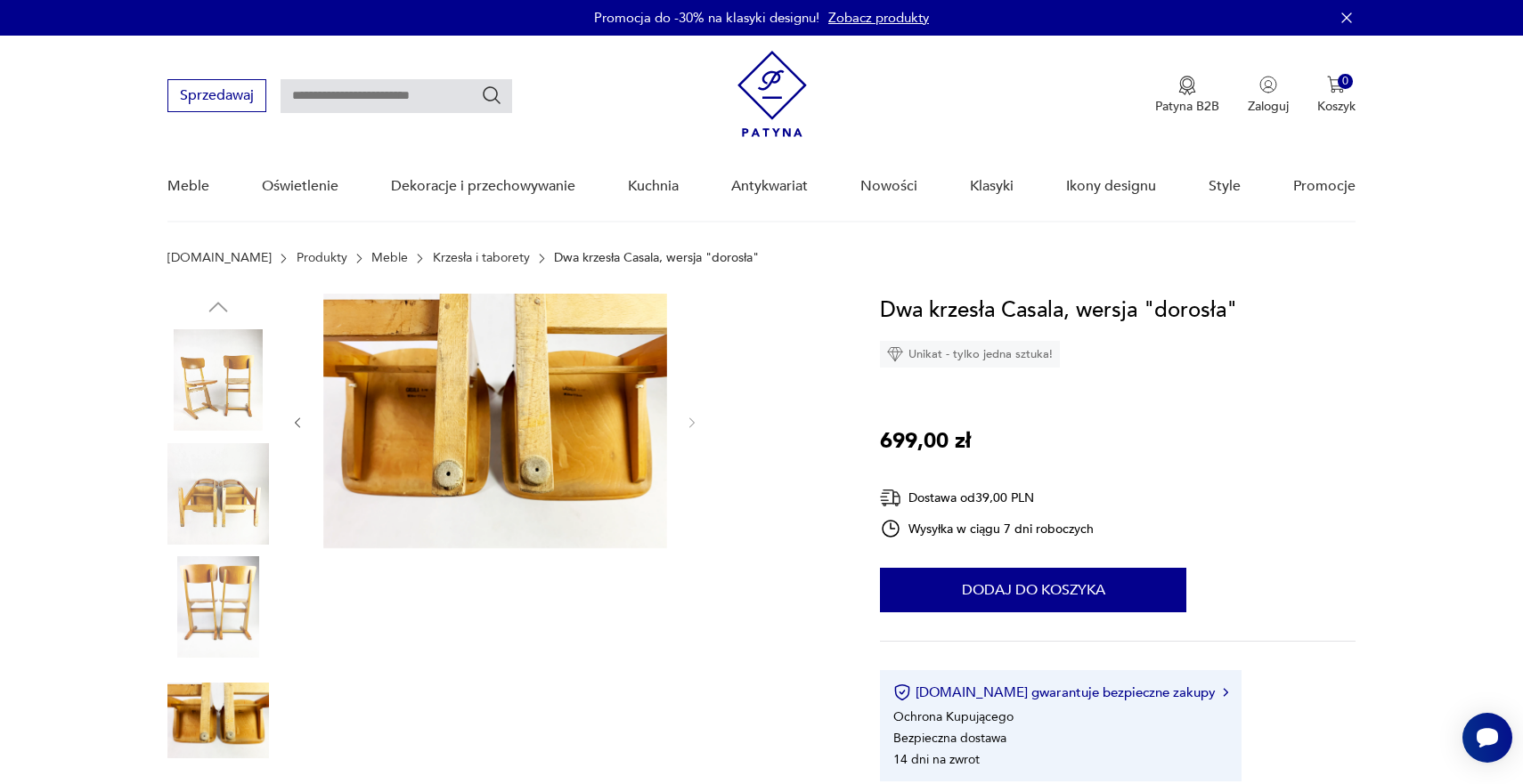
click at [696, 423] on icon "button" at bounding box center [692, 424] width 15 height 15
click at [692, 422] on icon "button" at bounding box center [692, 424] width 15 height 15
click at [303, 424] on icon "button" at bounding box center [298, 424] width 15 height 15
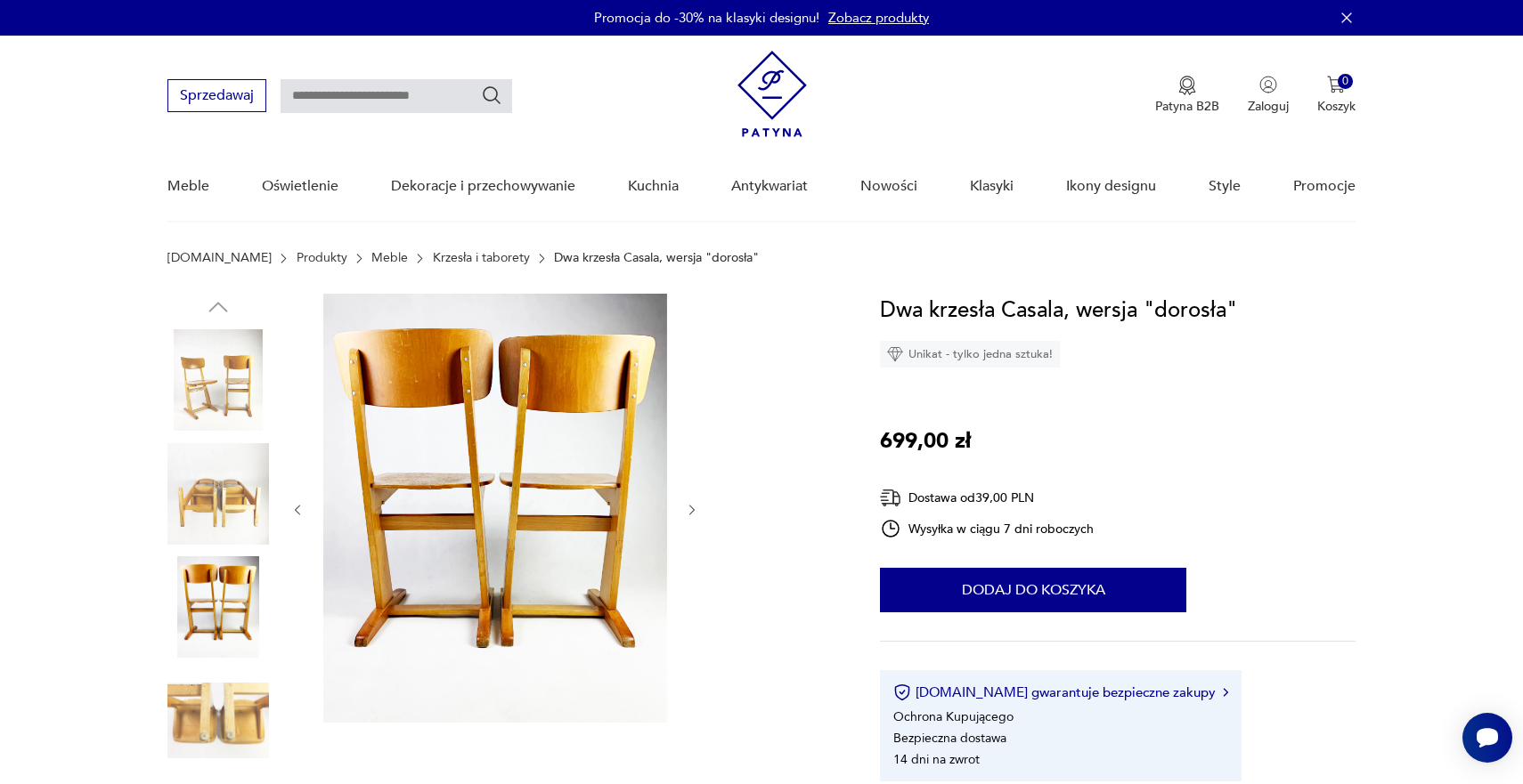
click at [303, 424] on div at bounding box center [495, 510] width 409 height 433
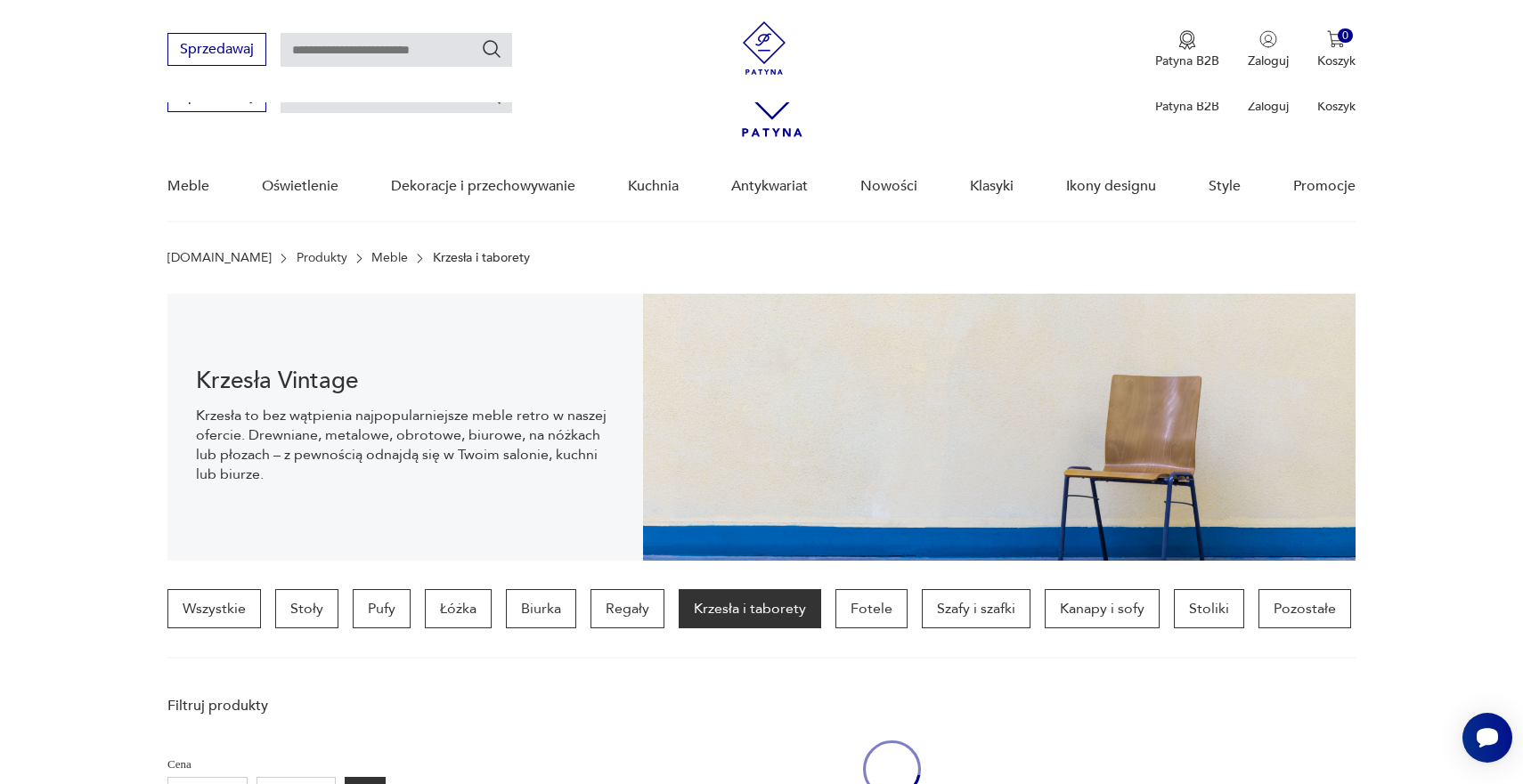
scroll to position [1467, 0]
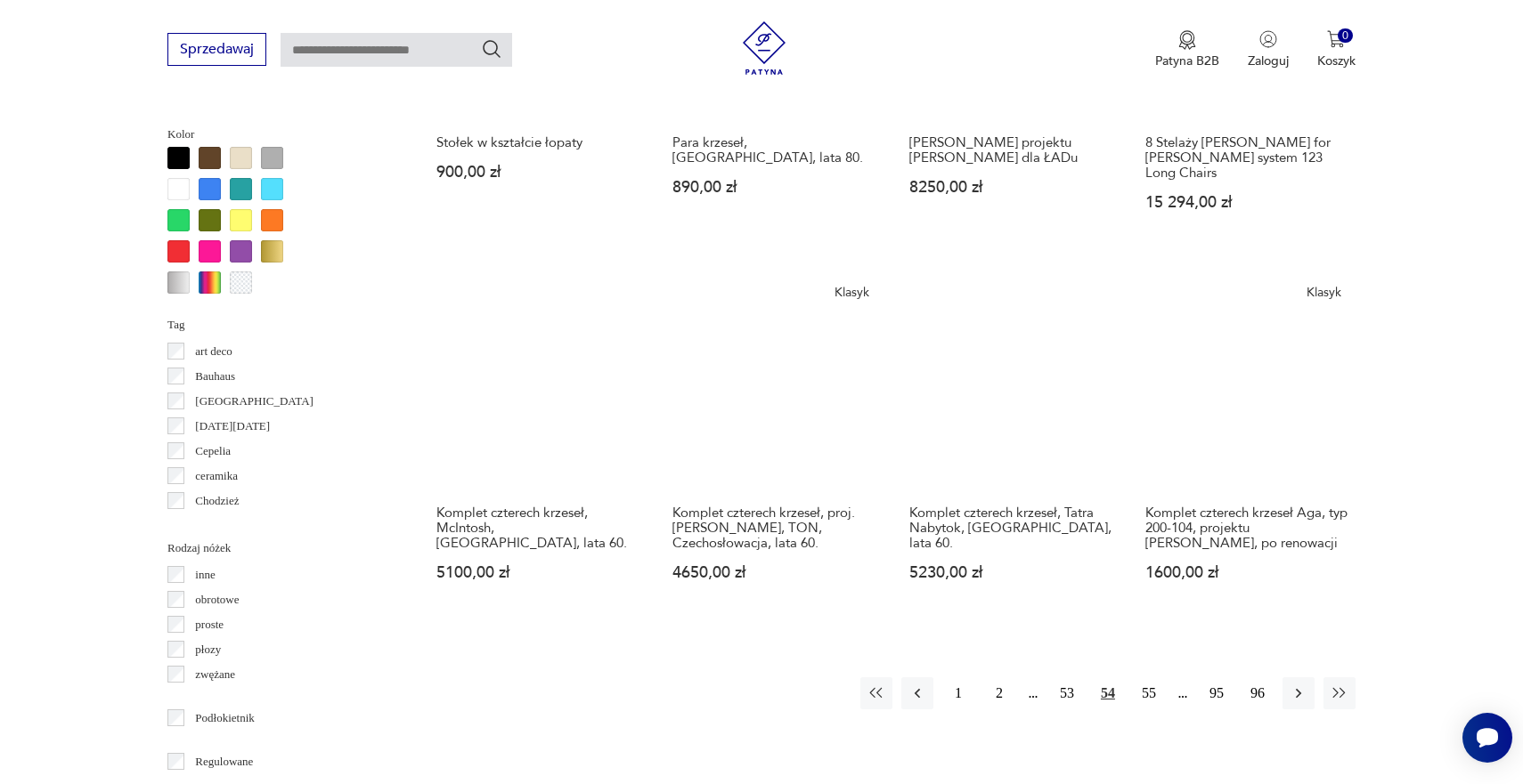
scroll to position [1696, 0]
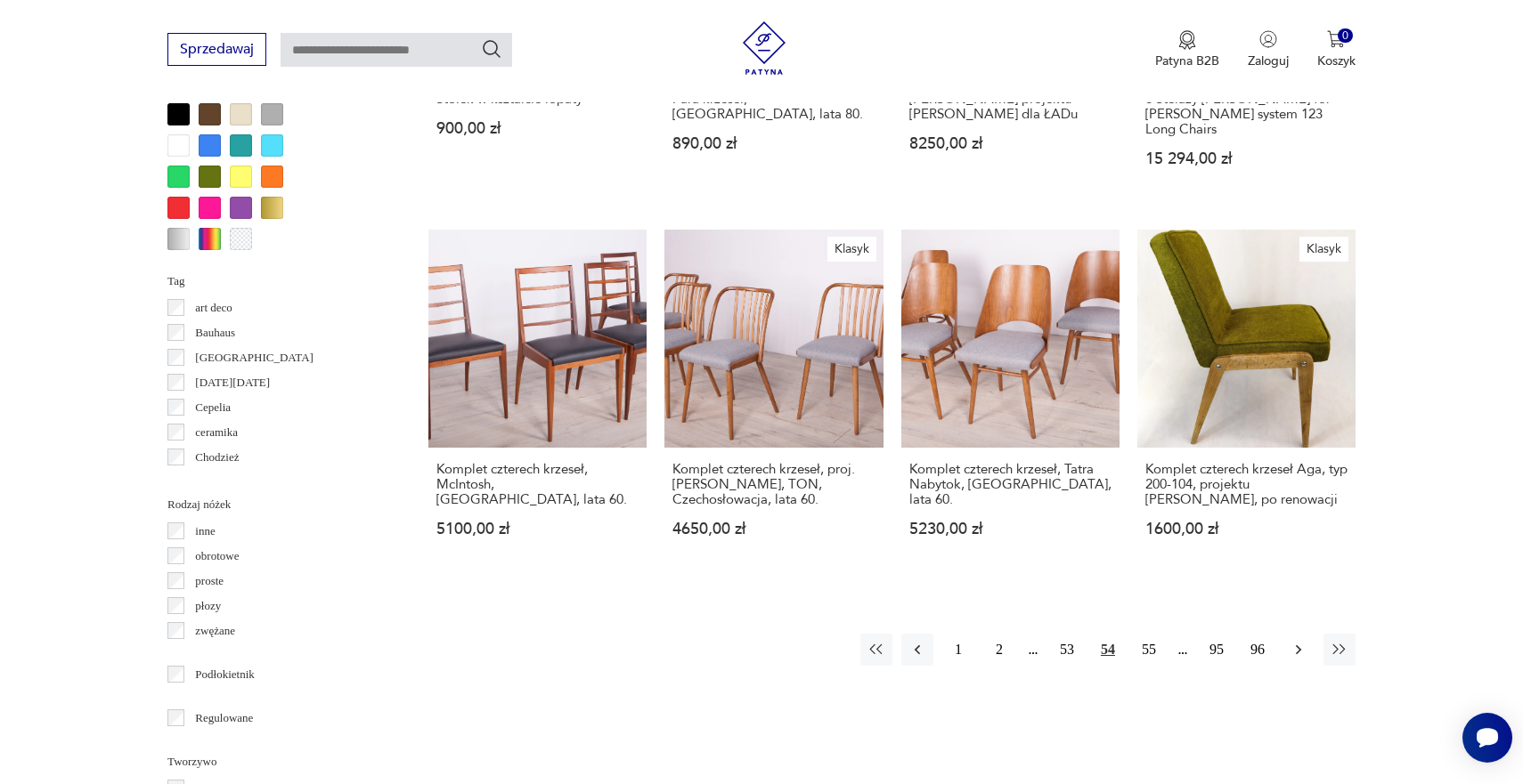
click at [1298, 641] on icon "button" at bounding box center [1298, 650] width 17 height 17
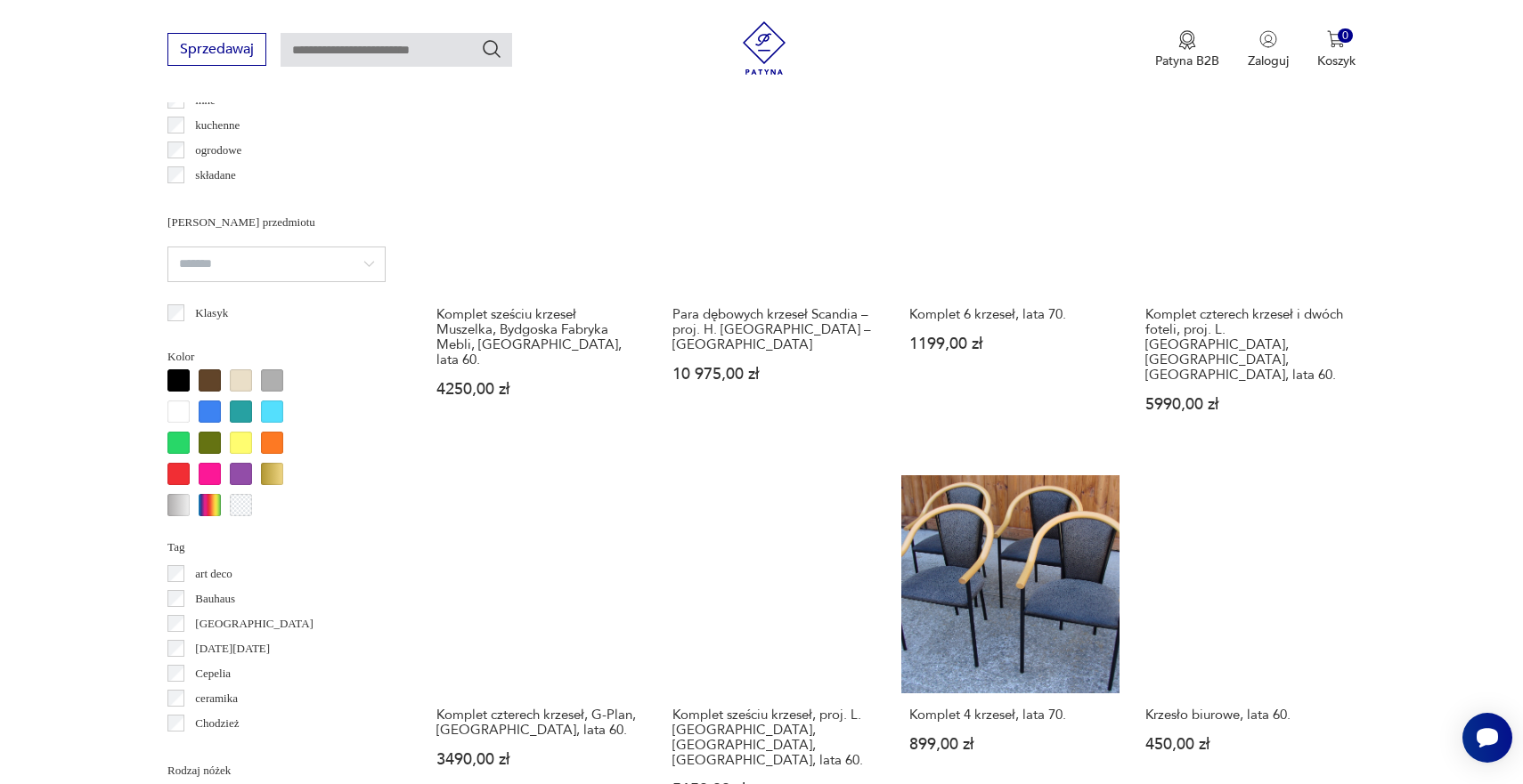
scroll to position [1434, 0]
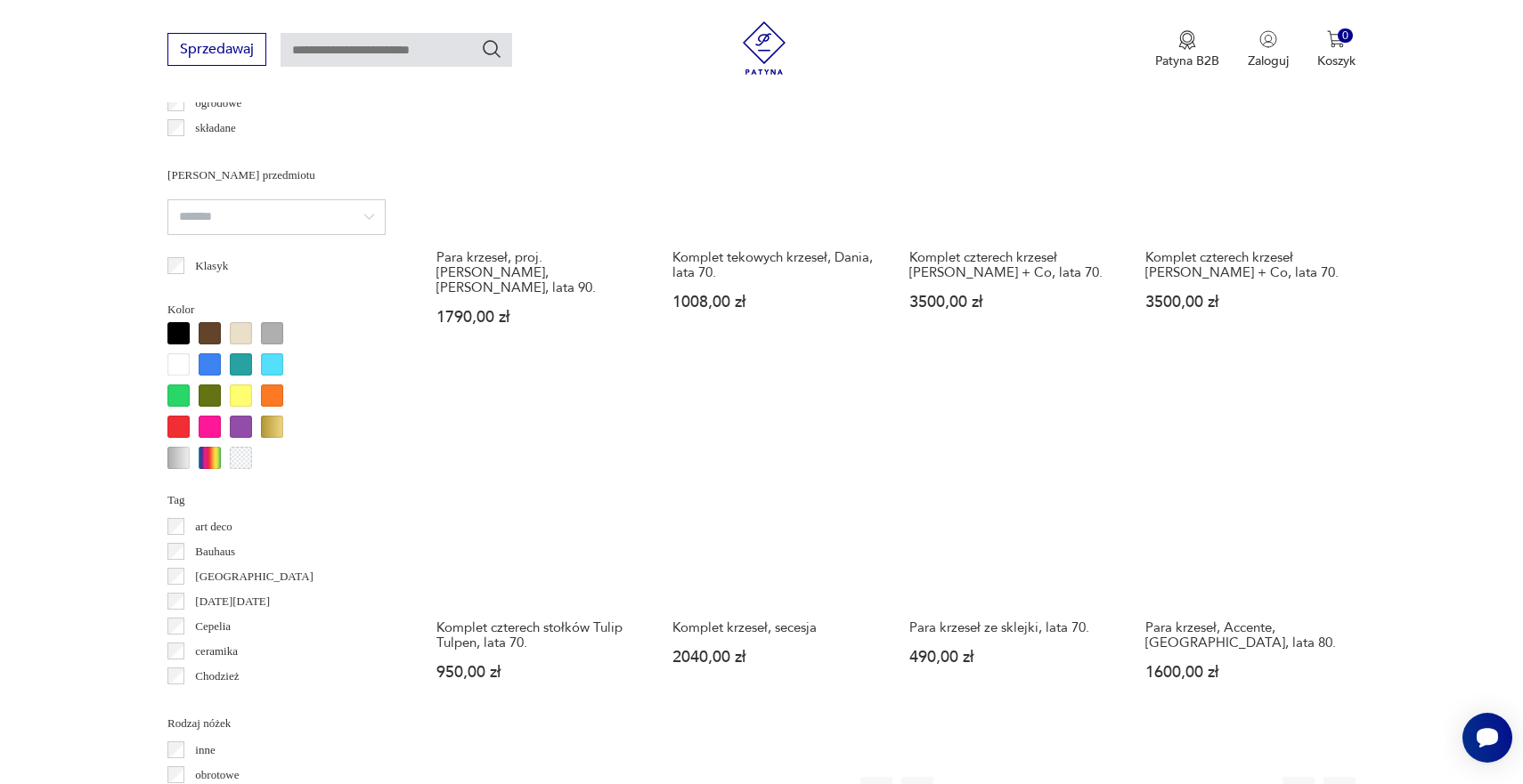
scroll to position [1498, 0]
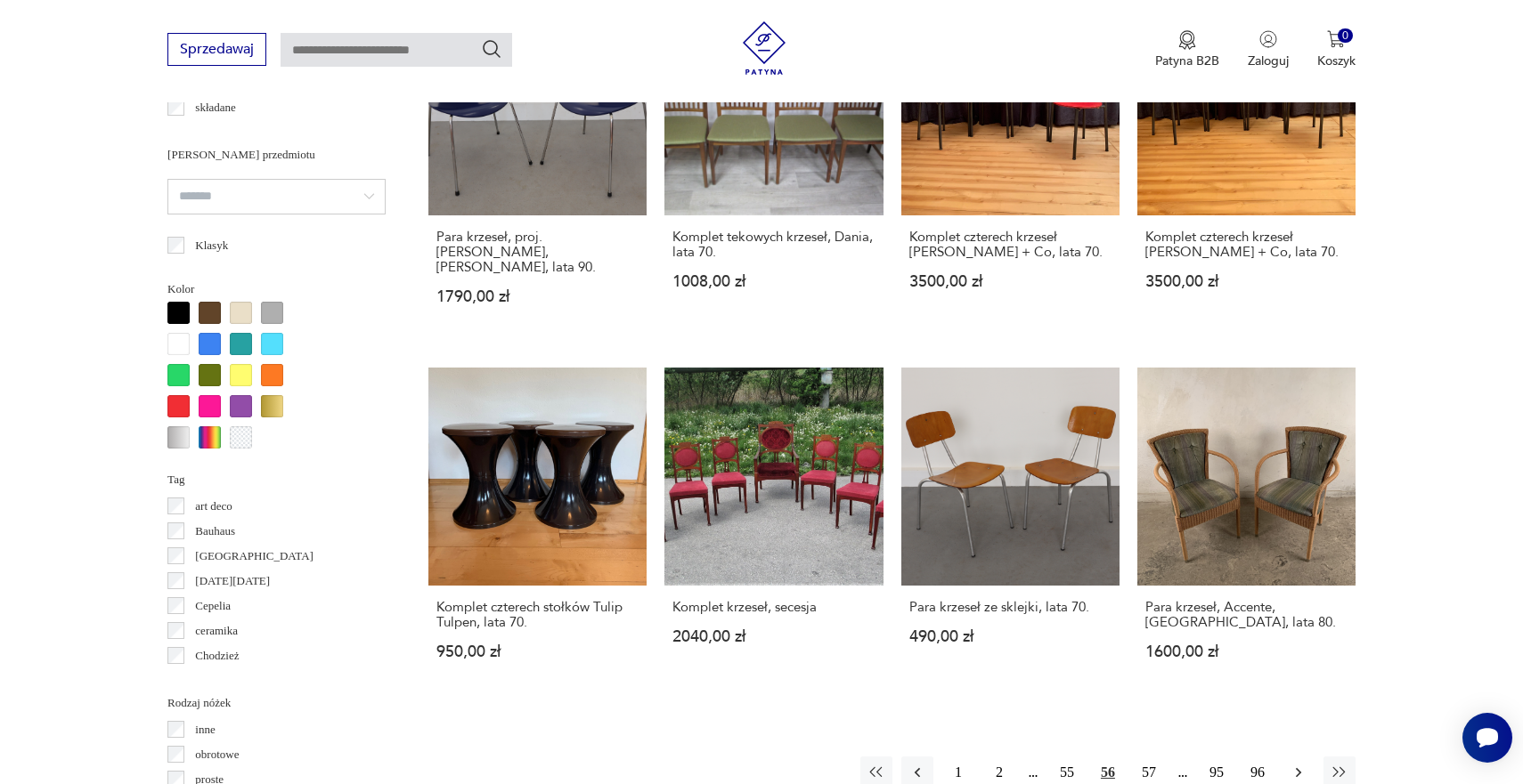
click at [1298, 764] on icon "button" at bounding box center [1298, 772] width 17 height 17
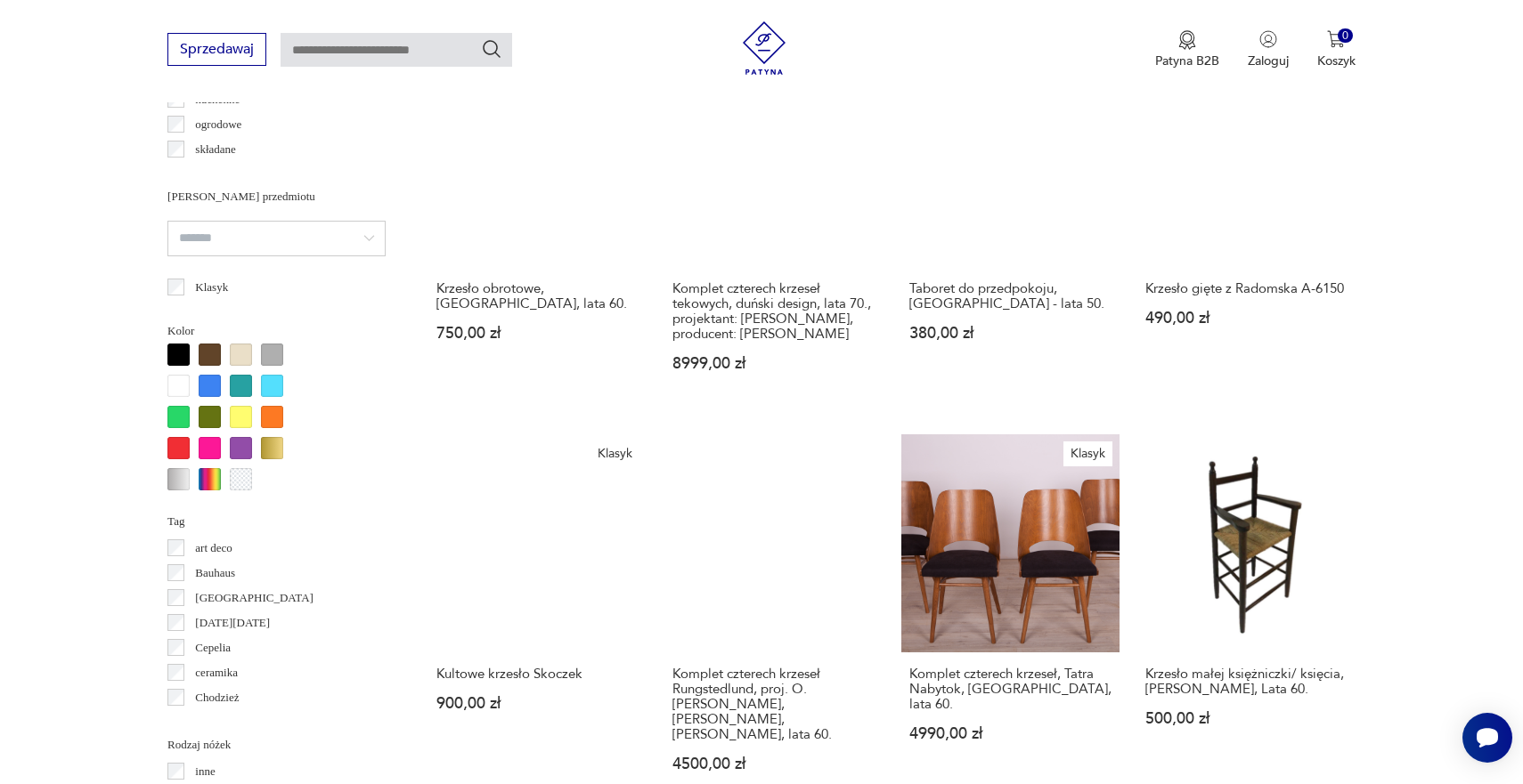
scroll to position [1461, 0]
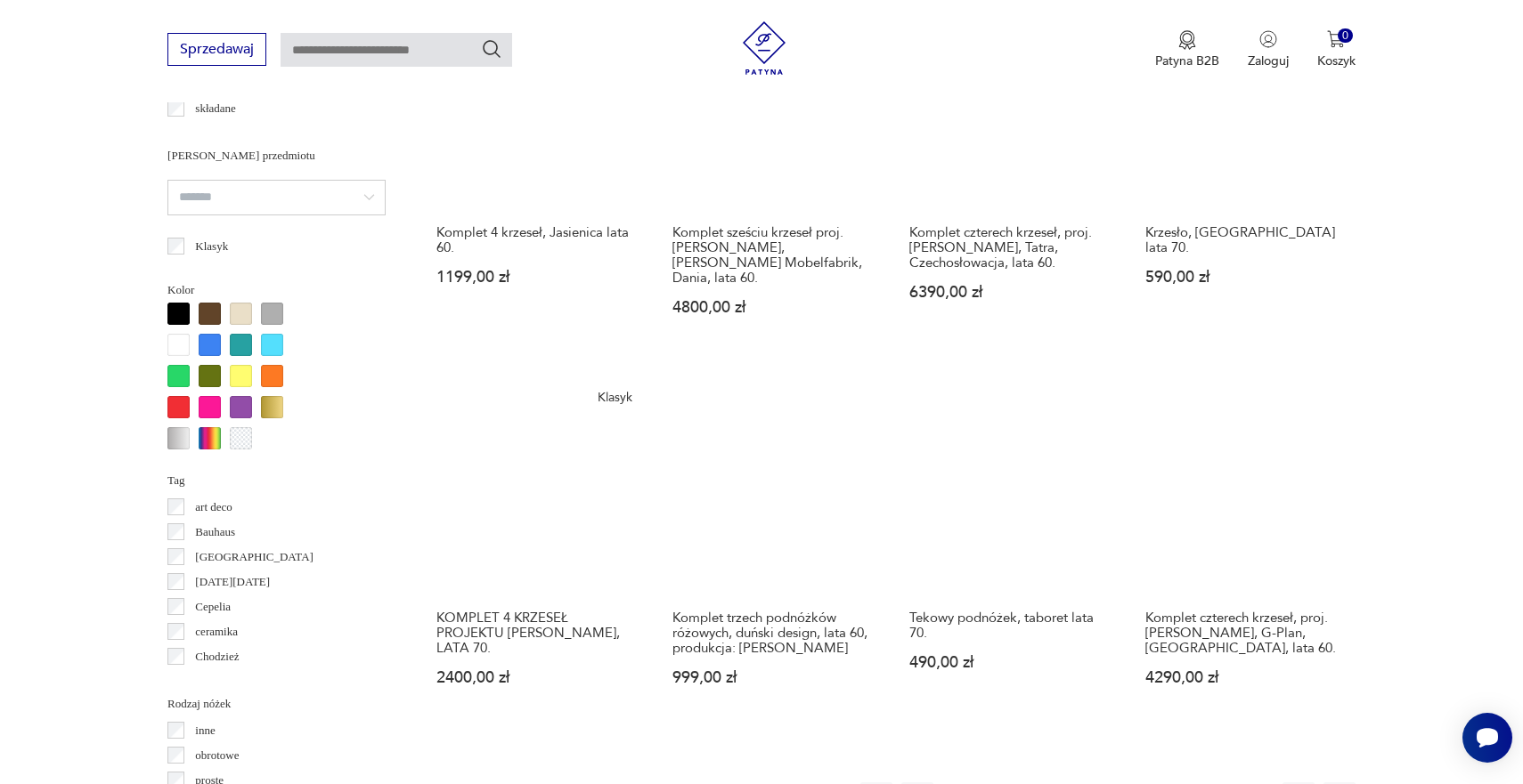
scroll to position [1536, 0]
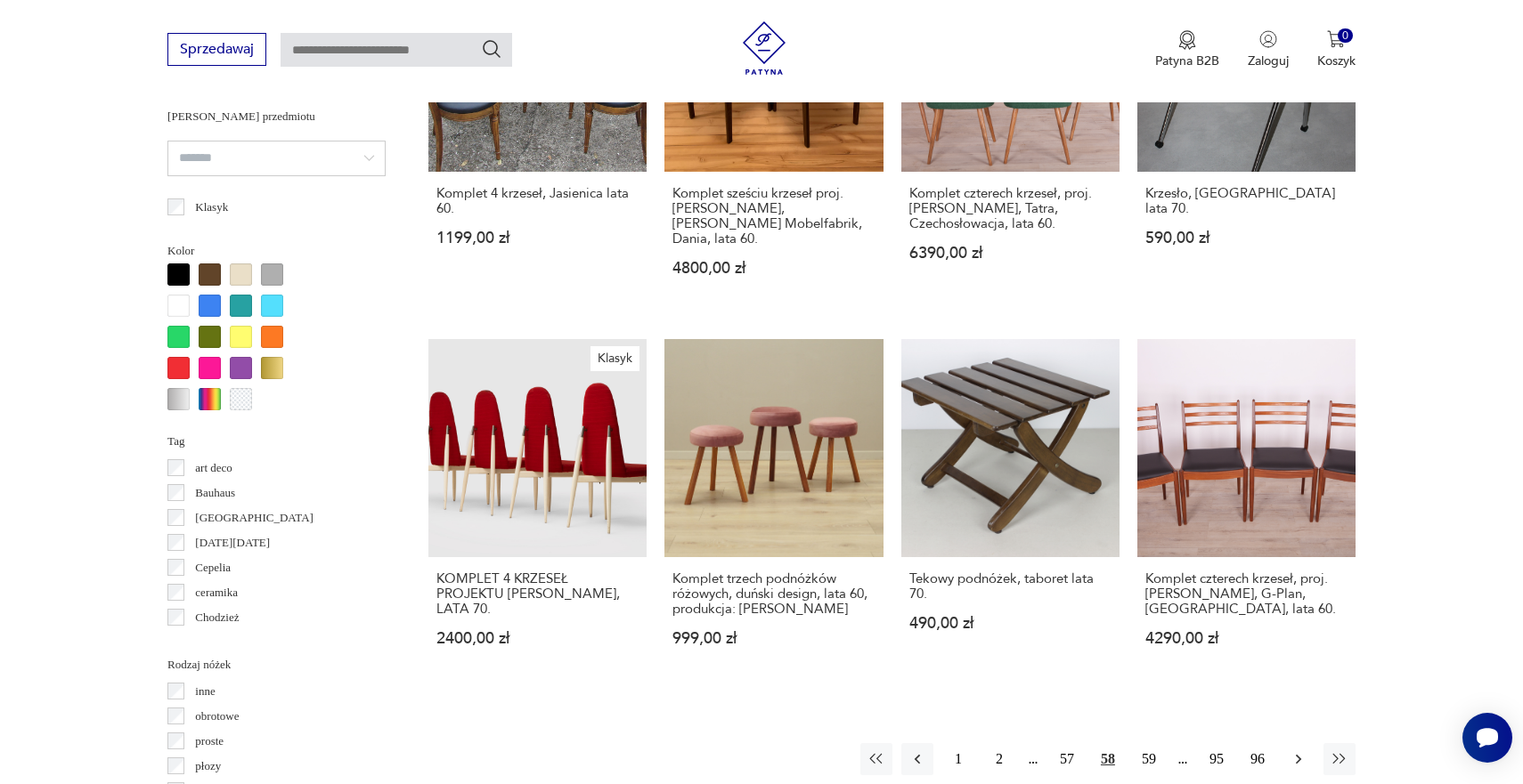
click at [1295, 750] on icon "button" at bounding box center [1298, 759] width 17 height 17
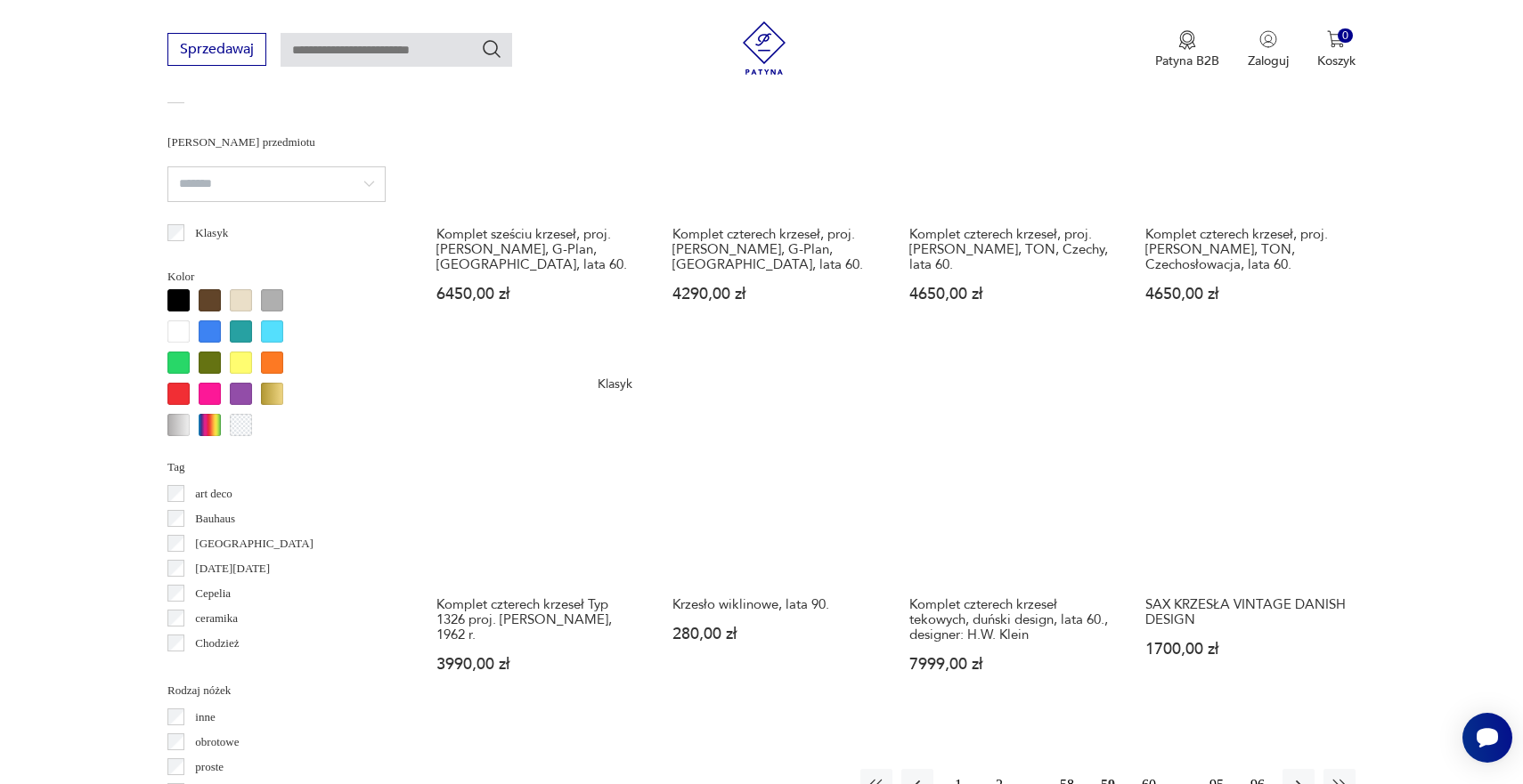
scroll to position [1532, 0]
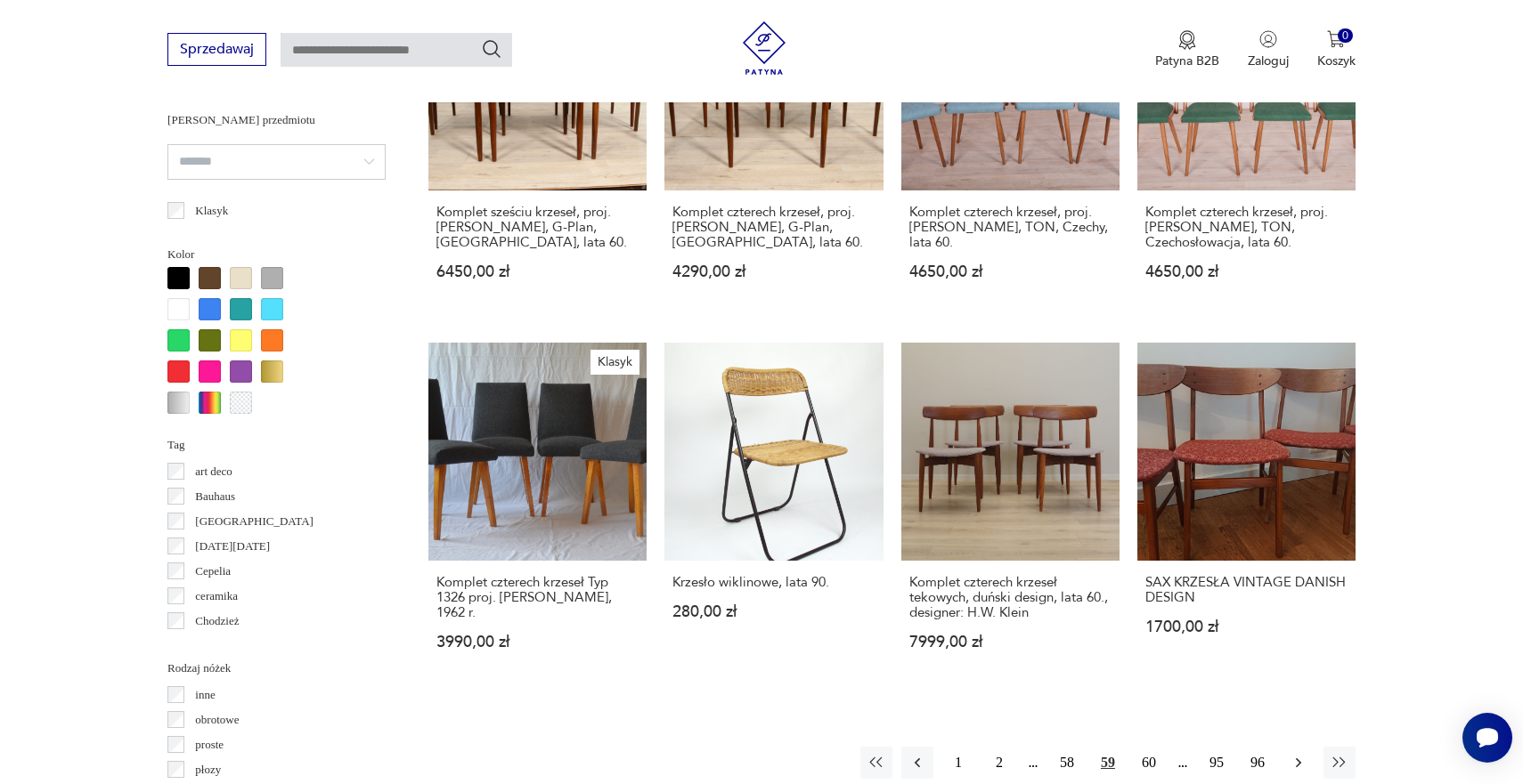
click at [1300, 759] on icon "button" at bounding box center [1299, 764] width 6 height 10
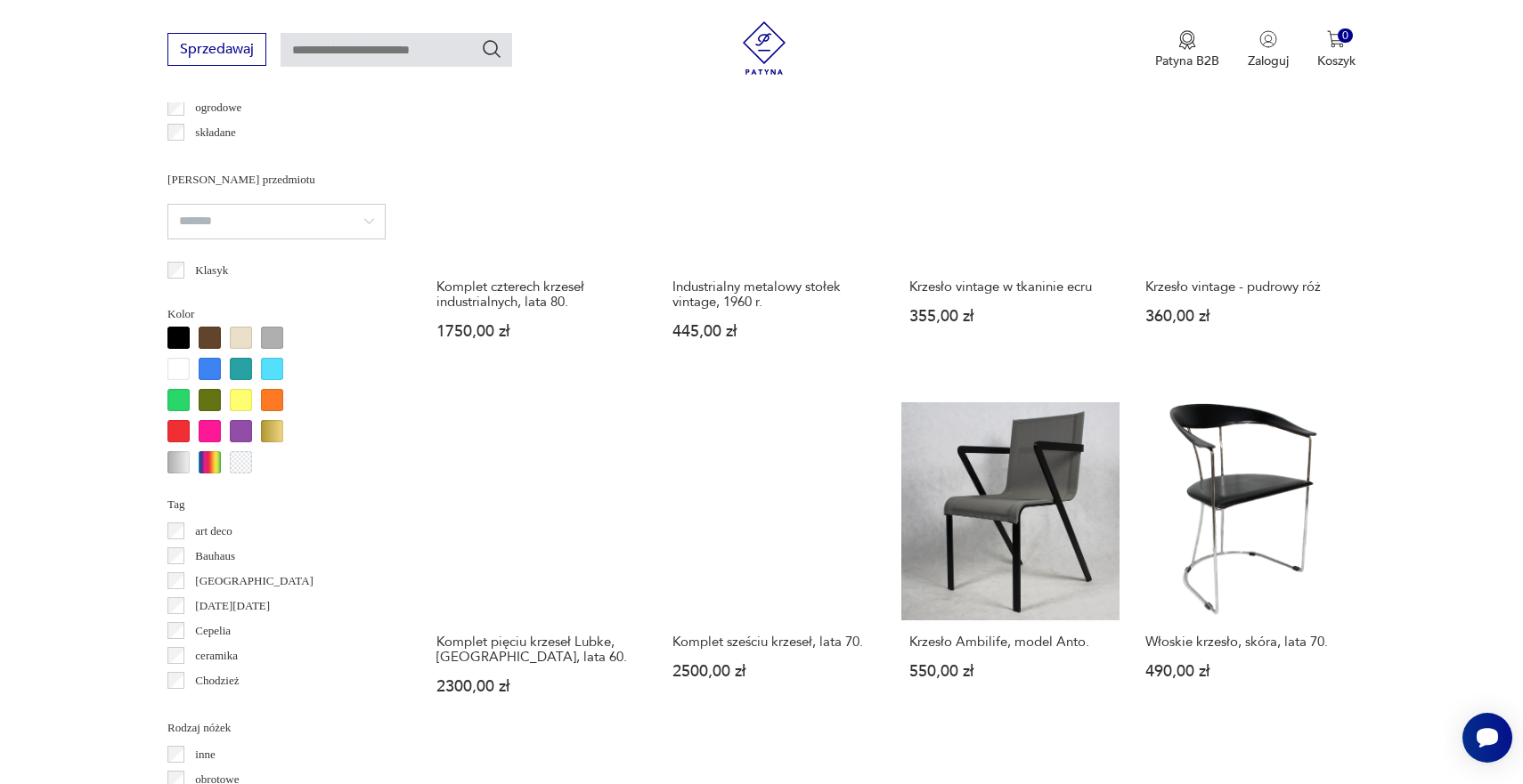
scroll to position [1473, 0]
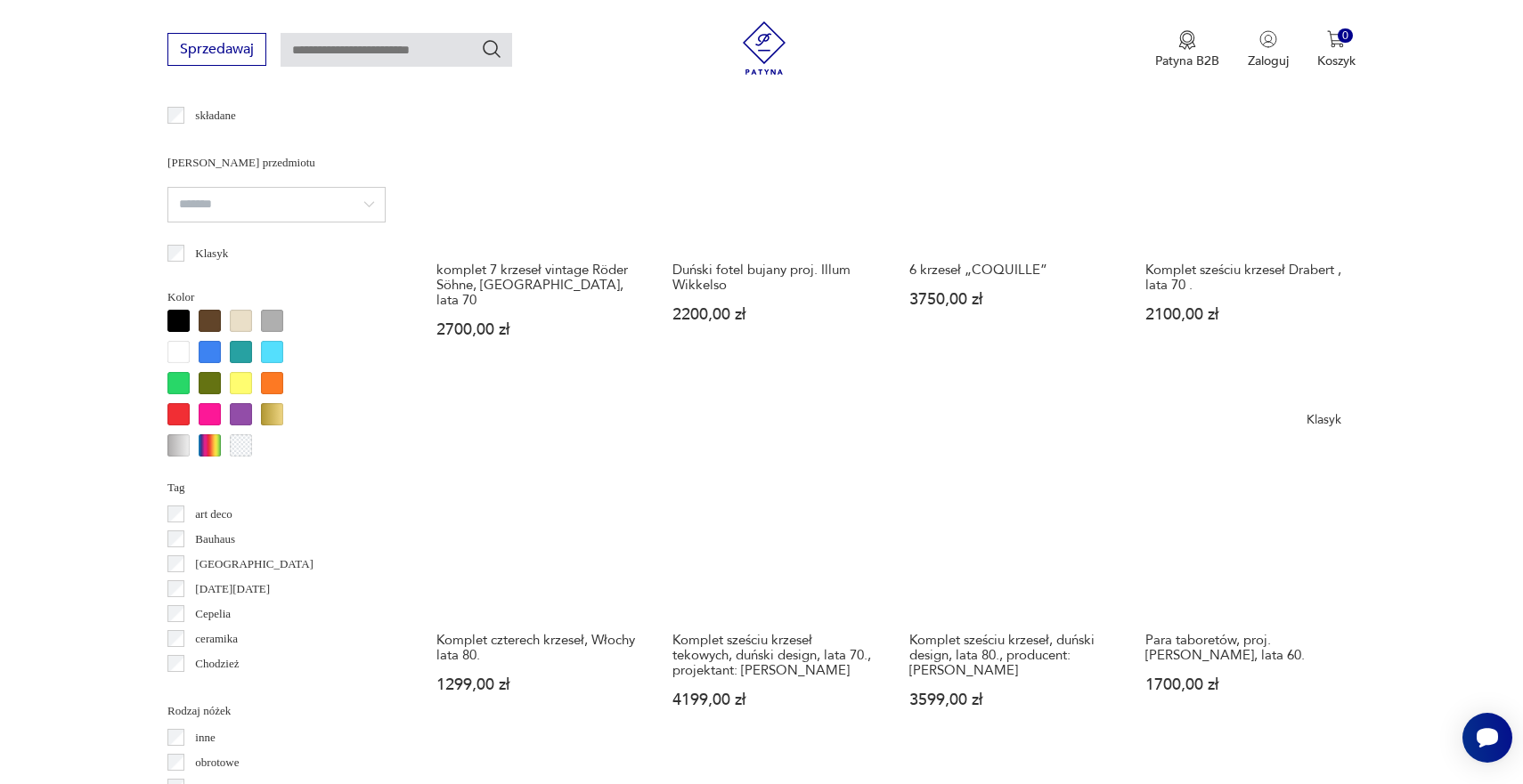
scroll to position [1496, 0]
